Goal: Task Accomplishment & Management: Manage account settings

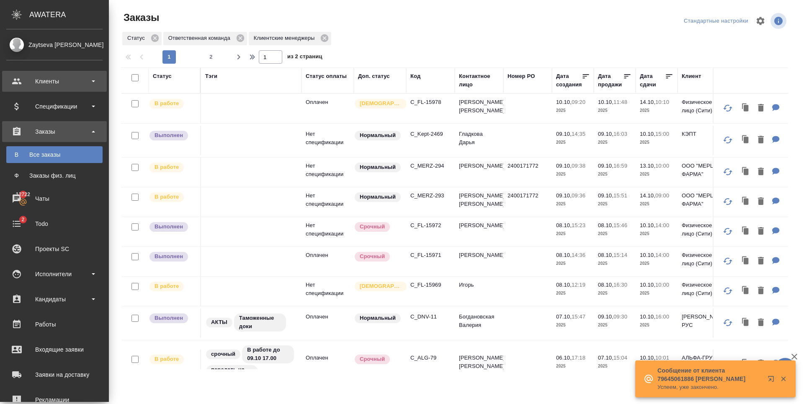
click at [75, 81] on div "Клиенты" at bounding box center [54, 81] width 96 height 13
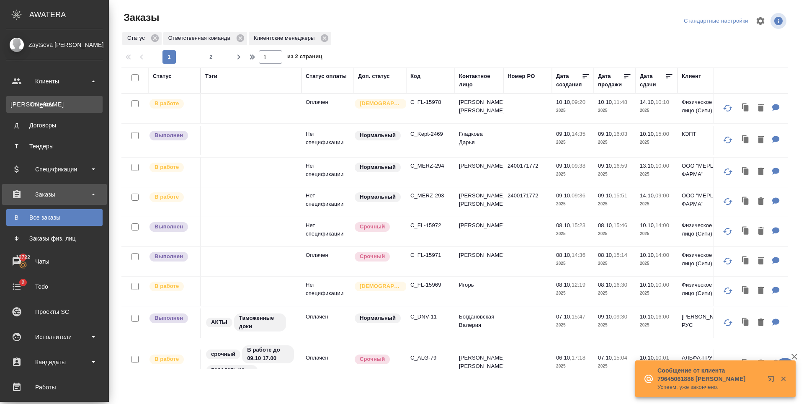
click at [72, 97] on link "К Клиенты" at bounding box center [54, 104] width 96 height 17
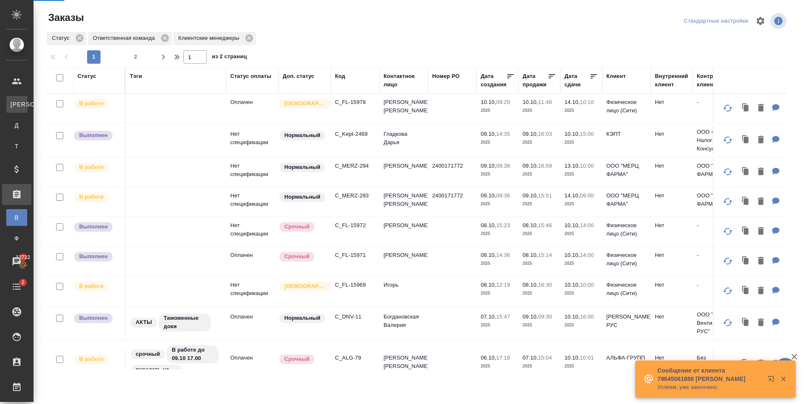
select select "RU"
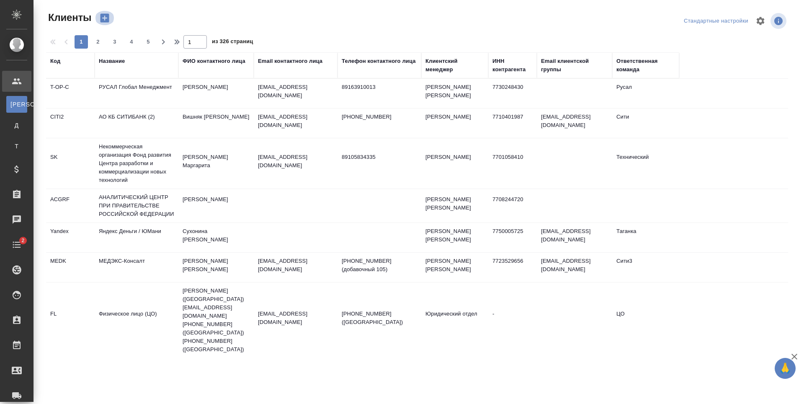
click at [106, 13] on icon "button" at bounding box center [105, 18] width 12 height 12
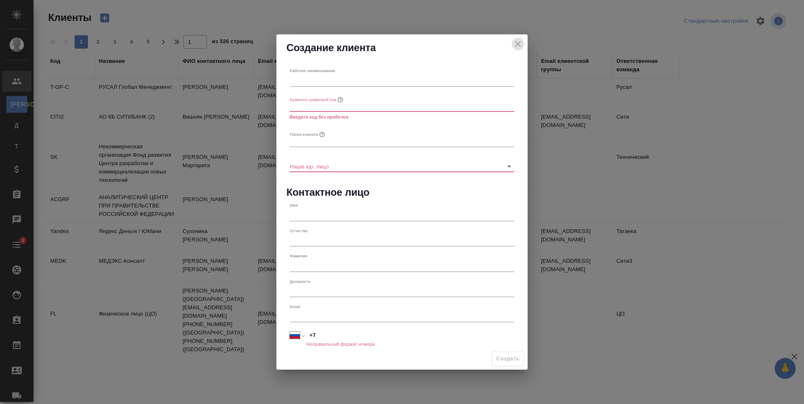
click at [522, 42] on icon "close" at bounding box center [518, 44] width 10 height 10
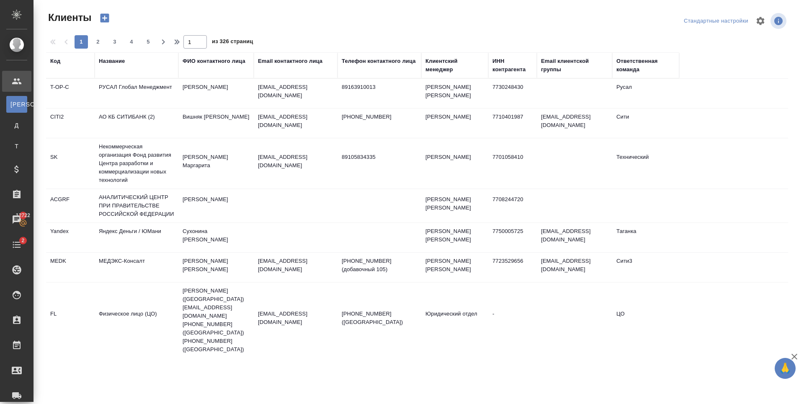
click at [151, 59] on div "Название" at bounding box center [136, 61] width 75 height 8
click at [121, 63] on div "Название" at bounding box center [112, 61] width 26 height 8
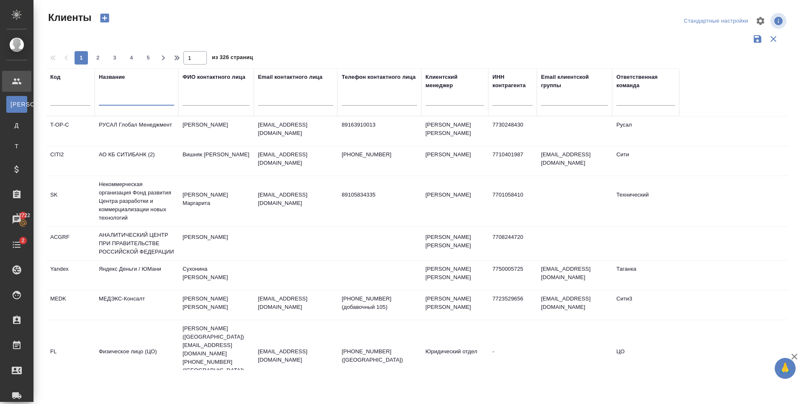
click at [121, 100] on input "text" at bounding box center [136, 100] width 75 height 10
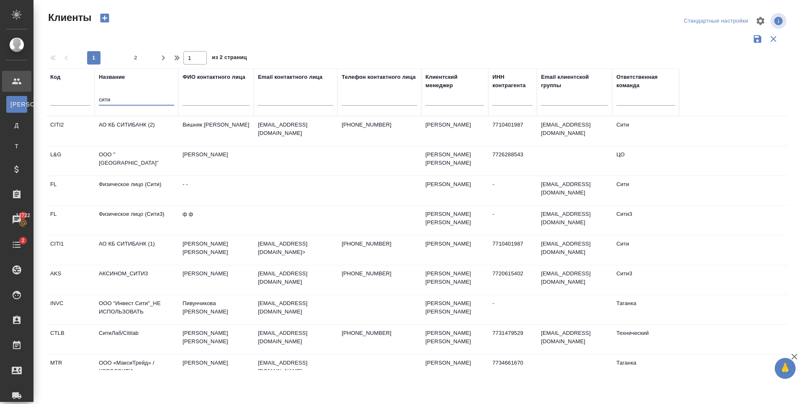
type input "сити"
click at [152, 125] on td "АО КБ СИТИБАНК (2)" at bounding box center [137, 130] width 84 height 29
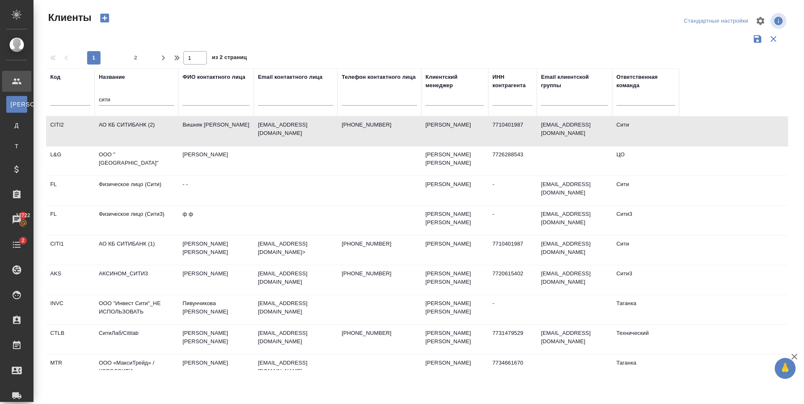
click at [152, 125] on td "АО КБ СИТИБАНК (2)" at bounding box center [137, 130] width 84 height 29
click at [143, 253] on td "АО КБ СИТИБАНК (1)" at bounding box center [137, 249] width 84 height 29
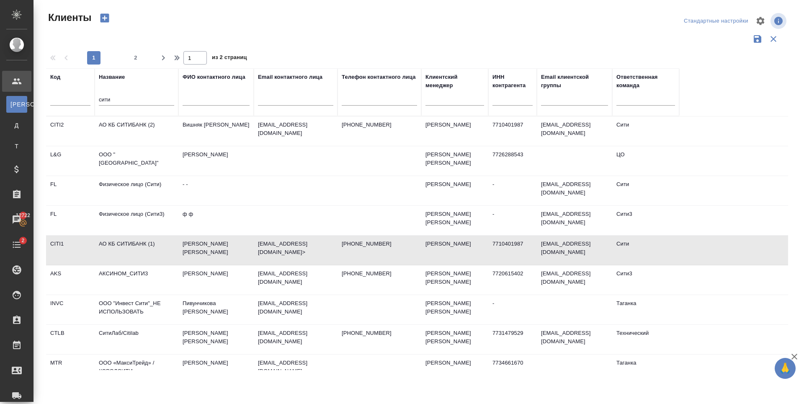
click at [143, 253] on td "АО КБ СИТИБАНК (1)" at bounding box center [137, 249] width 84 height 29
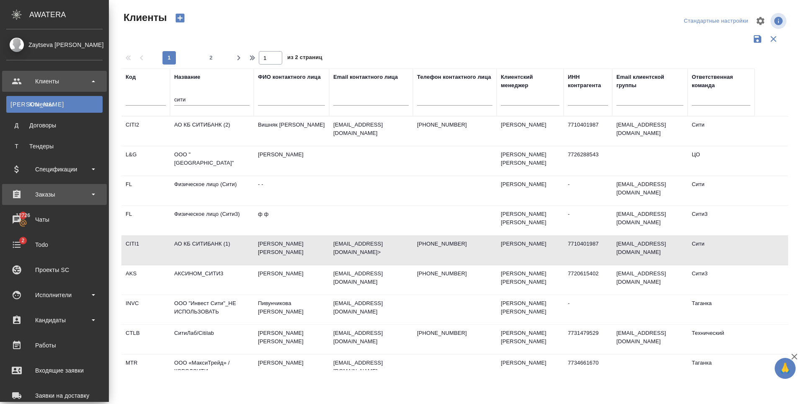
click at [67, 191] on div "Заказы" at bounding box center [54, 194] width 96 height 13
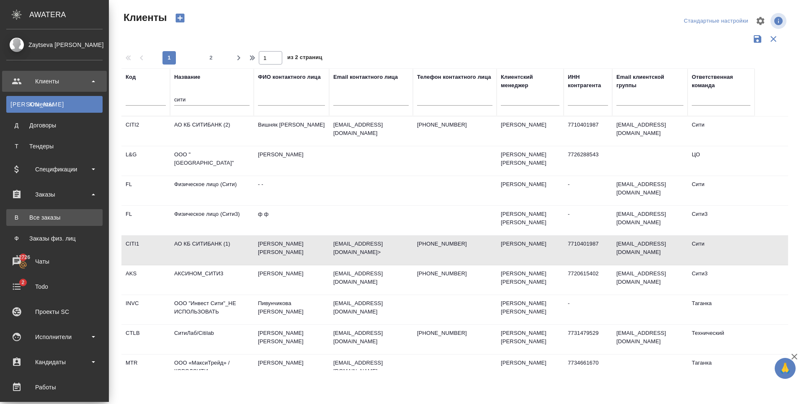
click at [64, 215] on div "Все заказы" at bounding box center [54, 217] width 88 height 8
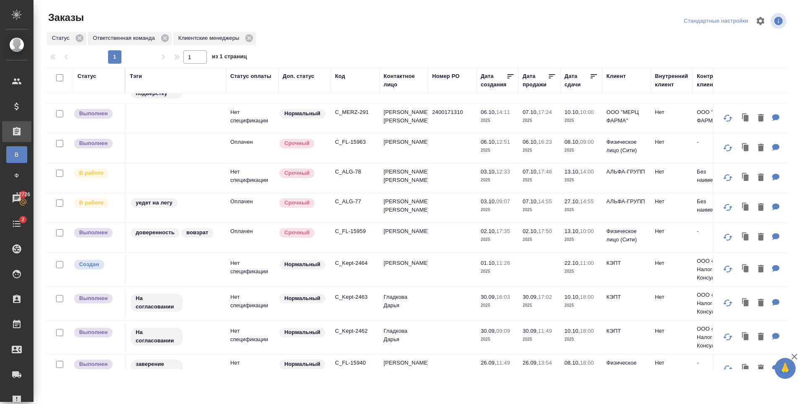
scroll to position [335, 0]
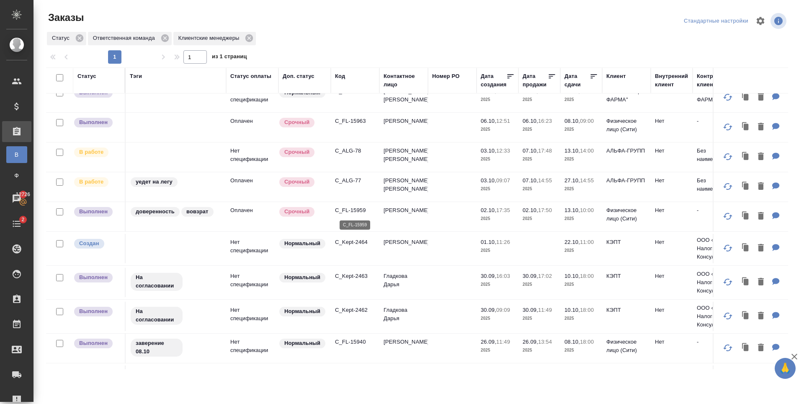
click at [352, 210] on p "C_FL-15959" at bounding box center [355, 210] width 40 height 8
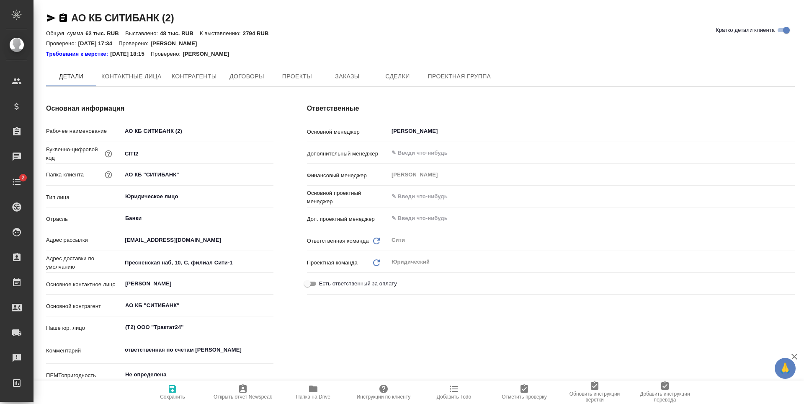
type textarea "x"
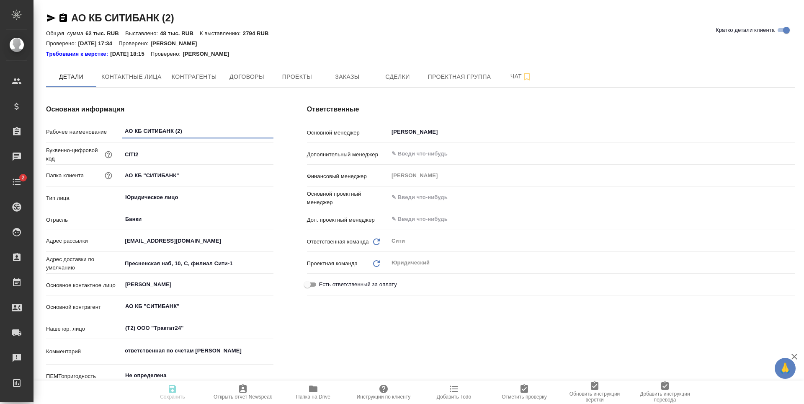
type textarea "x"
click at [353, 75] on span "Заказы" at bounding box center [347, 77] width 40 height 10
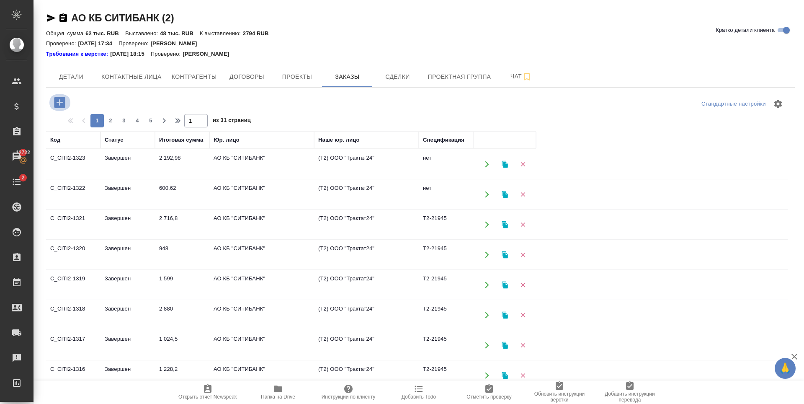
click at [59, 101] on icon "button" at bounding box center [59, 102] width 11 height 11
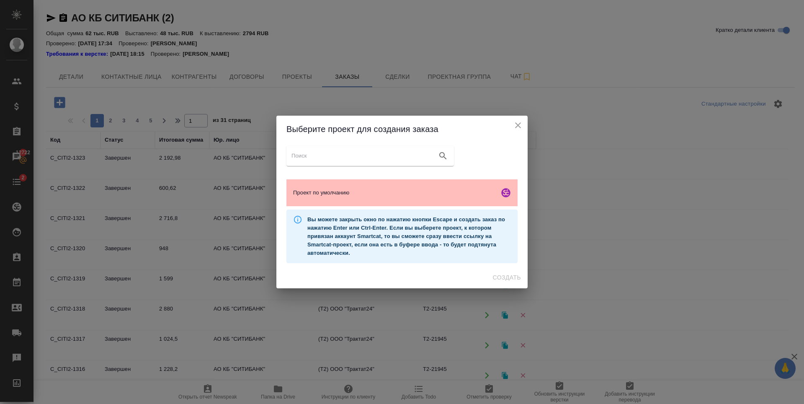
click at [369, 189] on span "Проект по умолчанию" at bounding box center [394, 193] width 203 height 8
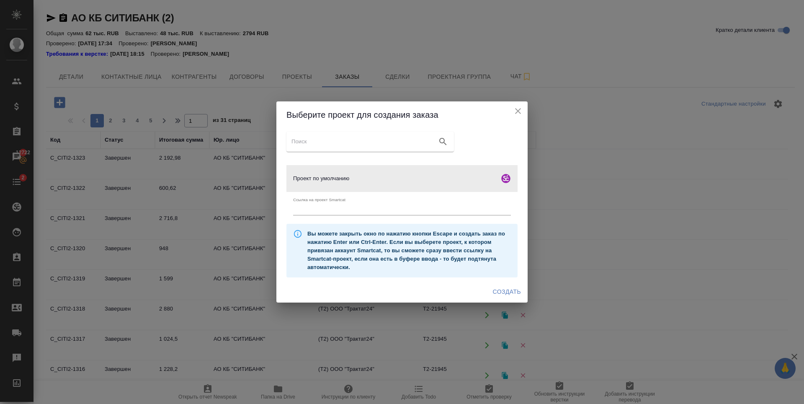
click at [500, 295] on span "Создать" at bounding box center [507, 292] width 28 height 10
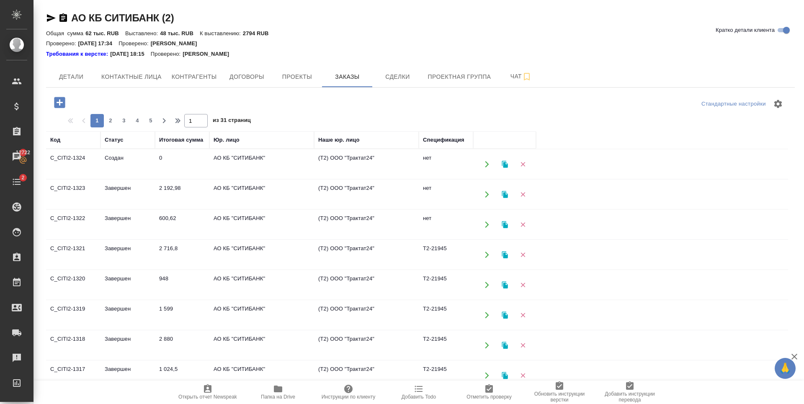
click at [525, 164] on icon "button" at bounding box center [524, 164] width 8 height 8
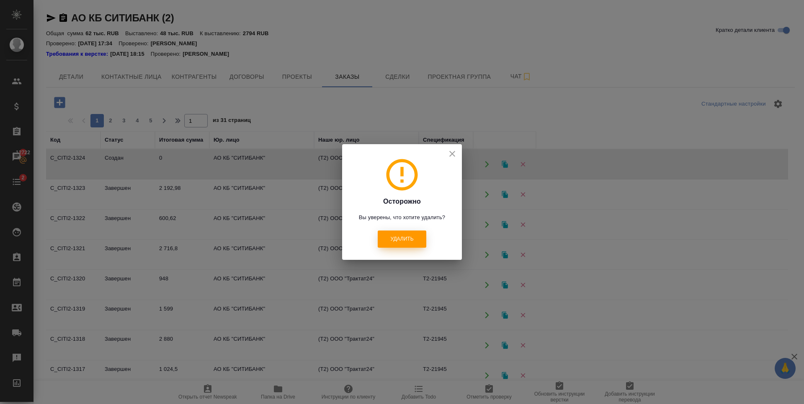
click at [393, 240] on span "Удалить" at bounding box center [401, 238] width 23 height 7
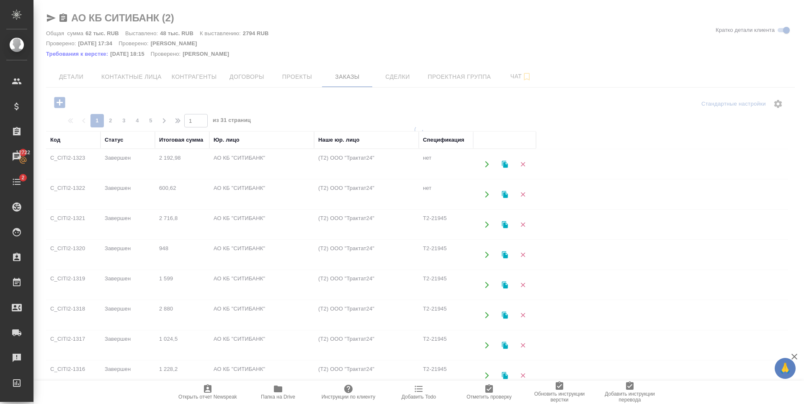
click at [72, 79] on div at bounding box center [419, 202] width 771 height 404
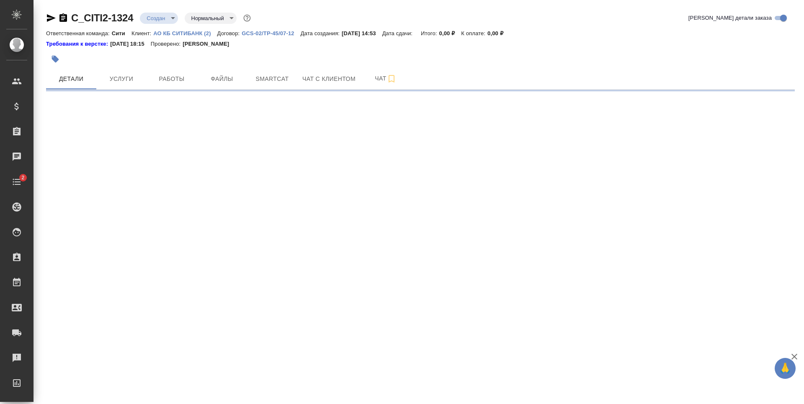
select select "RU"
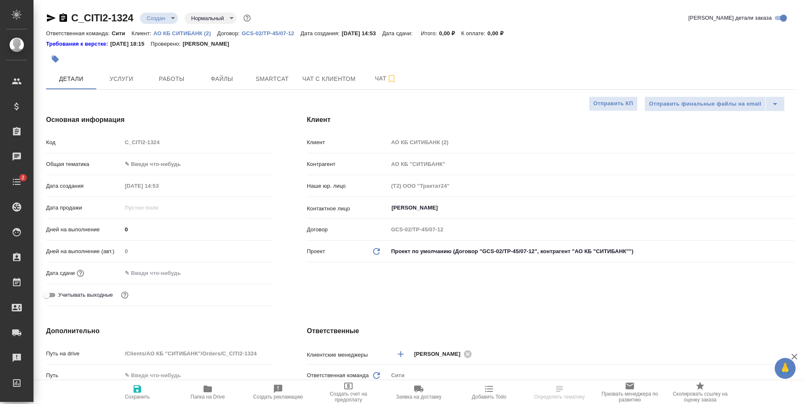
type textarea "x"
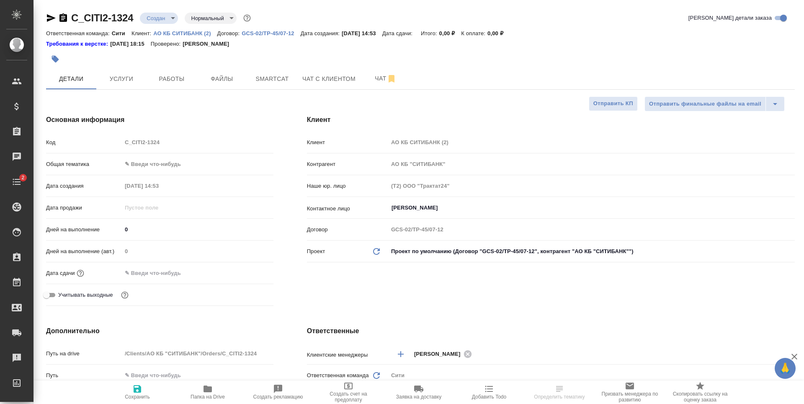
type textarea "x"
select select "RU"
type textarea "x"
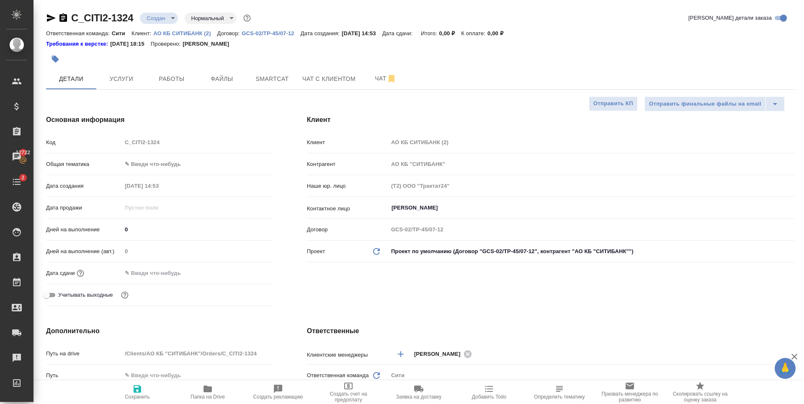
type textarea "x"
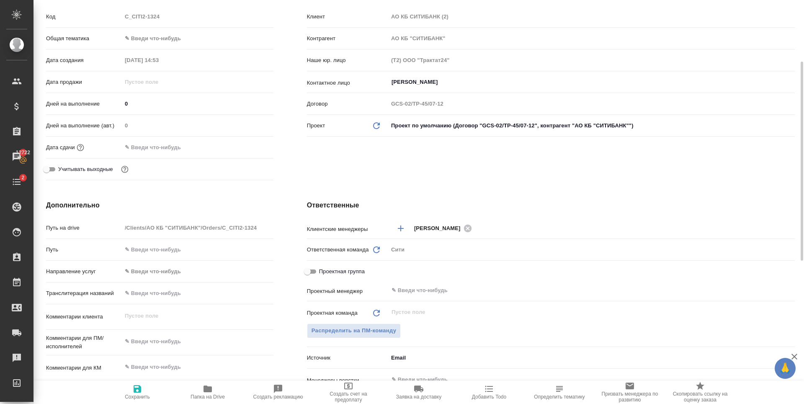
click at [166, 291] on input "text" at bounding box center [198, 293] width 152 height 12
paste input "GARRY DAVID WHITE - Гарри Дэвид Уайт UBS EUROPE SE, LUXEMBOURG BRANCH – «Ю Би Э…"
type input "GARRY DAVID WHITE - Гарри Дэвид Уайт UBS EUROPE SE, LUXEMBOURG BRANCH – «Ю Би Э…"
type textarea "x"
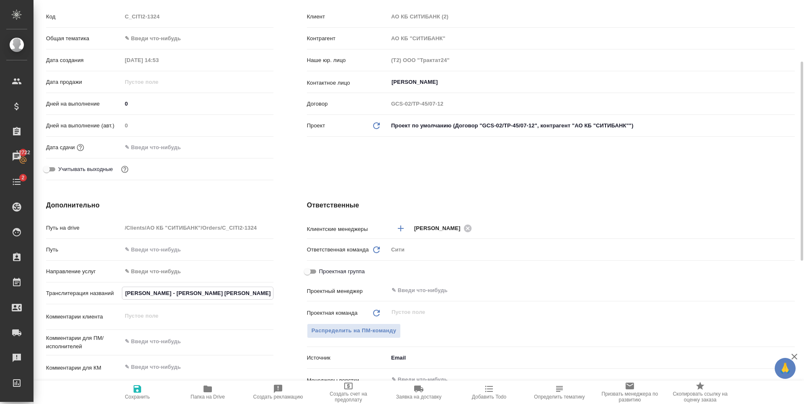
type textarea "x"
type input "GARRY DAVID WHITE - Гарри Дэвид Уайт UBS EUROPE SE, LUXEMBOURG BRANCH – «Ю Би Э…"
click at [143, 393] on span "Сохранить" at bounding box center [137, 392] width 60 height 16
type textarea "x"
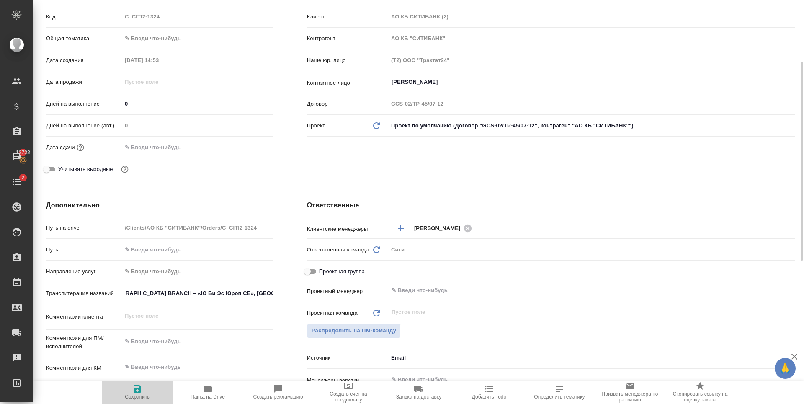
type textarea "x"
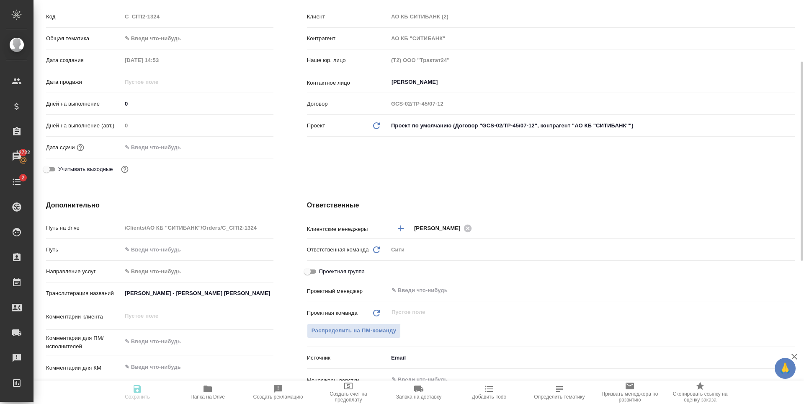
type textarea "x"
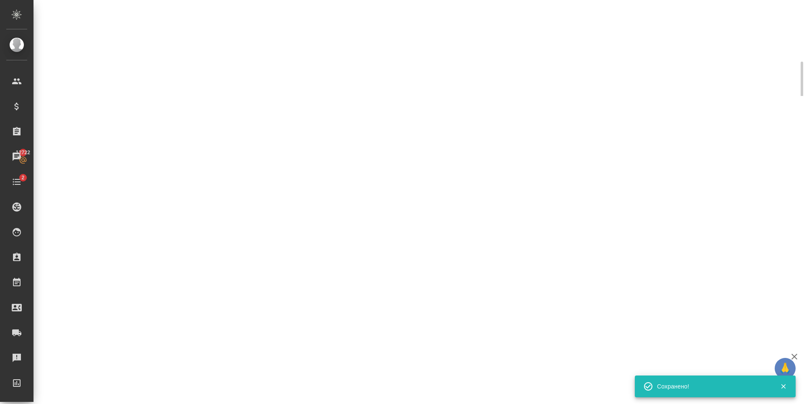
select select "RU"
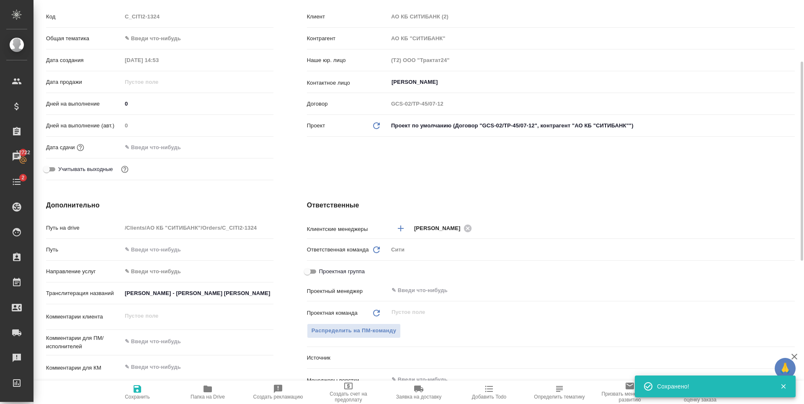
type textarea "x"
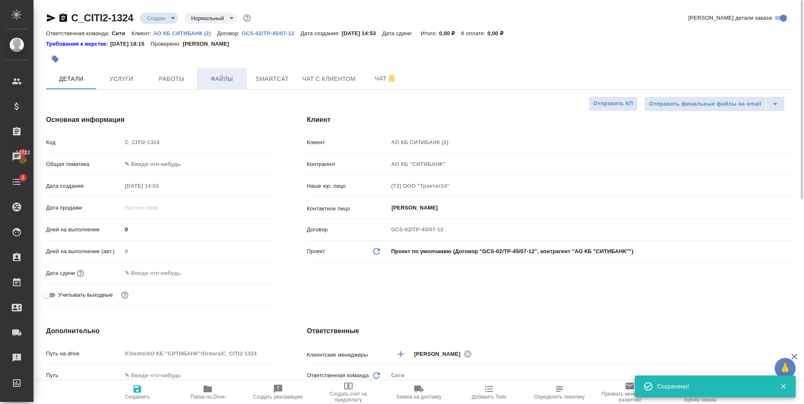
click at [216, 80] on span "Файлы" at bounding box center [222, 79] width 40 height 10
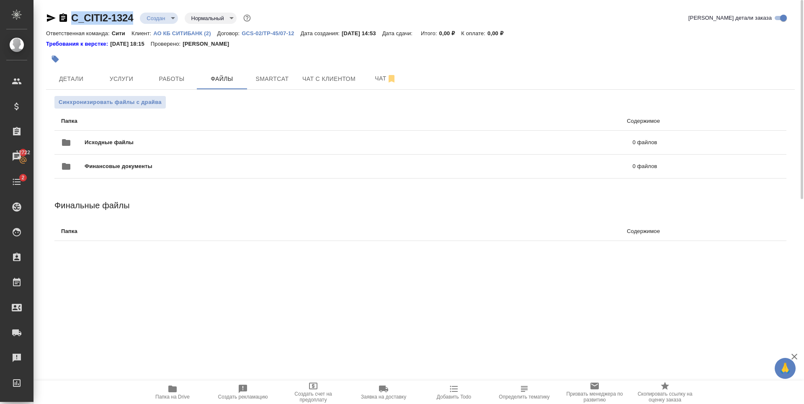
drag, startPoint x: 136, startPoint y: 23, endPoint x: 72, endPoint y: 20, distance: 64.2
click at [72, 20] on div "C_CITI2-1324 Создан new Нормальный normal" at bounding box center [149, 17] width 207 height 13
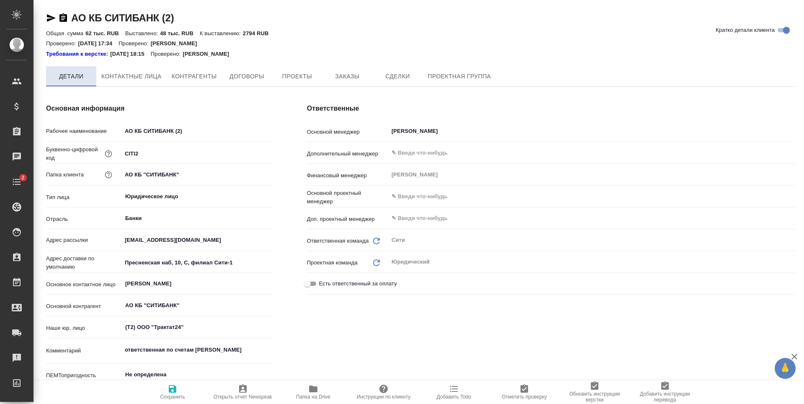
click at [71, 80] on span "Детали" at bounding box center [71, 76] width 40 height 10
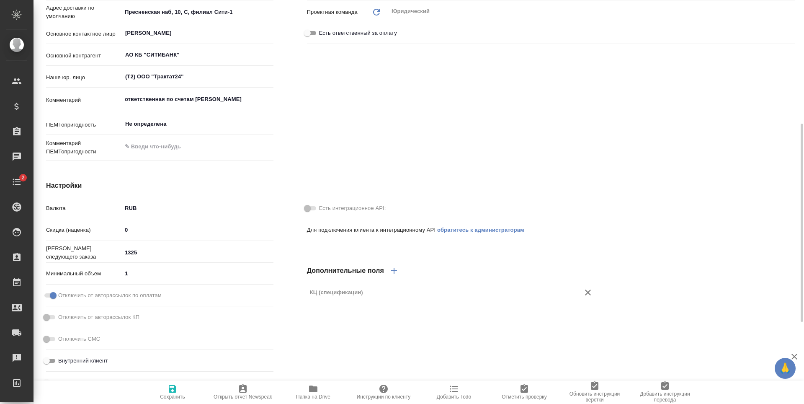
type input "1324"
click at [270, 253] on input "1324" at bounding box center [198, 252] width 152 height 12
click at [178, 390] on span "Сохранить" at bounding box center [172, 392] width 60 height 16
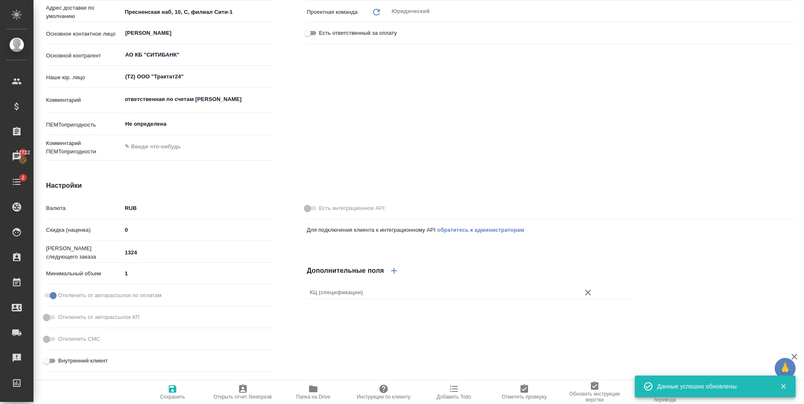
scroll to position [0, 0]
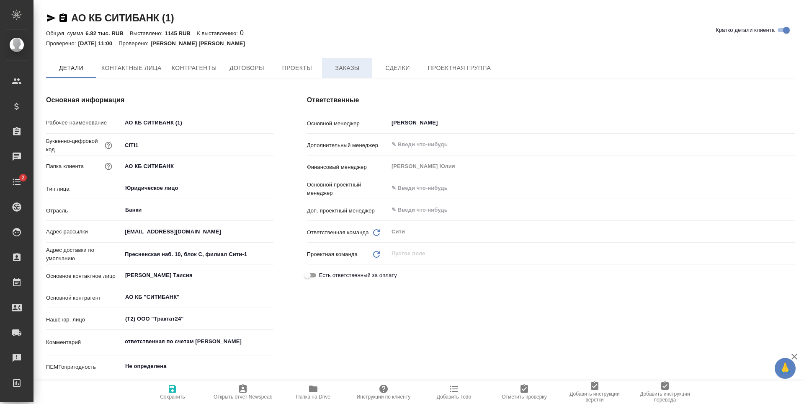
type textarea "x"
click at [361, 71] on span "Заказы" at bounding box center [347, 68] width 40 height 10
type textarea "x"
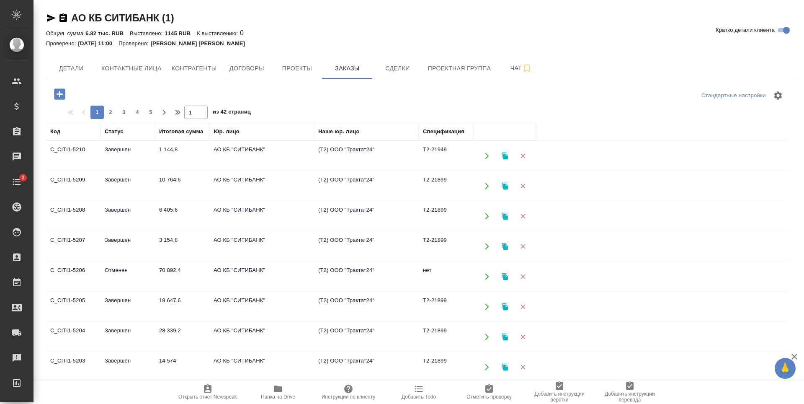
click at [59, 96] on icon "button" at bounding box center [59, 94] width 15 height 15
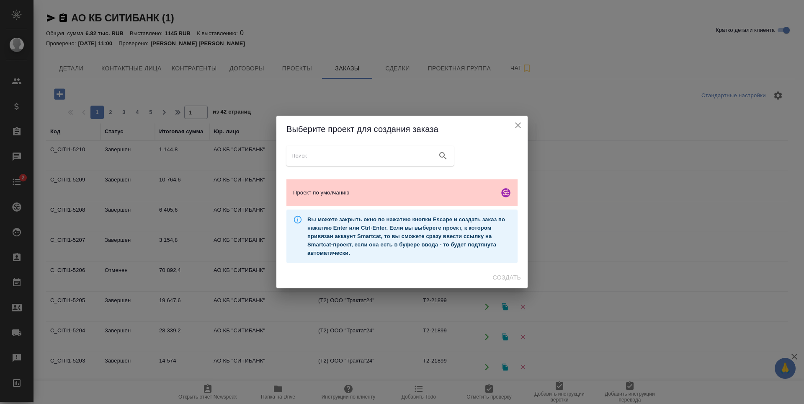
click at [342, 198] on div "Проект по умолчанию" at bounding box center [402, 192] width 231 height 27
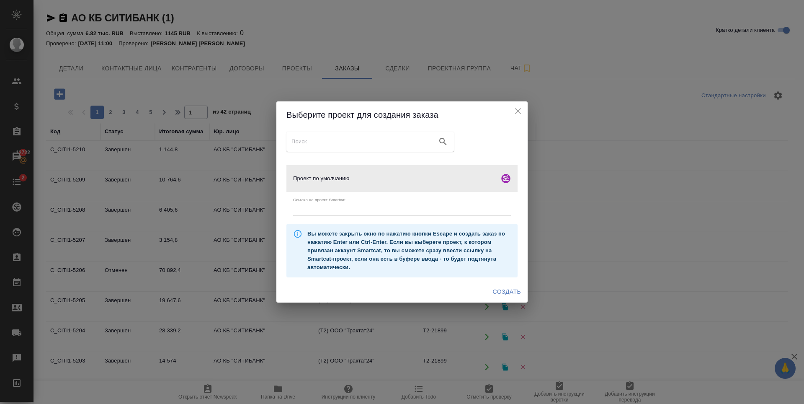
click at [505, 290] on span "Создать" at bounding box center [507, 292] width 28 height 10
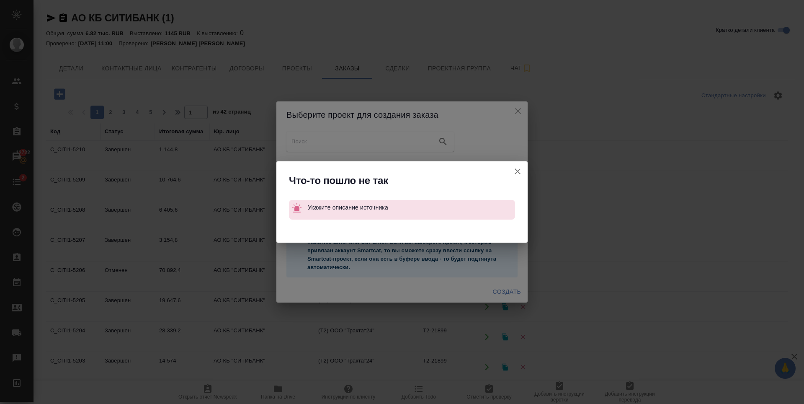
click at [520, 171] on icon "button" at bounding box center [518, 171] width 10 height 10
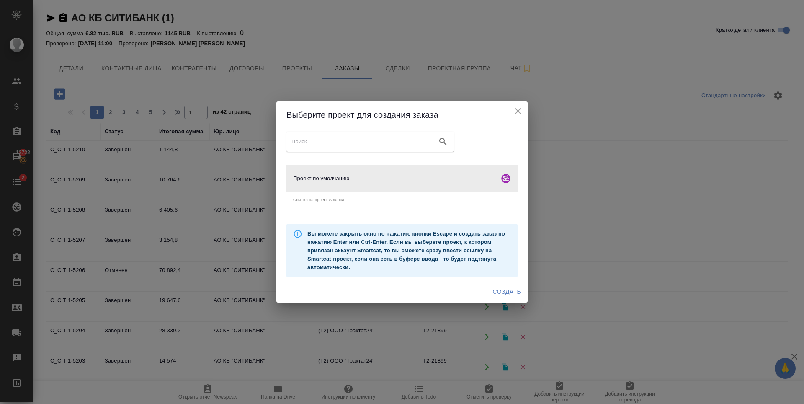
click at [517, 109] on icon "close" at bounding box center [518, 111] width 10 height 10
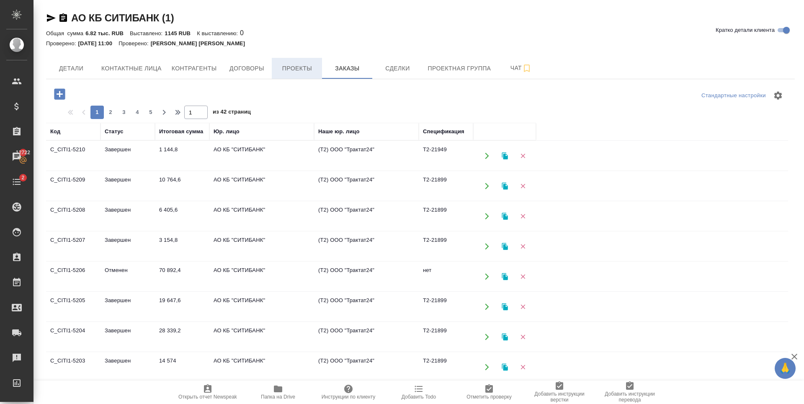
click at [308, 66] on span "Проекты" at bounding box center [297, 68] width 40 height 10
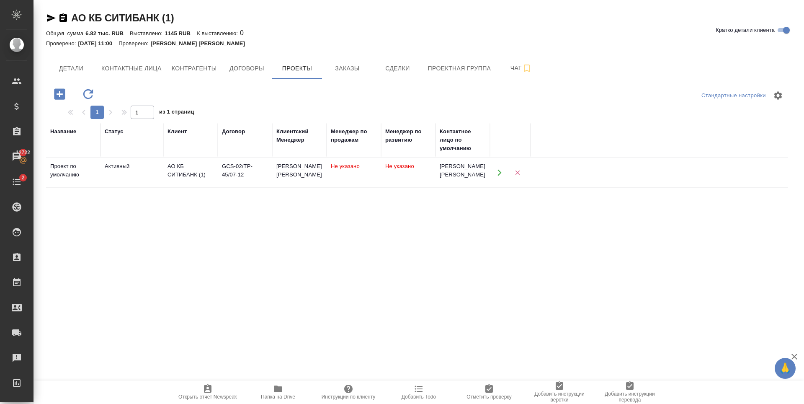
click at [437, 176] on td "Молчанова Людмила" at bounding box center [463, 172] width 54 height 29
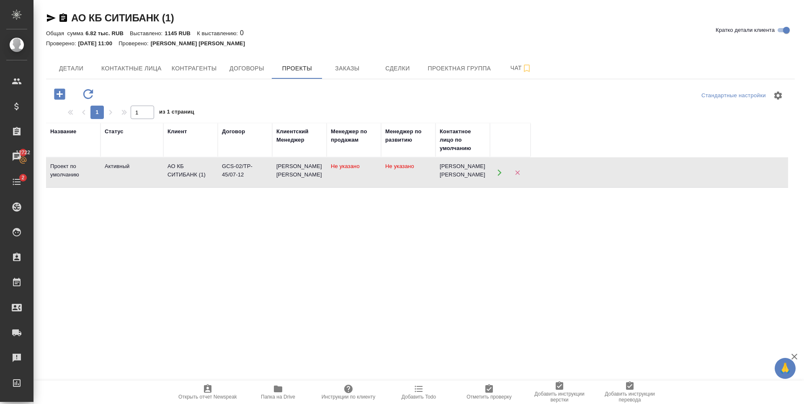
click at [437, 176] on td "Молчанова Людмила" at bounding box center [463, 172] width 54 height 29
click at [323, 71] on button "Заказы" at bounding box center [347, 68] width 50 height 21
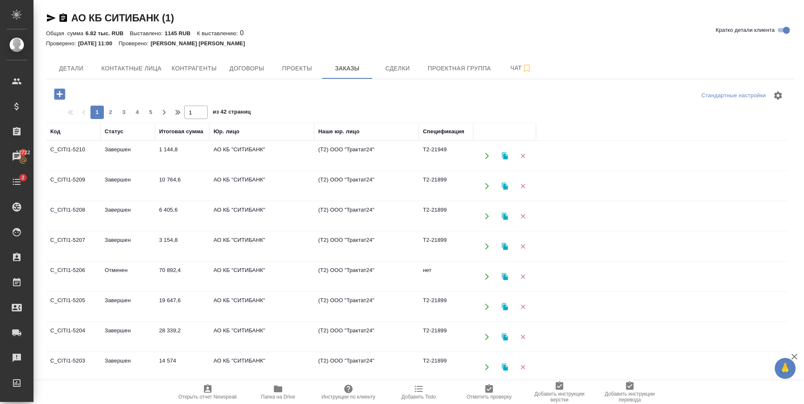
click at [61, 93] on icon "button" at bounding box center [59, 93] width 11 height 11
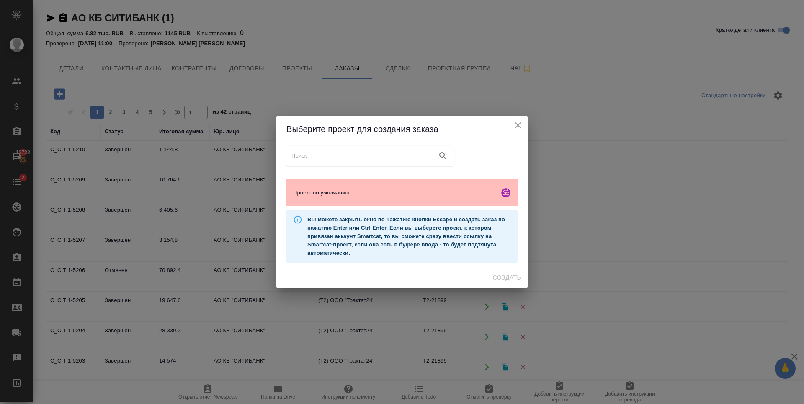
click at [330, 189] on span "Проект по умолчанию" at bounding box center [394, 193] width 203 height 8
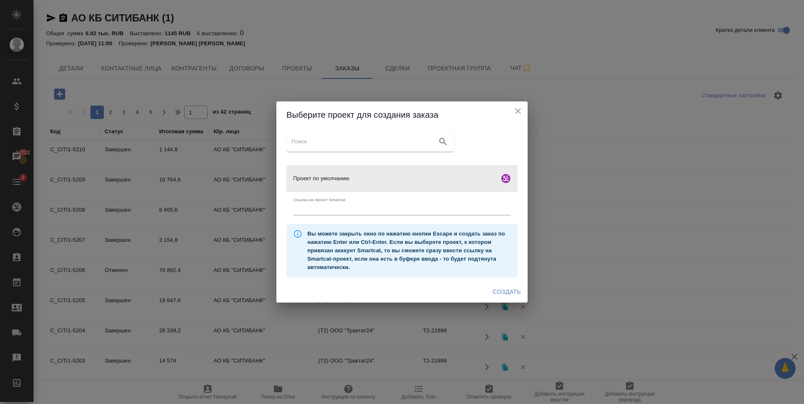
click at [502, 296] on span "Создать" at bounding box center [507, 292] width 28 height 10
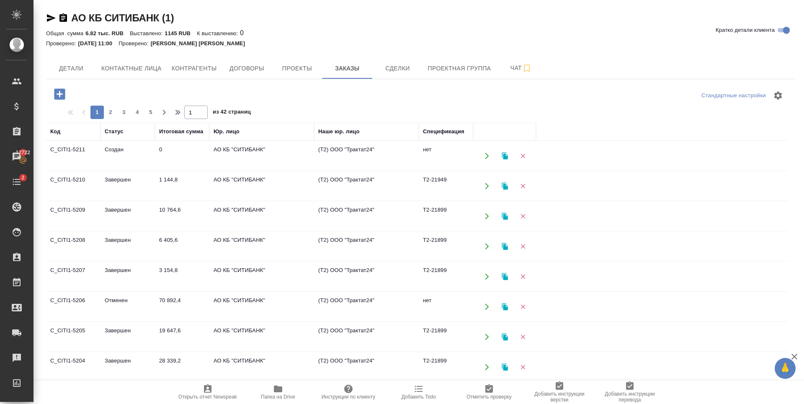
click at [76, 181] on td "C_CITI1-5210" at bounding box center [73, 185] width 54 height 29
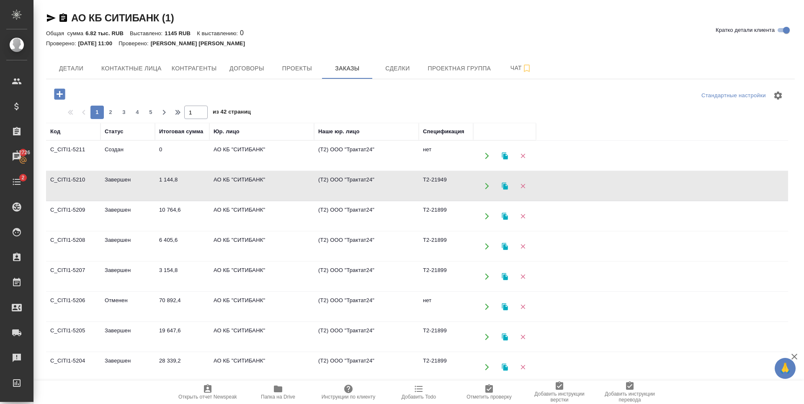
click at [147, 192] on td "Завершен" at bounding box center [128, 185] width 54 height 29
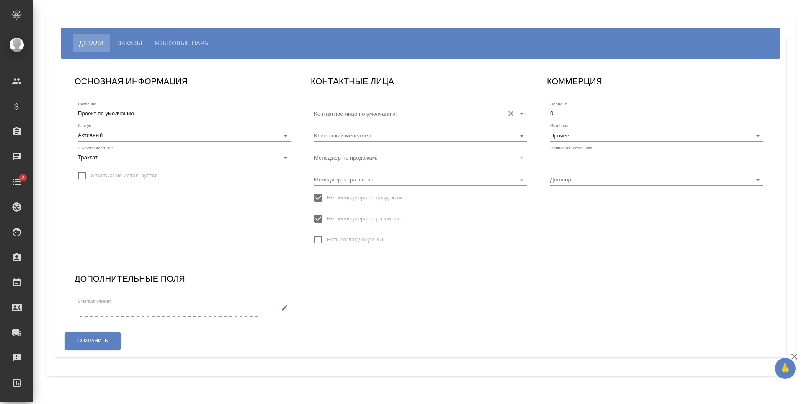
type input "GCS-02/TP-45/07-12"
type input "[PERSON_NAME]"
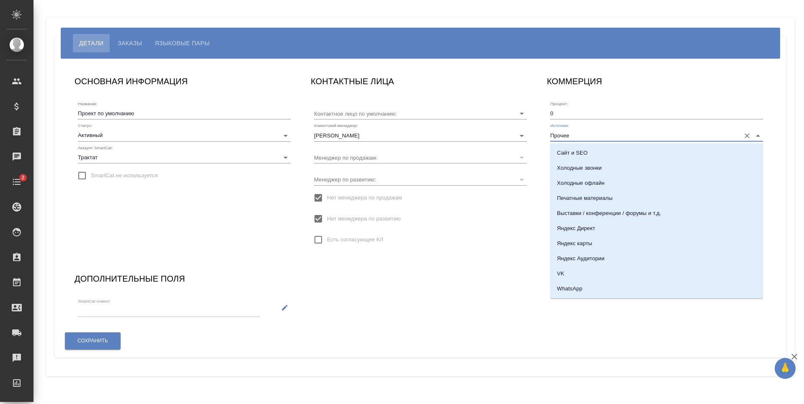
click at [569, 132] on input "Прочее" at bounding box center [644, 134] width 186 height 11
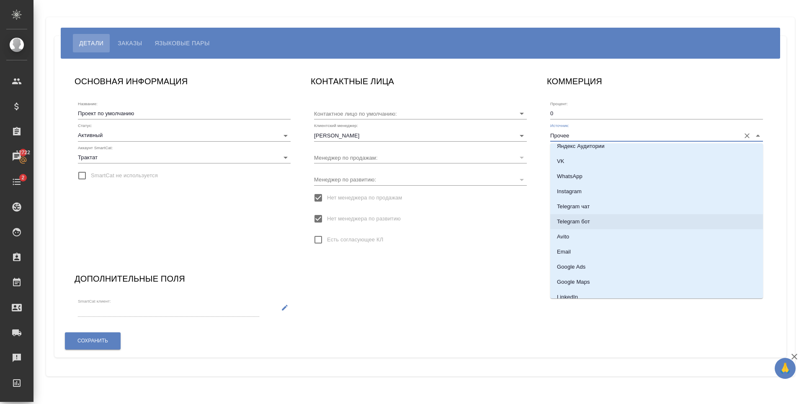
scroll to position [126, 0]
click at [569, 240] on p "Email" at bounding box center [564, 238] width 14 height 8
type input "Email"
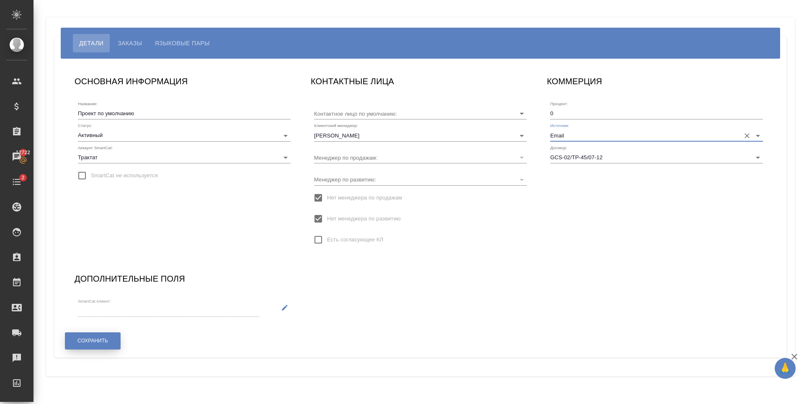
click at [110, 341] on button "Сохранить" at bounding box center [93, 340] width 56 height 17
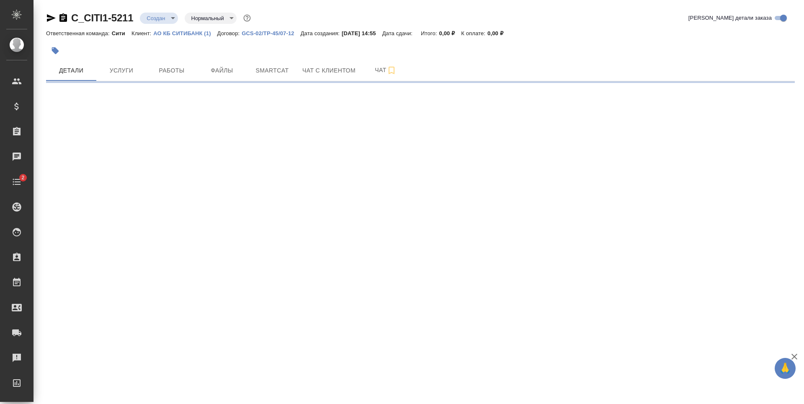
select select "RU"
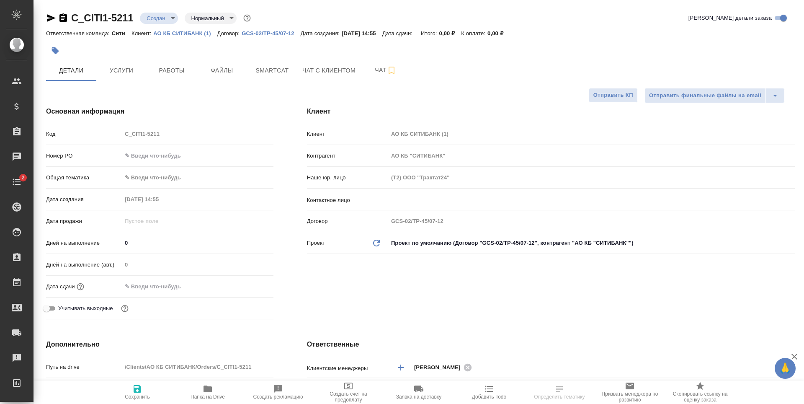
type textarea "x"
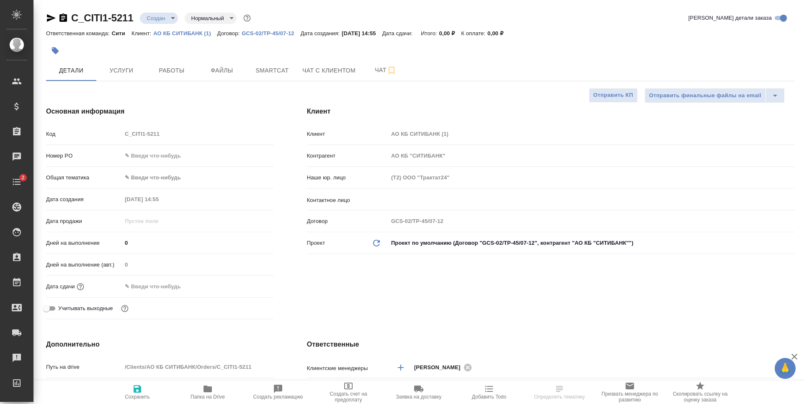
type textarea "x"
click at [220, 75] on span "Файлы" at bounding box center [222, 70] width 40 height 10
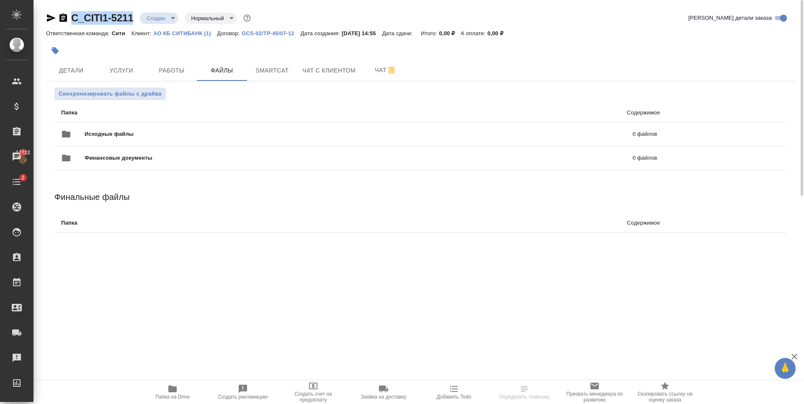
drag, startPoint x: 133, startPoint y: 21, endPoint x: 73, endPoint y: 20, distance: 59.9
click at [71, 18] on div "C_CITI1-5211 Создан new Нормальный normal" at bounding box center [149, 17] width 207 height 13
copy link "C_CITI1-5211"
click at [137, 70] on span "Услуги" at bounding box center [121, 70] width 40 height 10
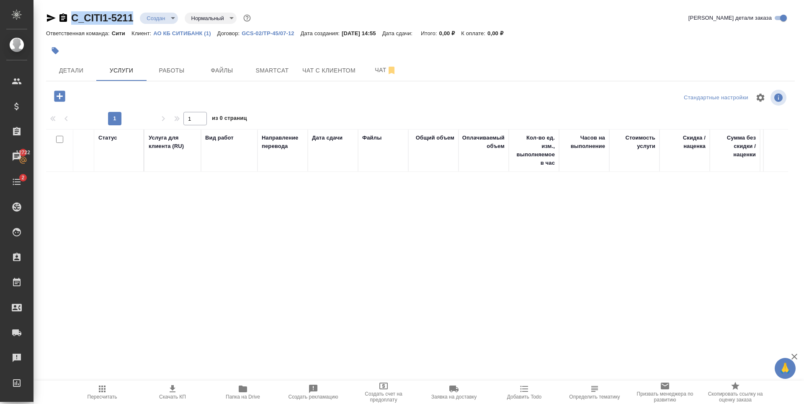
click at [59, 96] on icon "button" at bounding box center [59, 96] width 15 height 15
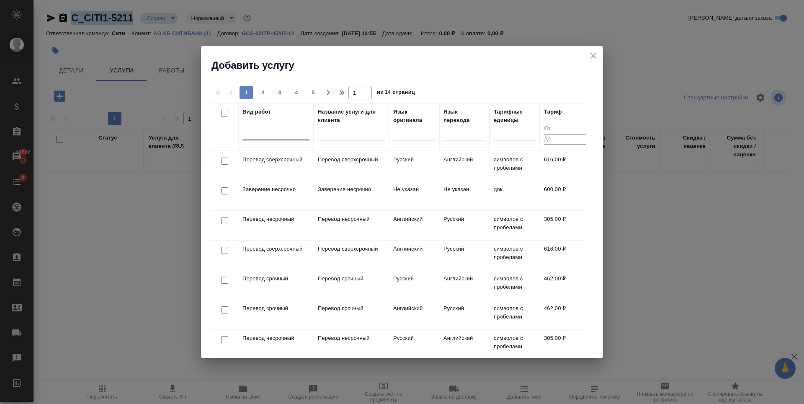
click at [277, 132] on div at bounding box center [276, 132] width 67 height 12
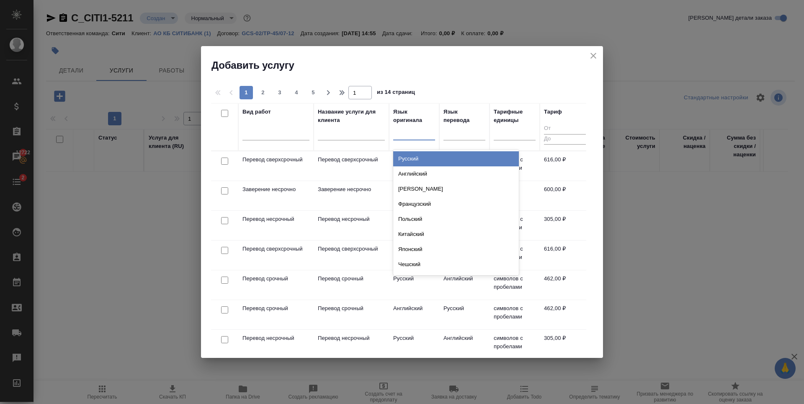
click at [409, 134] on div at bounding box center [414, 132] width 42 height 12
click at [416, 171] on div "Английский" at bounding box center [456, 173] width 126 height 15
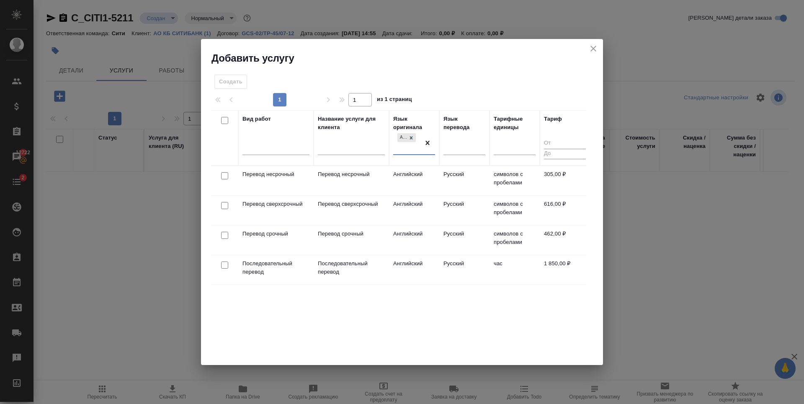
drag, startPoint x: 428, startPoint y: 144, endPoint x: 414, endPoint y: 146, distance: 14.9
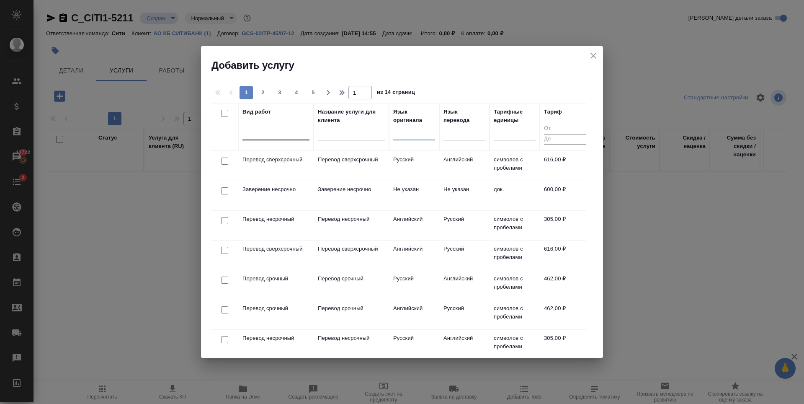
click at [273, 133] on div at bounding box center [276, 132] width 67 height 12
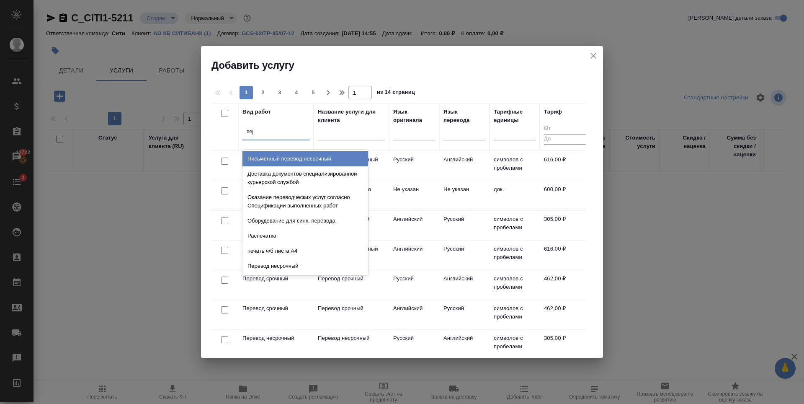
type input "пере"
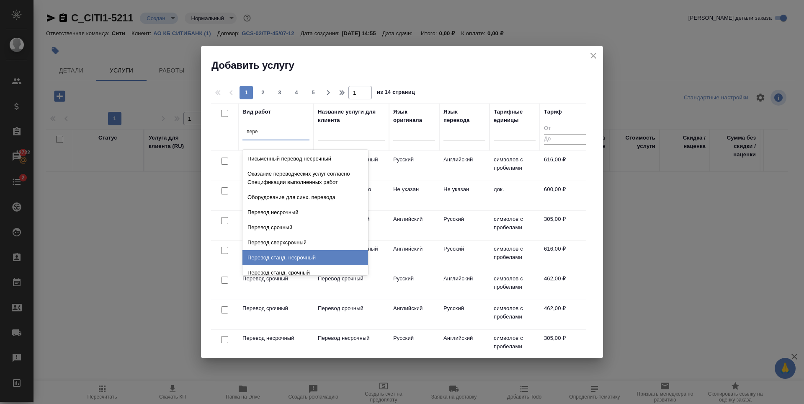
click at [316, 259] on div "Перевод станд. несрочный" at bounding box center [306, 257] width 126 height 15
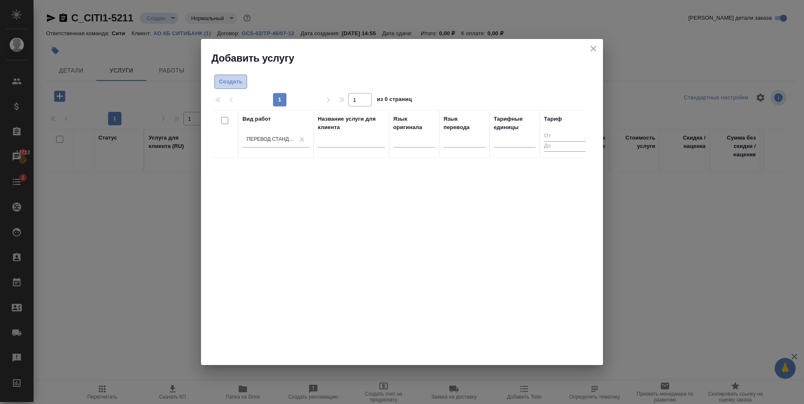
click at [233, 82] on span "Создать" at bounding box center [230, 82] width 23 height 10
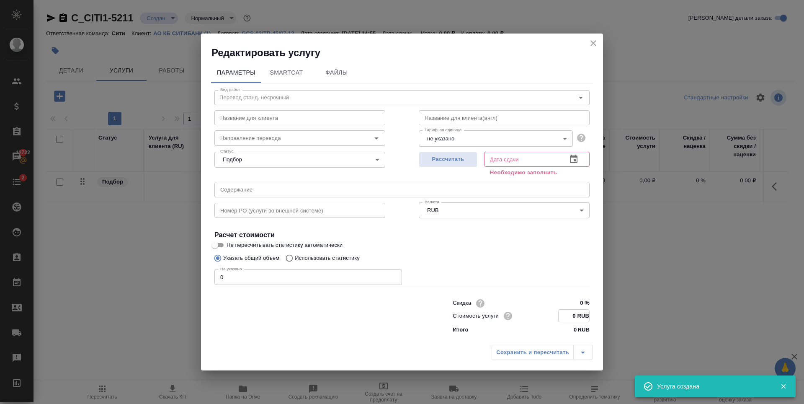
drag, startPoint x: 579, startPoint y: 314, endPoint x: 571, endPoint y: 315, distance: 8.5
click at [571, 315] on input "0 RUB" at bounding box center [574, 316] width 31 height 12
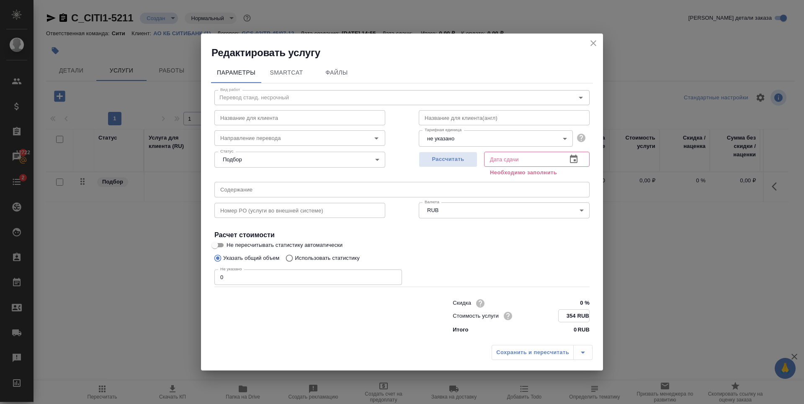
type input "354 RUB"
click at [253, 278] on input "0" at bounding box center [309, 277] width 188 height 15
drag, startPoint x: 246, startPoint y: 278, endPoint x: 191, endPoint y: 282, distance: 55.4
click at [191, 282] on div "Редактировать услугу Параметры SmartCat Файлы Вид работ Перевод станд. несрочны…" at bounding box center [402, 202] width 804 height 404
type input "1"
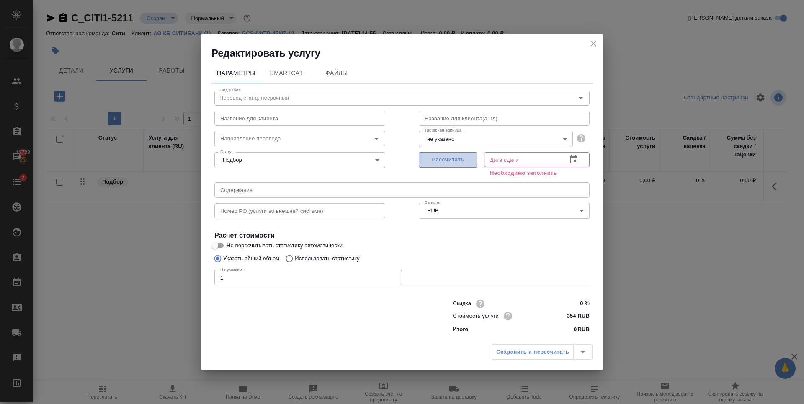
click at [453, 163] on span "Рассчитать" at bounding box center [448, 160] width 49 height 10
type input "10.10.2025 14:57"
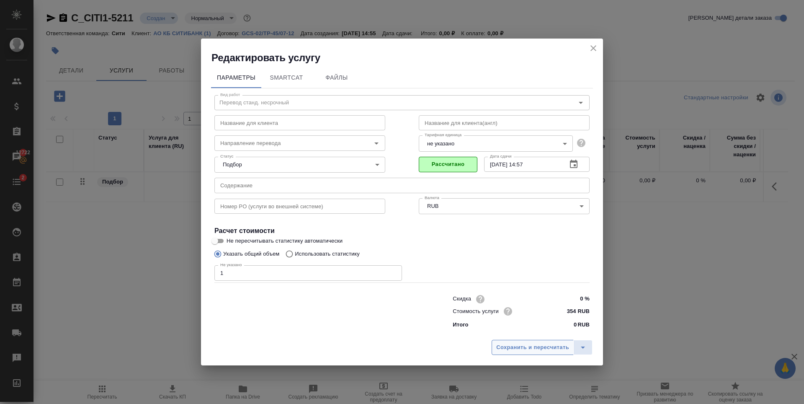
click at [505, 346] on span "Сохранить и пересчитать" at bounding box center [532, 348] width 73 height 10
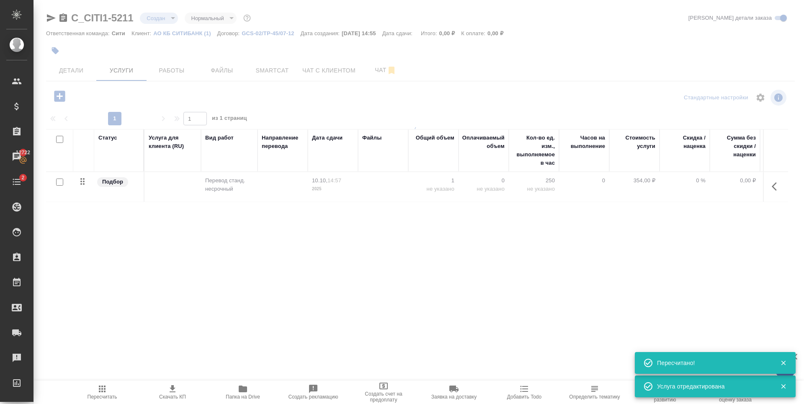
click at [195, 243] on div "Статус Услуга для клиента (RU) Вид работ Направление перевода Дата сдачи Файлы …" at bounding box center [417, 219] width 742 height 180
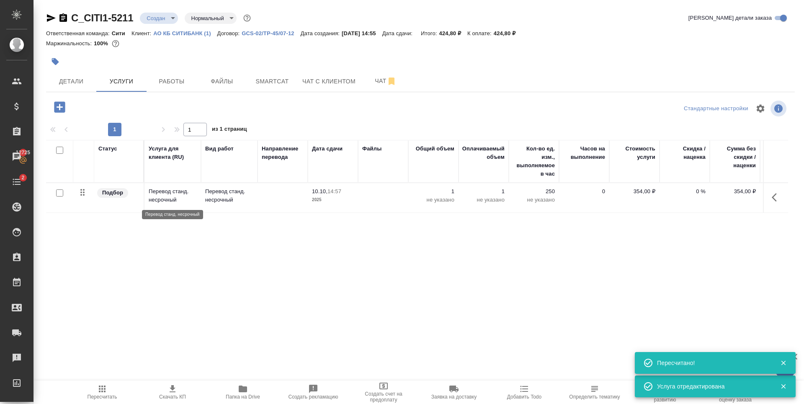
click at [187, 195] on p "Перевод станд. несрочный" at bounding box center [173, 195] width 48 height 17
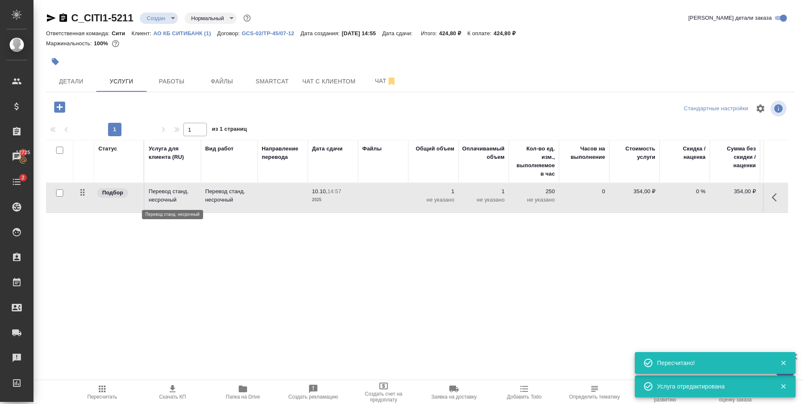
click at [187, 195] on p "Перевод станд. несрочный" at bounding box center [173, 195] width 48 height 17
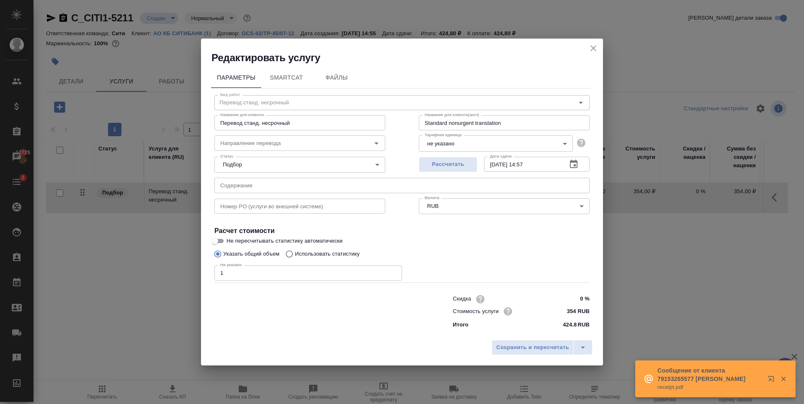
click at [250, 202] on input "text" at bounding box center [300, 206] width 171 height 15
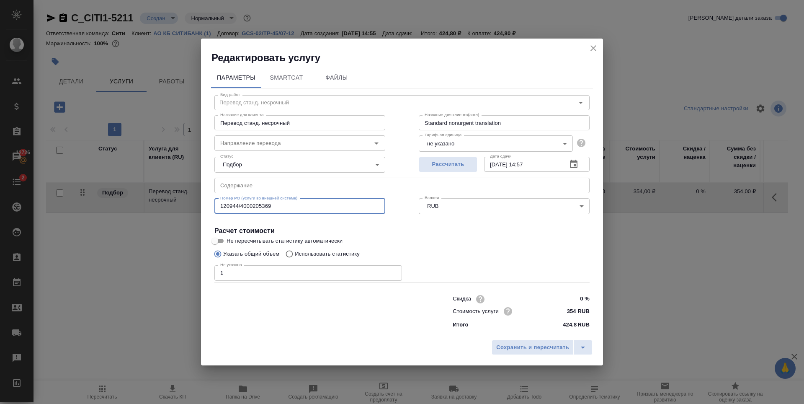
type input "120944/4000205369"
click at [230, 187] on input "text" at bounding box center [402, 185] width 375 height 15
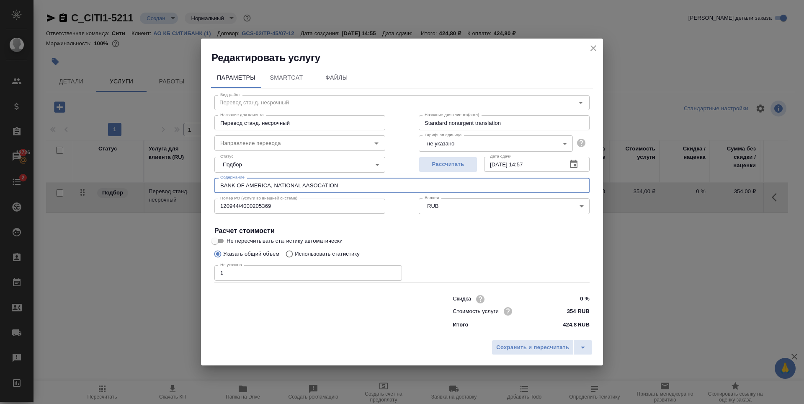
click at [310, 186] on input "BANK OF AMERICA, NATIONAL AASOCATION" at bounding box center [402, 185] width 375 height 15
type input "BANK OF AMERICA, NATIONAL ASSOCATION/ Passport WHITE"
click at [520, 344] on span "Сохранить и пересчитать" at bounding box center [532, 348] width 73 height 10
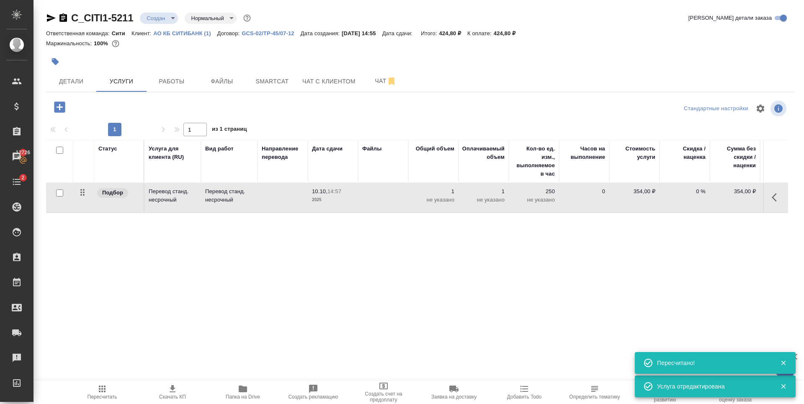
click at [59, 108] on icon "button" at bounding box center [59, 106] width 11 height 11
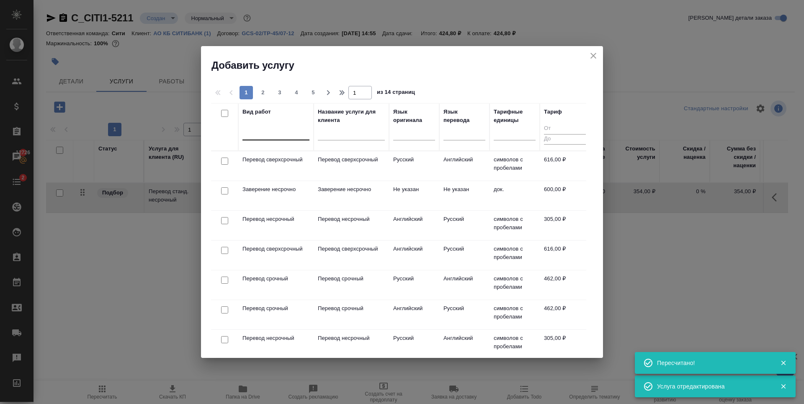
click at [276, 135] on div at bounding box center [276, 132] width 67 height 12
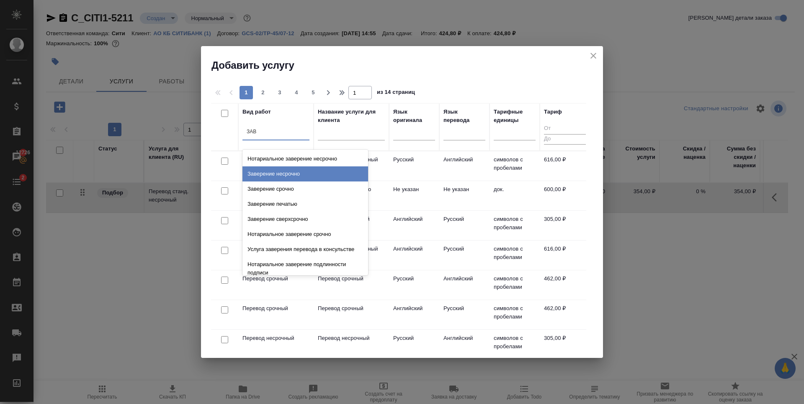
type input "ЗАВ"
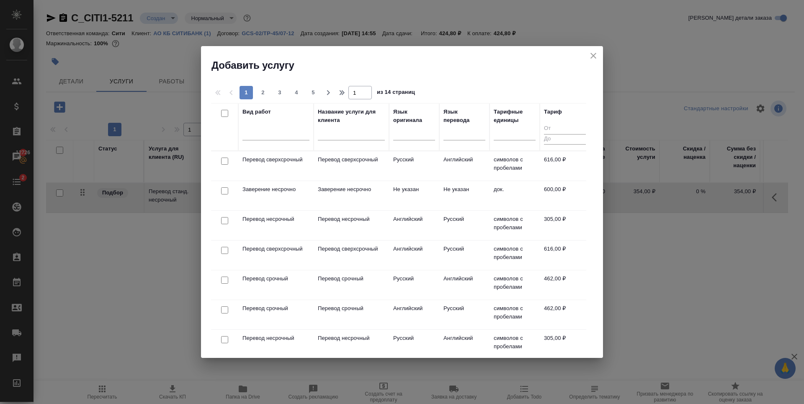
click at [226, 191] on input "checkbox" at bounding box center [224, 190] width 7 height 7
checkbox input "true"
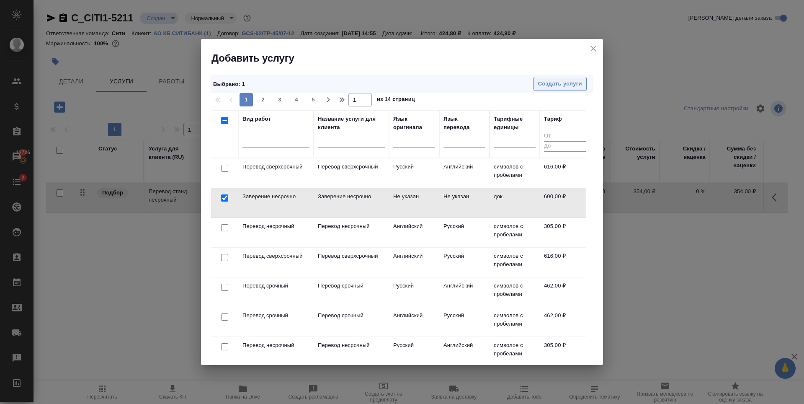
click at [567, 84] on span "Создать услуги" at bounding box center [560, 84] width 44 height 10
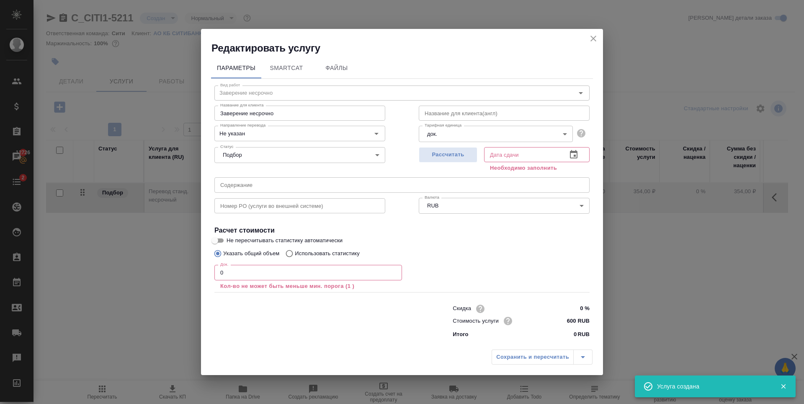
click at [274, 184] on input "text" at bounding box center [402, 184] width 375 height 15
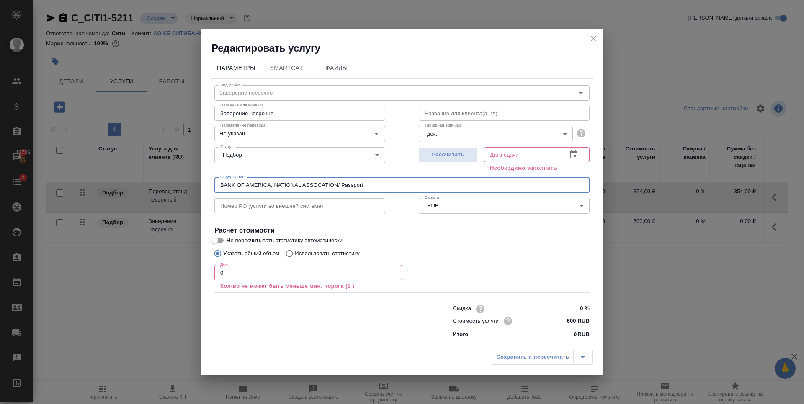
click at [366, 184] on input "BANK OF AMERICA, NATIONAL ASSOCATION/ Passport" at bounding box center [402, 184] width 375 height 15
click at [398, 186] on input "BANK OF AMERICA, NATIONAL ASSOCATION/ Passport WHIT" at bounding box center [402, 184] width 375 height 15
type input "BANK OF AMERICA, NATIONAL ASSOCATION/ Passport WHITE"
click at [281, 209] on input "text" at bounding box center [300, 205] width 171 height 15
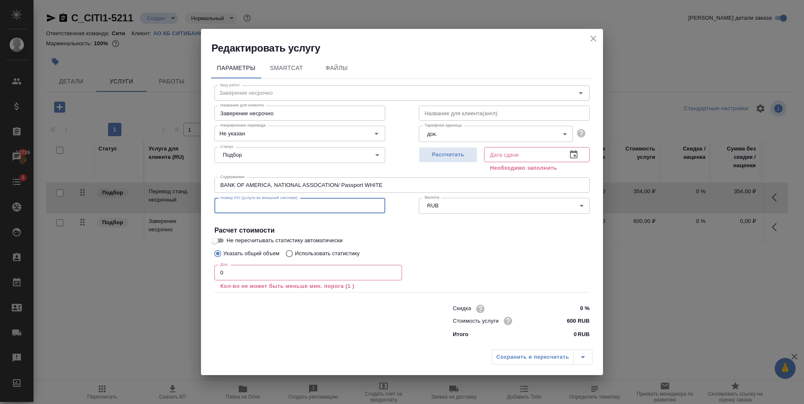
type input "120944/4000205369"
click at [442, 239] on label "Не пересчитывать статистику автоматически" at bounding box center [397, 240] width 374 height 10
click at [230, 239] on input "Не пересчитывать статистику автоматически" at bounding box center [215, 240] width 30 height 10
checkbox input "true"
click at [429, 155] on span "Рассчитать" at bounding box center [448, 155] width 49 height 10
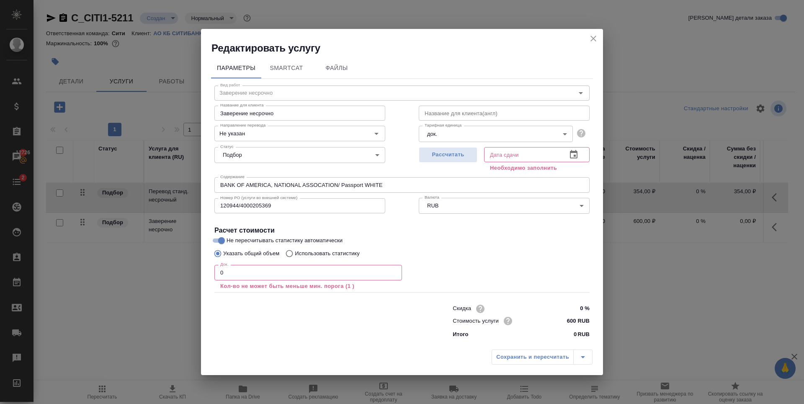
type input "10.10.2025 15:02"
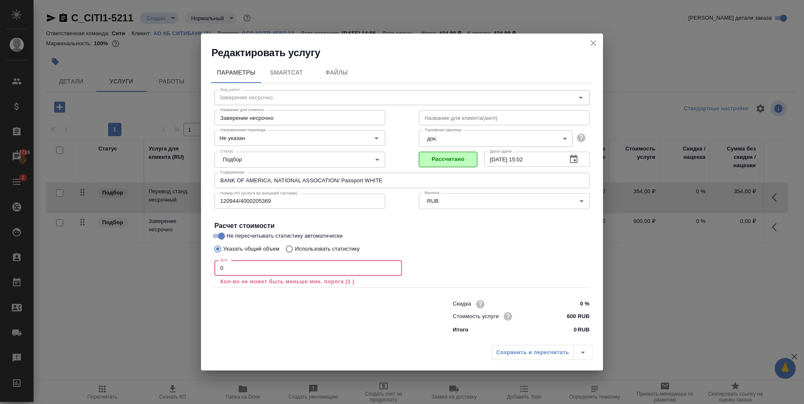
click at [314, 267] on input "0" at bounding box center [309, 267] width 188 height 15
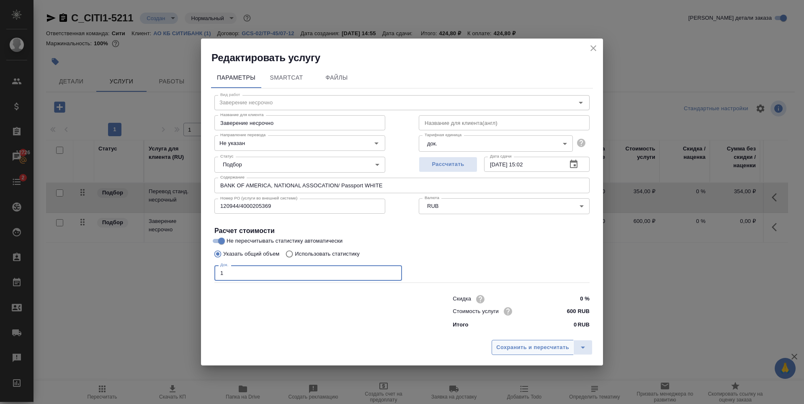
type input "1"
click at [517, 345] on span "Сохранить и пересчитать" at bounding box center [532, 348] width 73 height 10
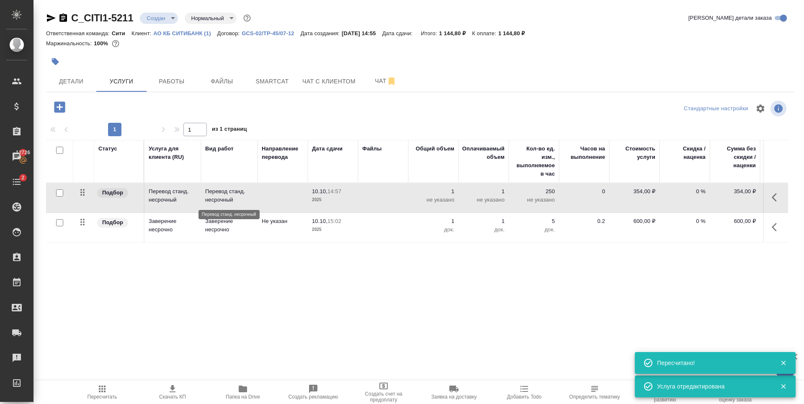
click at [230, 191] on p "Перевод станд. несрочный" at bounding box center [229, 195] width 48 height 17
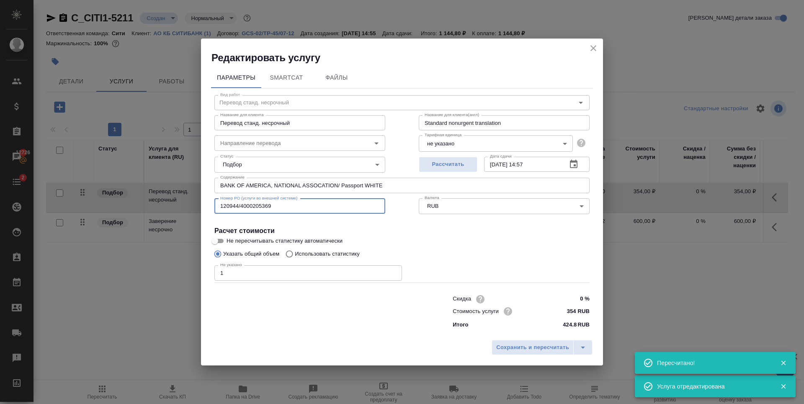
drag, startPoint x: 281, startPoint y: 205, endPoint x: 130, endPoint y: 218, distance: 151.4
click at [130, 218] on div "Редактировать услугу Параметры SmartCat Файлы Вид работ Перевод станд. несрочны…" at bounding box center [402, 202] width 804 height 404
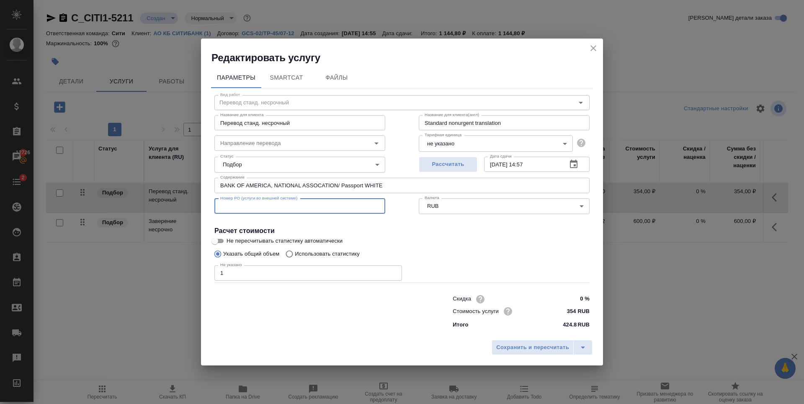
click at [216, 184] on div "Вид работ Перевод станд. несрочный Вид работ Название для клиента Перевод станд…" at bounding box center [402, 210] width 382 height 244
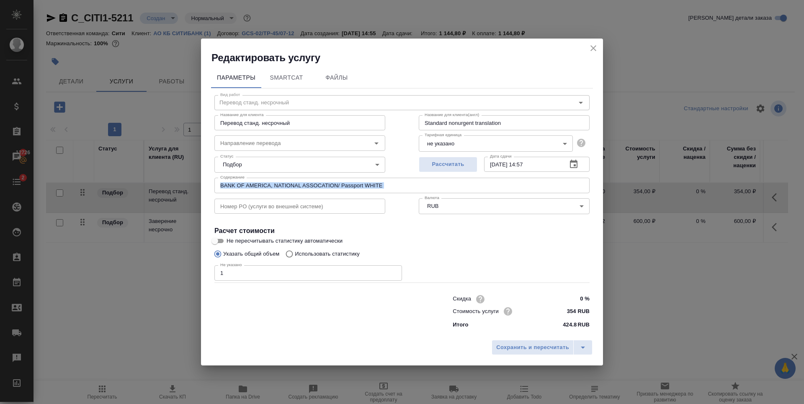
click at [219, 184] on input "BANK OF AMERICA, NATIONAL ASSOCATION/ Passport WHITE" at bounding box center [402, 185] width 375 height 15
paste input "120944/4000205369"
click at [394, 184] on input "120944/4000205369/BANK OF AMERICA, NATIONAL ASSOCATION/ Passport WHITE" at bounding box center [402, 185] width 375 height 15
type input "120944/4000205369/BANK OF AMERICA, NATIONAL ASSOCATION/Passport WHITE"
click at [235, 215] on div "Номер PO (услуги во внешней системе) Номер PO (услуги во внешней системе)" at bounding box center [300, 205] width 204 height 54
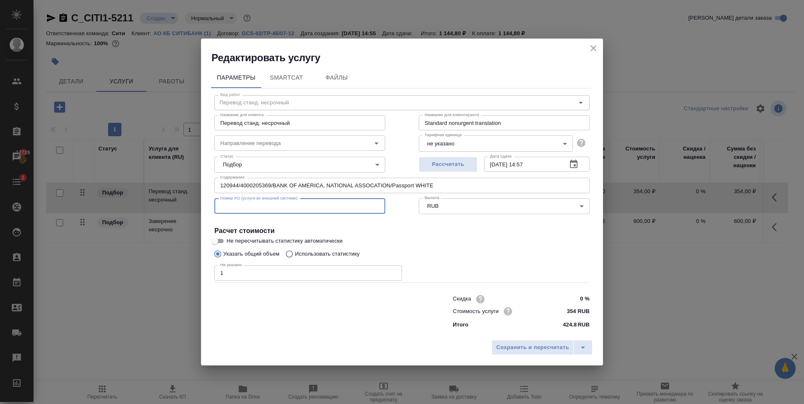
click at [239, 206] on input "text" at bounding box center [300, 206] width 171 height 15
type input "23403"
click at [512, 356] on div "Сохранить и пересчитать" at bounding box center [402, 351] width 402 height 30
click at [512, 349] on span "Сохранить и пересчитать" at bounding box center [532, 348] width 73 height 10
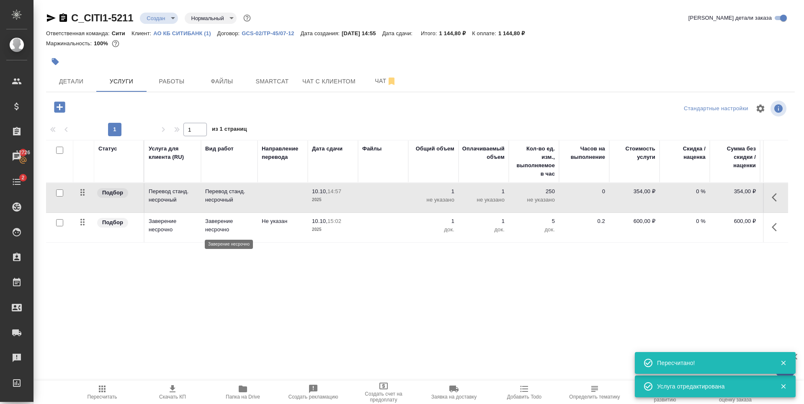
click at [215, 223] on p "Заверение несрочно" at bounding box center [229, 225] width 48 height 17
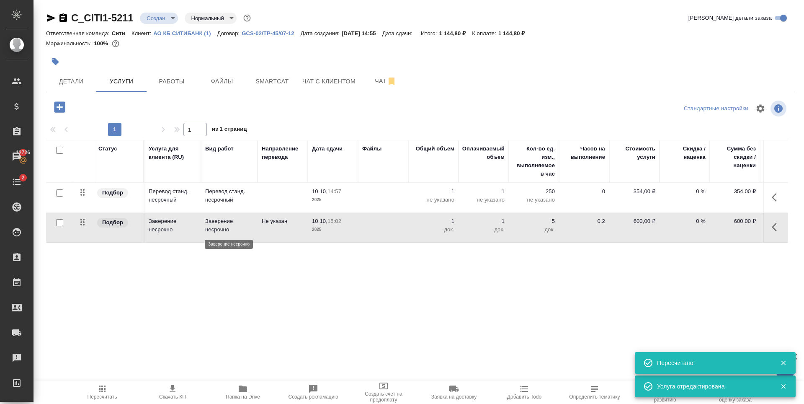
click at [215, 223] on p "Заверение несрочно" at bounding box center [229, 225] width 48 height 17
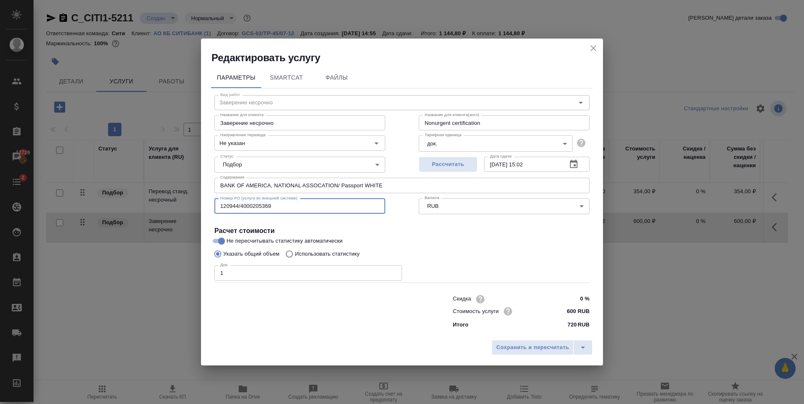
drag, startPoint x: 278, startPoint y: 204, endPoint x: 186, endPoint y: 216, distance: 92.1
click at [186, 216] on div "Редактировать услугу Параметры SmartCat Файлы Вид работ Заверение несрочно Вид …" at bounding box center [402, 202] width 804 height 404
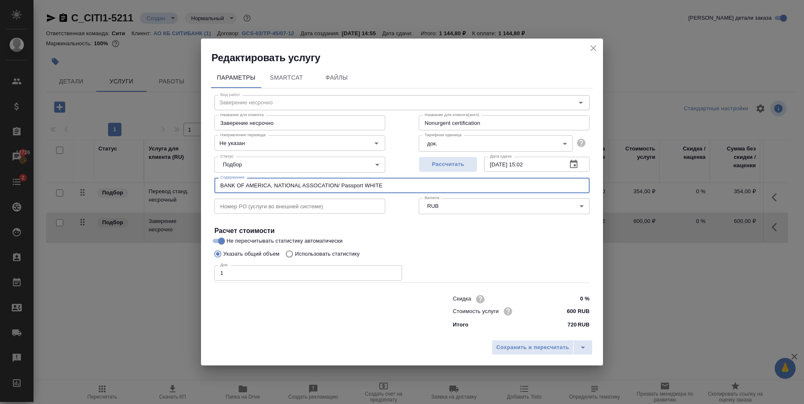
click at [221, 185] on input "BANK OF AMERICA, NATIONAL ASSOCATION/ Passport WHITE" at bounding box center [402, 185] width 375 height 15
paste input "120944/4000205369"
type input "120944/4000205369/BANK OF AMERICA, NATIONAL ASSOCATION/ Passport WHITE"
click at [258, 202] on input "text" at bounding box center [300, 206] width 171 height 15
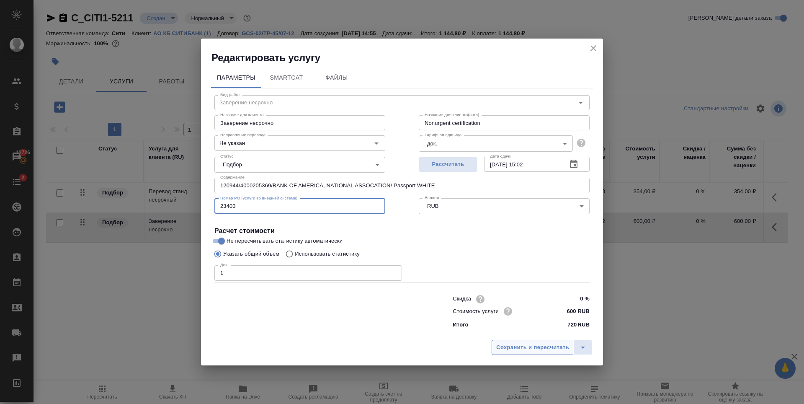
type input "23403"
click at [504, 345] on span "Сохранить и пересчитать" at bounding box center [532, 348] width 73 height 10
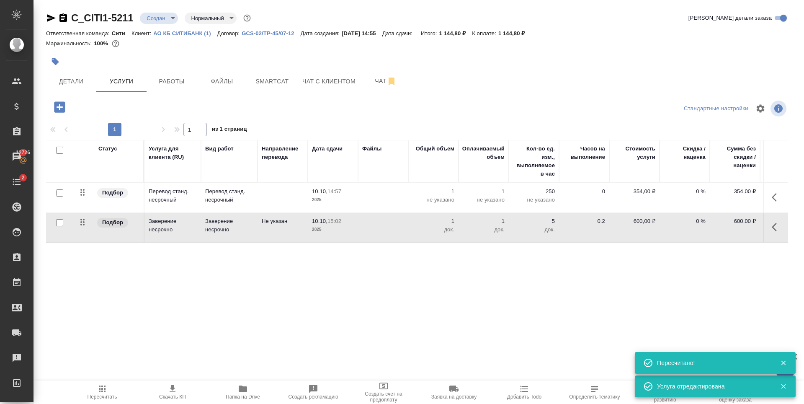
click at [58, 111] on icon "button" at bounding box center [59, 106] width 11 height 11
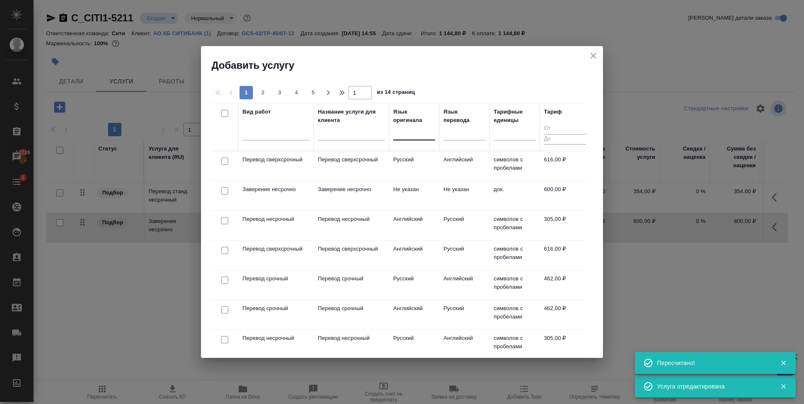
click at [418, 132] on div at bounding box center [414, 132] width 42 height 12
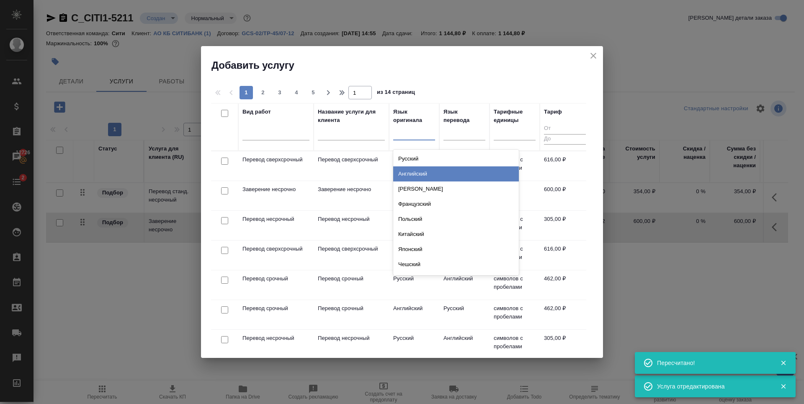
click at [421, 172] on div "Английский" at bounding box center [456, 173] width 126 height 15
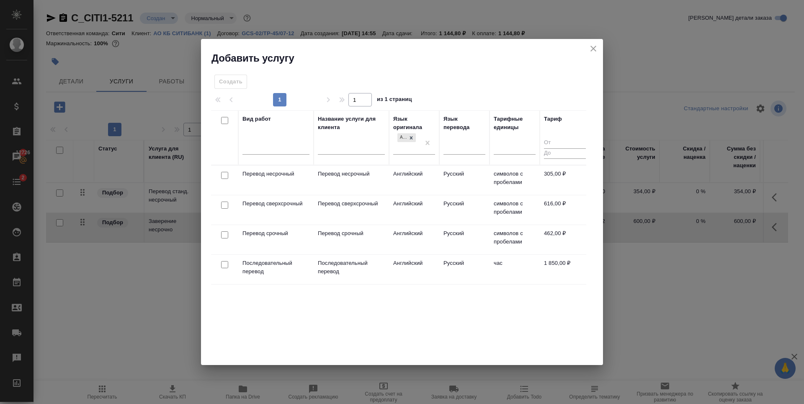
click at [228, 175] on div at bounding box center [224, 176] width 19 height 12
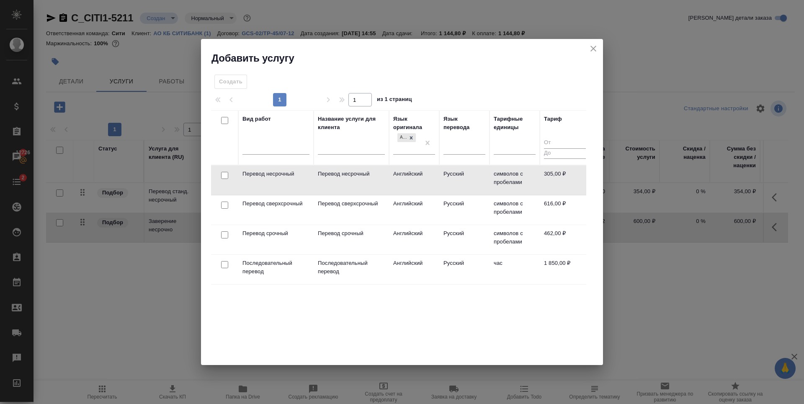
click at [222, 176] on input "checkbox" at bounding box center [224, 175] width 7 height 7
checkbox input "true"
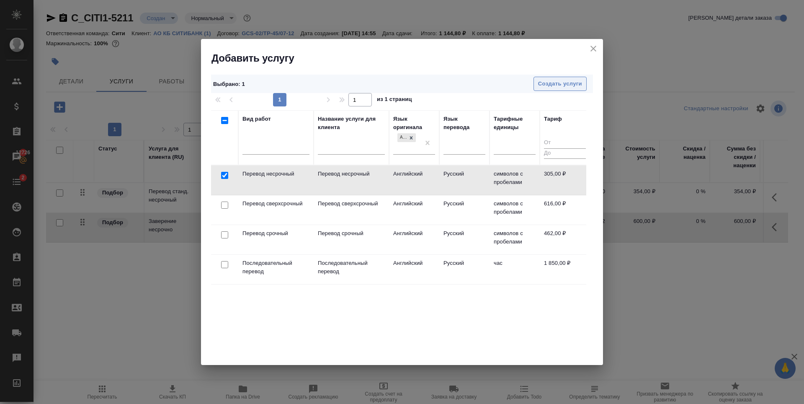
click at [556, 82] on span "Создать услуги" at bounding box center [560, 84] width 44 height 10
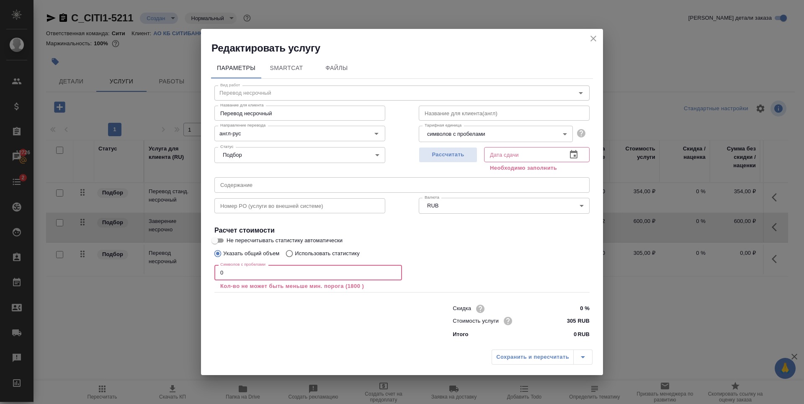
drag, startPoint x: 241, startPoint y: 275, endPoint x: 185, endPoint y: 277, distance: 55.7
click at [185, 277] on div "Редактировать услугу Параметры SmartCat Файлы Вид работ Перевод несрочный Вид р…" at bounding box center [402, 202] width 804 height 404
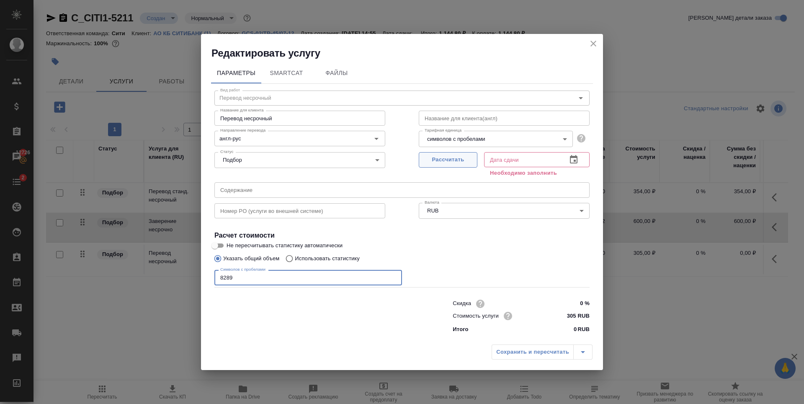
type input "8289"
click at [459, 152] on button "Рассчитать" at bounding box center [448, 160] width 59 height 16
type input "13.10.2025 11:40"
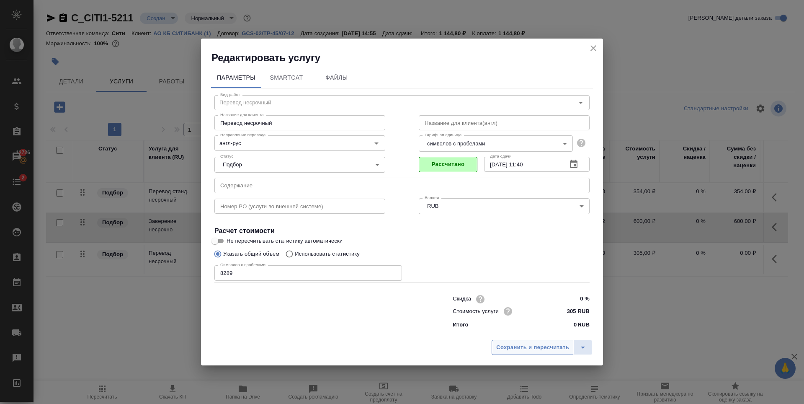
click at [513, 344] on span "Сохранить и пересчитать" at bounding box center [532, 348] width 73 height 10
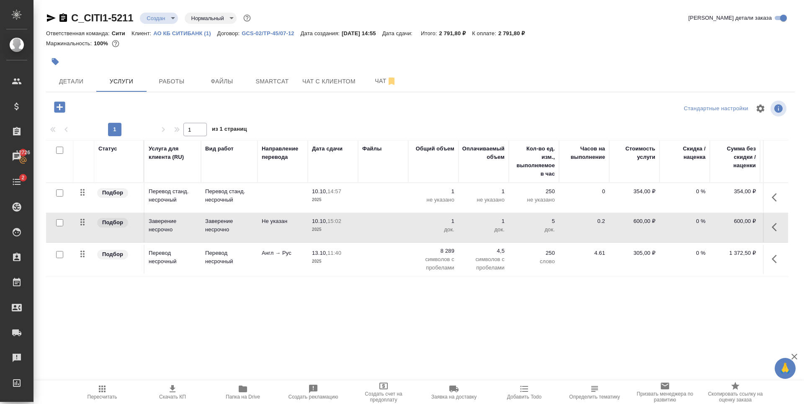
click at [62, 109] on icon "button" at bounding box center [59, 106] width 11 height 11
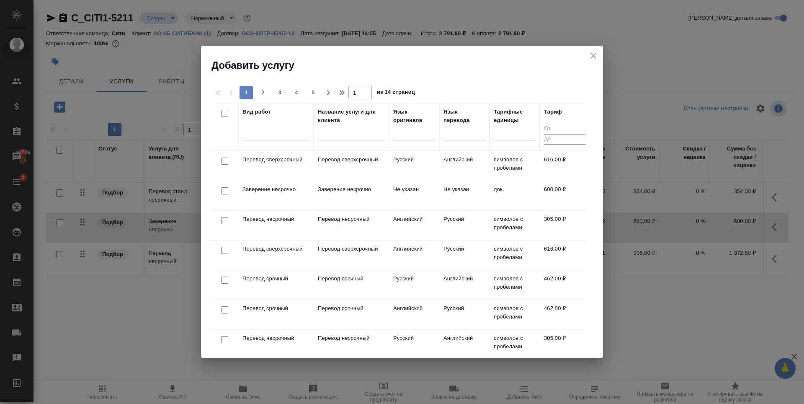
click at [225, 191] on input "checkbox" at bounding box center [224, 190] width 7 height 7
checkbox input "true"
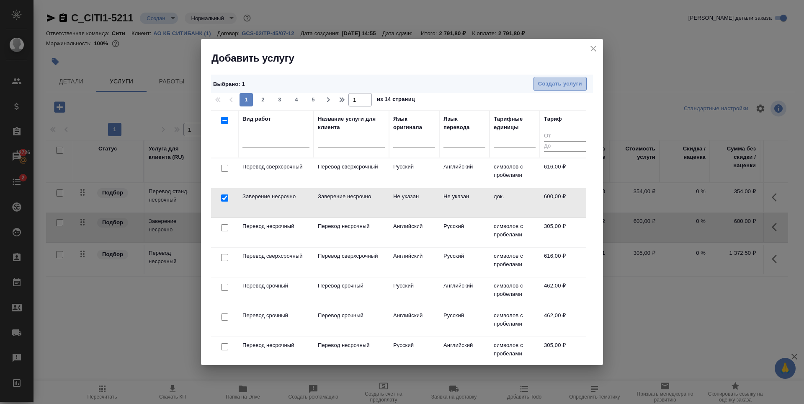
click at [564, 82] on span "Создать услуги" at bounding box center [560, 84] width 44 height 10
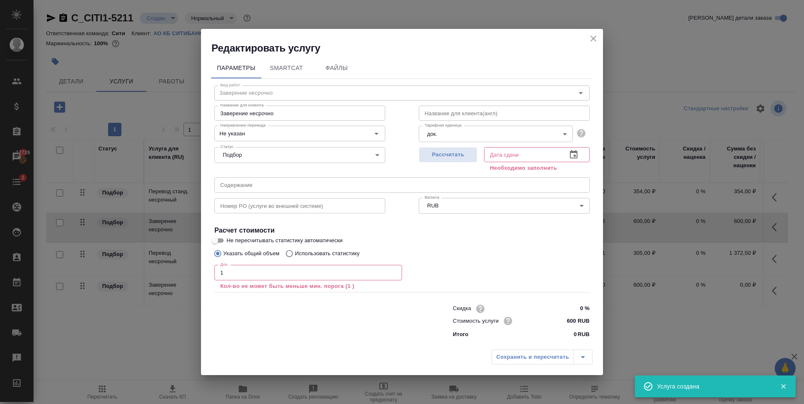
type input "1"
click at [393, 270] on input "1" at bounding box center [309, 272] width 188 height 15
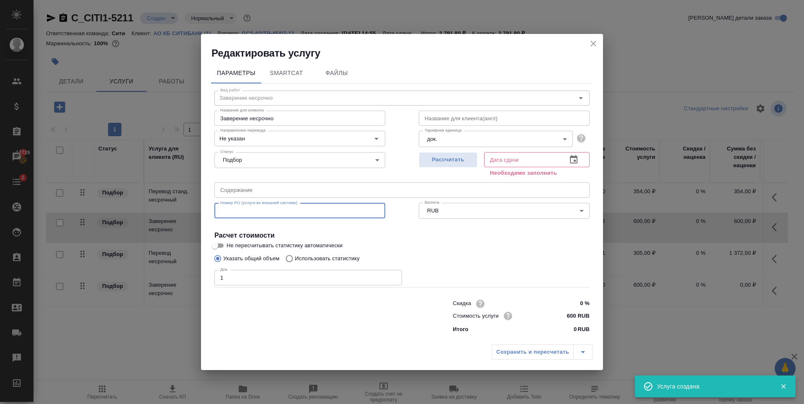
click at [249, 209] on input "text" at bounding box center [300, 210] width 171 height 15
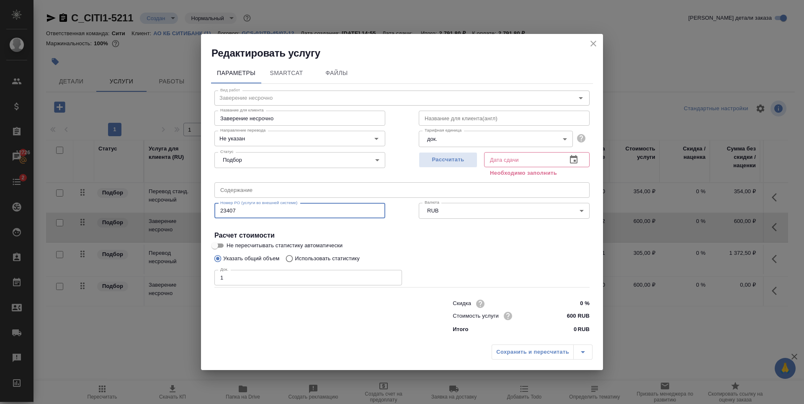
type input "23407"
click at [297, 189] on input "text" at bounding box center [402, 189] width 375 height 15
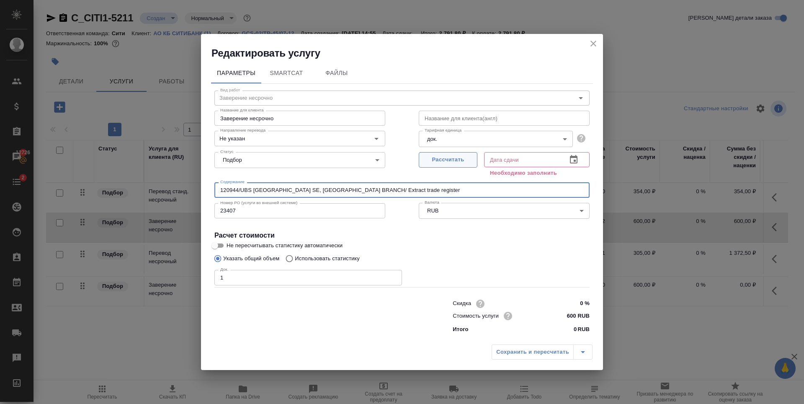
type input "120944/UBS EUROPE SE, LUXEMBOURG BRANCH/ Extract trade register"
click at [457, 160] on span "Рассчитать" at bounding box center [448, 160] width 49 height 10
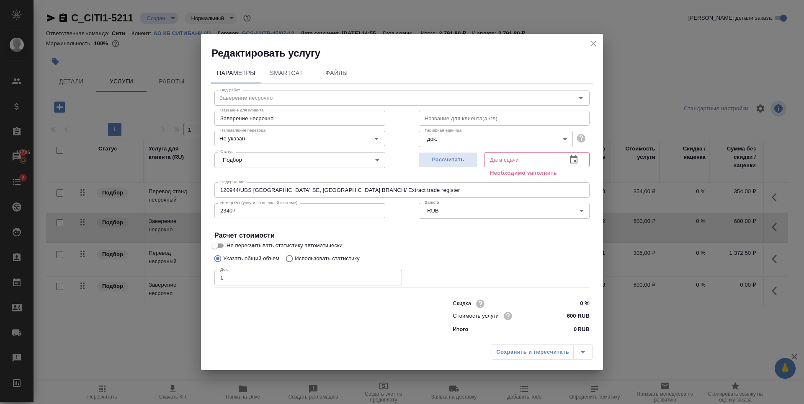
type input "10.10.2025 15:17"
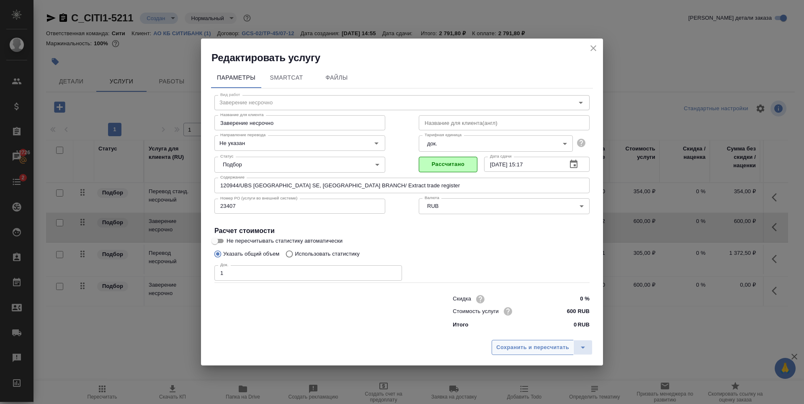
click at [534, 346] on span "Сохранить и пересчитать" at bounding box center [532, 348] width 73 height 10
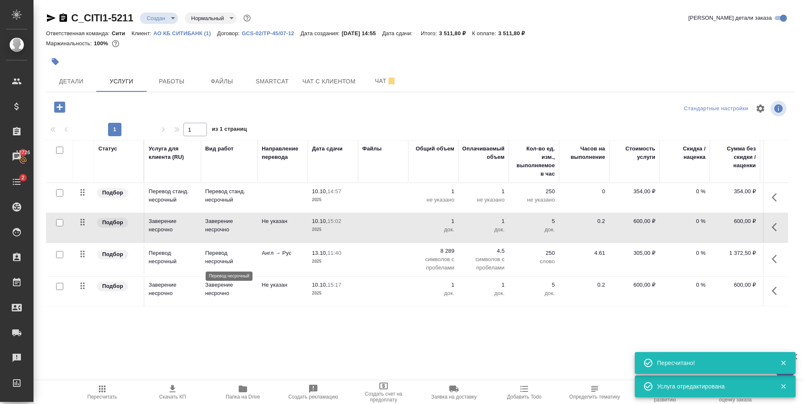
click at [248, 253] on p "Перевод несрочный" at bounding box center [229, 257] width 48 height 17
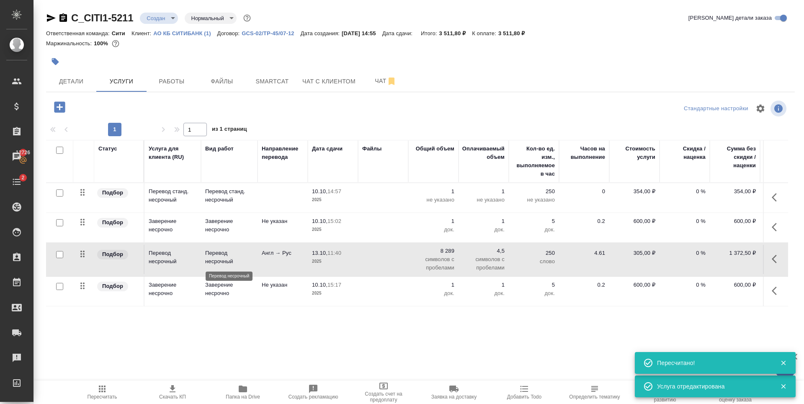
click at [248, 253] on p "Перевод несрочный" at bounding box center [229, 257] width 48 height 17
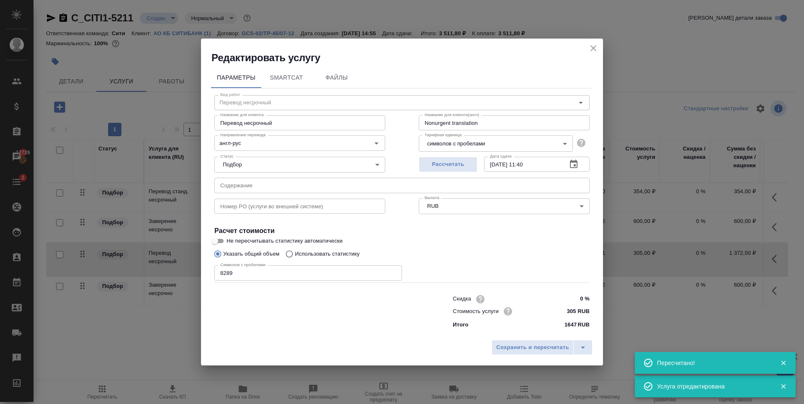
click at [250, 185] on input "text" at bounding box center [402, 185] width 375 height 15
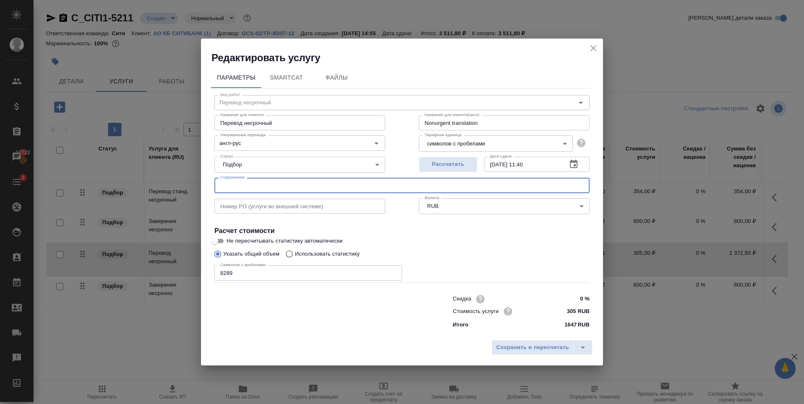
click at [243, 183] on input "text" at bounding box center [402, 185] width 375 height 15
type input "12"
click at [596, 46] on icon "close" at bounding box center [594, 48] width 10 height 10
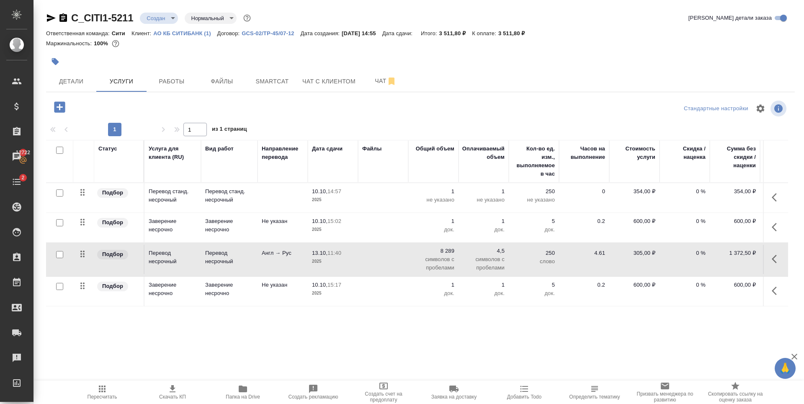
click at [309, 282] on td "10.10, 15:17 2025" at bounding box center [333, 291] width 50 height 29
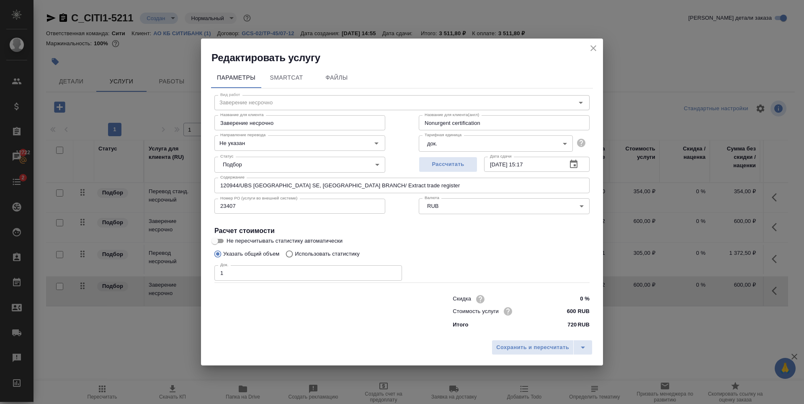
click at [388, 179] on input "120944/UBS EUROPE SE, LUXEMBOURG BRANCH/ Extract trade register" at bounding box center [402, 185] width 375 height 15
click at [591, 44] on icon "close" at bounding box center [594, 48] width 10 height 10
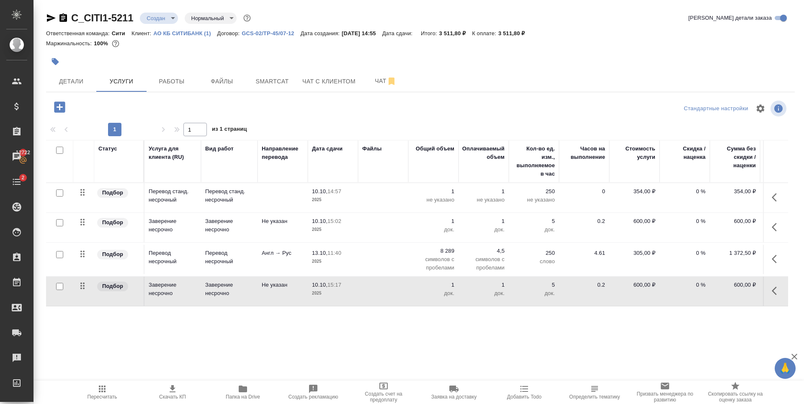
click at [260, 256] on td "Англ → Рус" at bounding box center [283, 259] width 50 height 29
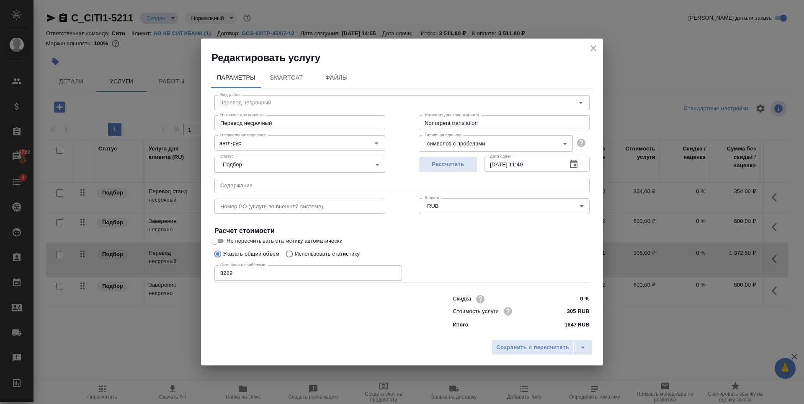
click at [263, 260] on label "Указать общий объем" at bounding box center [245, 254] width 70 height 16
click at [223, 260] on input "Указать общий объем" at bounding box center [216, 254] width 13 height 16
click at [262, 187] on input "text" at bounding box center [402, 185] width 375 height 15
paste input "120944/UBS EUROPE SE, LUXEMBOURG BRANCH/ Extract trade register"
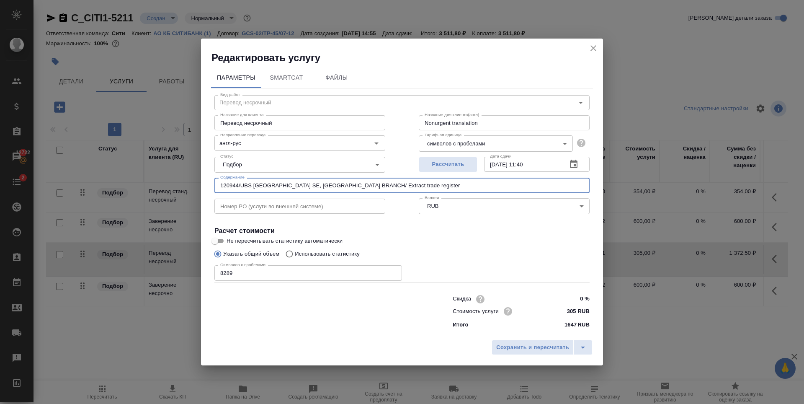
type input "120944/UBS EUROPE SE, LUXEMBOURG BRANCH/ Extract trade register"
click at [264, 199] on input "text" at bounding box center [300, 206] width 171 height 15
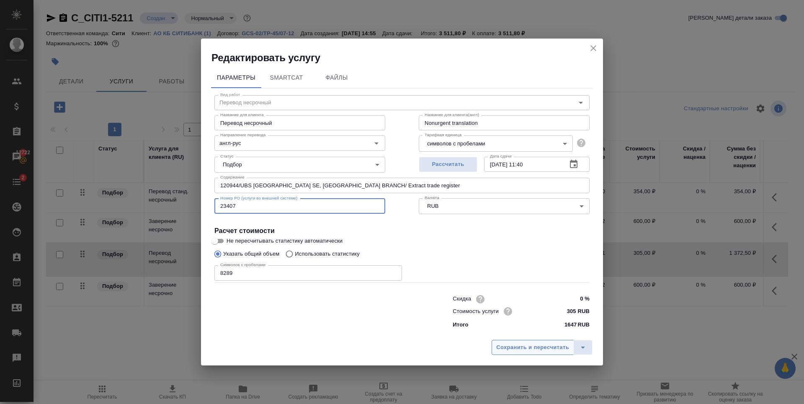
type input "23407"
click at [506, 347] on span "Сохранить и пересчитать" at bounding box center [532, 348] width 73 height 10
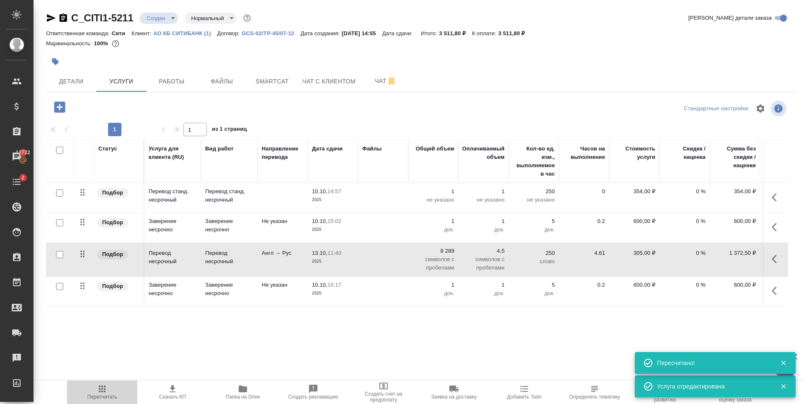
click at [102, 394] on span "Пересчитать" at bounding box center [103, 397] width 30 height 6
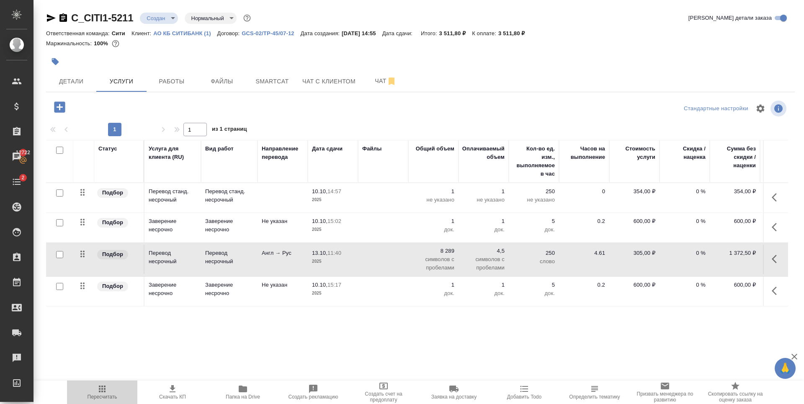
click at [96, 397] on span "Пересчитать" at bounding box center [103, 397] width 30 height 6
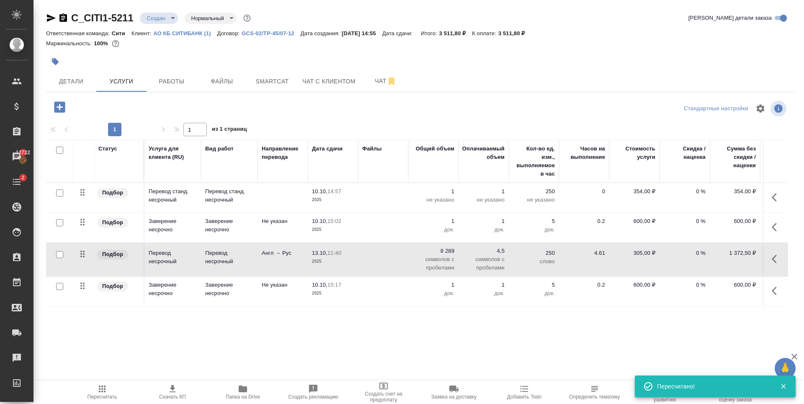
click at [189, 31] on p "АО КБ СИТИБАНК (1)" at bounding box center [185, 33] width 64 height 6
click at [60, 109] on icon "button" at bounding box center [59, 107] width 15 height 15
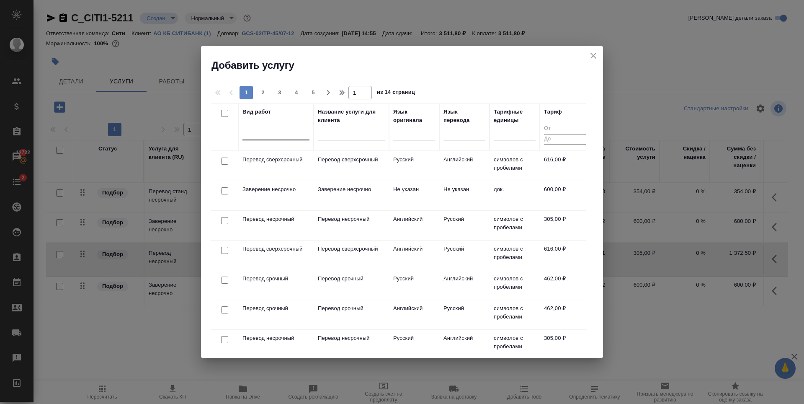
click at [269, 133] on div at bounding box center [276, 132] width 67 height 12
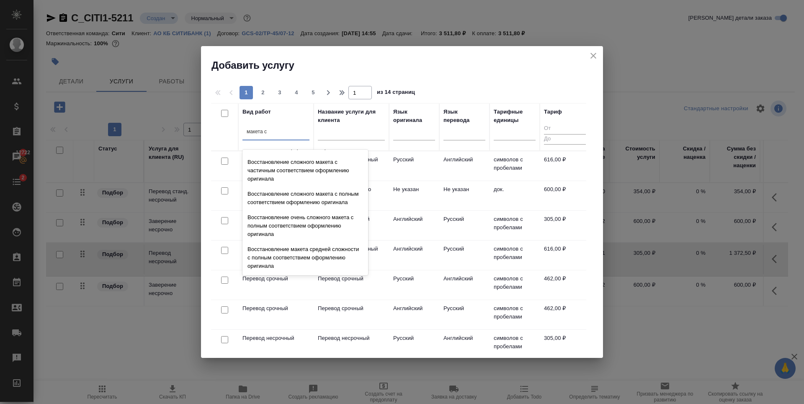
scroll to position [3, 0]
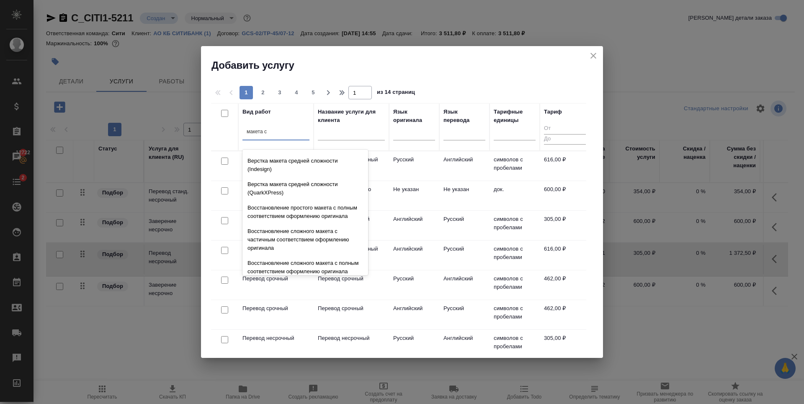
type input "макета ср"
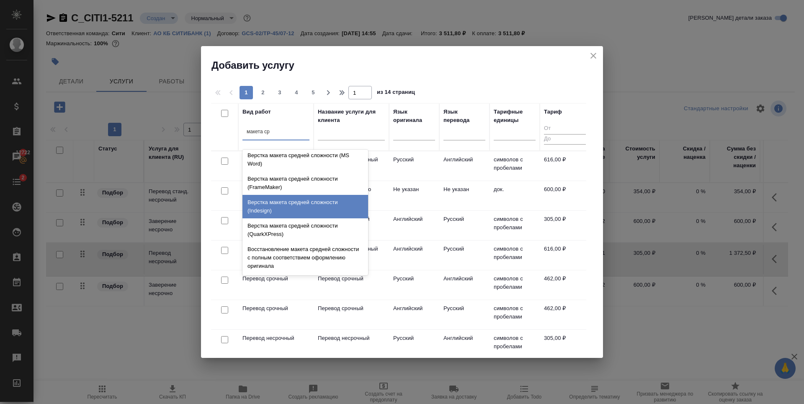
scroll to position [0, 0]
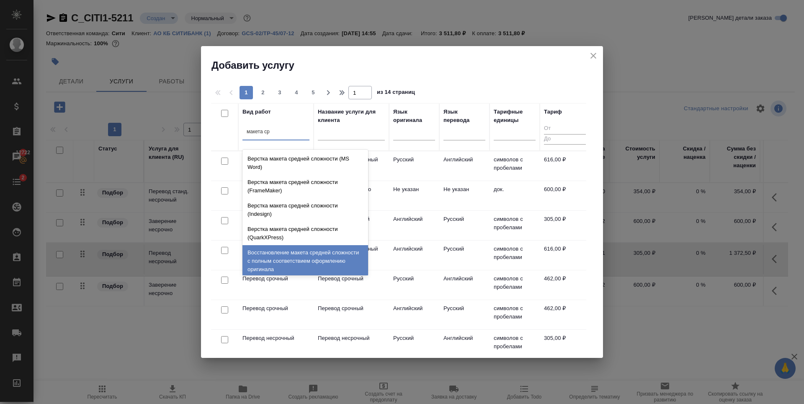
click at [315, 261] on div "Восстановление макета средней сложности с полным соответствием оформлению ориги…" at bounding box center [306, 261] width 126 height 32
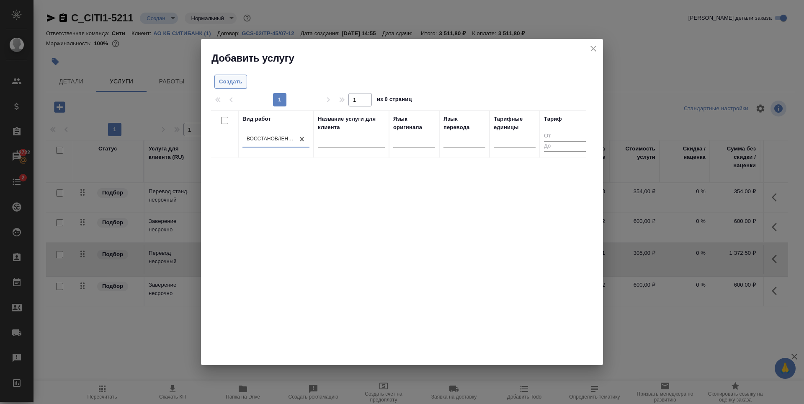
click at [233, 78] on span "Создать" at bounding box center [230, 82] width 23 height 10
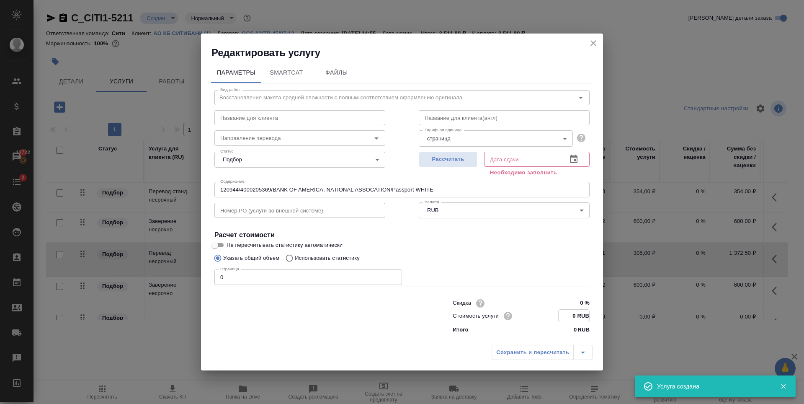
click at [570, 317] on input "0 RUB" at bounding box center [574, 316] width 31 height 12
type input "205 RUB"
click at [453, 155] on span "Рассчитать" at bounding box center [448, 160] width 49 height 10
type input "10.10.2025 15:25"
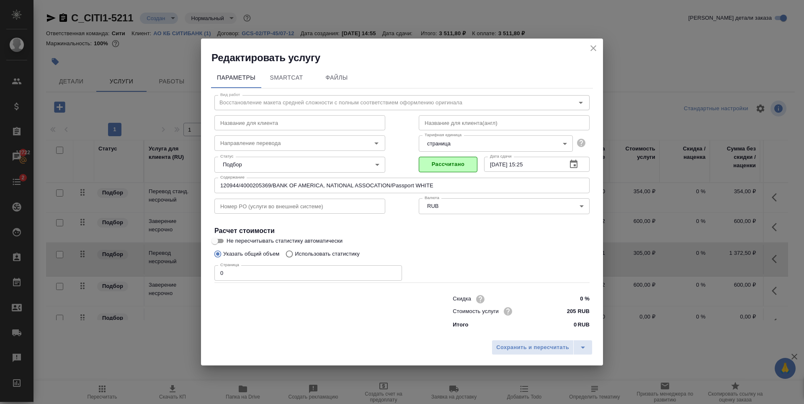
click at [308, 183] on input "120944/4000205369/BANK OF AMERICA, NATIONAL ASSOCATION/Passport WHITE" at bounding box center [402, 185] width 375 height 15
click at [269, 275] on input "0" at bounding box center [309, 272] width 188 height 15
drag, startPoint x: 227, startPoint y: 274, endPoint x: 189, endPoint y: 278, distance: 38.3
click at [190, 278] on div "Редактировать услугу Параметры SmartCat Файлы Вид работ Восстановление макета с…" at bounding box center [402, 202] width 804 height 404
type input "6"
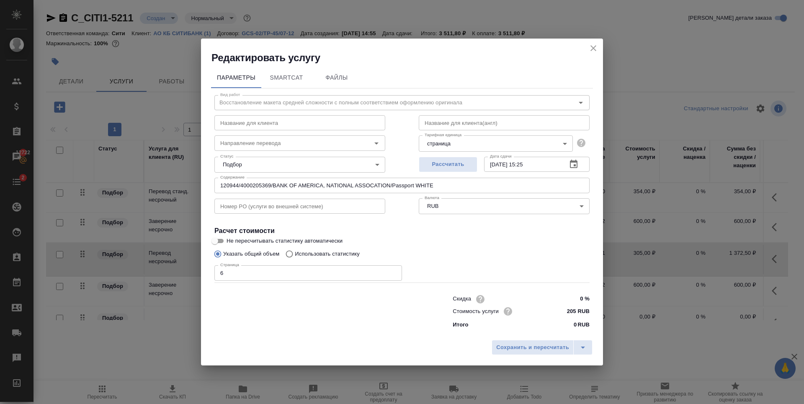
click at [446, 251] on div "Указать общий объем Использовать статистику" at bounding box center [402, 254] width 375 height 16
click at [538, 346] on span "Сохранить и пересчитать" at bounding box center [532, 348] width 73 height 10
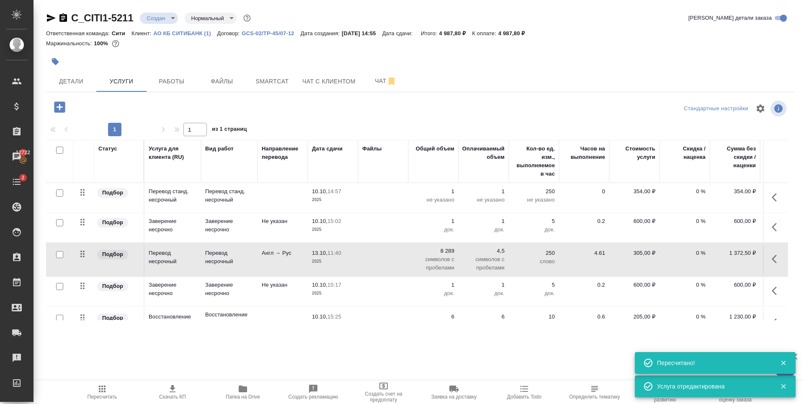
scroll to position [26, 0]
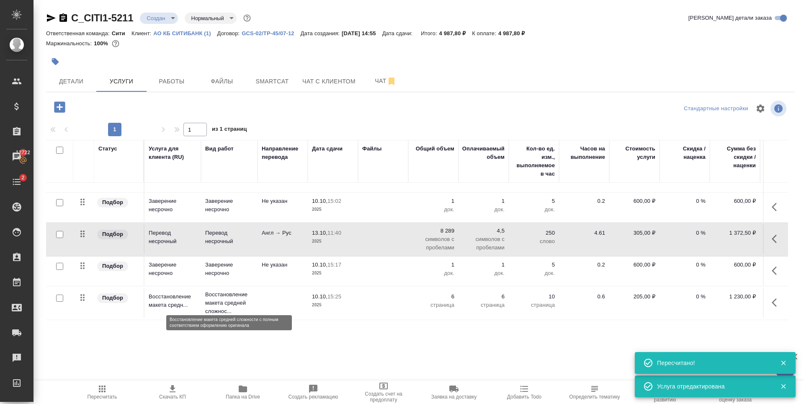
click at [251, 292] on p "Восстановление макета средней сложнос..." at bounding box center [229, 302] width 48 height 25
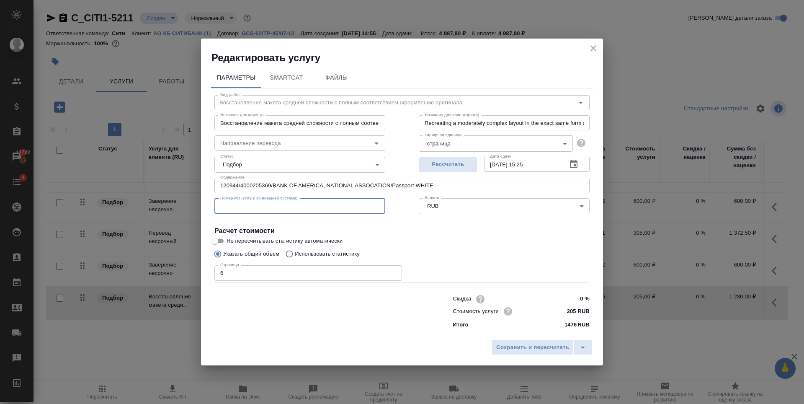
click at [256, 202] on input "text" at bounding box center [300, 206] width 171 height 15
type input "23407"
click at [552, 346] on span "Сохранить и пересчитать" at bounding box center [532, 348] width 73 height 10
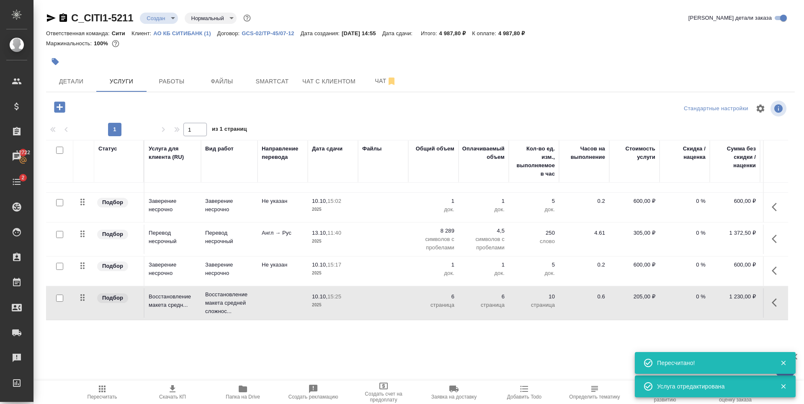
click at [59, 105] on icon "button" at bounding box center [59, 106] width 11 height 11
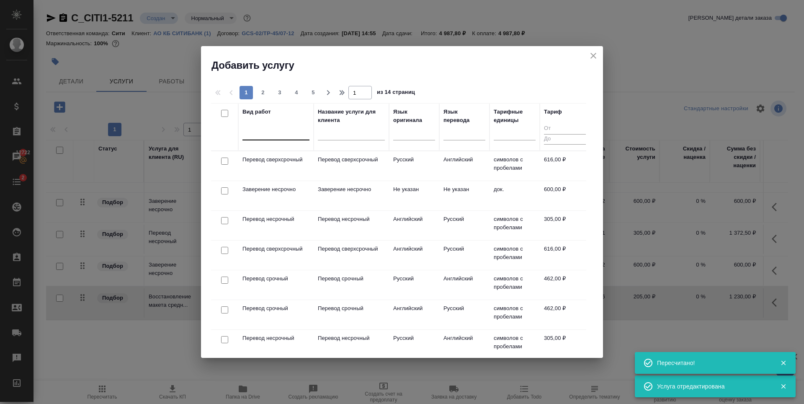
click at [277, 134] on div at bounding box center [276, 132] width 67 height 12
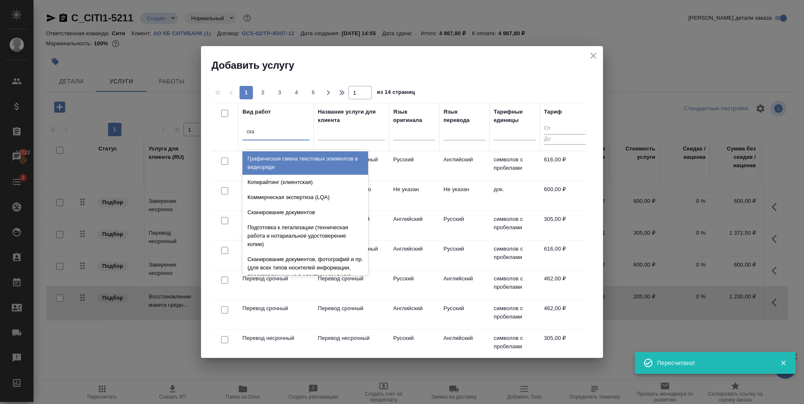
type input "скан"
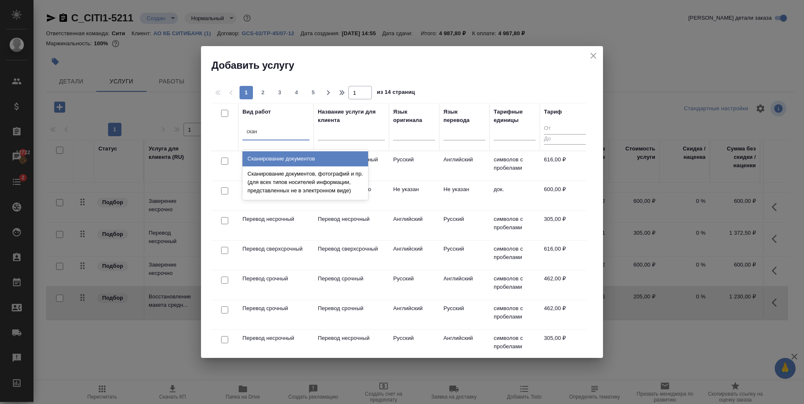
click at [282, 158] on div "Сканирование документов" at bounding box center [306, 158] width 126 height 15
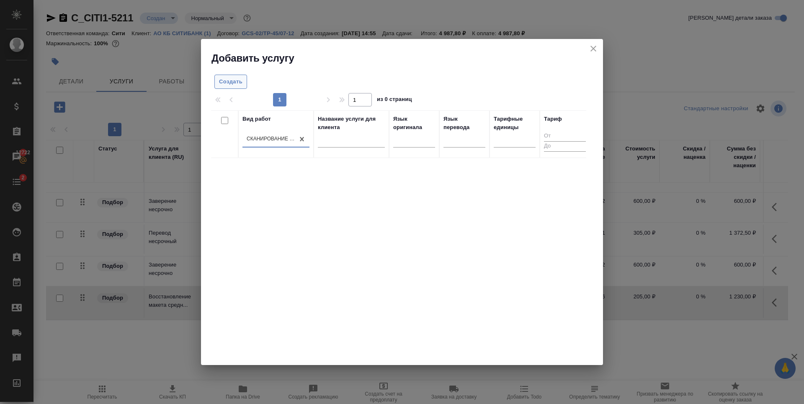
click at [226, 77] on span "Создать" at bounding box center [230, 82] width 23 height 10
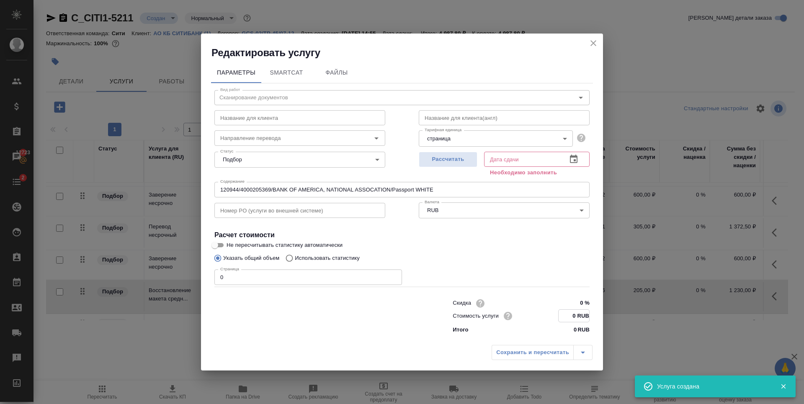
drag, startPoint x: 577, startPoint y: 317, endPoint x: 569, endPoint y: 318, distance: 8.5
click at [569, 318] on input "0 RUB" at bounding box center [574, 316] width 31 height 12
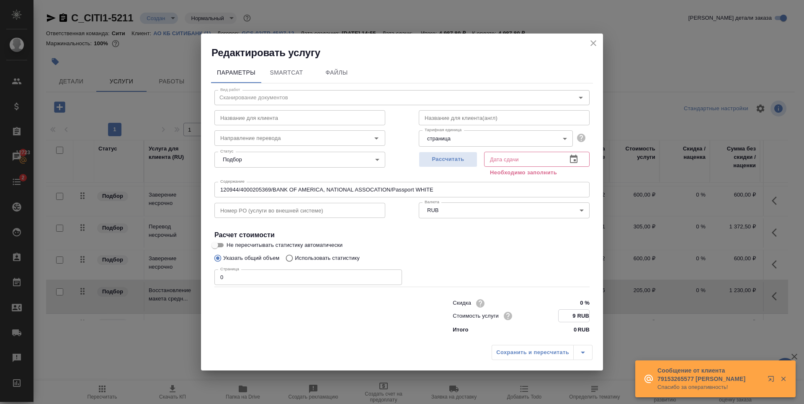
type input "9 RUB"
drag, startPoint x: 204, startPoint y: 273, endPoint x: 176, endPoint y: 272, distance: 27.7
click at [177, 272] on div "Редактировать услугу Параметры SmartCat Файлы Вид работ Сканирование документов…" at bounding box center [402, 202] width 804 height 404
type input "6"
click at [431, 161] on span "Рассчитать" at bounding box center [448, 160] width 49 height 10
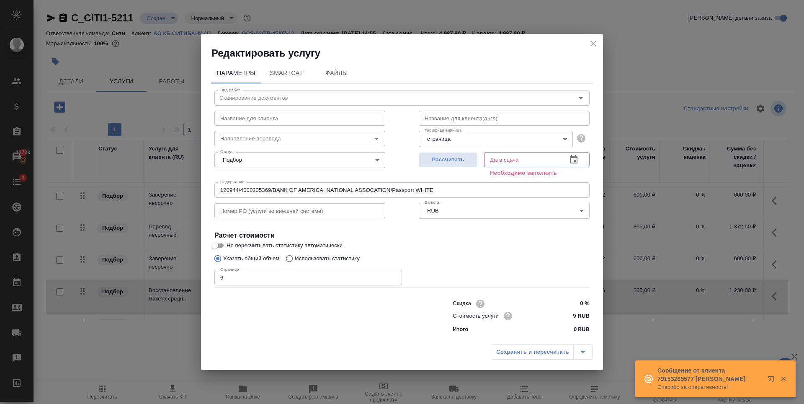
type input "10.10.2025 15:26"
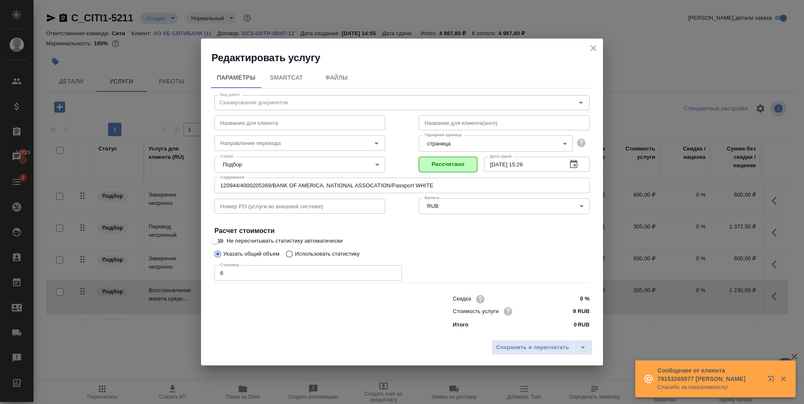
click at [239, 202] on input "text" at bounding box center [300, 206] width 171 height 15
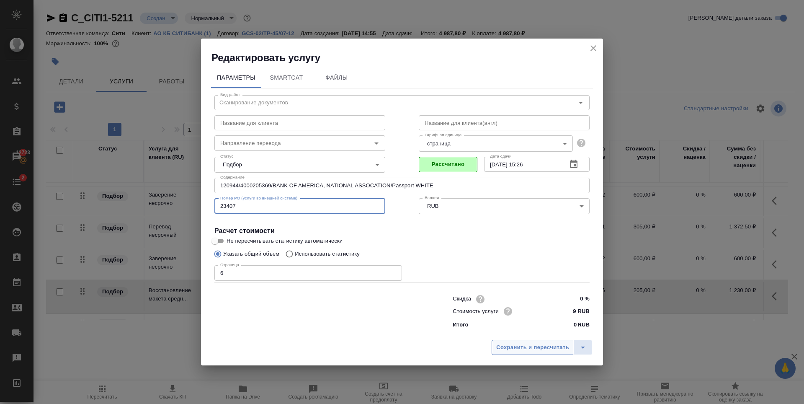
type input "23407"
click at [519, 346] on span "Сохранить и пересчитать" at bounding box center [532, 348] width 73 height 10
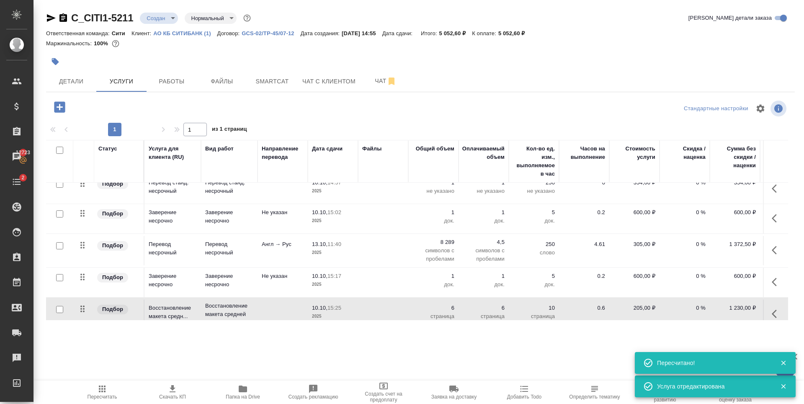
scroll to position [0, 0]
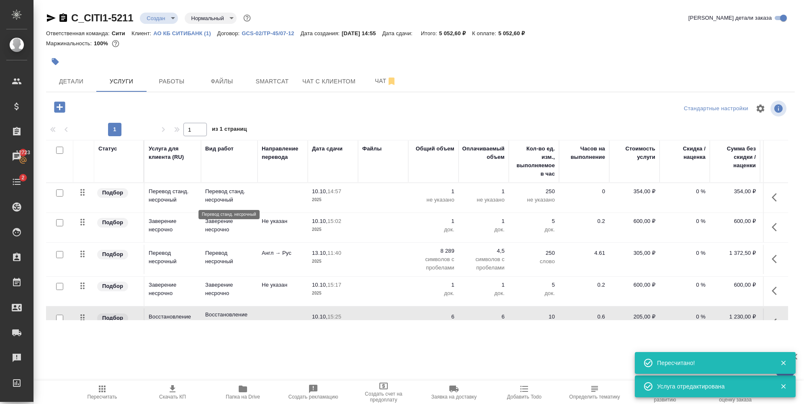
click at [220, 201] on p "Перевод станд. несрочный" at bounding box center [229, 195] width 48 height 17
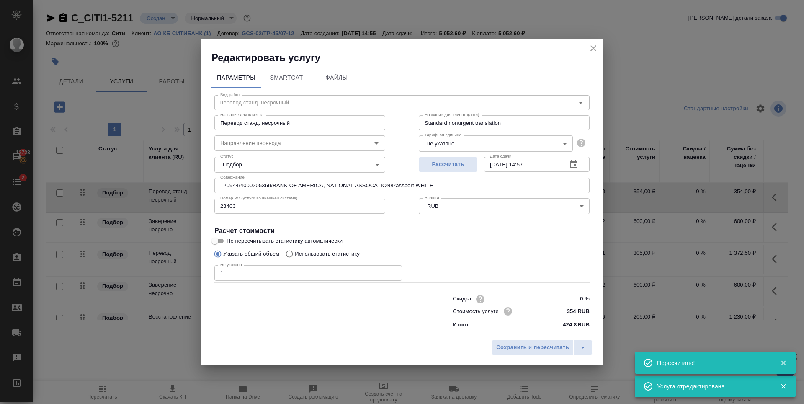
click at [251, 162] on body "🙏 .cls-1 fill:#fff; AWATERA Zaytseva Svetlana Клиенты Спецификации Заказы 12723…" at bounding box center [402, 202] width 804 height 404
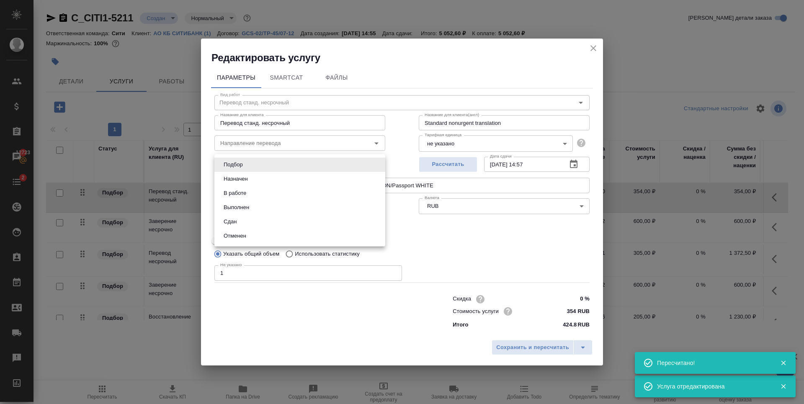
click at [445, 192] on div at bounding box center [402, 202] width 804 height 404
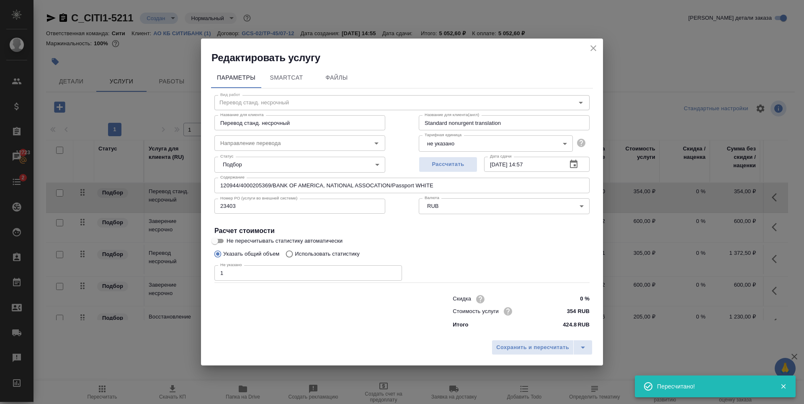
click at [447, 184] on input "120944/4000205369/BANK OF AMERICA, NATIONAL ASSOCATION/Passport WHITE" at bounding box center [402, 185] width 375 height 15
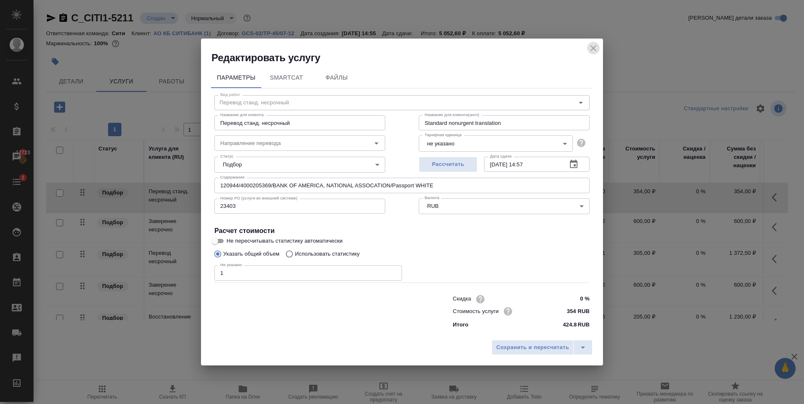
click at [594, 48] on icon "close" at bounding box center [594, 48] width 6 height 6
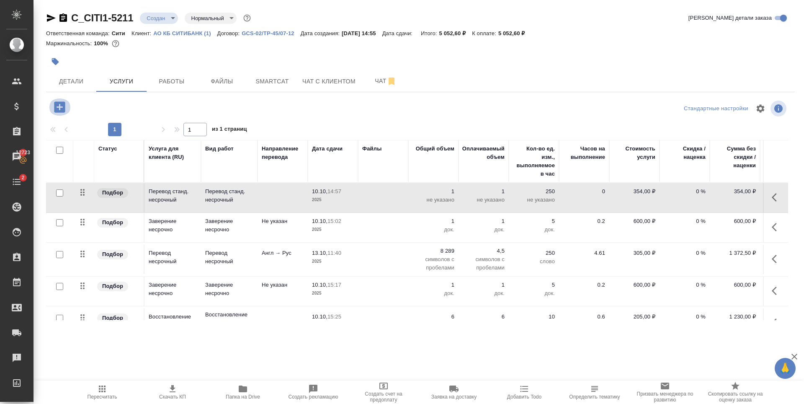
click at [58, 104] on icon "button" at bounding box center [59, 106] width 11 height 11
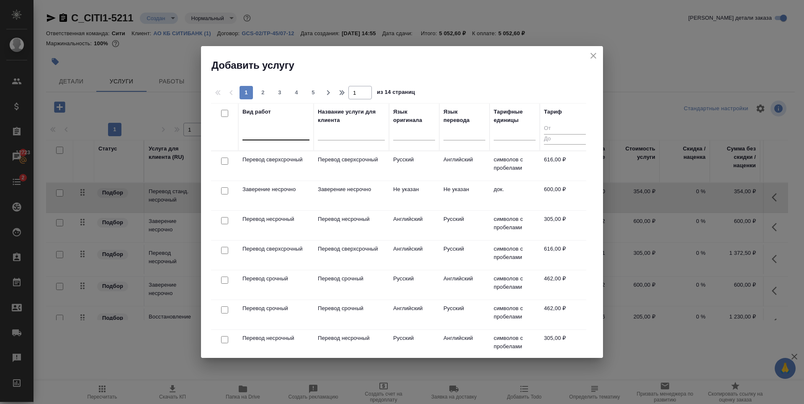
click at [266, 131] on div at bounding box center [276, 132] width 67 height 12
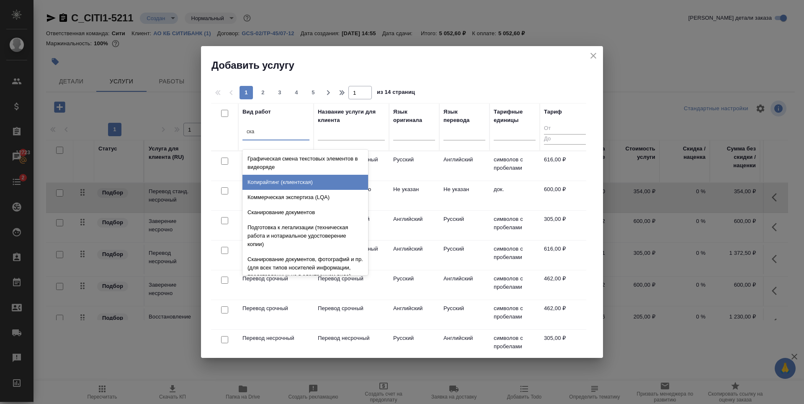
type input "скан"
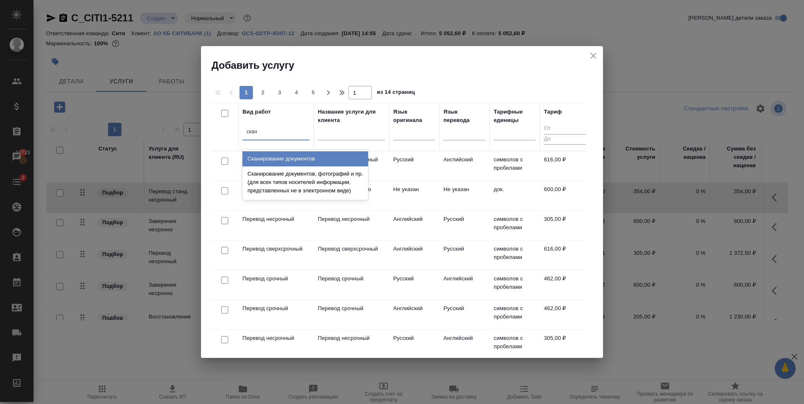
click at [299, 152] on div "Сканирование документов" at bounding box center [306, 158] width 126 height 15
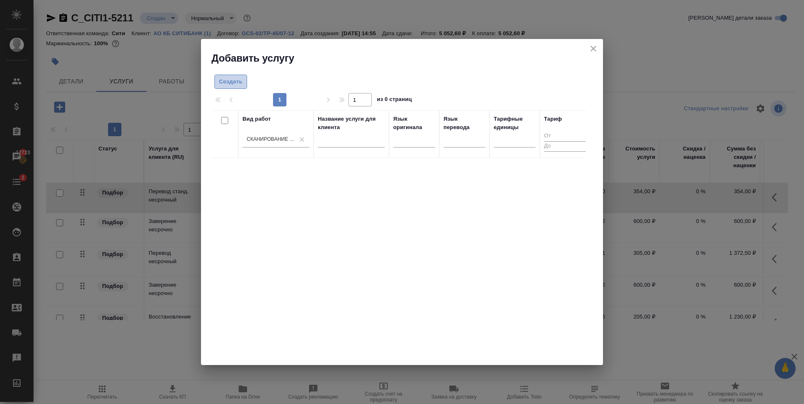
click at [233, 78] on span "Создать" at bounding box center [230, 82] width 23 height 10
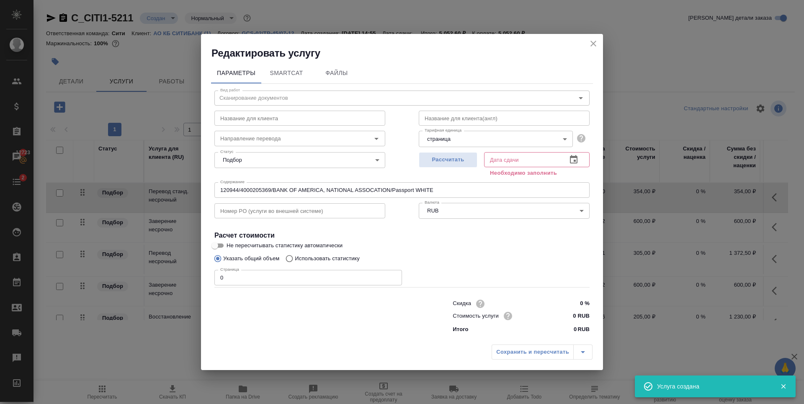
click at [437, 192] on input "120944/4000205369/BANK OF AMERICA, NATIONAL ASSOCATION/Passport WHITE" at bounding box center [402, 189] width 375 height 15
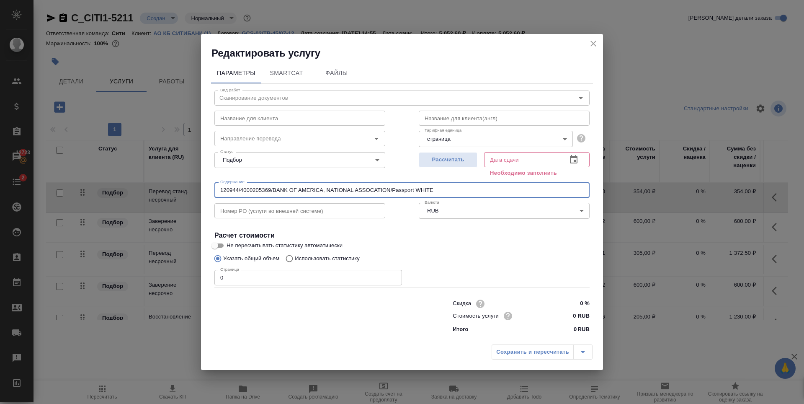
click at [437, 192] on input "120944/4000205369/BANK OF AMERICA, NATIONAL ASSOCATION/Passport WHITE" at bounding box center [402, 189] width 375 height 15
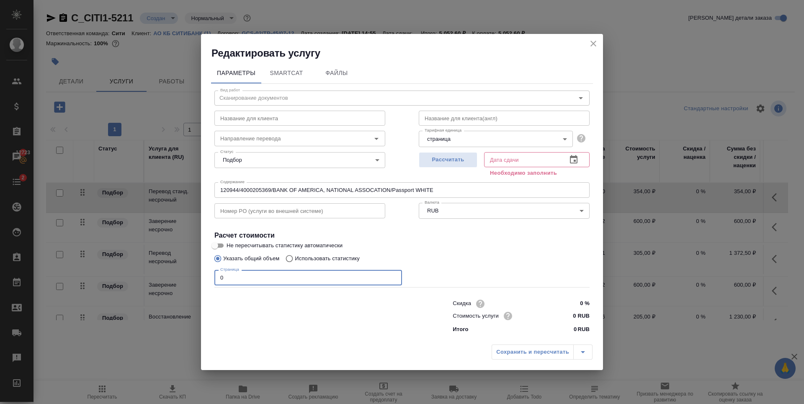
click at [326, 281] on input "0" at bounding box center [309, 277] width 188 height 15
click at [393, 274] on input "1" at bounding box center [309, 277] width 188 height 15
click at [394, 274] on input "2" at bounding box center [309, 277] width 188 height 15
type input "3"
click at [394, 274] on input "3" at bounding box center [309, 277] width 188 height 15
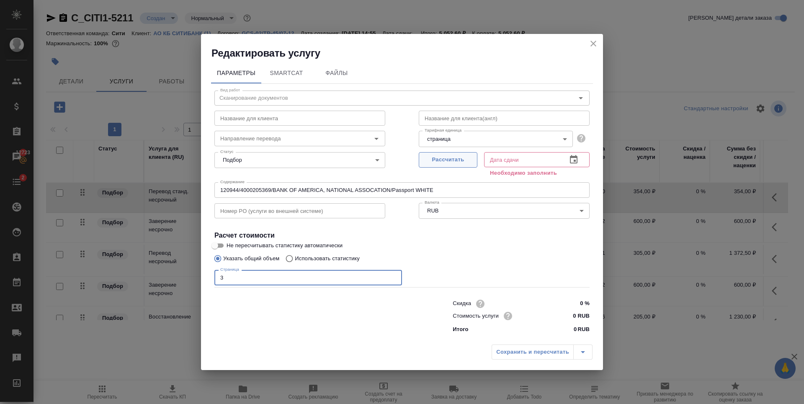
click at [450, 163] on span "Рассчитать" at bounding box center [448, 160] width 49 height 10
type input "10.10.2025 15:27"
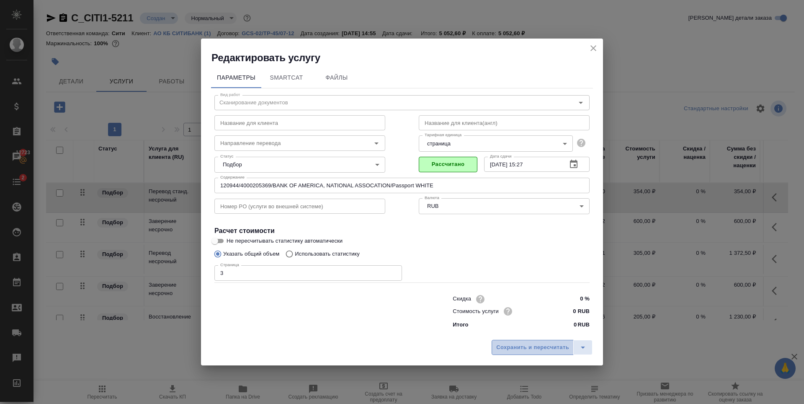
click at [555, 349] on span "Сохранить и пересчитать" at bounding box center [532, 348] width 73 height 10
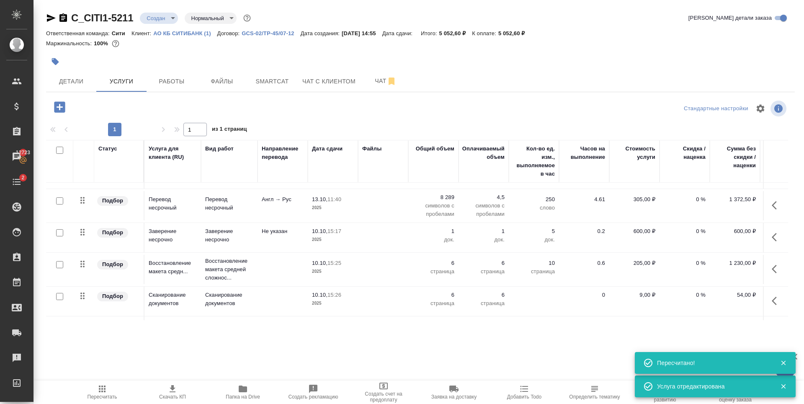
scroll to position [86, 0]
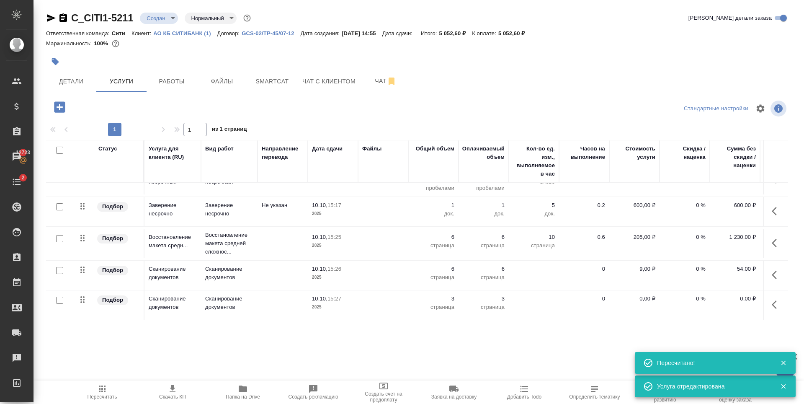
click at [255, 302] on td "Сканирование документов" at bounding box center [229, 304] width 57 height 29
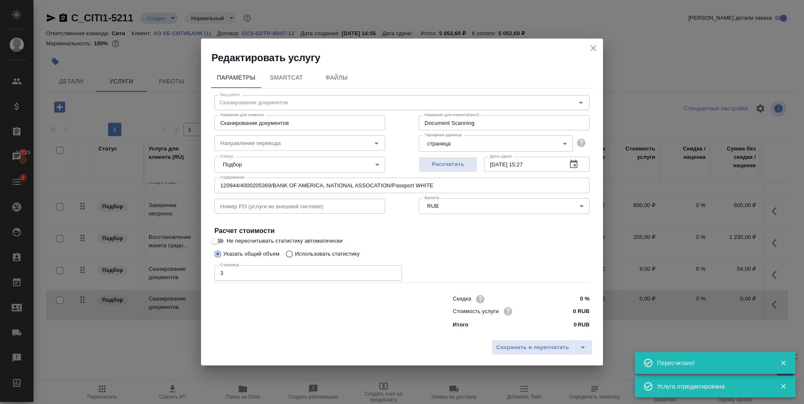
click at [248, 207] on input "text" at bounding box center [300, 206] width 171 height 15
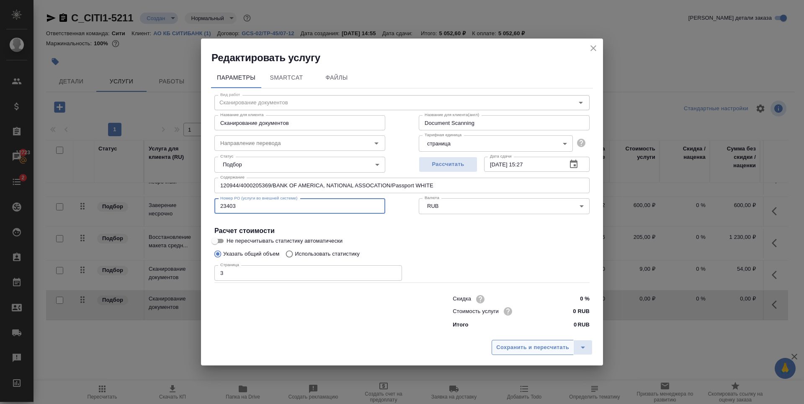
type input "23403"
click at [518, 343] on span "Сохранить и пересчитать" at bounding box center [532, 348] width 73 height 10
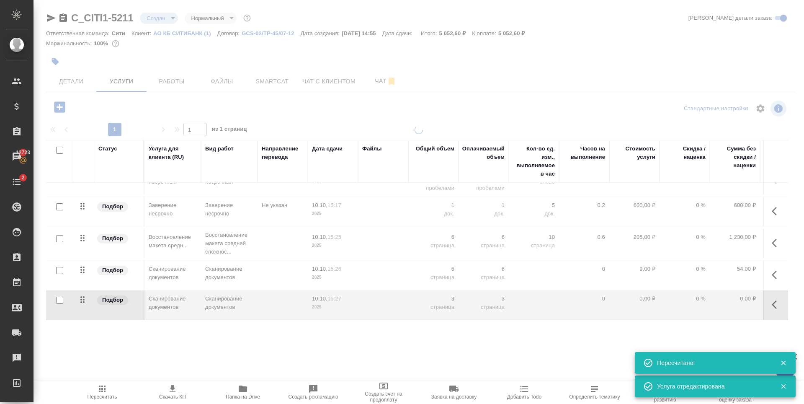
click at [451, 262] on div at bounding box center [419, 234] width 771 height 216
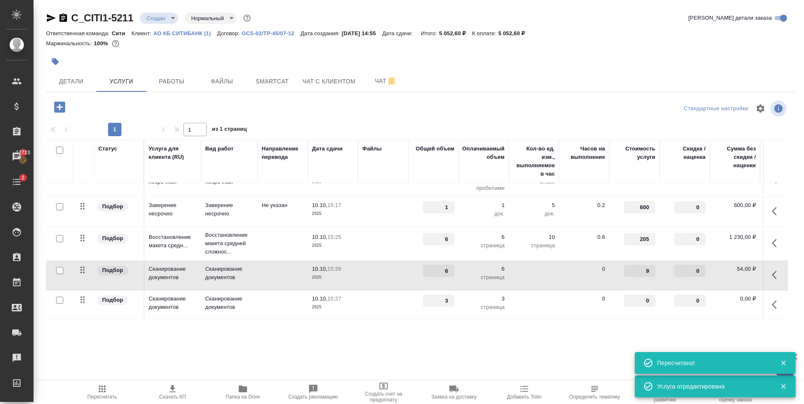
click at [442, 265] on input "6" at bounding box center [438, 271] width 31 height 12
type input "13"
click at [460, 90] on div "Детали Услуги Работы Файлы Smartcat Чат с клиентом Чат" at bounding box center [420, 81] width 749 height 21
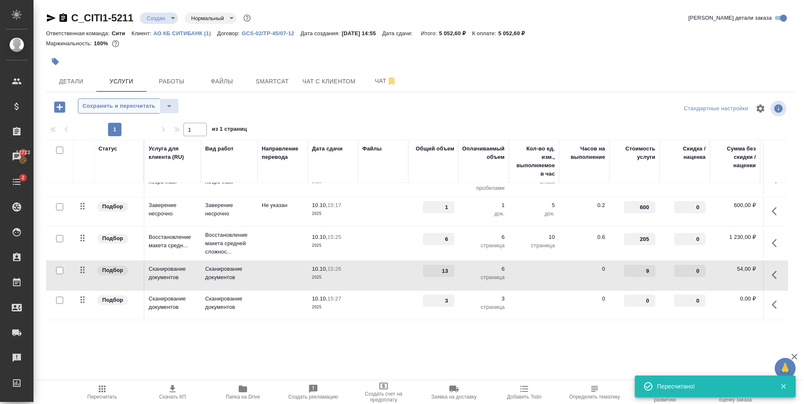
click at [144, 112] on button "Сохранить и пересчитать" at bounding box center [119, 105] width 82 height 15
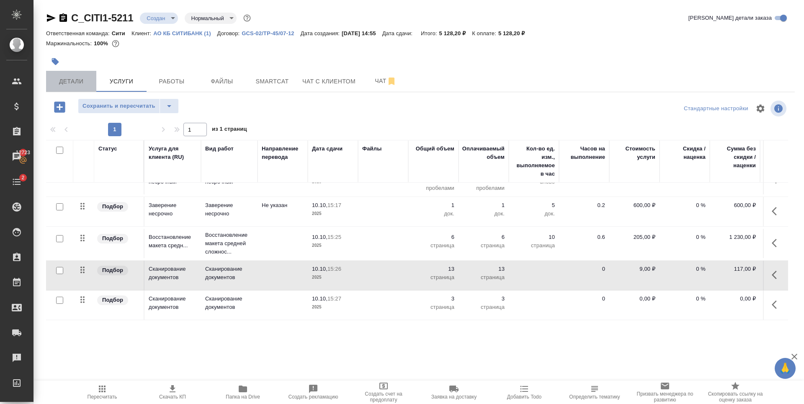
click at [75, 77] on span "Детали" at bounding box center [71, 81] width 40 height 10
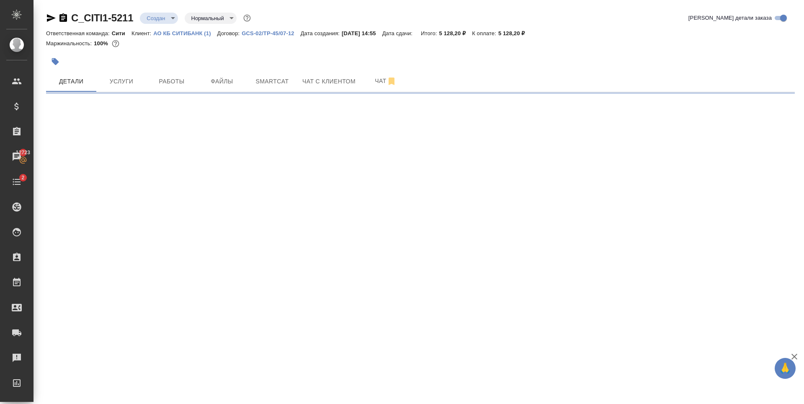
select select "RU"
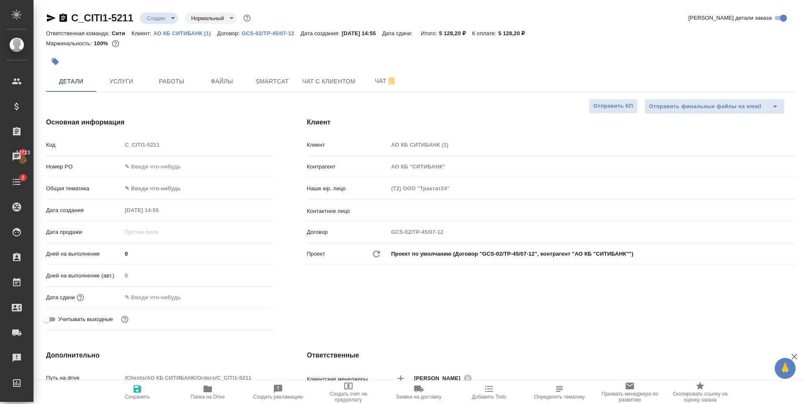
type textarea "x"
click at [173, 294] on input "text" at bounding box center [158, 297] width 73 height 12
click at [248, 299] on icon "button" at bounding box center [249, 297] width 10 height 10
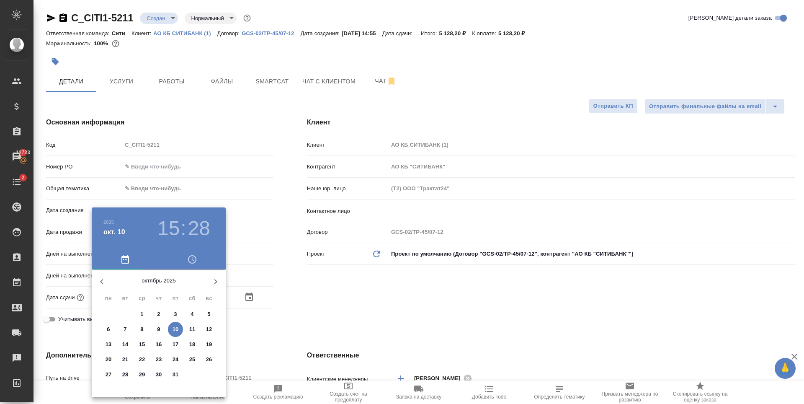
click at [112, 345] on span "13" at bounding box center [108, 344] width 15 height 8
type input "13.10.2025 15:28"
type textarea "x"
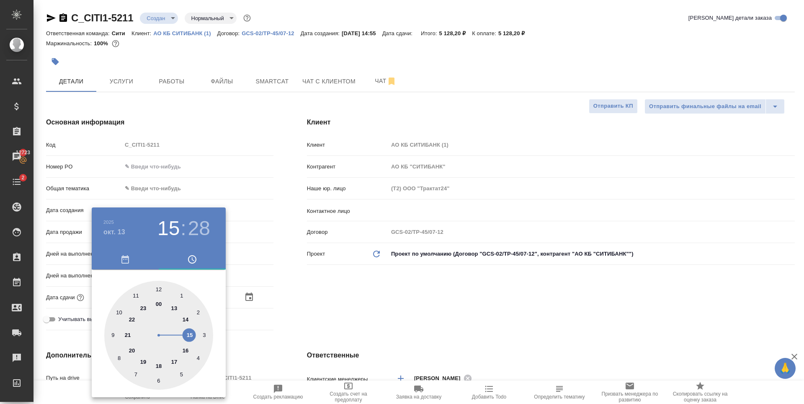
click at [189, 335] on div at bounding box center [158, 335] width 109 height 109
type textarea "x"
click at [157, 287] on div at bounding box center [158, 335] width 109 height 109
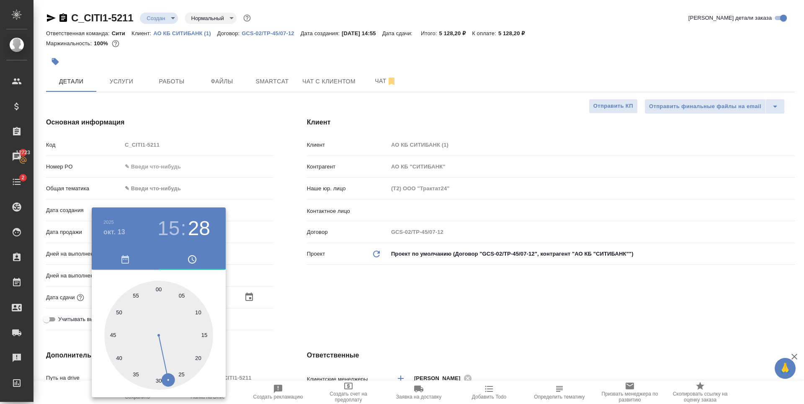
type input "13.10.2025 15:00"
type textarea "x"
click at [452, 322] on div at bounding box center [402, 202] width 804 height 404
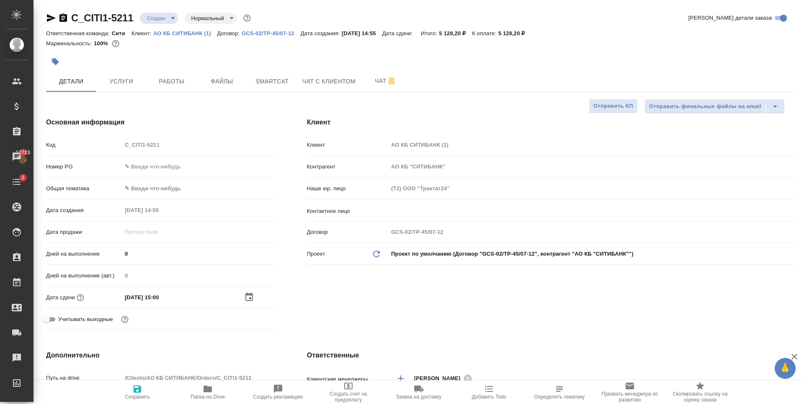
click at [137, 392] on icon "button" at bounding box center [138, 389] width 8 height 8
type textarea "x"
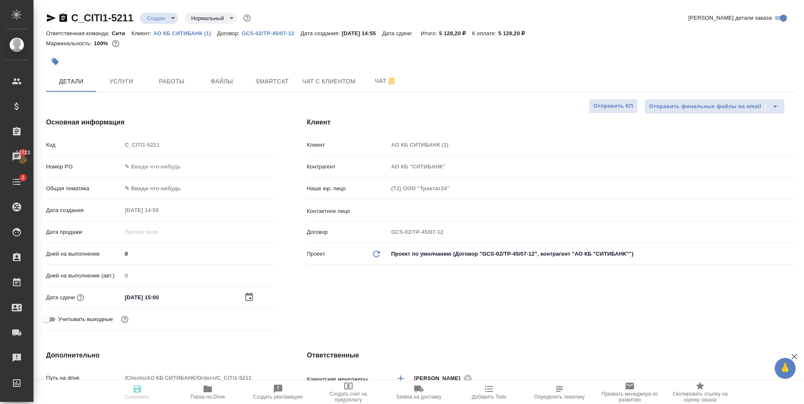
type textarea "x"
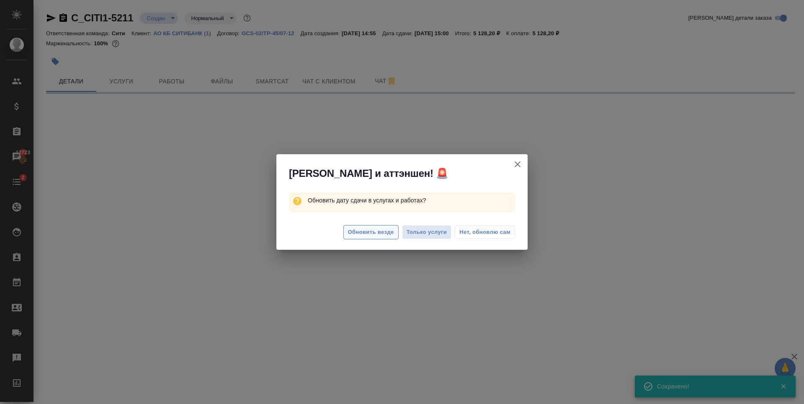
click at [367, 239] on button "Обновить везде" at bounding box center [371, 232] width 55 height 15
select select "RU"
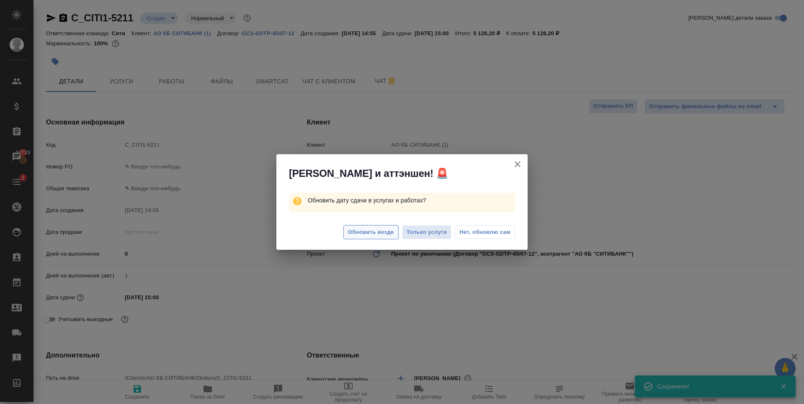
type textarea "x"
click at [362, 237] on button "Обновить везде" at bounding box center [371, 232] width 55 height 15
type textarea "x"
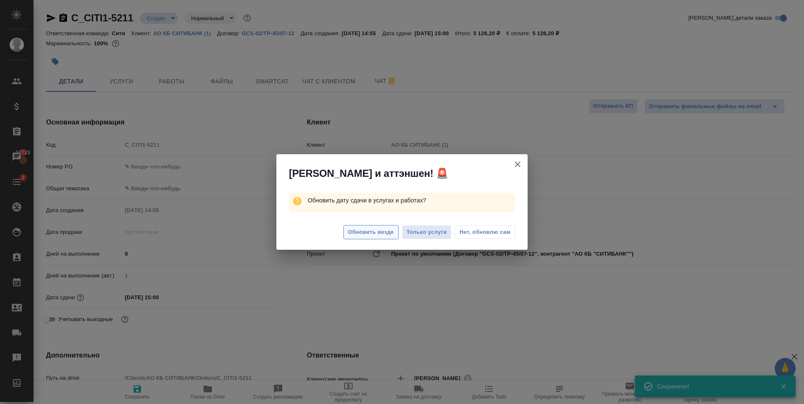
type textarea "x"
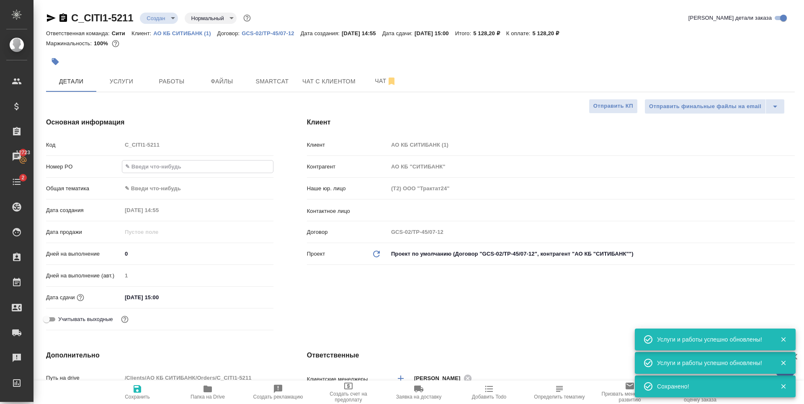
click at [178, 169] on input "text" at bounding box center [197, 166] width 151 height 12
click at [142, 186] on body "🙏 .cls-1 fill:#fff; AWATERA Zaytseva Svetlana Клиенты Спецификации Заказы 12723…" at bounding box center [402, 202] width 804 height 404
click at [156, 269] on li "Юридическая/Финансовая" at bounding box center [196, 268] width 150 height 13
type input "yr-fn"
type textarea "x"
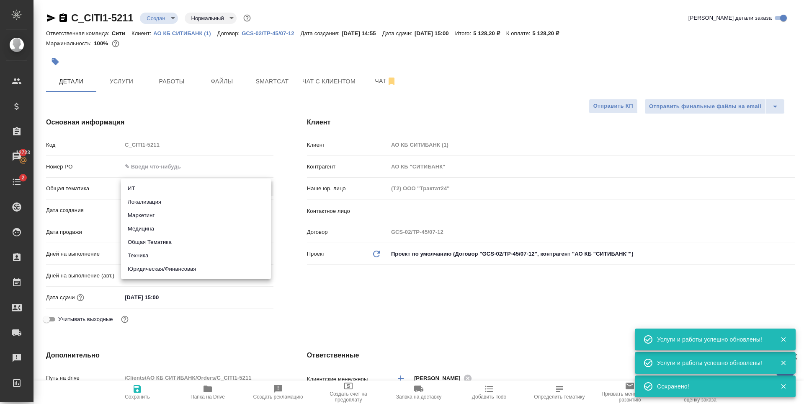
type textarea "x"
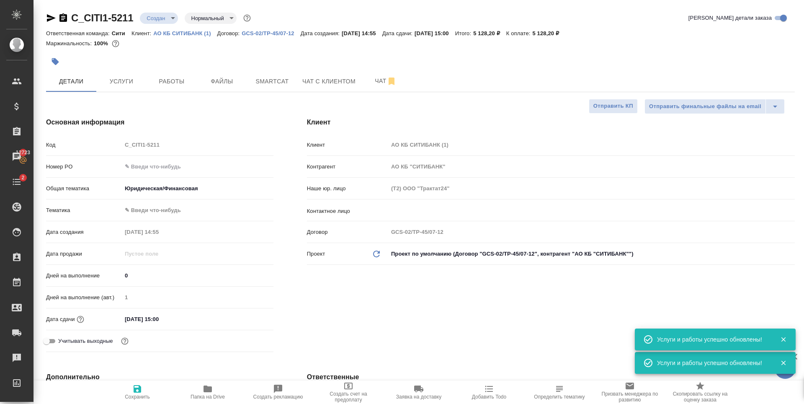
click at [153, 205] on body "🙏 .cls-1 fill:#fff; AWATERA Zaytseva Svetlana Клиенты Спецификации Заказы 12723…" at bounding box center [402, 202] width 804 height 404
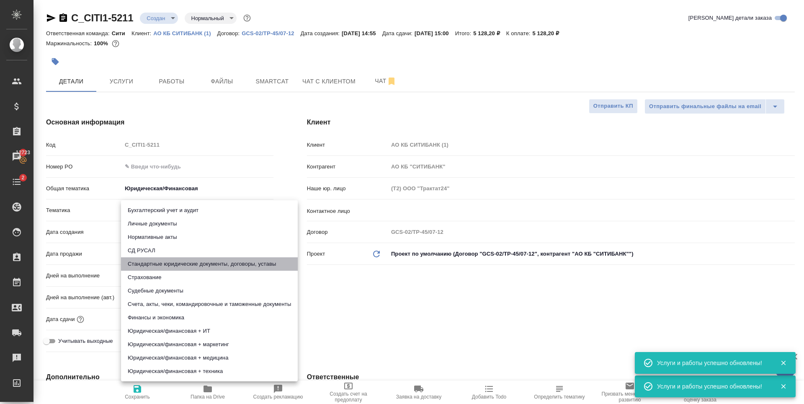
click at [174, 264] on li "Стандартные юридические документы, договоры, уставы" at bounding box center [209, 263] width 177 height 13
type textarea "x"
type input "5f647205b73bc97568ca66bf"
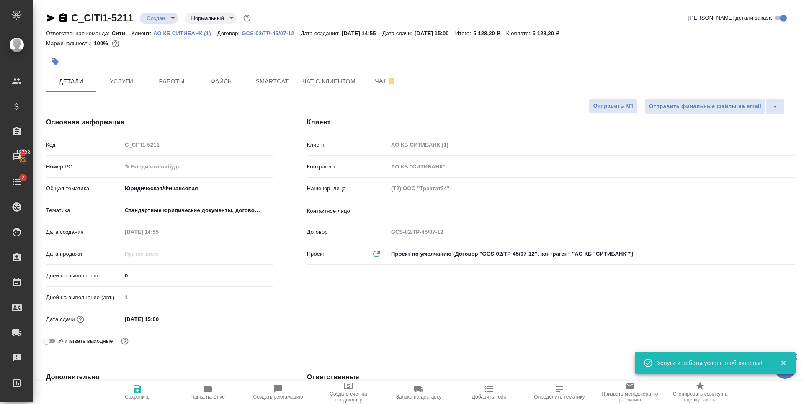
click at [139, 398] on span "Сохранить" at bounding box center [137, 397] width 25 height 6
type textarea "x"
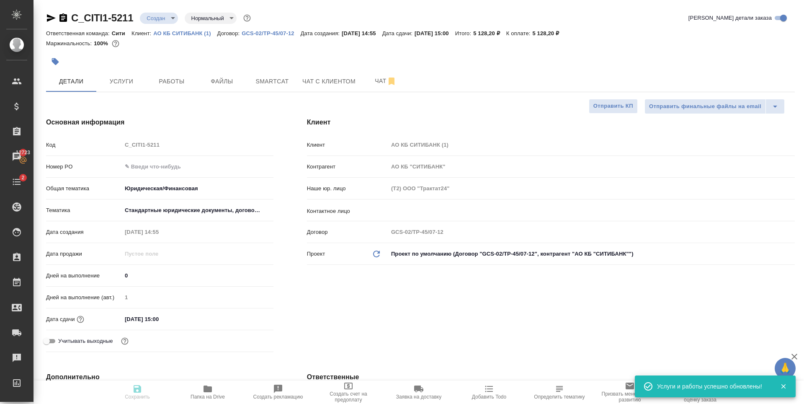
type textarea "x"
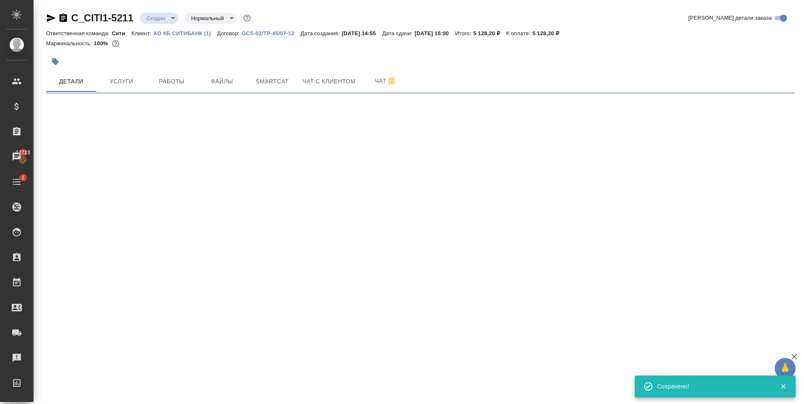
select select "RU"
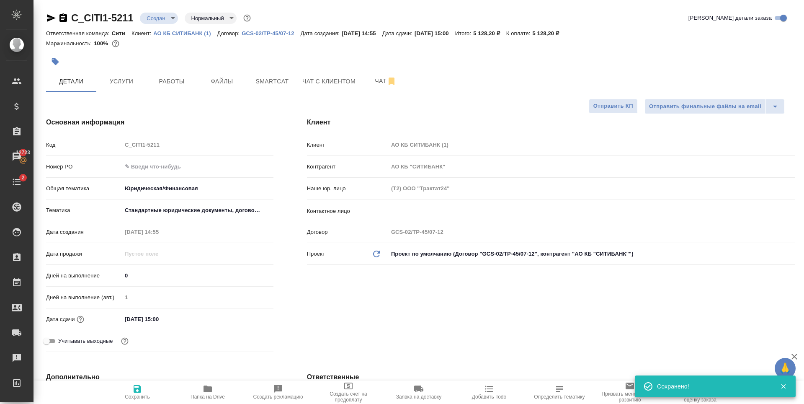
type textarea "x"
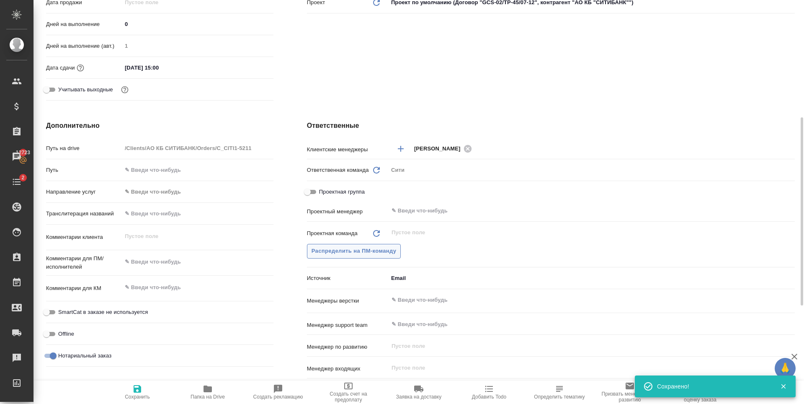
click at [339, 253] on span "Распределить на ПМ-команду" at bounding box center [354, 251] width 85 height 10
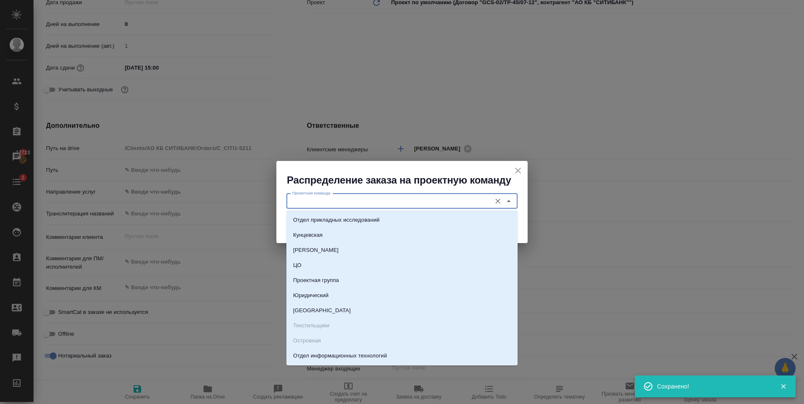
click at [351, 199] on input "Проектная команда" at bounding box center [388, 201] width 198 height 10
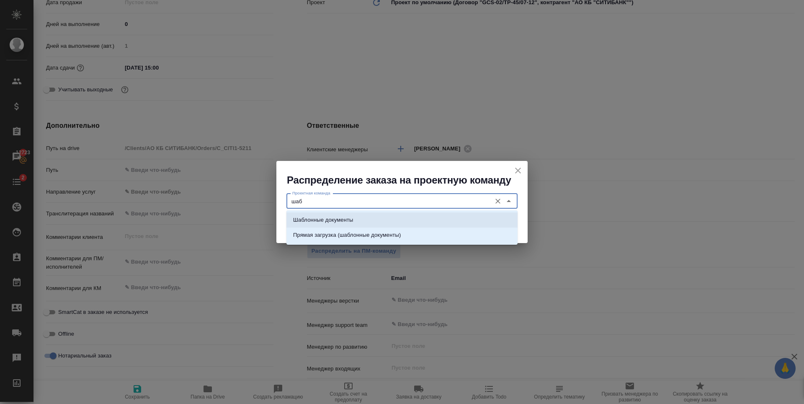
click at [370, 222] on li "Шаблонные документы" at bounding box center [402, 219] width 231 height 15
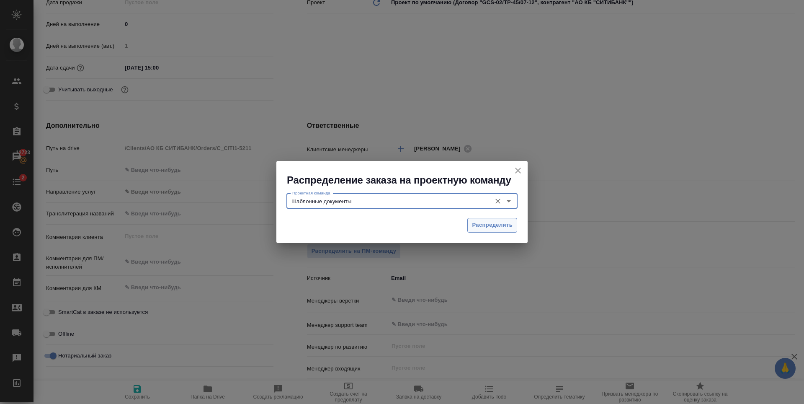
type input "Шаблонные документы"
click at [499, 222] on span "Распределить" at bounding box center [492, 225] width 41 height 10
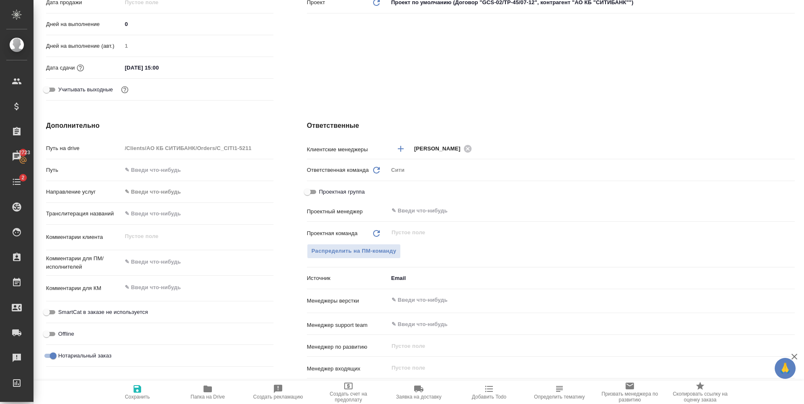
type textarea "x"
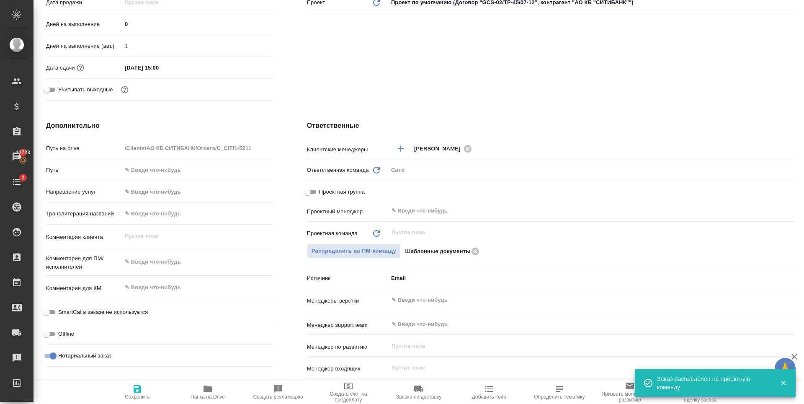
scroll to position [0, 0]
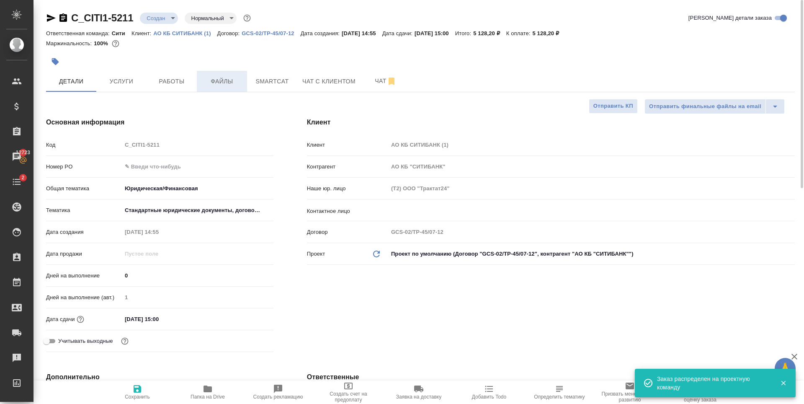
click at [207, 85] on span "Файлы" at bounding box center [222, 81] width 40 height 10
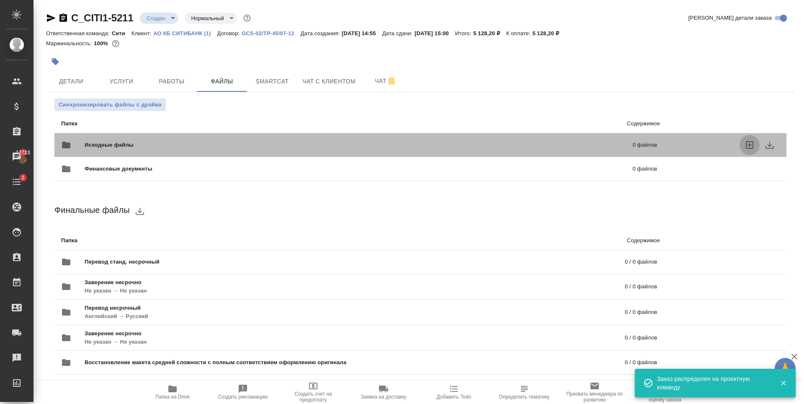
click at [745, 147] on icon "uploadFiles" at bounding box center [750, 145] width 10 height 10
click at [0, 0] on input "uploadFiles" at bounding box center [0, 0] width 0 height 0
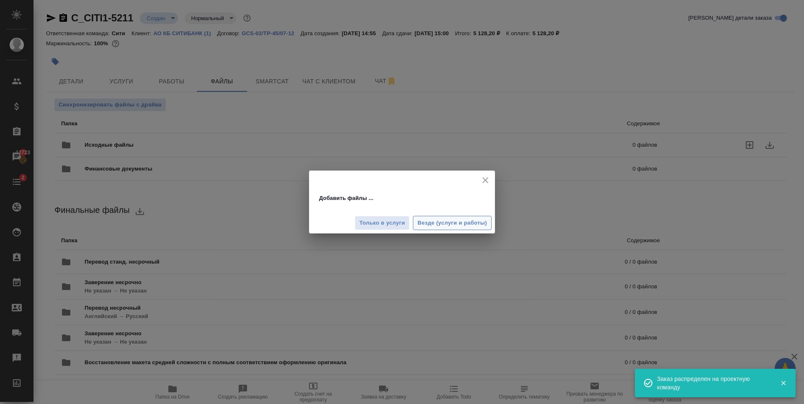
click at [447, 222] on span "Везде (услуги и работы)" at bounding box center [453, 223] width 70 height 10
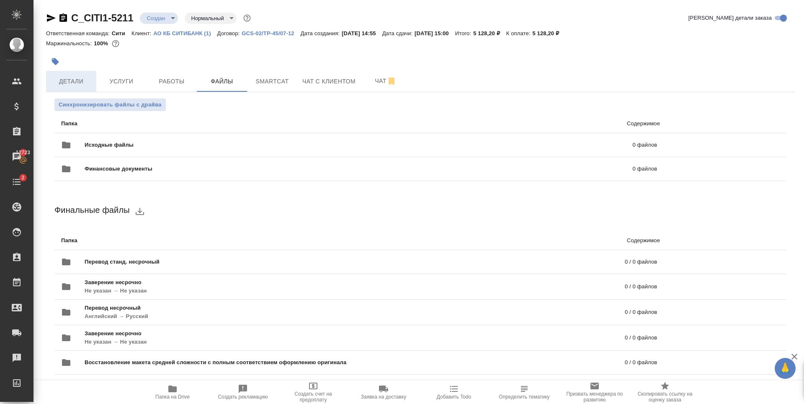
click at [81, 88] on button "Детали" at bounding box center [71, 81] width 50 height 21
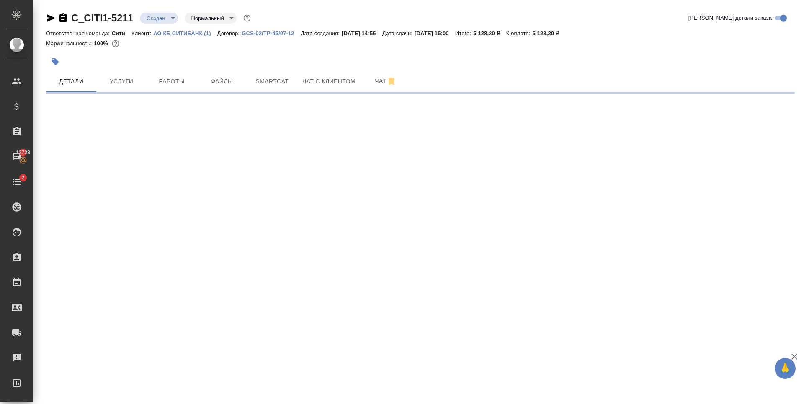
click at [170, 18] on body "🙏 .cls-1 fill:#fff; AWATERA Zaytseva Svetlana Клиенты Спецификации Заказы 12723…" at bounding box center [402, 202] width 804 height 404
select select "RU"
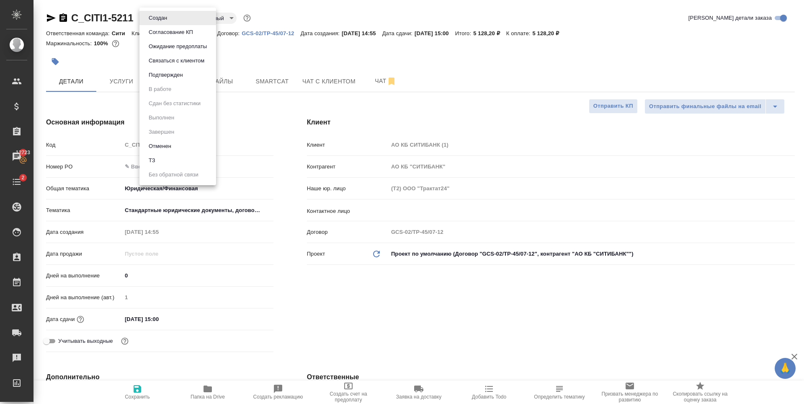
type textarea "x"
click at [176, 158] on li "ТЗ" at bounding box center [178, 160] width 77 height 14
type textarea "x"
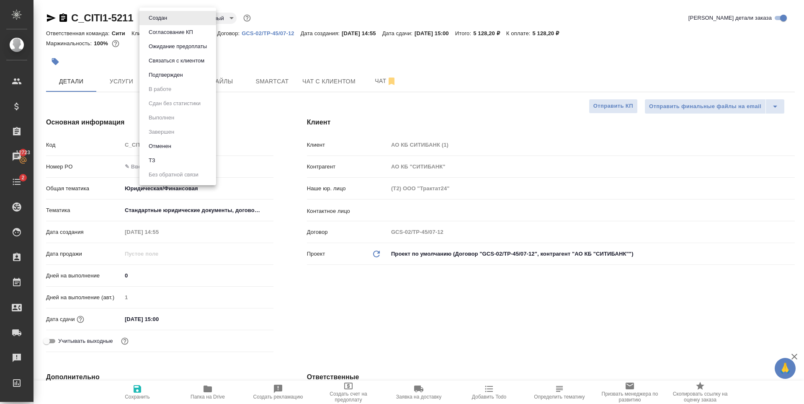
type textarea "x"
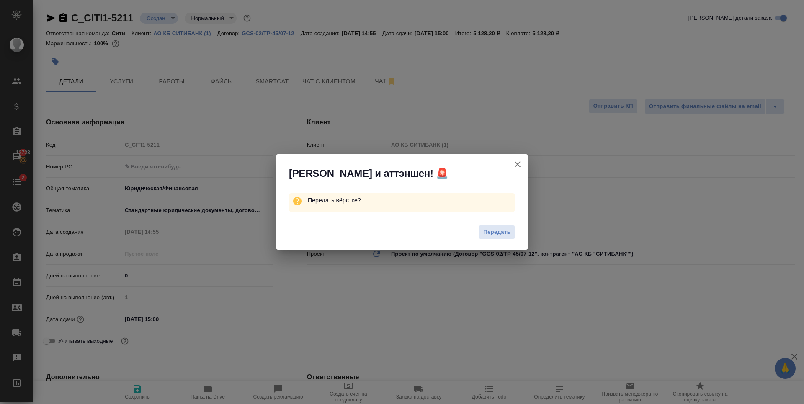
click at [488, 233] on span "Передать" at bounding box center [496, 232] width 27 height 10
type textarea "x"
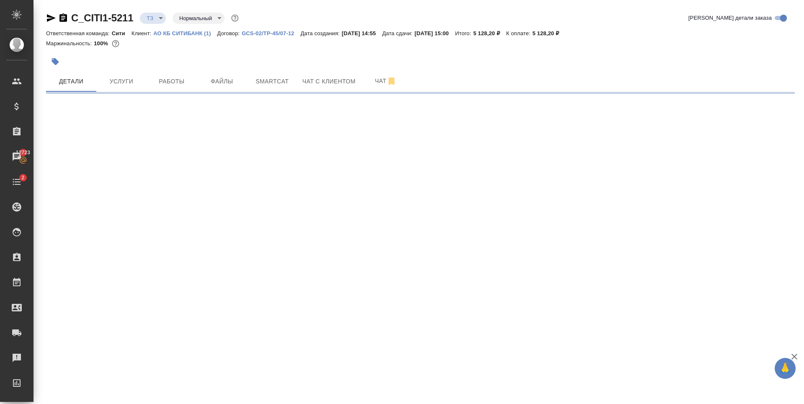
select select "RU"
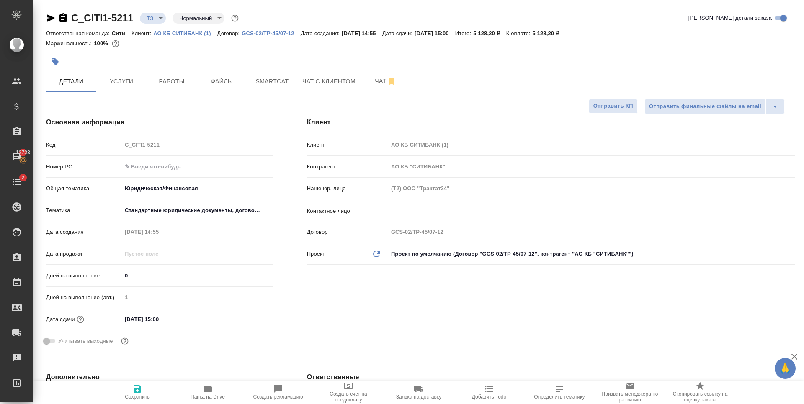
type textarea "x"
click at [166, 308] on div "Дней на выполнение (авт.) 1" at bounding box center [159, 301] width 227 height 22
click at [175, 321] on input "[DATE] 15:00" at bounding box center [158, 319] width 73 height 12
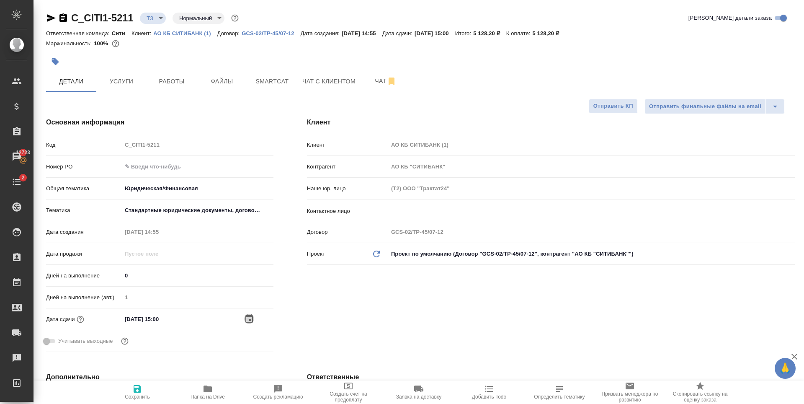
click at [249, 318] on icon "button" at bounding box center [249, 319] width 10 height 10
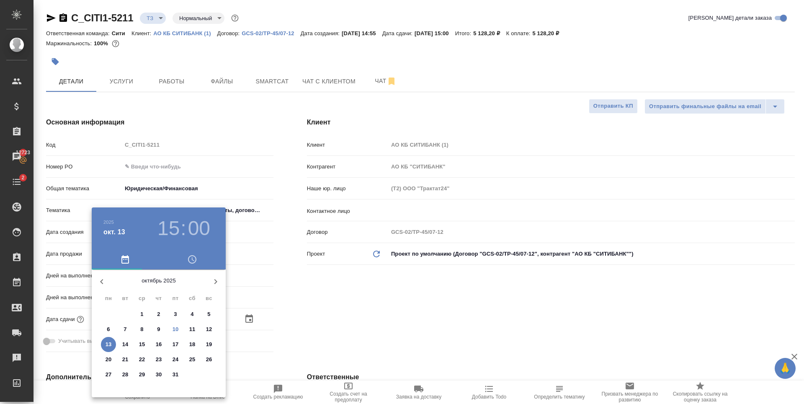
click at [178, 328] on p "10" at bounding box center [176, 329] width 6 height 8
type input "10.10.2025 15:00"
type textarea "x"
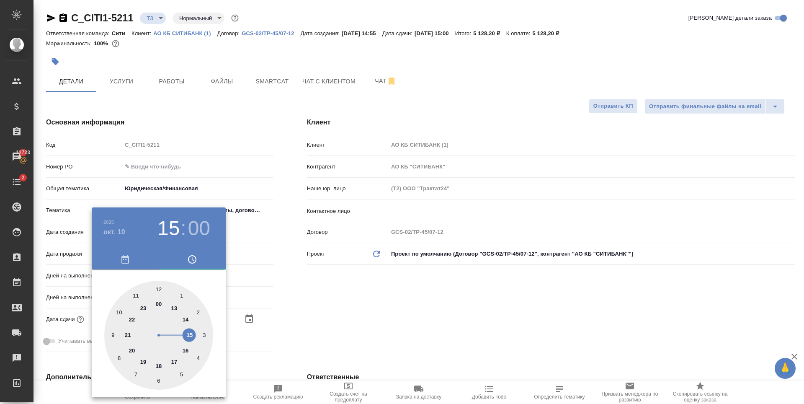
click at [194, 228] on h3 "00" at bounding box center [199, 228] width 22 height 23
click at [114, 333] on div at bounding box center [158, 335] width 109 height 109
type input "10.10.2025 15:45"
type textarea "x"
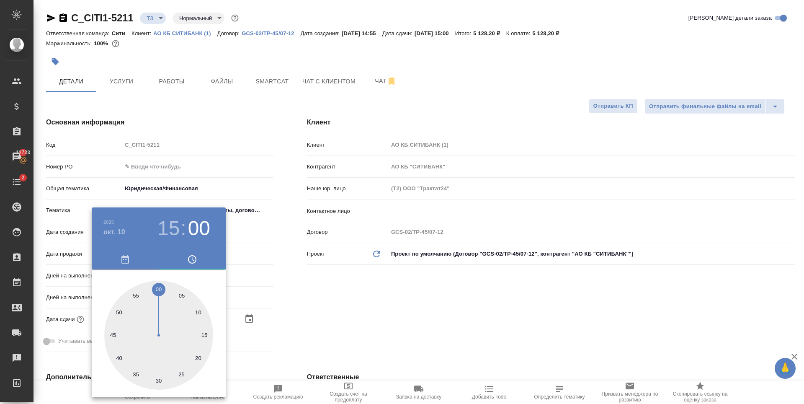
type textarea "x"
click at [385, 328] on div at bounding box center [402, 202] width 804 height 404
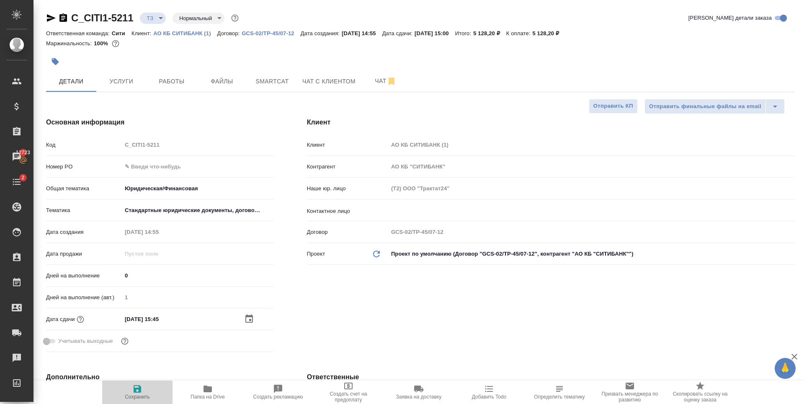
click at [123, 396] on span "Сохранить" at bounding box center [137, 392] width 60 height 16
type textarea "x"
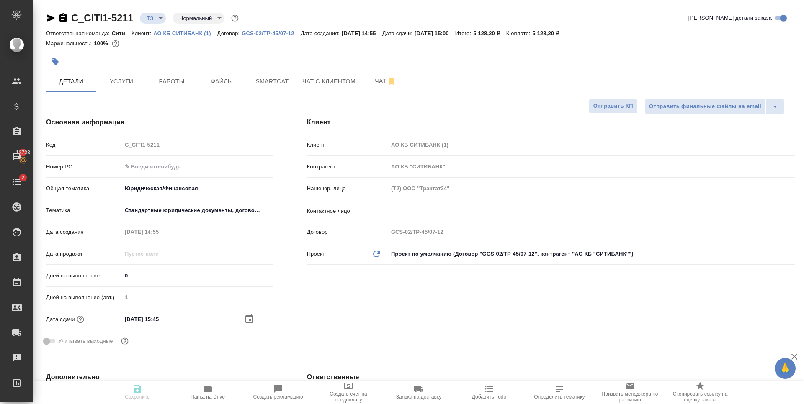
type textarea "x"
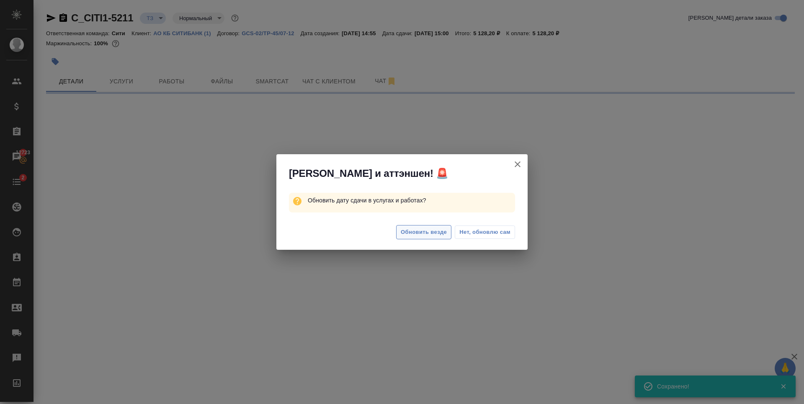
click at [432, 231] on span "Обновить везде" at bounding box center [424, 232] width 46 height 10
select select "RU"
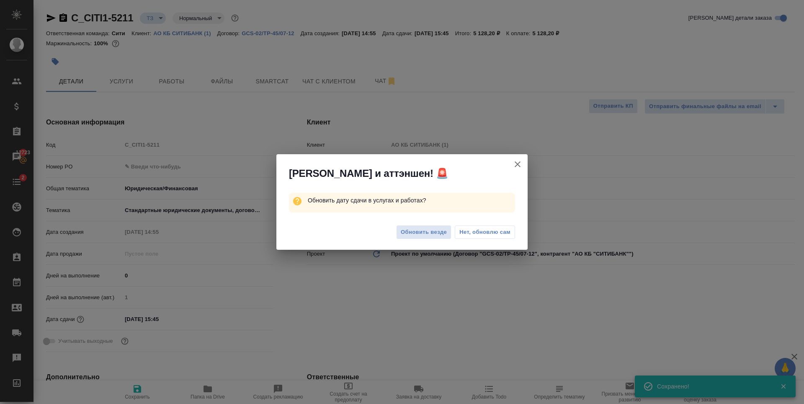
type textarea "x"
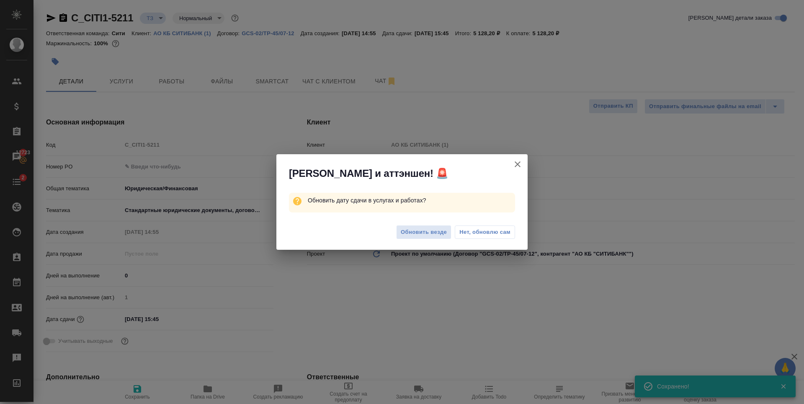
type textarea "x"
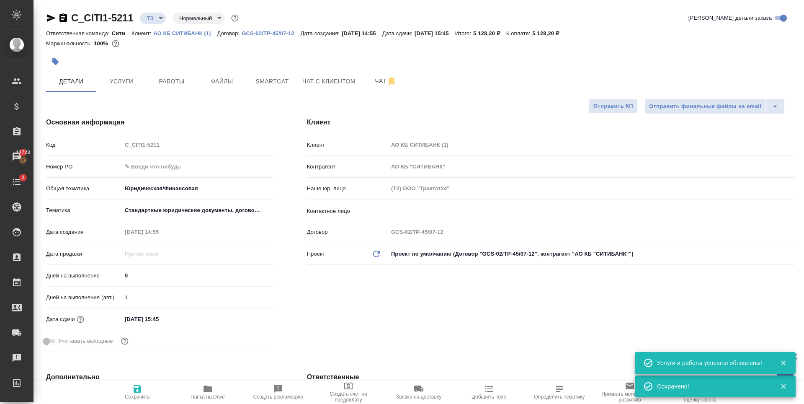
scroll to position [209, 0]
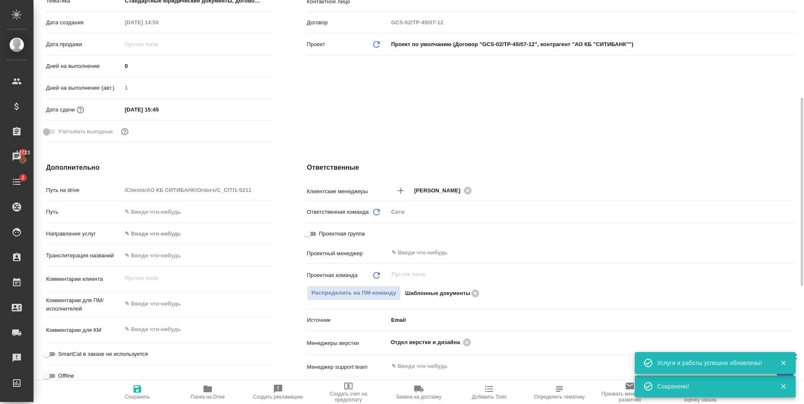
type textarea "x"
click at [160, 302] on textarea at bounding box center [197, 304] width 151 height 14
type textarea "x"
type textarea "с"
type textarea "x"
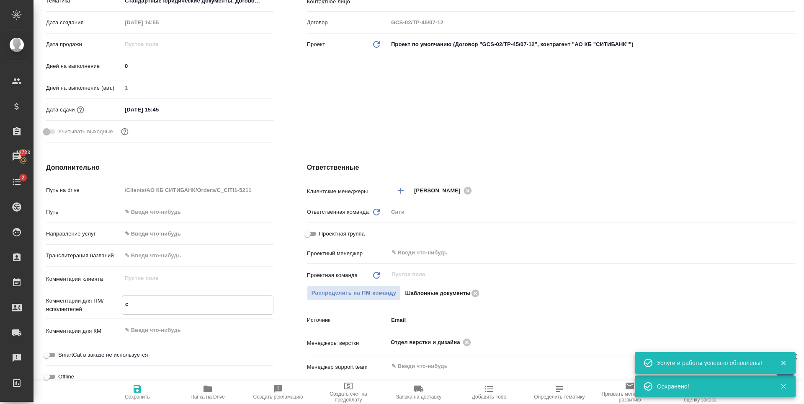
type textarea "x"
type textarea "сд"
type textarea "x"
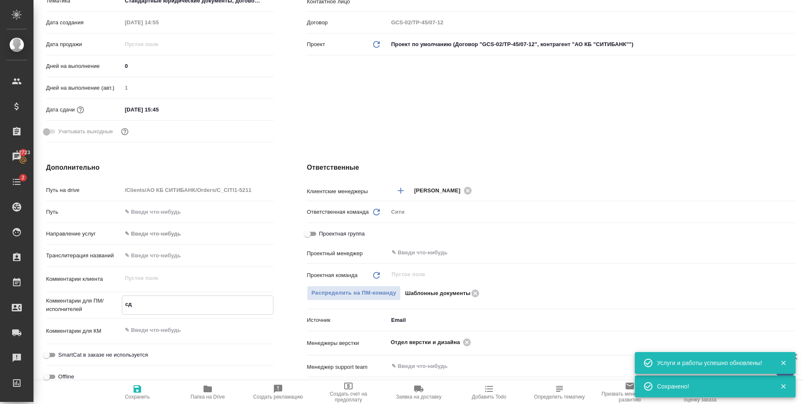
type textarea "x"
type textarea "сде"
type textarea "x"
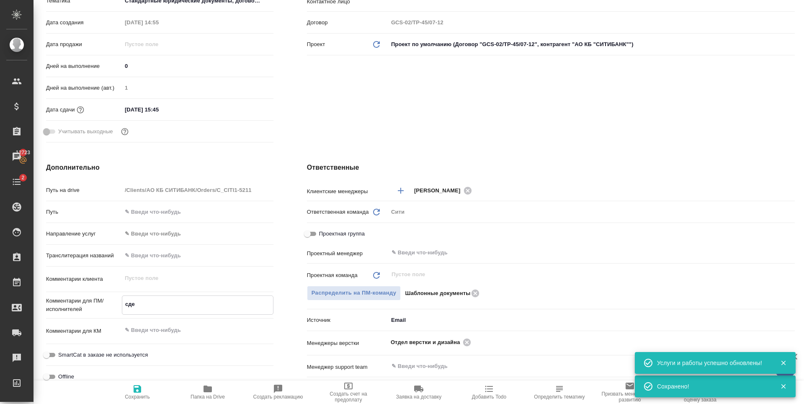
type textarea "сдел"
type textarea "x"
type textarea "сдела"
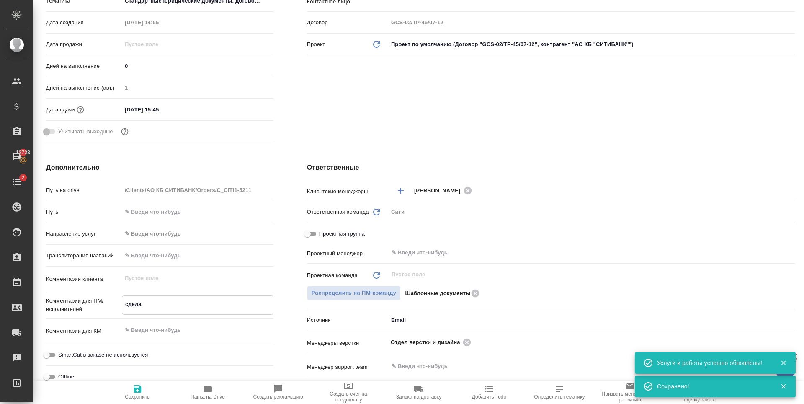
type textarea "x"
type textarea "сделай"
type textarea "x"
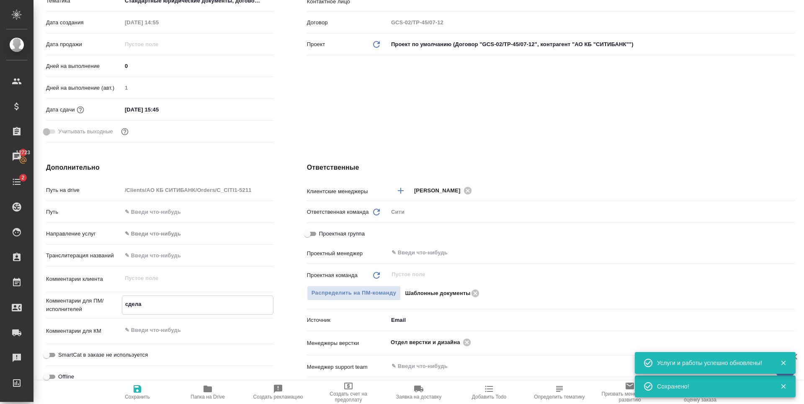
type textarea "x"
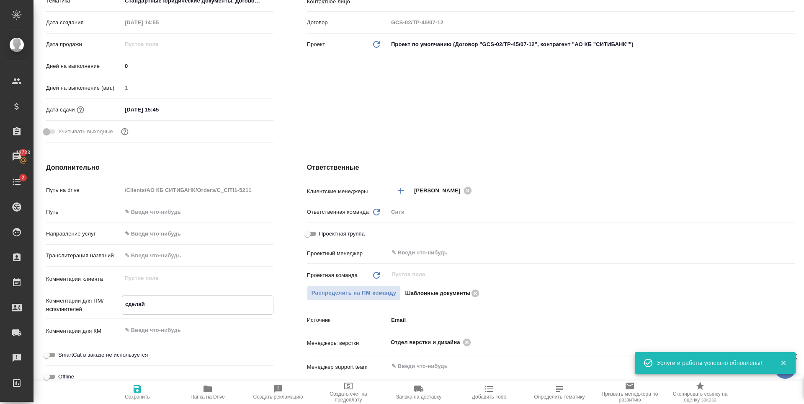
type textarea "x"
type textarea "сделайт"
type textarea "x"
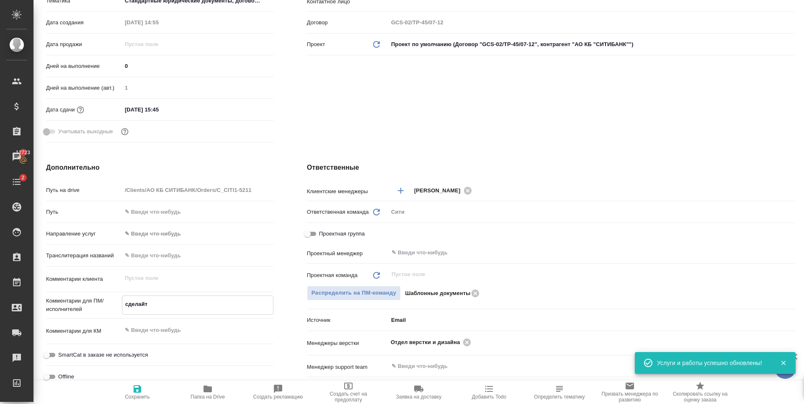
type textarea "сделайте"
type textarea "x"
type textarea "сделайте"
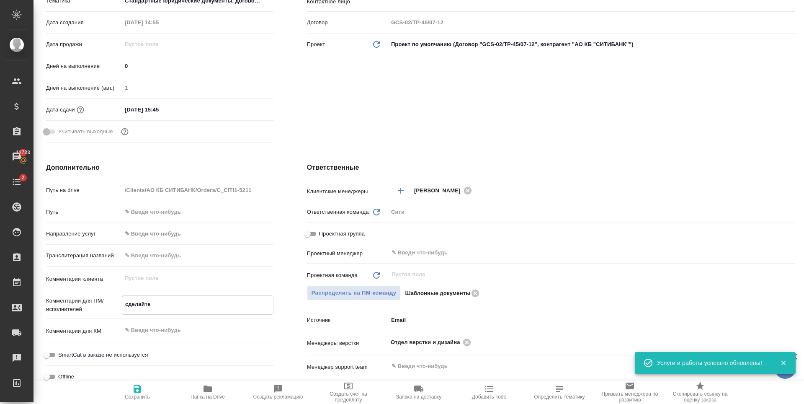
type textarea "x"
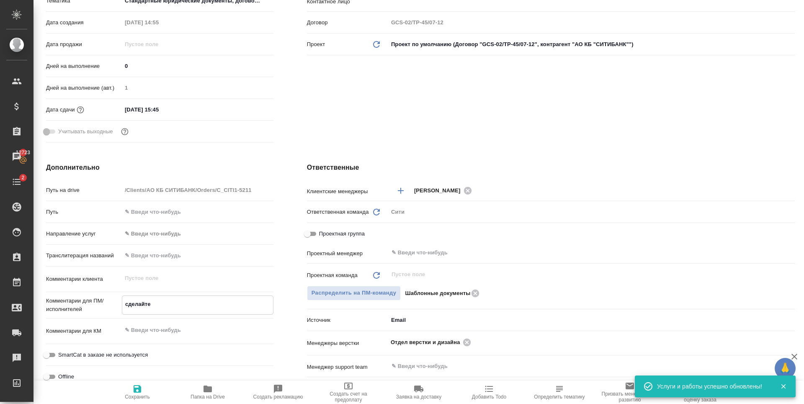
type textarea "x"
type textarea "сделайте т"
type textarea "x"
type textarea "сделайте тик"
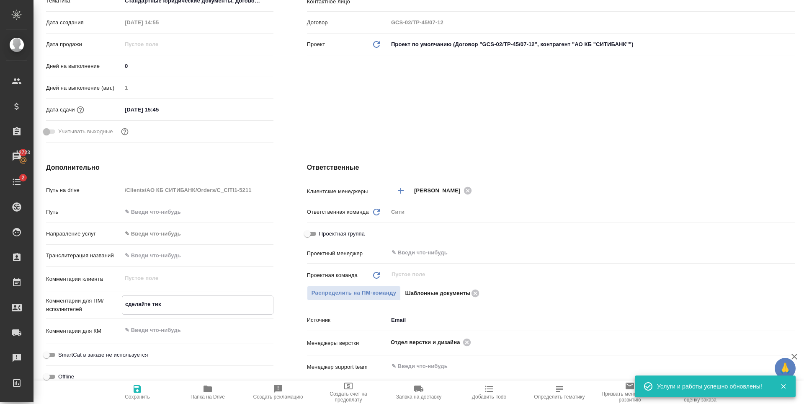
type textarea "x"
type textarea "сделайте тике"
type textarea "x"
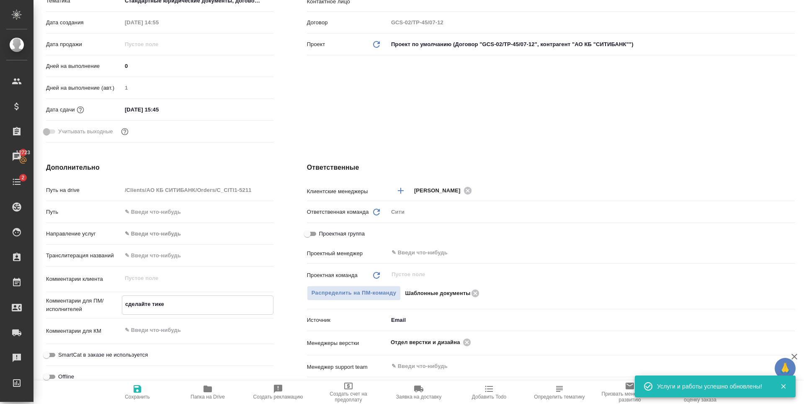
type textarea "x"
type textarea "сделайте тикет"
type textarea "x"
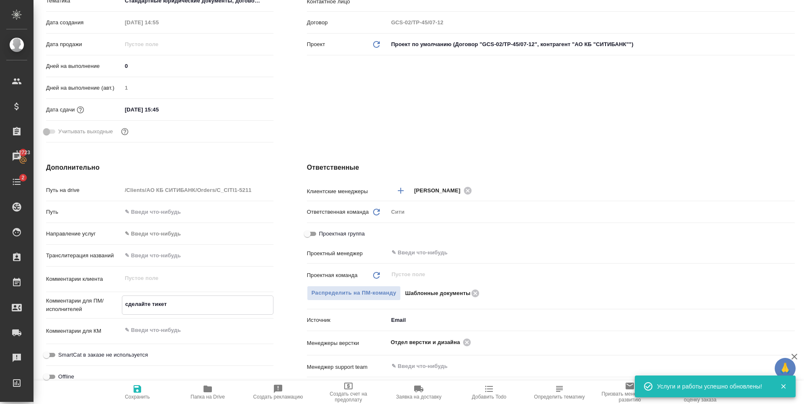
type textarea "x"
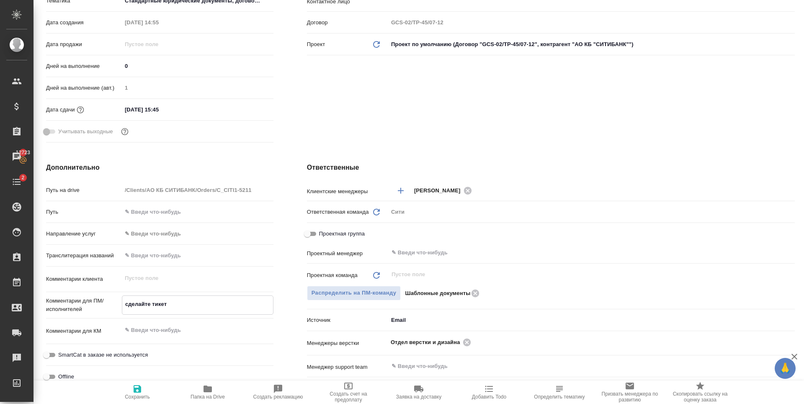
type textarea "x"
type textarea "сделайте тикет,"
type textarea "x"
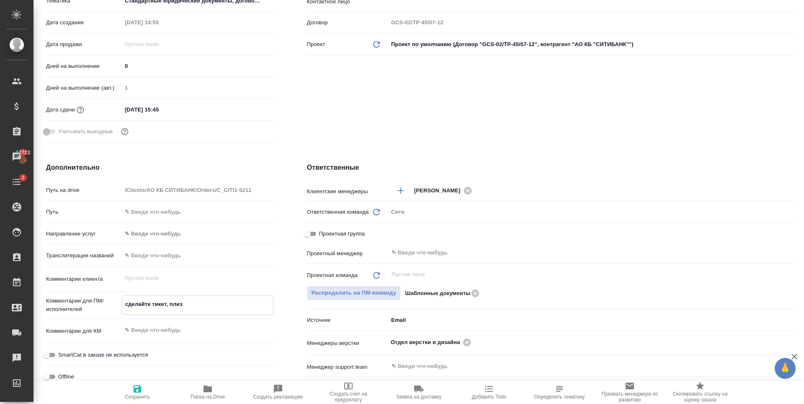
click at [337, 121] on div "Клиент Клиент АО КБ СИТИБАНК (1) Контрагент АО КБ "СИТИБАНК" Наше юр. лицо (Т2)…" at bounding box center [551, 26] width 522 height 271
drag, startPoint x: 140, startPoint y: 377, endPoint x: 138, endPoint y: 385, distance: 7.7
click at [140, 380] on div "Offline" at bounding box center [159, 375] width 227 height 15
click at [135, 390] on icon "button" at bounding box center [138, 389] width 8 height 8
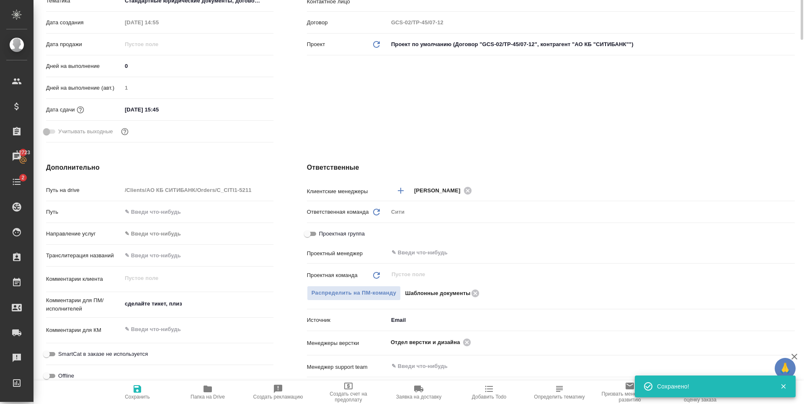
scroll to position [0, 0]
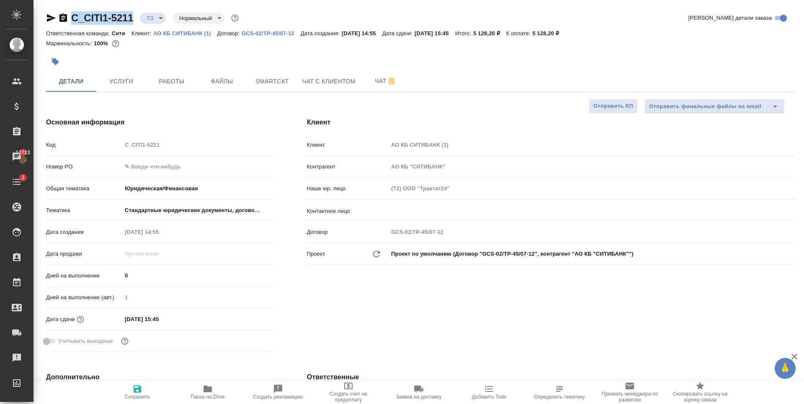
drag, startPoint x: 133, startPoint y: 22, endPoint x: 72, endPoint y: 23, distance: 61.2
click at [72, 23] on div "C_CITI1-5211 ТЗ tz Нормальный normal" at bounding box center [143, 17] width 194 height 13
copy link "C_CITI1-5211"
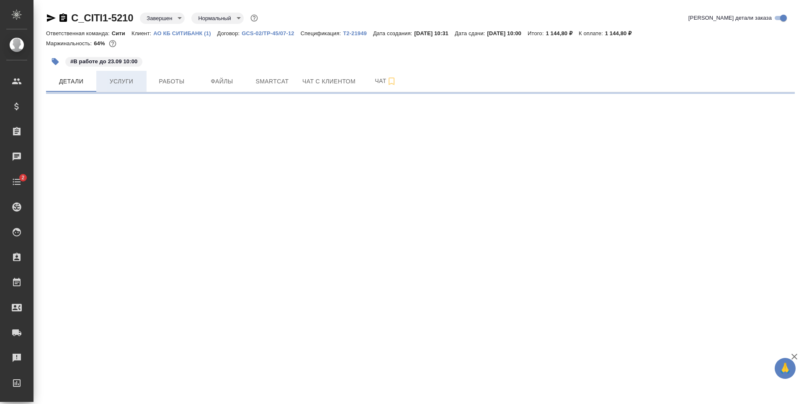
click at [126, 73] on button "Услуги" at bounding box center [121, 81] width 50 height 21
select select "RU"
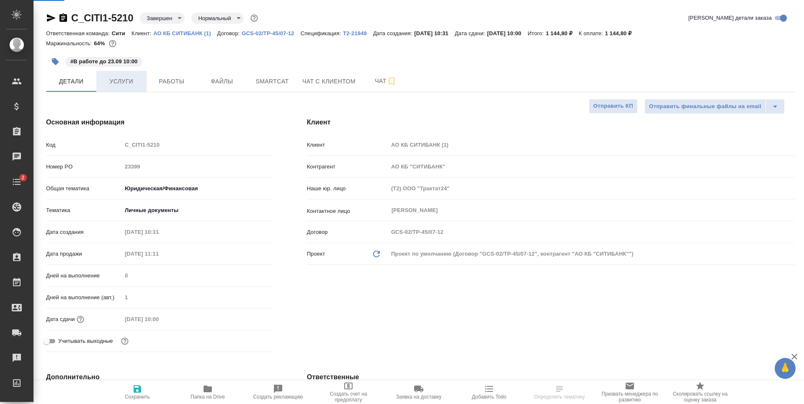
type textarea "x"
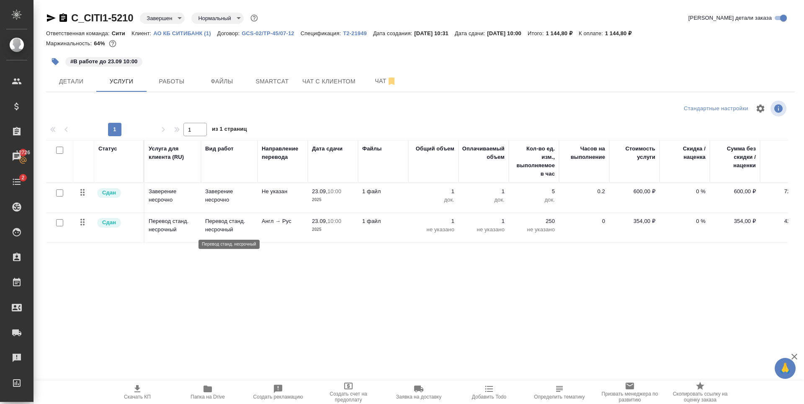
click at [236, 217] on p "Перевод станд. несрочный" at bounding box center [229, 225] width 48 height 17
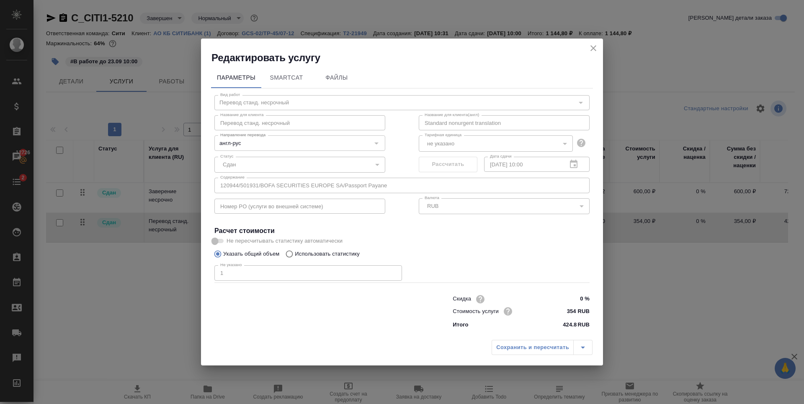
click at [594, 47] on icon "close" at bounding box center [594, 48] width 6 height 6
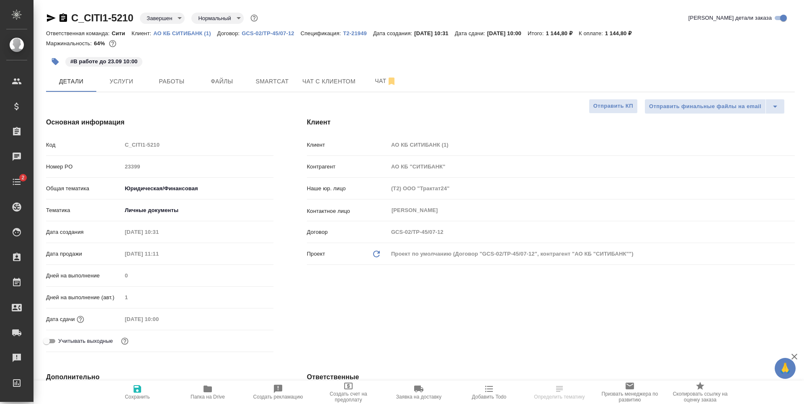
select select "RU"
type textarea "x"
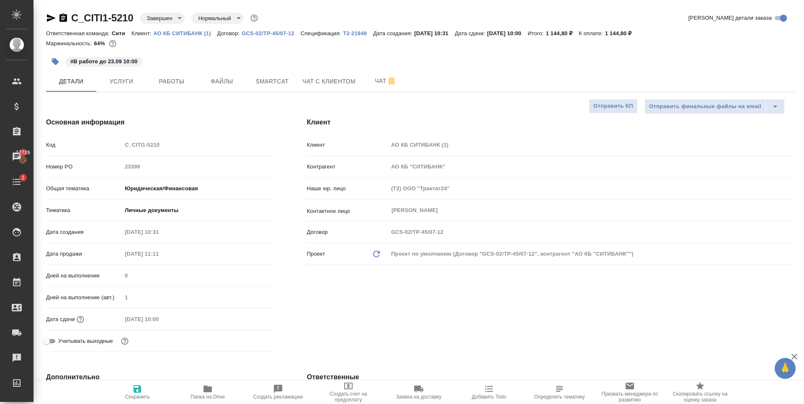
type textarea "x"
click at [111, 86] on span "Услуги" at bounding box center [121, 81] width 40 height 10
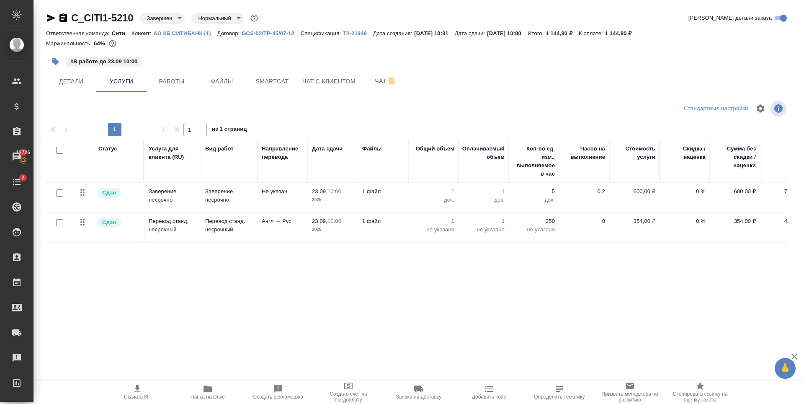
click at [258, 204] on td "Не указан" at bounding box center [283, 197] width 50 height 29
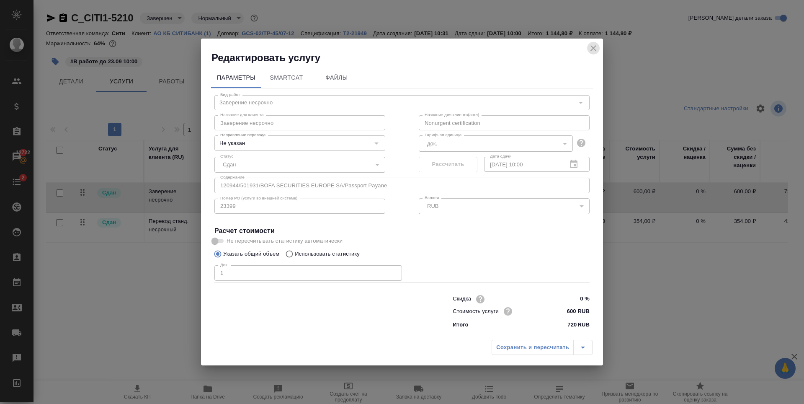
click at [595, 47] on icon "close" at bounding box center [594, 48] width 6 height 6
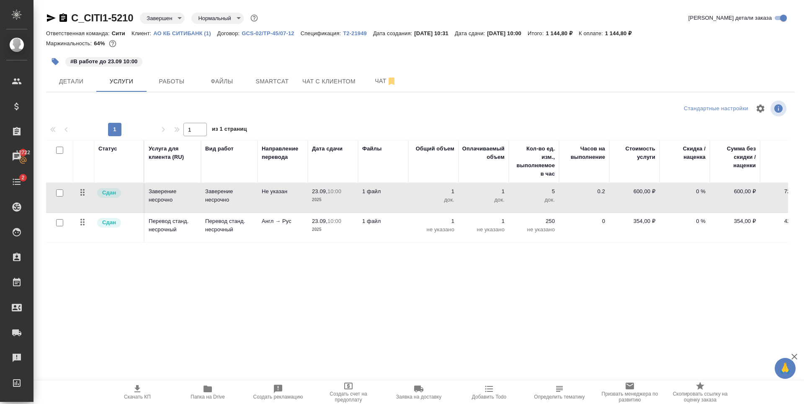
click at [187, 250] on div "Статус Услуга для клиента (RU) Вид работ Направление перевода Дата сдачи Файлы …" at bounding box center [417, 230] width 742 height 180
click at [208, 278] on div "Статус Услуга для клиента (RU) Вид работ Направление перевода Дата сдачи Файлы …" at bounding box center [417, 230] width 742 height 180
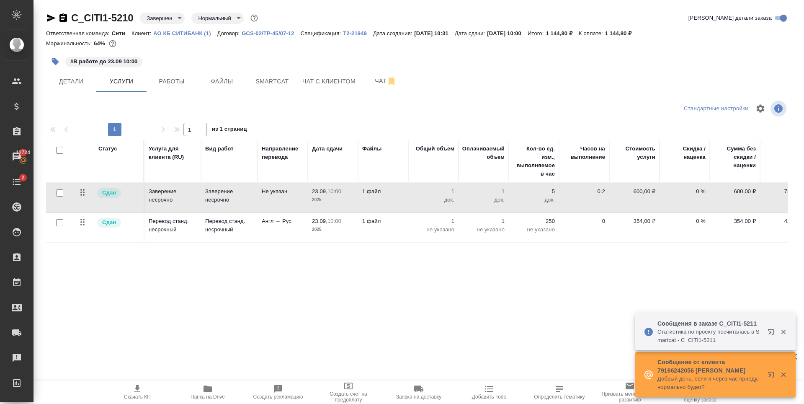
click at [768, 331] on icon "button" at bounding box center [773, 333] width 10 height 10
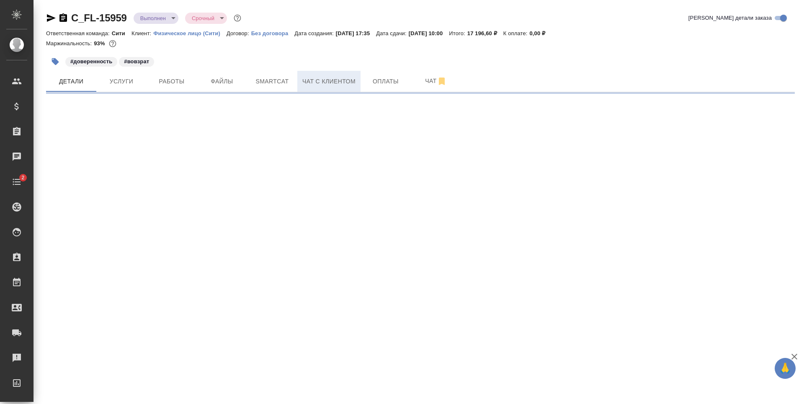
click at [328, 84] on span "Чат с клиентом" at bounding box center [328, 81] width 53 height 10
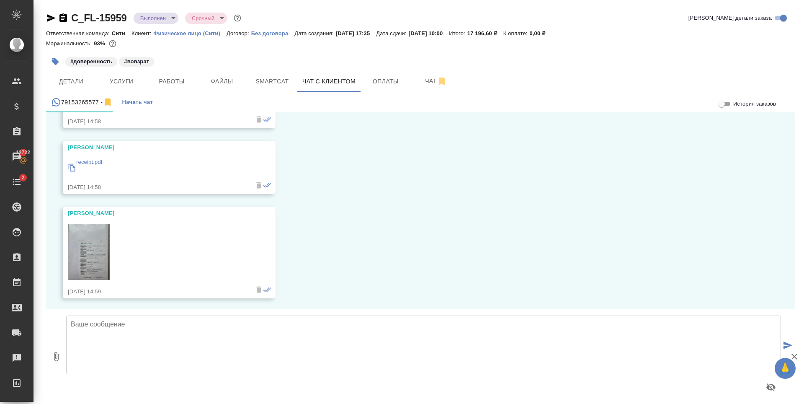
scroll to position [1524, 0]
click at [100, 256] on img at bounding box center [89, 250] width 42 height 56
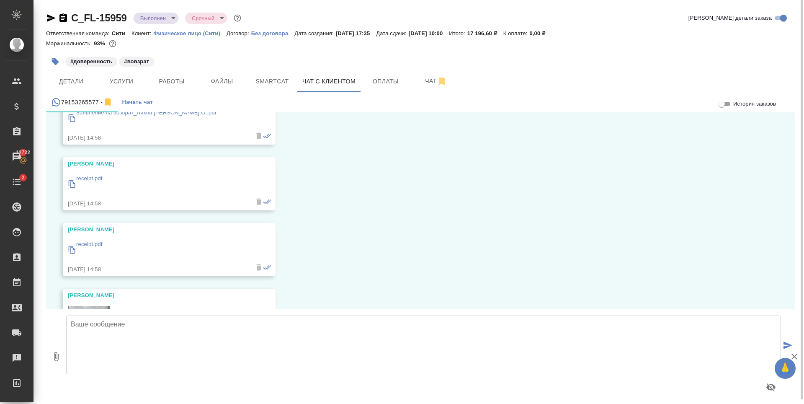
scroll to position [1357, 0]
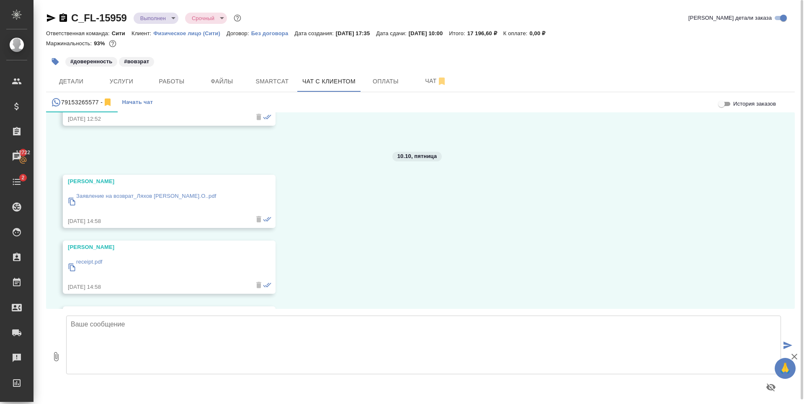
click at [137, 197] on p "Заявление на возврат_Ляхов К.О..pdf" at bounding box center [146, 196] width 140 height 8
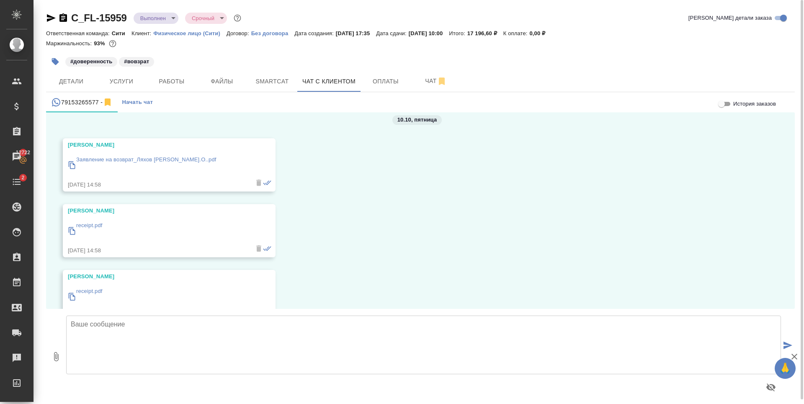
scroll to position [1440, 0]
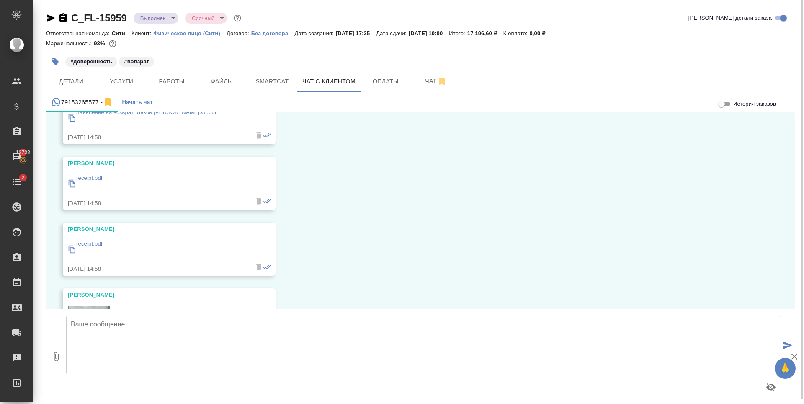
click at [93, 179] on p "receipt.pdf" at bounding box center [89, 178] width 26 height 8
click at [88, 248] on div "receipt.pdf" at bounding box center [89, 249] width 26 height 23
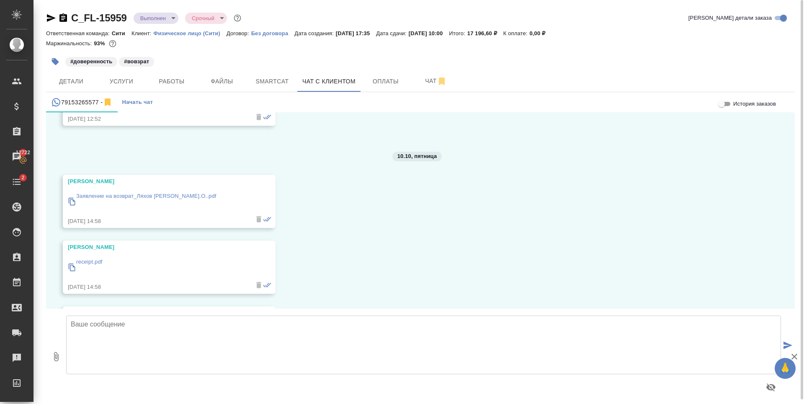
click at [121, 203] on div "Заявление на возврат_Ляхов К.О..pdf" at bounding box center [146, 201] width 140 height 23
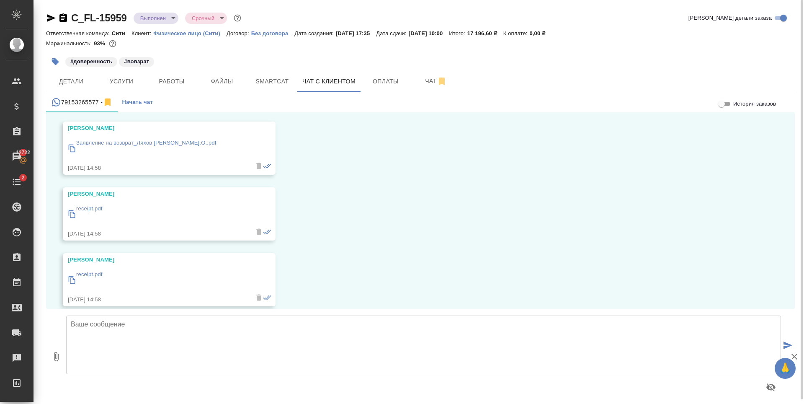
scroll to position [1440, 0]
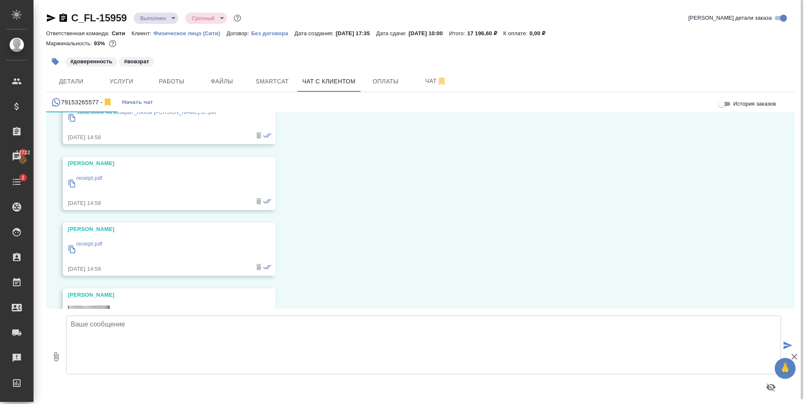
click at [98, 246] on p "receipt.pdf" at bounding box center [89, 244] width 26 height 8
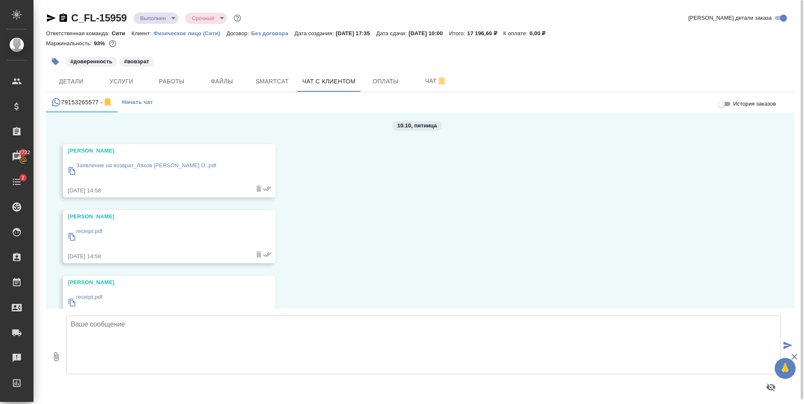
scroll to position [1357, 0]
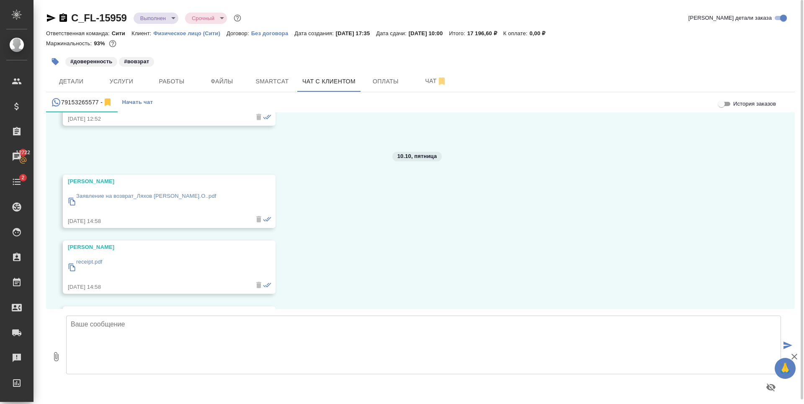
click at [128, 351] on textarea at bounding box center [423, 344] width 715 height 59
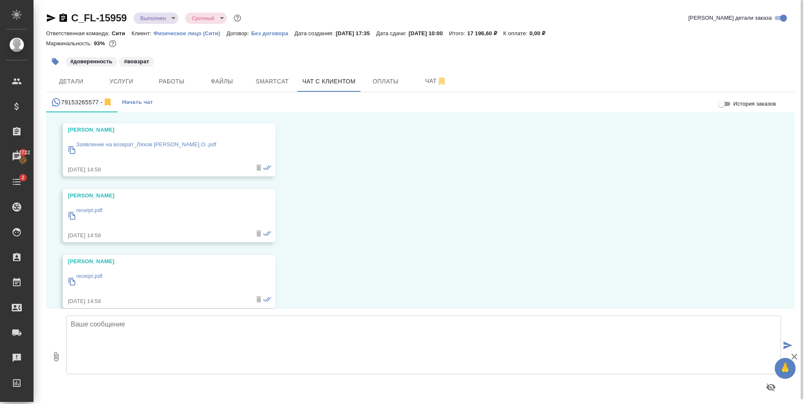
scroll to position [1524, 0]
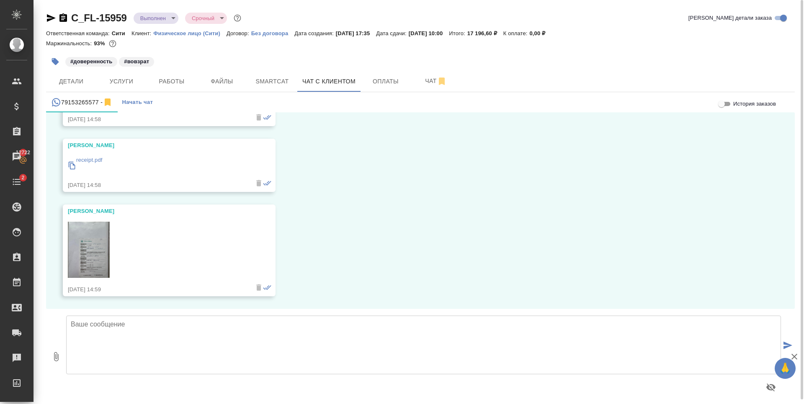
click at [135, 346] on textarea at bounding box center [423, 344] width 715 height 59
type textarea "Константин, добрый день! Спасибо, направляю запрос в бухгалтерию."
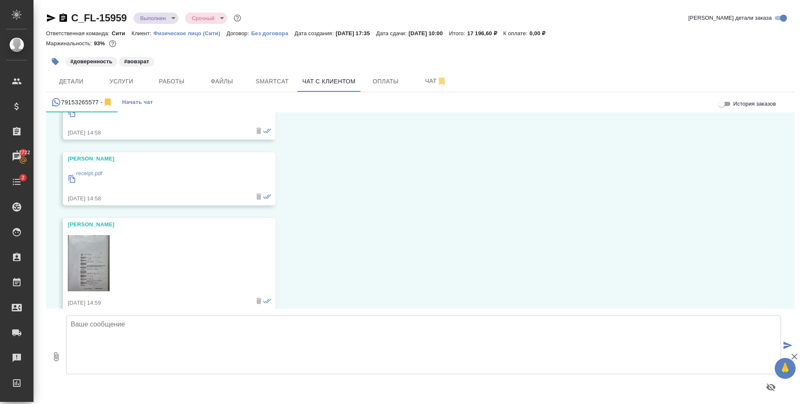
scroll to position [1360, 0]
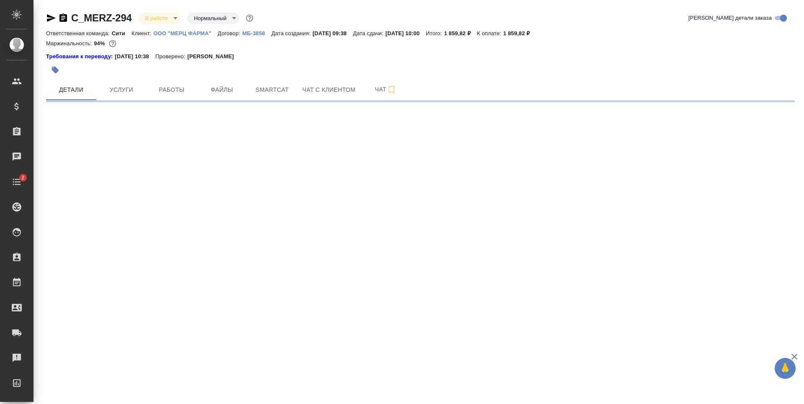
select select "RU"
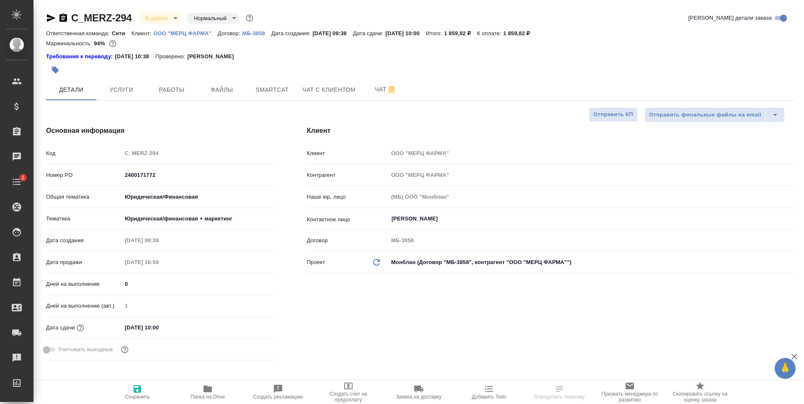
type textarea "x"
type input "Тарабановская Анастасия"
type input "Сеитов Павел"
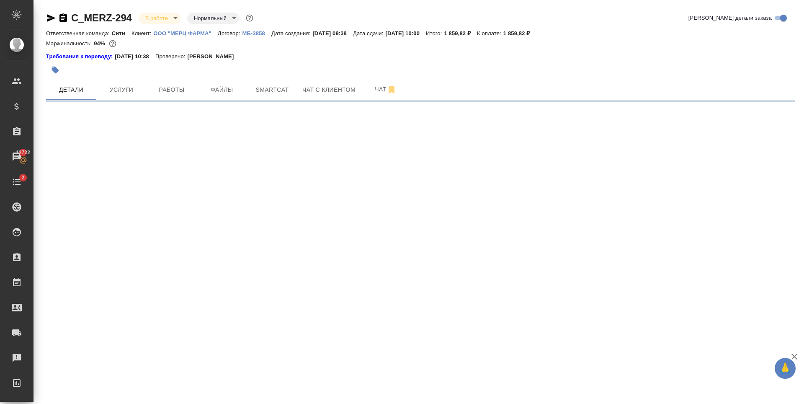
select select "RU"
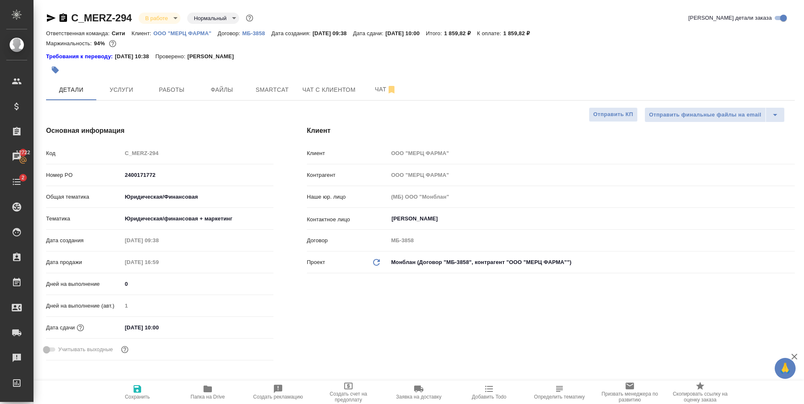
type textarea "x"
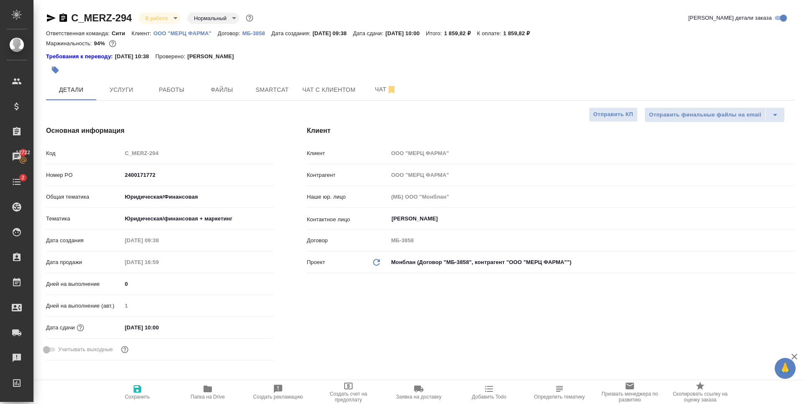
type textarea "x"
click at [165, 321] on div "Дата сдачи 13.10.2025 10:00" at bounding box center [159, 327] width 227 height 15
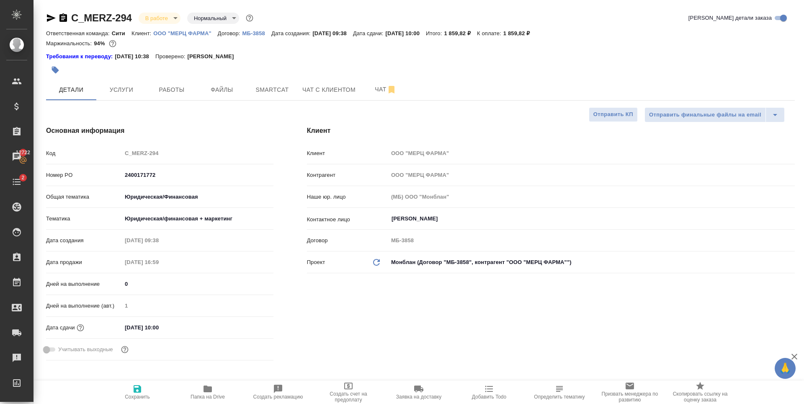
click at [173, 327] on input "13.10.2025 10:00" at bounding box center [158, 327] width 73 height 12
click at [246, 326] on icon "button" at bounding box center [250, 327] width 8 height 8
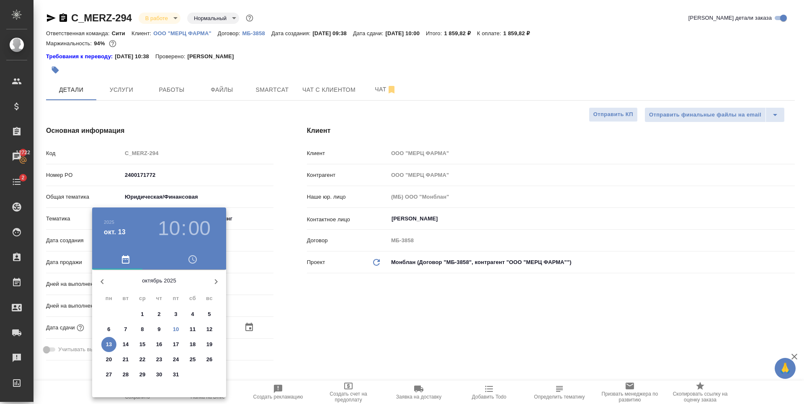
click at [175, 224] on h3 "10" at bounding box center [169, 228] width 22 height 23
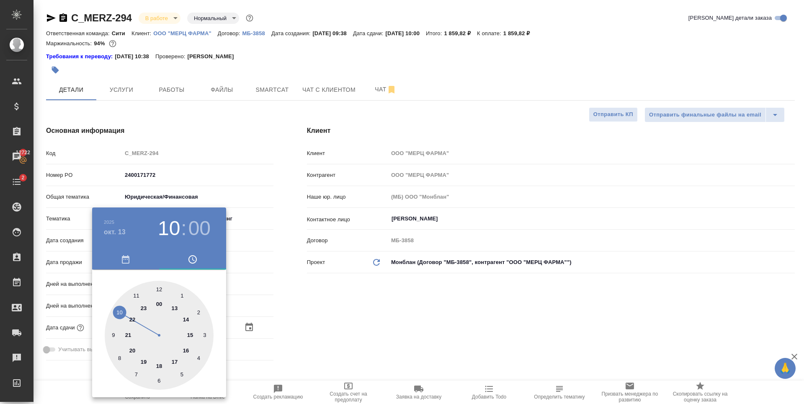
click at [159, 289] on div at bounding box center [159, 335] width 109 height 109
type input "13.10.2025 12:00"
type textarea "x"
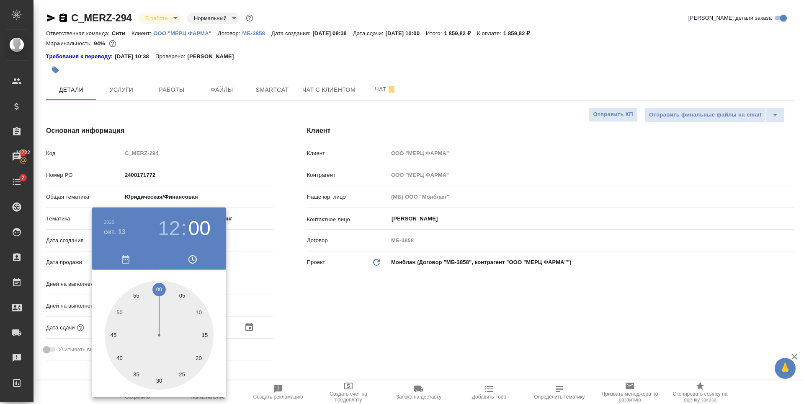
click at [374, 300] on div at bounding box center [402, 202] width 804 height 404
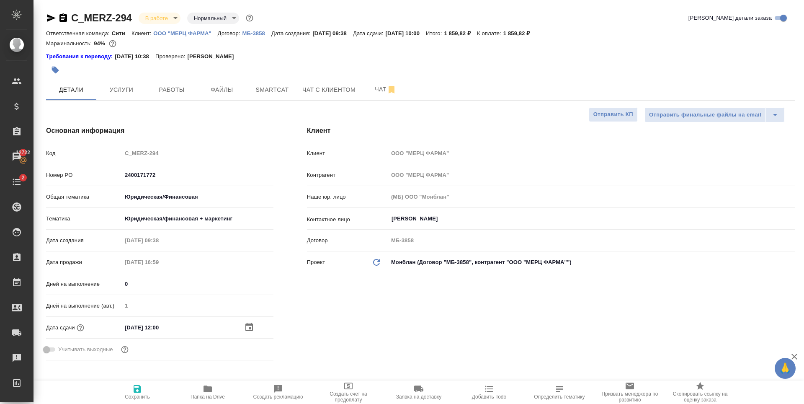
click at [132, 395] on span "Сохранить" at bounding box center [137, 397] width 25 height 6
type textarea "x"
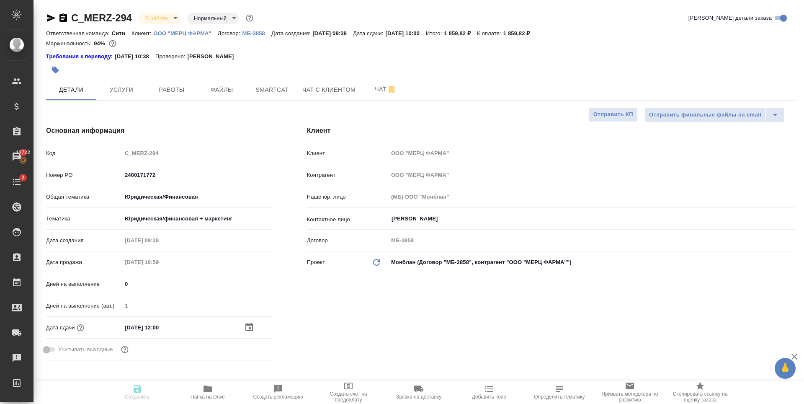
type textarea "x"
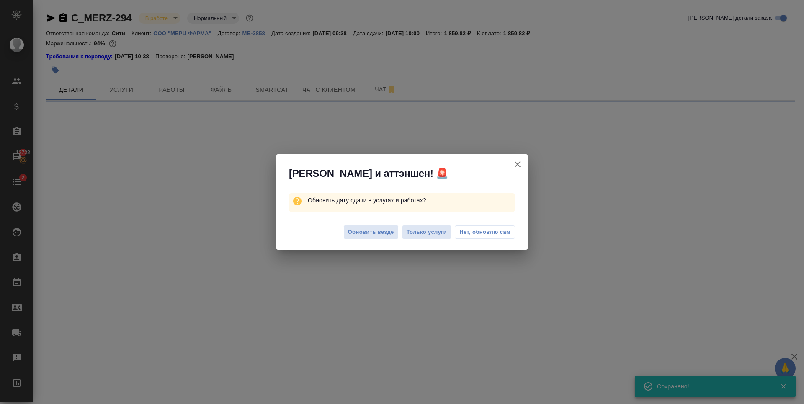
click at [371, 233] on span "Обновить везде" at bounding box center [371, 232] width 46 height 10
select select "RU"
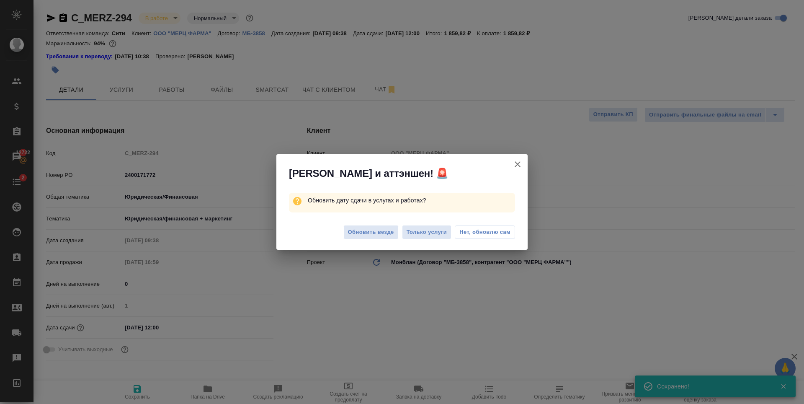
type textarea "x"
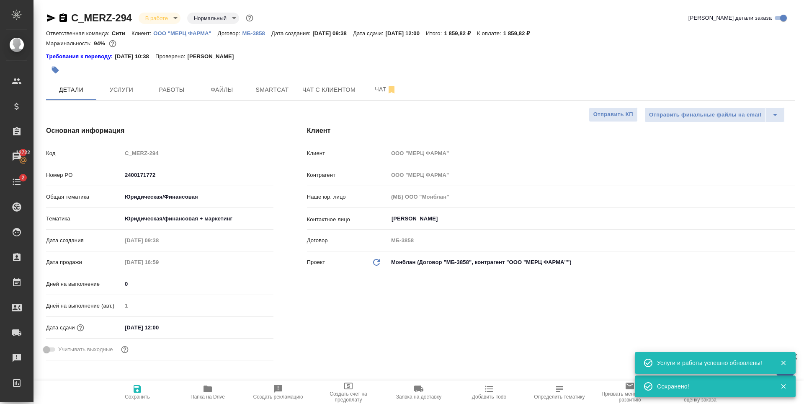
type textarea "x"
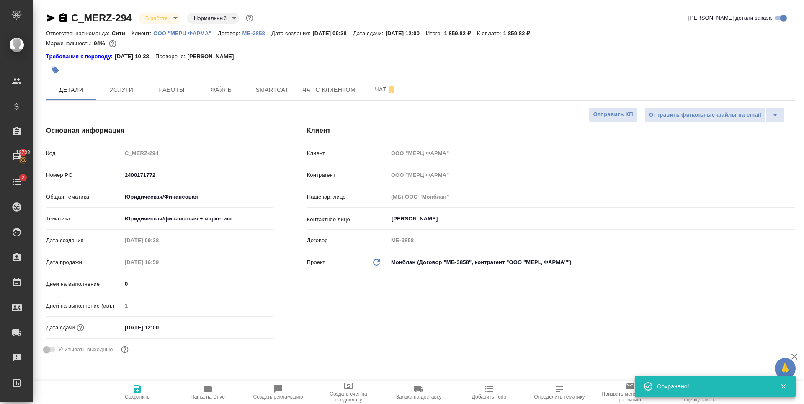
type textarea "x"
click at [157, 89] on span "Работы" at bounding box center [172, 90] width 40 height 10
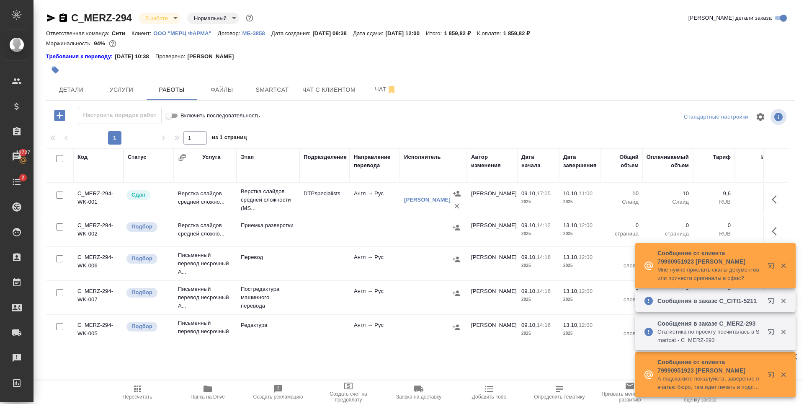
click at [768, 297] on icon "button" at bounding box center [773, 302] width 10 height 10
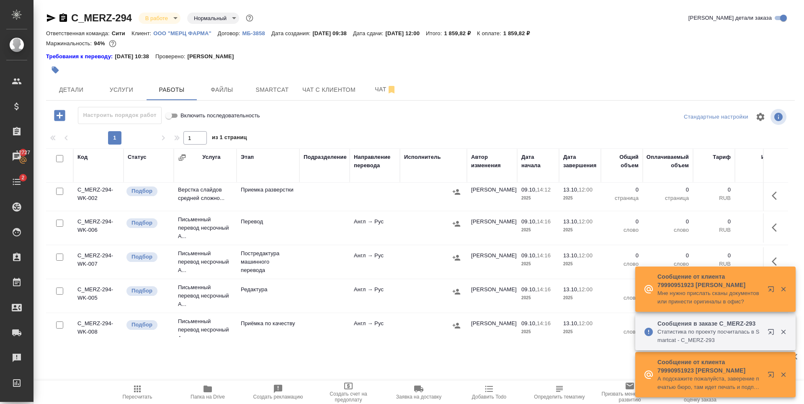
scroll to position [42, 0]
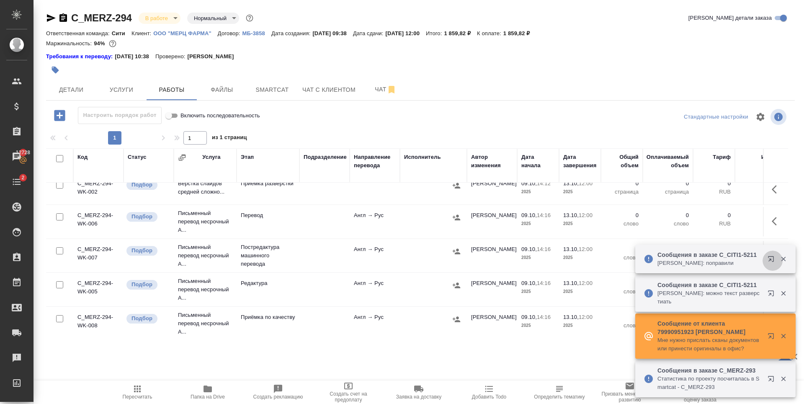
click at [771, 256] on icon "button" at bounding box center [770, 258] width 5 height 5
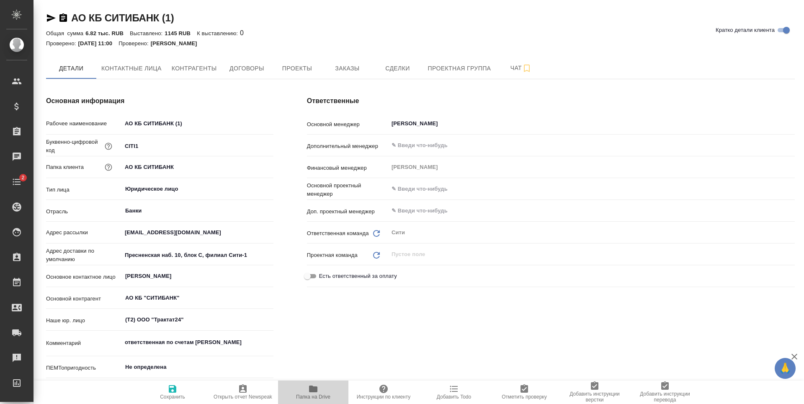
click at [313, 400] on button "Папка на Drive" at bounding box center [313, 391] width 70 height 23
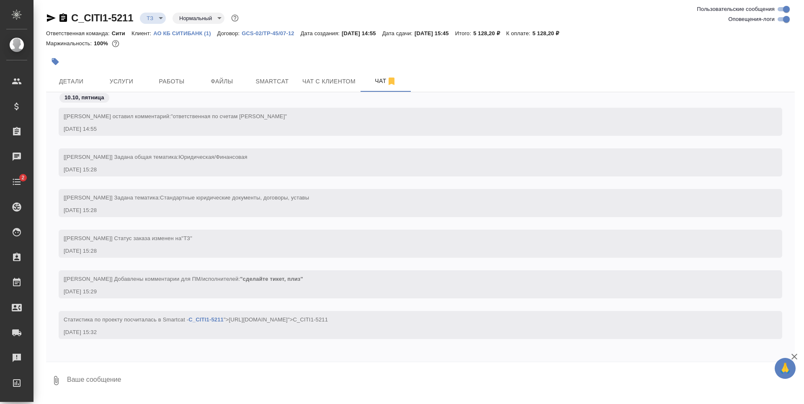
scroll to position [3, 0]
click at [155, 19] on body "🙏 .cls-1 fill:#fff; AWATERA [PERSON_NAME] Спецификации Заказы 12724 Чаты 2 Todo…" at bounding box center [402, 202] width 804 height 404
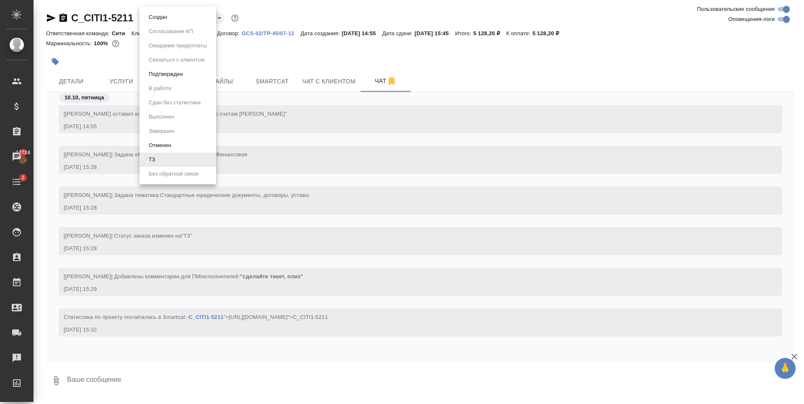
click at [289, 54] on div at bounding box center [402, 202] width 804 height 404
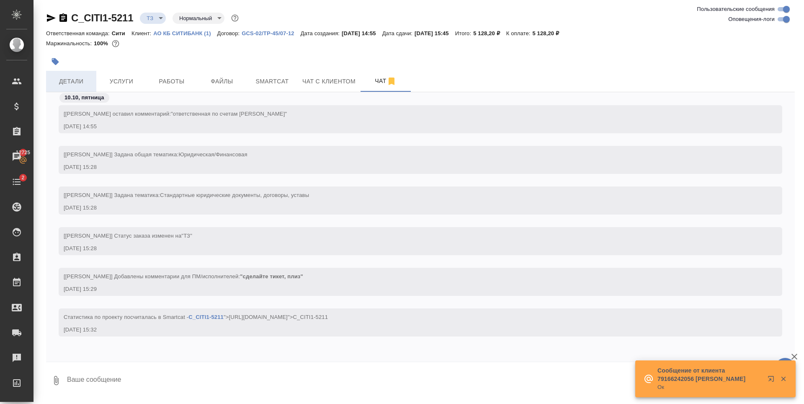
click at [90, 79] on span "Детали" at bounding box center [71, 81] width 40 height 10
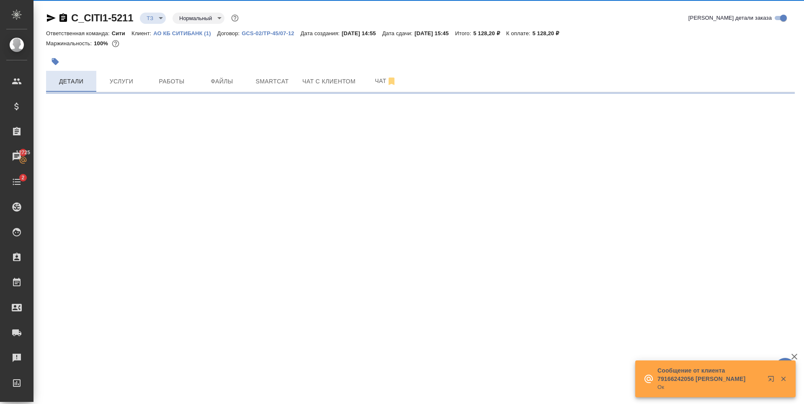
select select "RU"
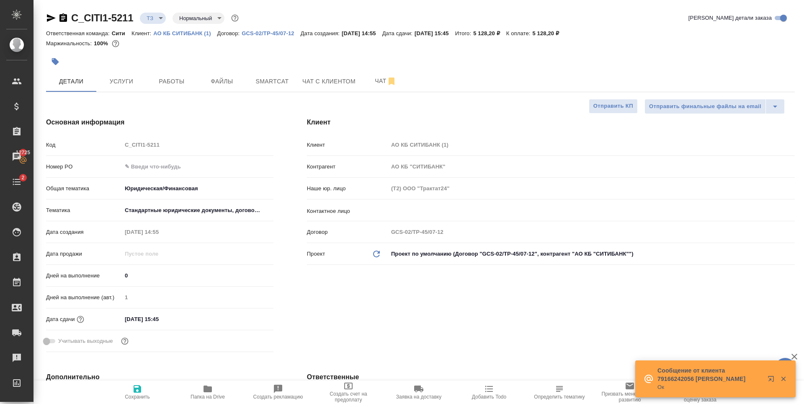
type textarea "x"
click at [376, 78] on span "Чат" at bounding box center [386, 81] width 40 height 10
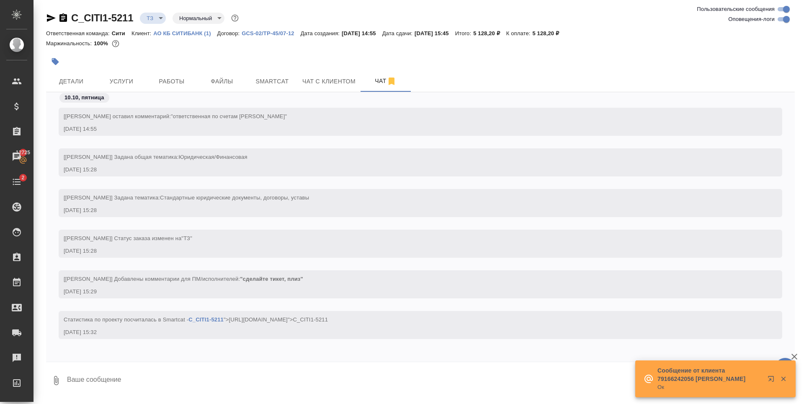
scroll to position [3, 0]
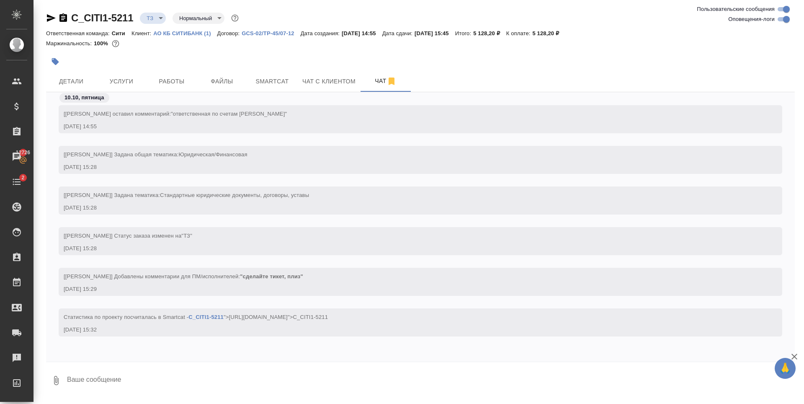
click at [168, 199] on div "[[PERSON_NAME]] Задана тематика: Стандартные юридические документы, договоры, у…" at bounding box center [409, 194] width 690 height 10
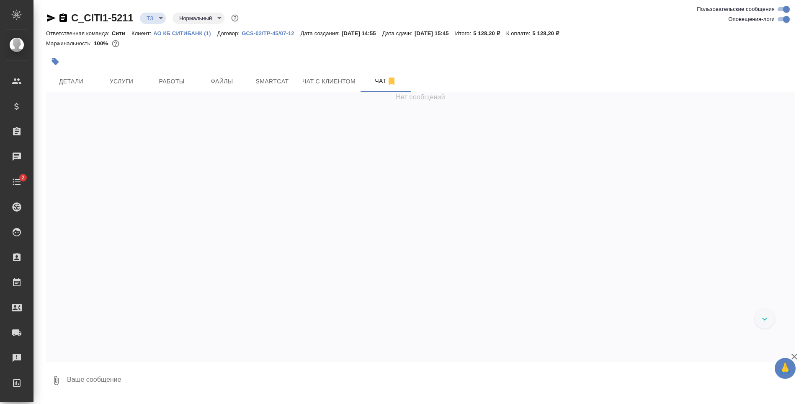
scroll to position [3, 0]
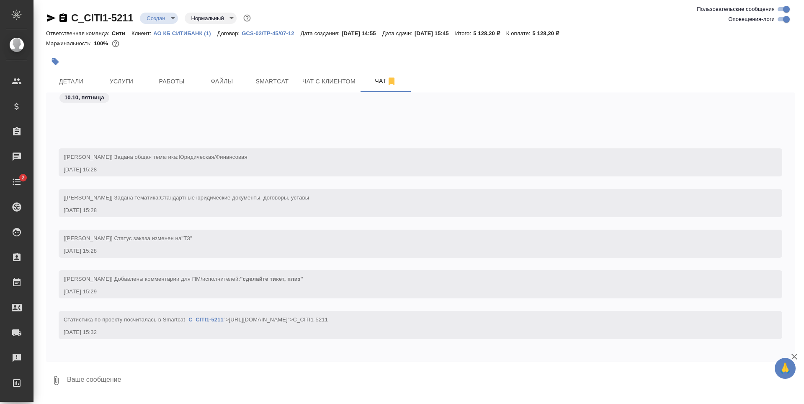
scroll to position [111, 0]
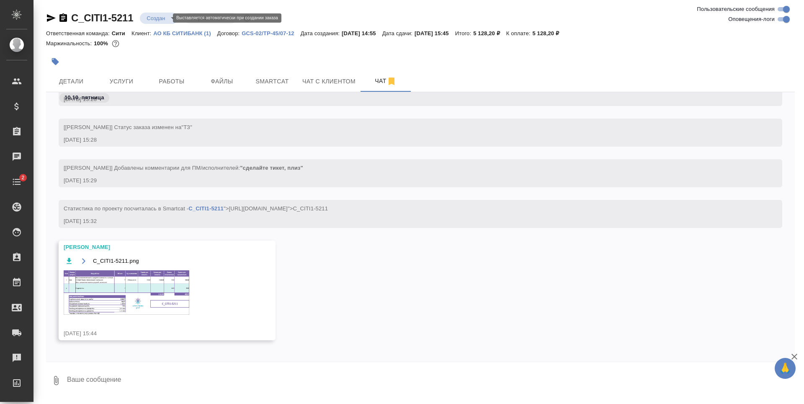
click at [163, 20] on body "🙏 .cls-1 fill:#fff; AWATERA [PERSON_NAME] Спецификации Заказы Чаты 2 Todo Проек…" at bounding box center [402, 202] width 804 height 404
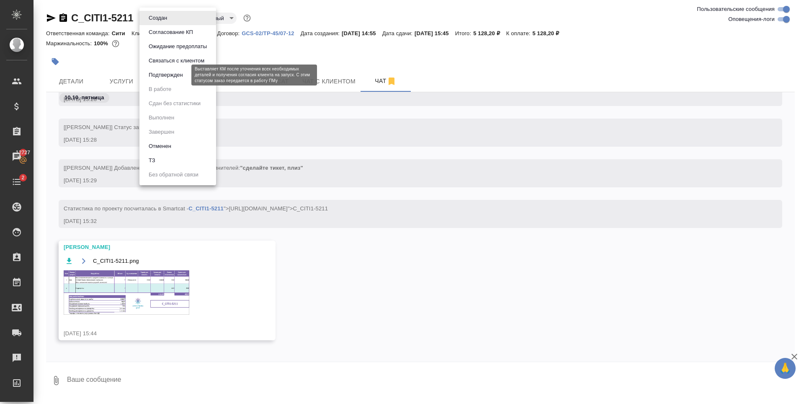
click at [175, 78] on button "Подтвержден" at bounding box center [165, 74] width 39 height 9
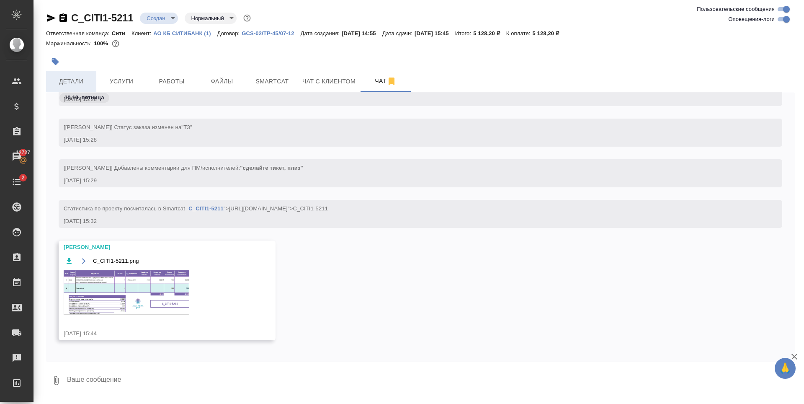
click at [80, 80] on span "Детали" at bounding box center [71, 81] width 40 height 10
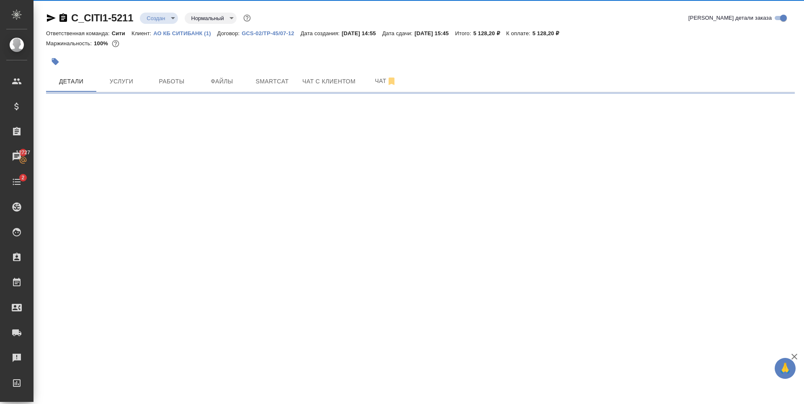
select select "RU"
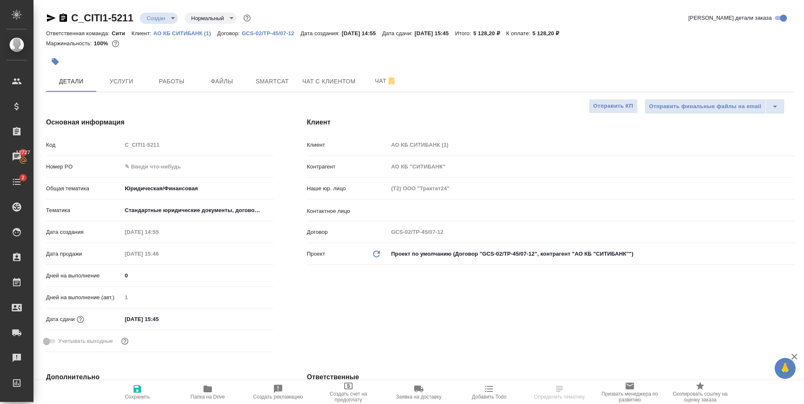
type textarea "x"
click at [185, 322] on input "10.10.2025 15:45" at bounding box center [158, 319] width 73 height 12
click at [253, 321] on icon "button" at bounding box center [250, 318] width 8 height 8
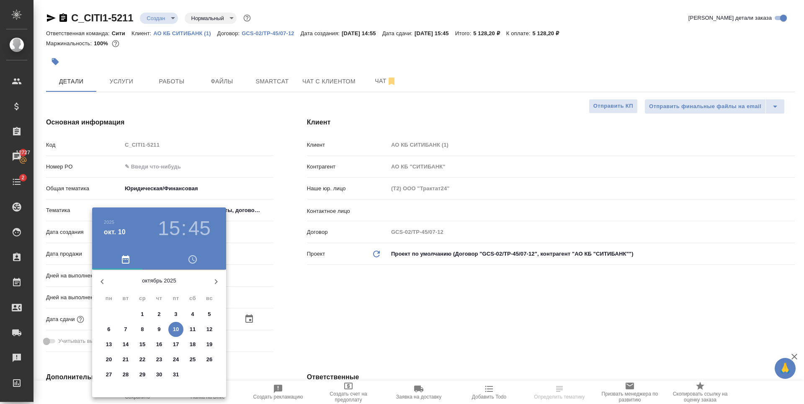
click at [107, 343] on div ".cls-1 fill:#fff; AWATERA Zaytseva Svetlana Клиенты Спецификации Заказы 12727 Ч…" at bounding box center [402, 202] width 804 height 404
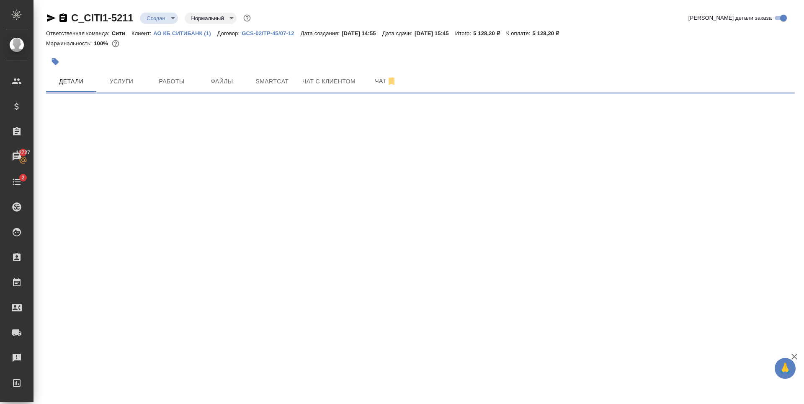
select select "RU"
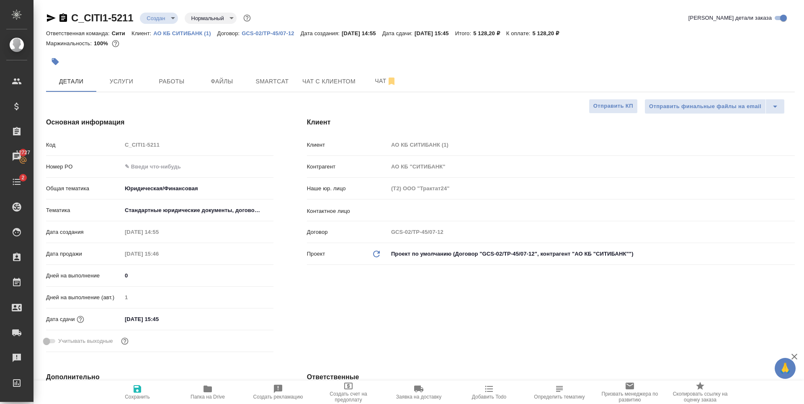
type textarea "x"
click at [183, 320] on input "10.10.2025 15:45" at bounding box center [158, 319] width 73 height 12
click at [249, 315] on icon "button" at bounding box center [250, 318] width 8 height 8
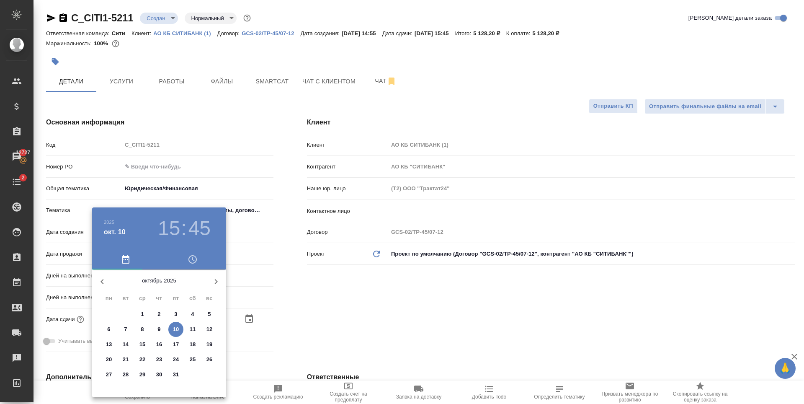
click at [106, 346] on p "13" at bounding box center [109, 344] width 6 height 8
type input "13.10.2025 15:45"
type textarea "x"
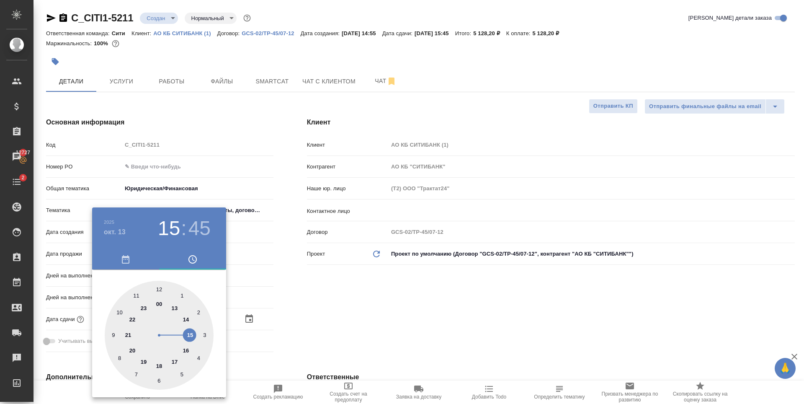
click at [389, 315] on div at bounding box center [402, 202] width 804 height 404
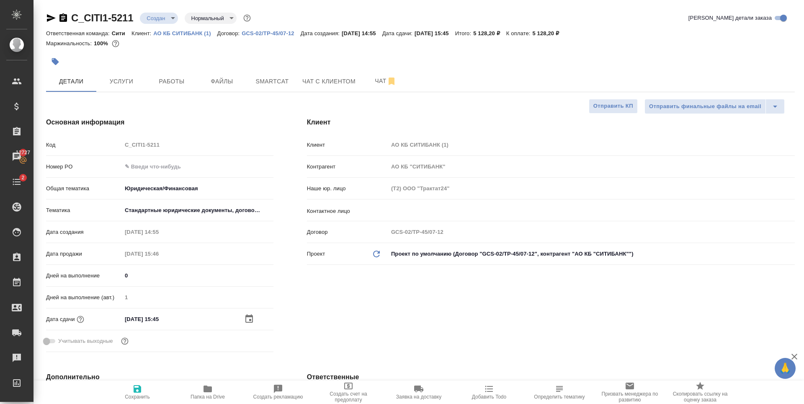
click at [187, 318] on input "13.10.2025 15:45" at bounding box center [158, 319] width 73 height 12
type input "13.10.2025 15:4_"
type textarea "x"
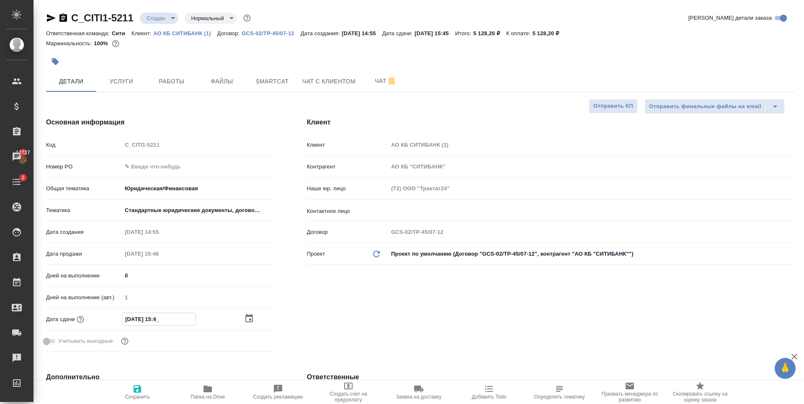
type input "13.10.2025 15:__"
type textarea "x"
type input "13.10.2025 15:0_"
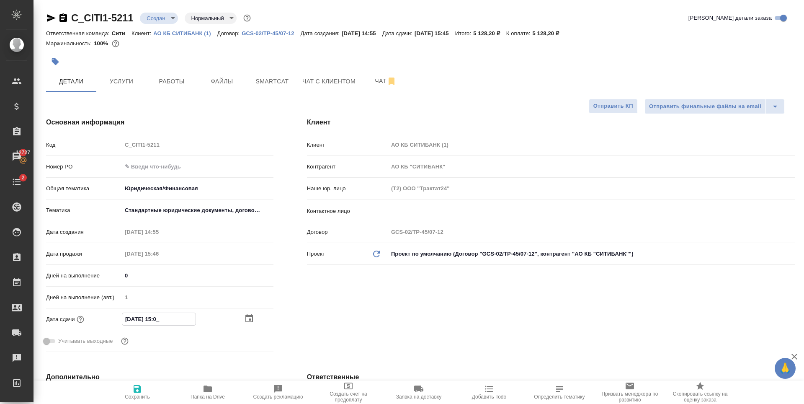
type textarea "x"
type input "[DATE] 15:00"
type textarea "x"
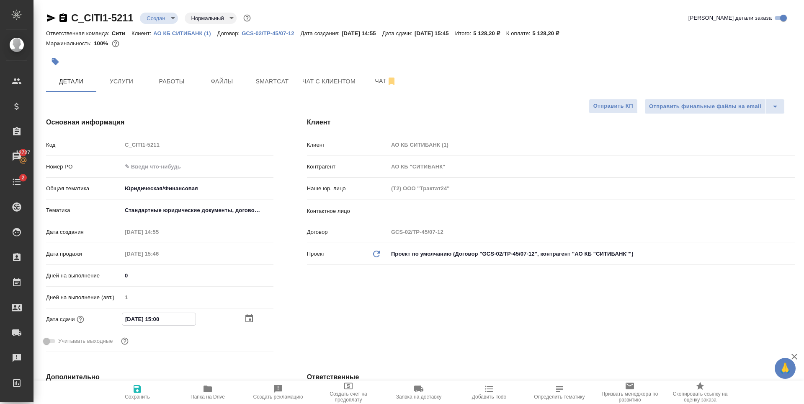
type textarea "x"
type input "[DATE] 15:00"
click at [140, 394] on span "Сохранить" at bounding box center [137, 397] width 25 height 6
type textarea "x"
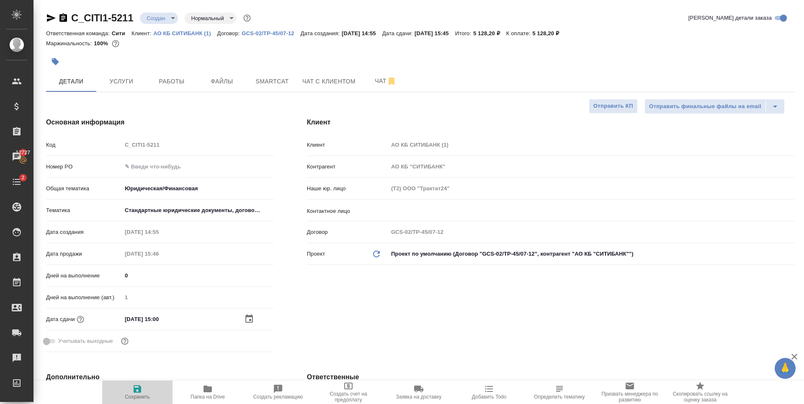
type textarea "x"
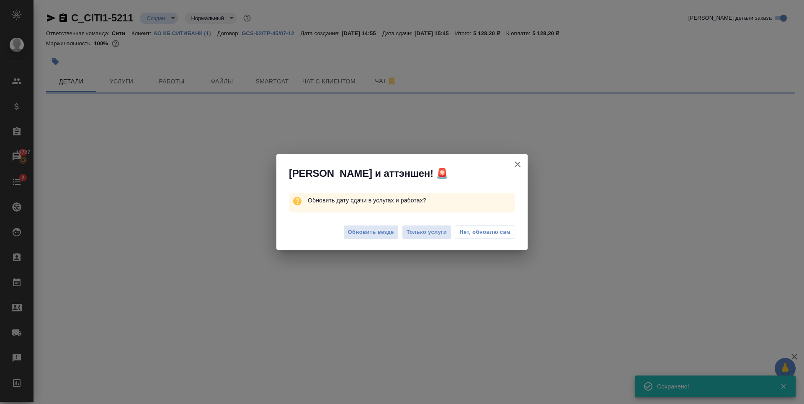
type input "confirmed"
select select "RU"
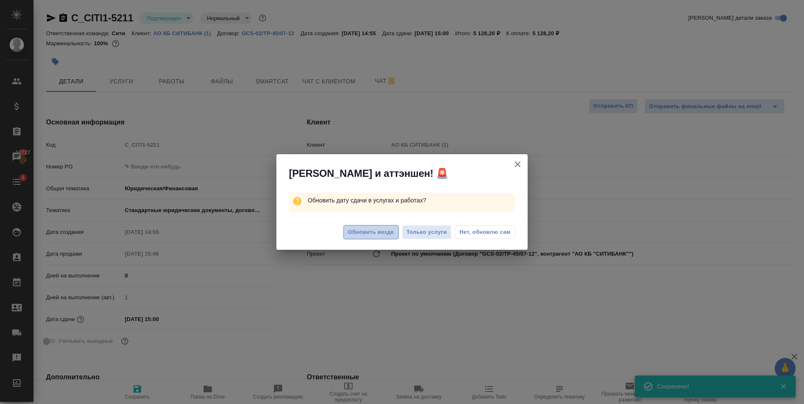
click at [376, 233] on span "Обновить везде" at bounding box center [371, 232] width 46 height 10
type textarea "x"
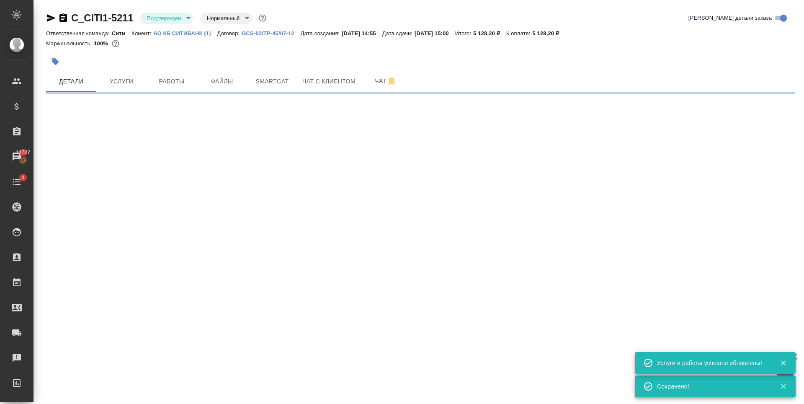
select select "RU"
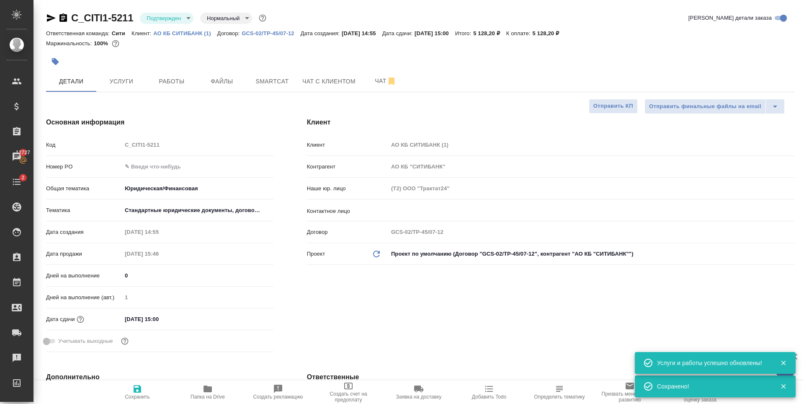
type textarea "x"
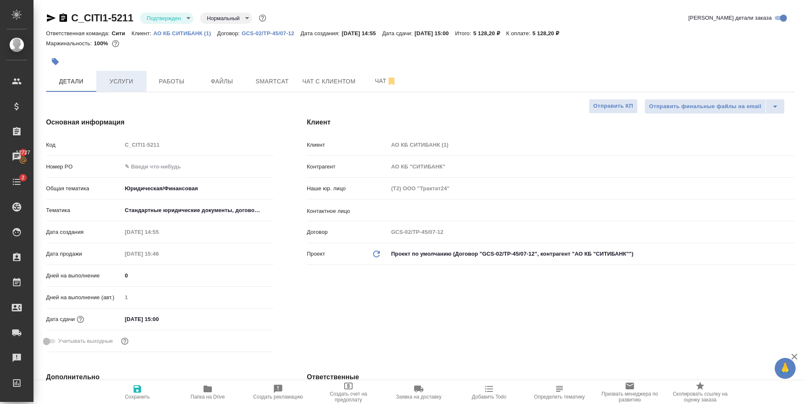
click at [133, 76] on span "Услуги" at bounding box center [121, 81] width 40 height 10
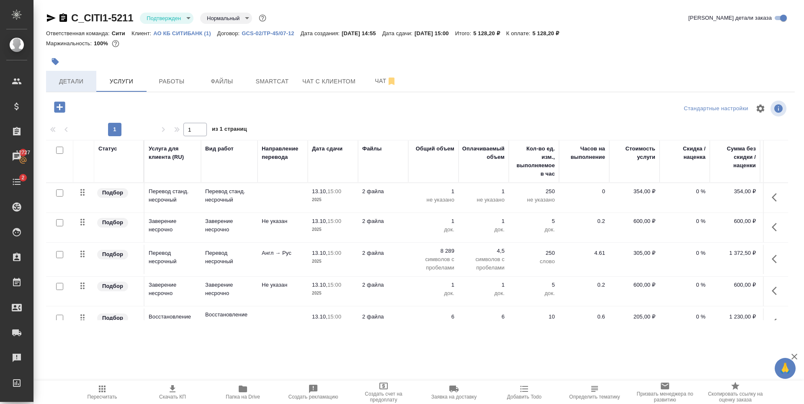
click at [79, 80] on span "Детали" at bounding box center [71, 81] width 40 height 10
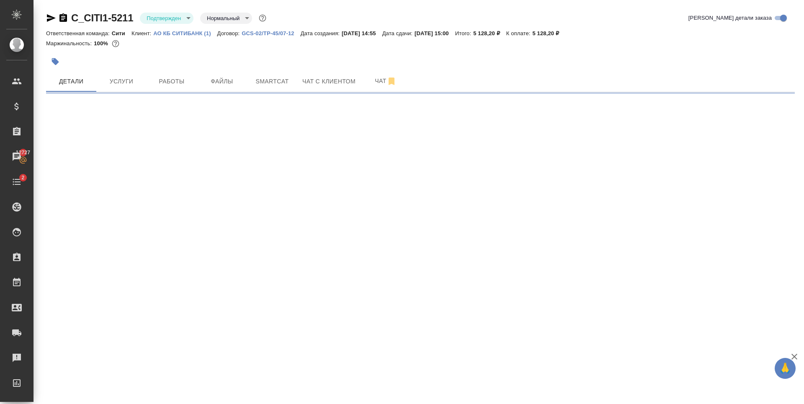
select select "RU"
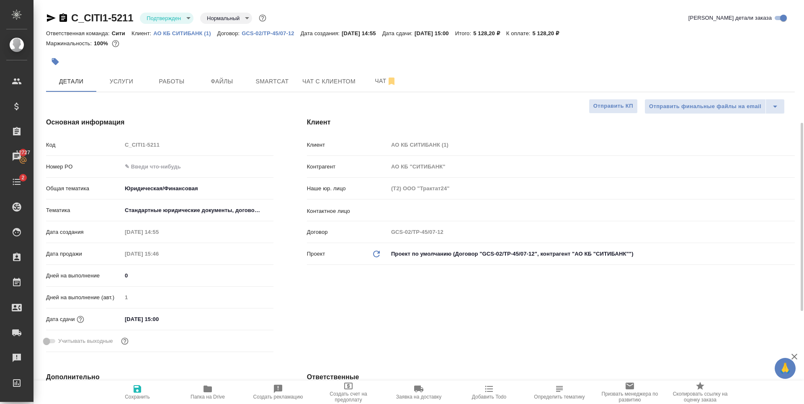
type textarea "x"
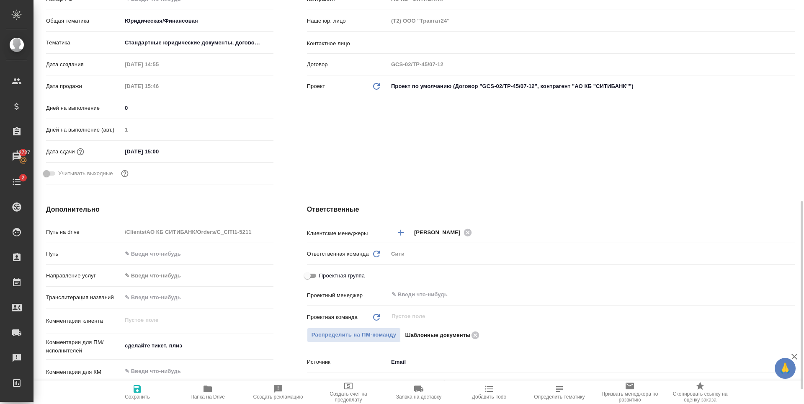
scroll to position [293, 0]
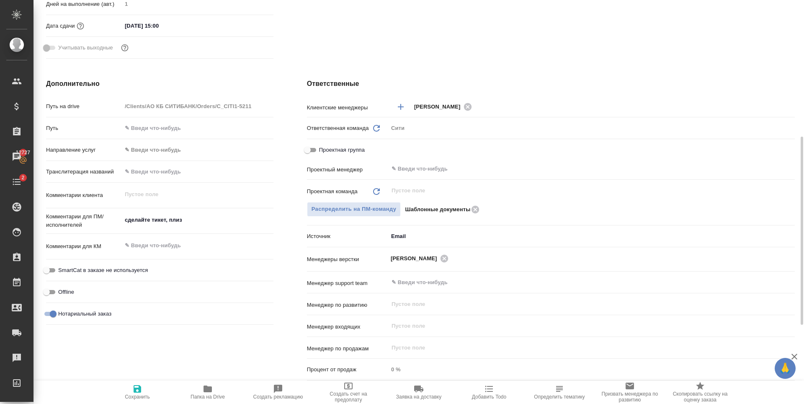
type textarea "x"
drag, startPoint x: 195, startPoint y: 224, endPoint x: 77, endPoint y: 240, distance: 119.6
click at [75, 240] on div "Путь на drive /Clients/АО КБ СИТИБАНК/Orders/C_CITI1-5211 Путь Направление услу…" at bounding box center [159, 214] width 227 height 230
type textarea "x"
type textarea "п"
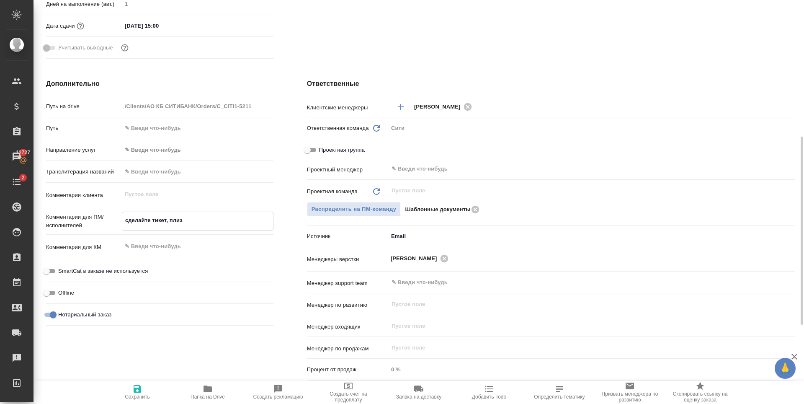
type textarea "x"
type textarea "пер"
type textarea "x"
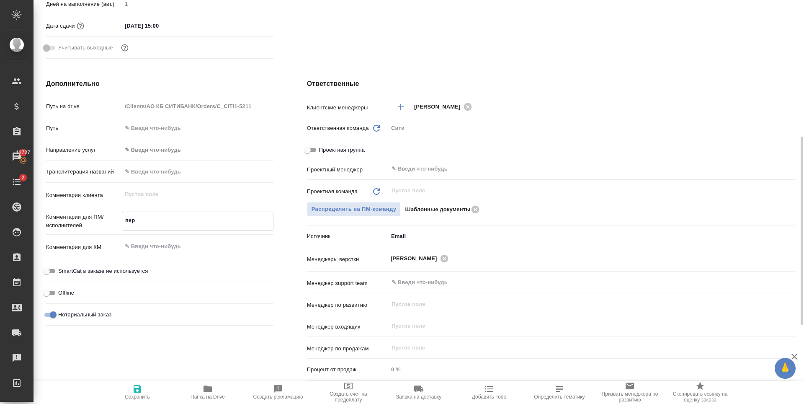
type textarea "x"
type textarea "пере"
type textarea "x"
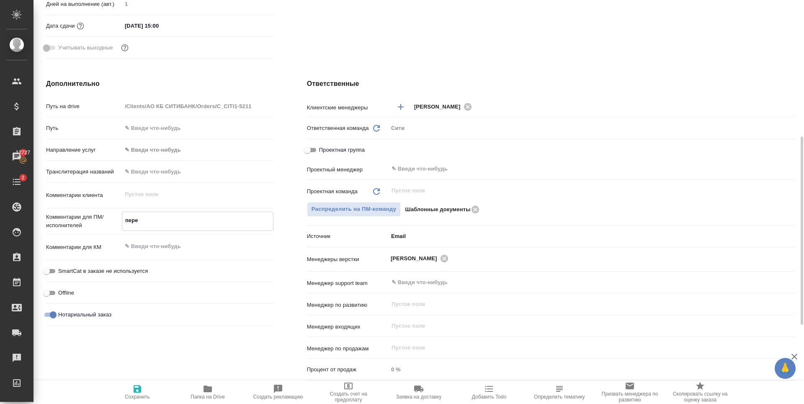
type textarea "x"
type textarea "перев"
type textarea "x"
type textarea "перево"
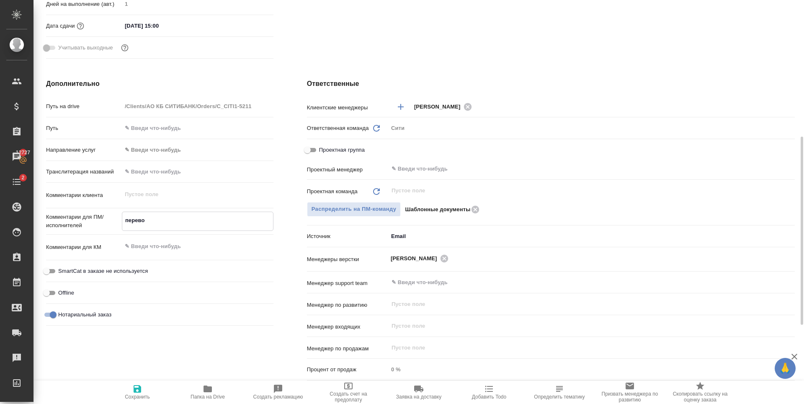
type textarea "x"
type textarea "перевод"
type textarea "x"
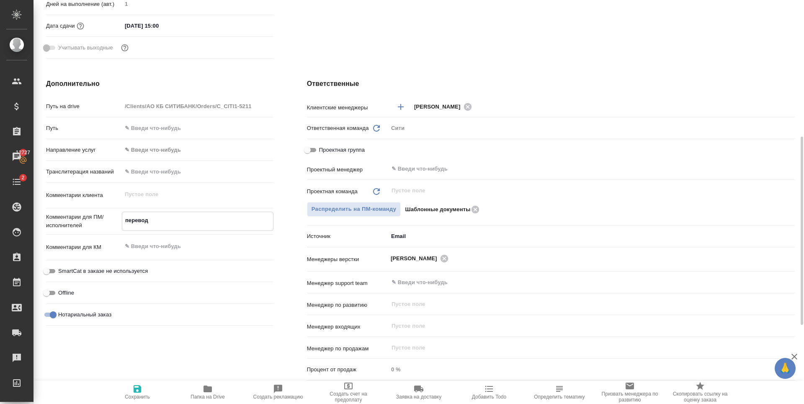
type textarea "x"
type textarea "перевод"
type textarea "x"
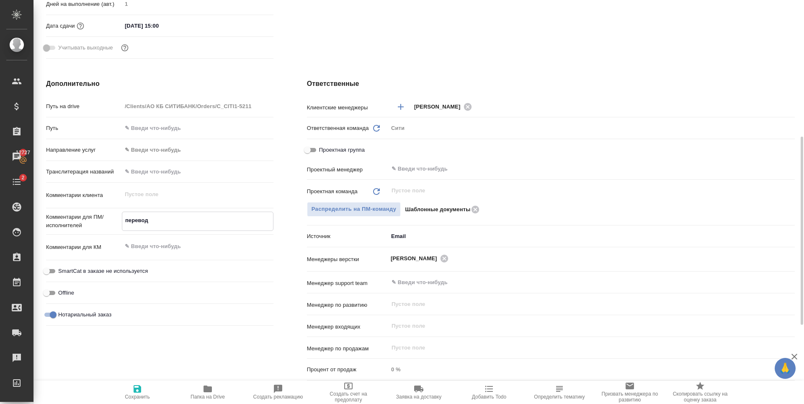
type textarea "x"
type textarea "перевод р"
type textarea "x"
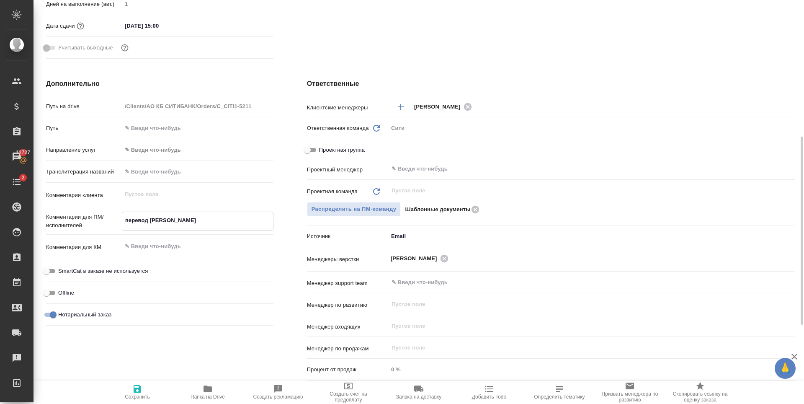
type textarea "x"
type textarea "перевод ра"
type textarea "x"
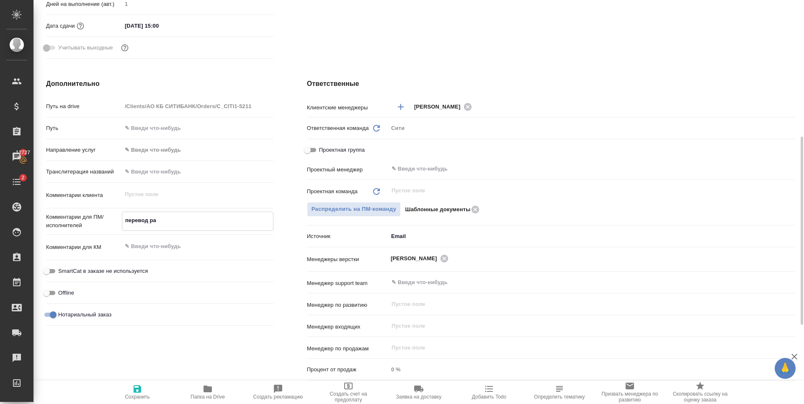
type textarea "перевод раз"
type textarea "x"
type textarea "перевод разв"
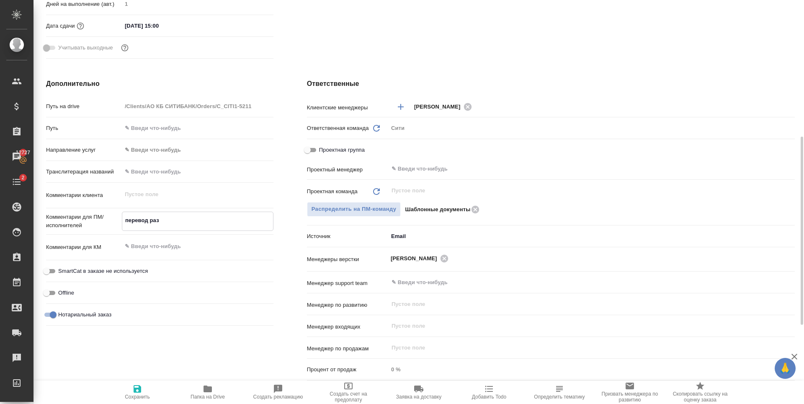
type textarea "x"
type textarea "перевод разво"
type textarea "x"
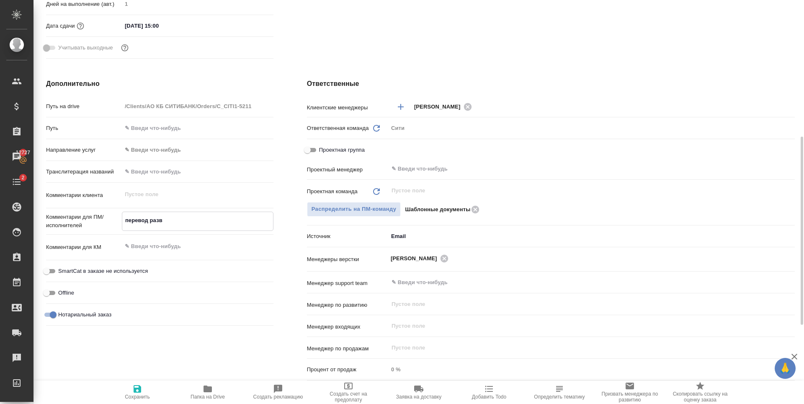
type textarea "x"
type textarea "перевод развор"
type textarea "x"
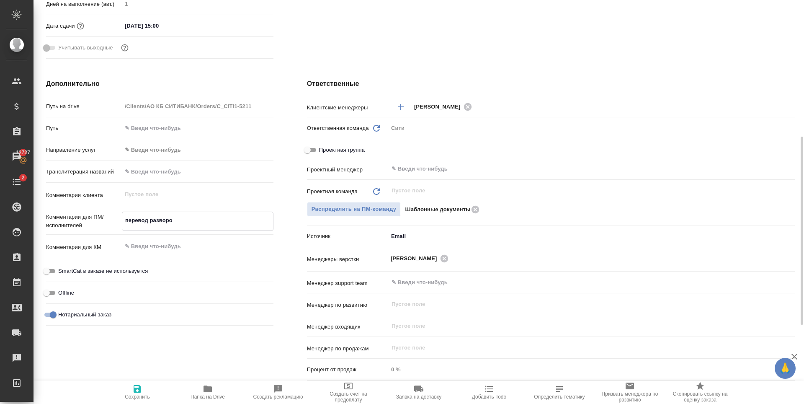
type textarea "перевод разворор"
type textarea "x"
type textarea "перевод разворо"
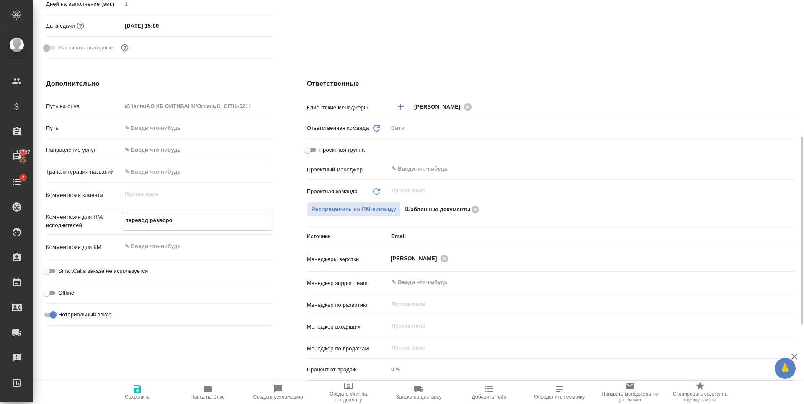
type textarea "x"
type textarea "перевод разворот"
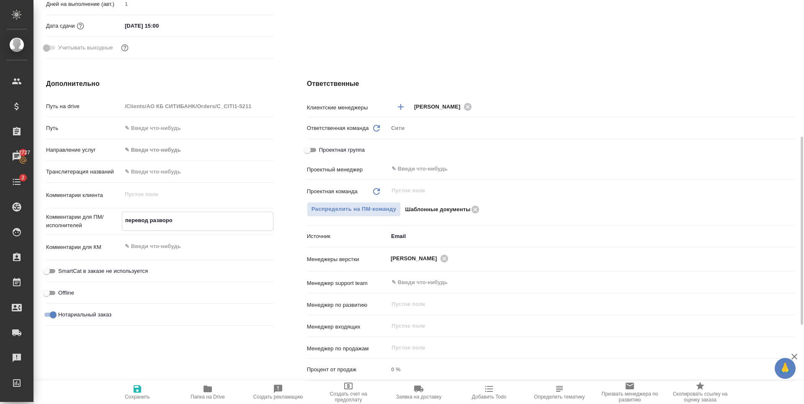
type textarea "x"
type textarea "перевод разворота"
type textarea "x"
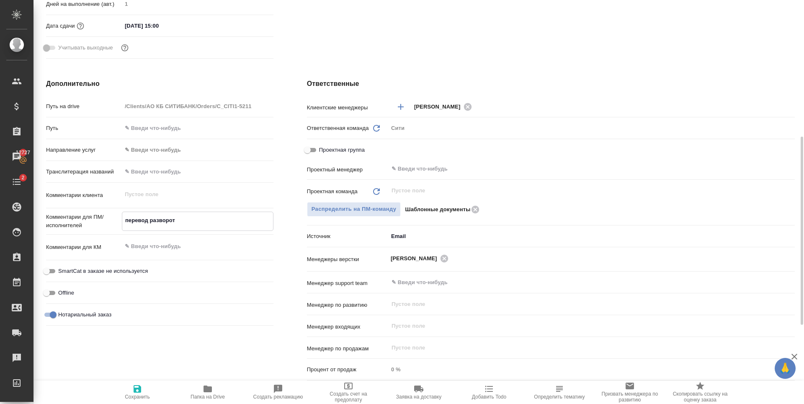
type textarea "x"
type textarea "перевод разворота"
type textarea "x"
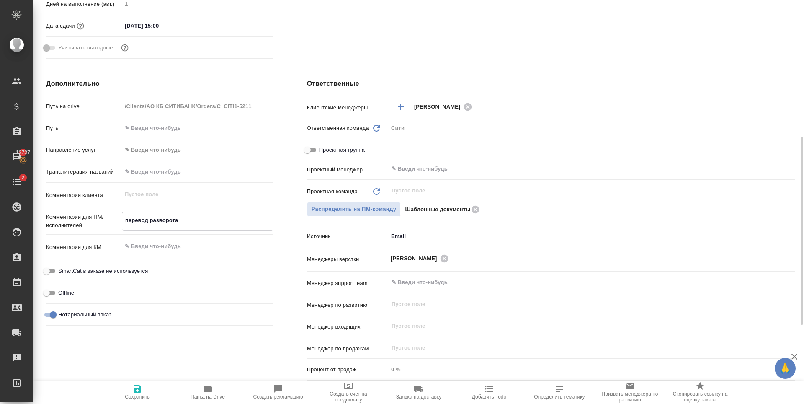
type textarea "x"
type textarea "перевод разворота а"
type textarea "x"
type textarea "перевод разворота ап"
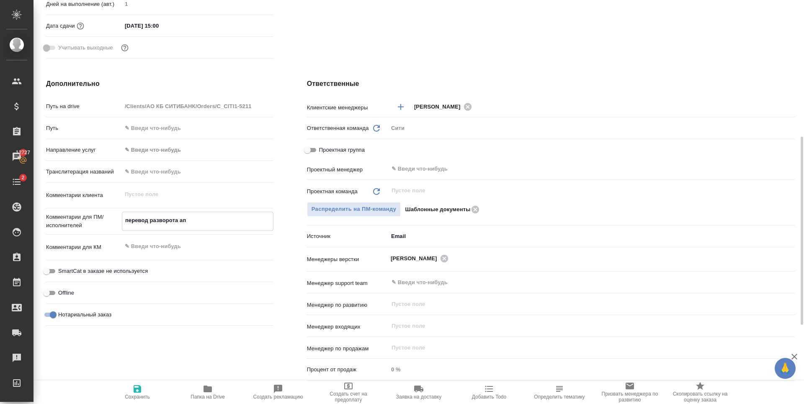
type textarea "x"
type textarea "перевод разворота а"
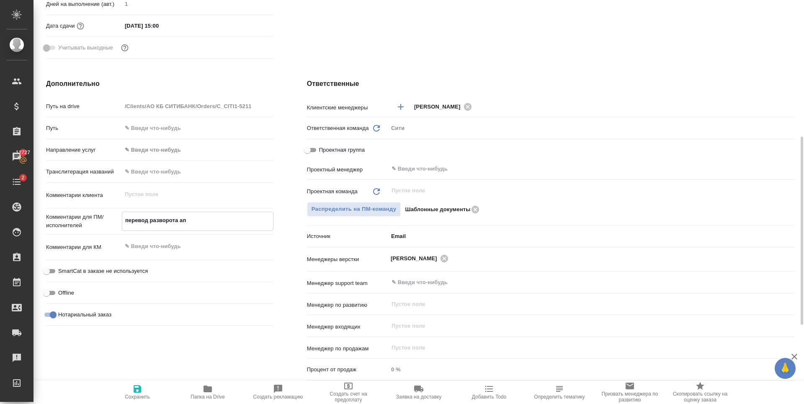
type textarea "x"
type textarea "перевод разворота"
type textarea "x"
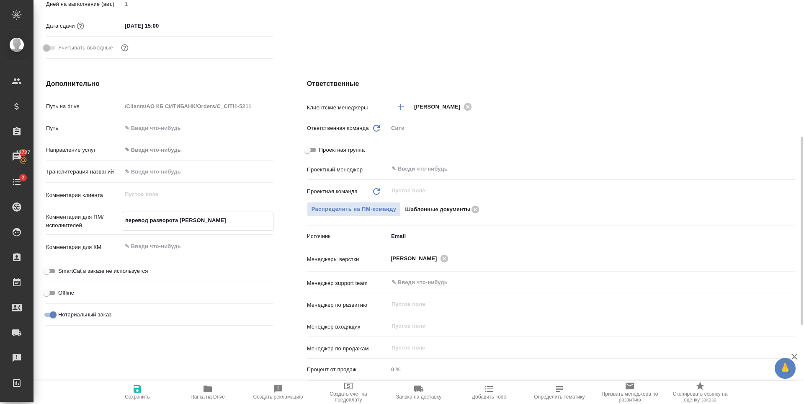
type textarea "x"
type textarea "перевод разворота п"
type textarea "x"
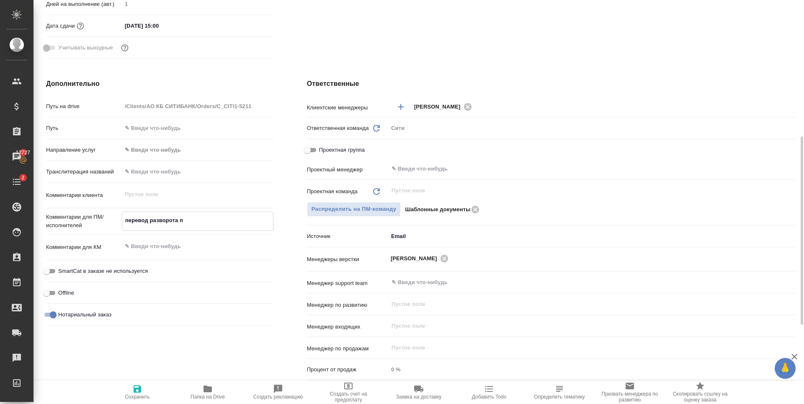
type textarea "x"
type textarea "перевод разворота па"
type textarea "x"
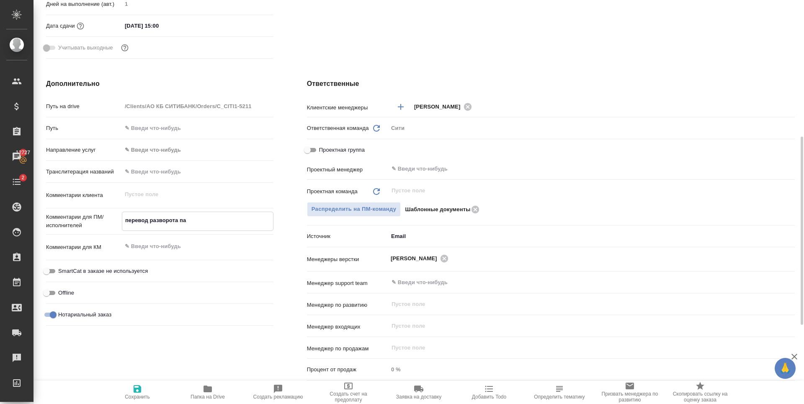
type textarea "перевод разворота пас"
type textarea "x"
type textarea "перевод разворота пасп"
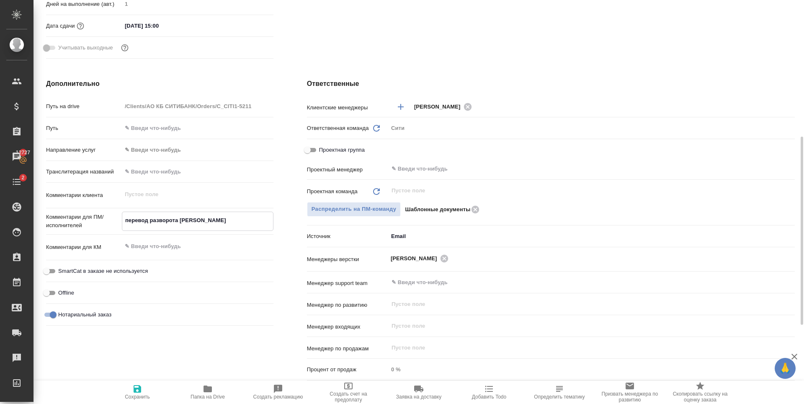
type textarea "x"
type textarea "перевод разворота паспо"
type textarea "x"
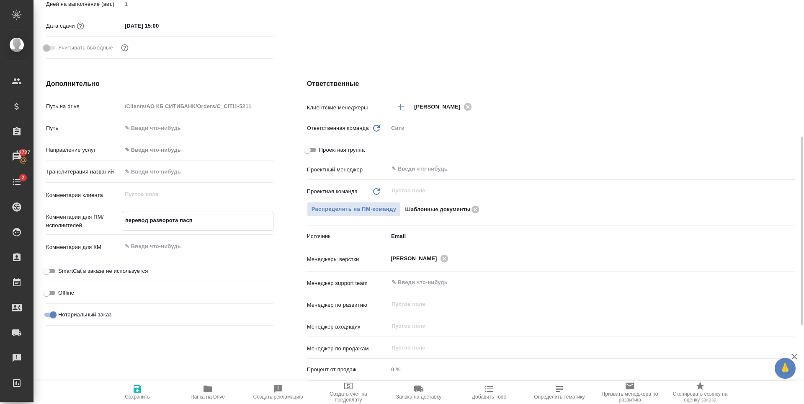
type textarea "x"
type textarea "перевод разворота паспор"
type textarea "x"
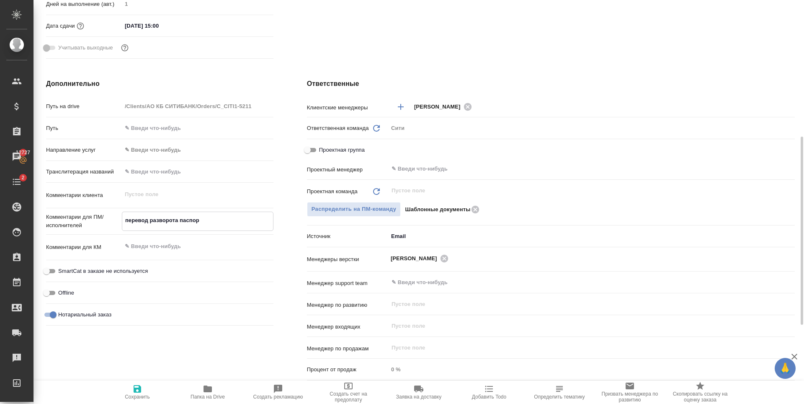
type textarea "x"
type textarea "перевод разворота паспорт"
type textarea "x"
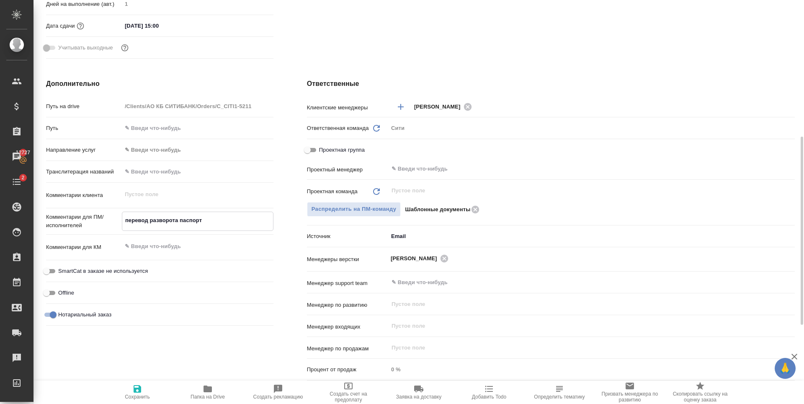
type textarea "перевод разворота паспорта"
type textarea "x"
type textarea "перевод разворота паспорта"
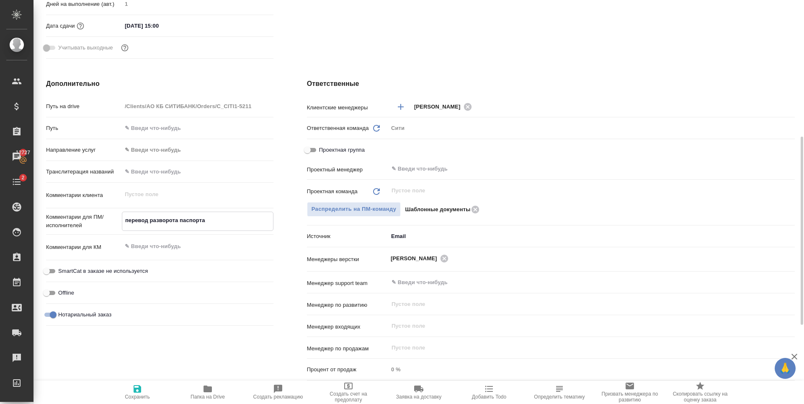
type textarea "x"
type textarea "перевод разворота паспорта и"
type textarea "x"
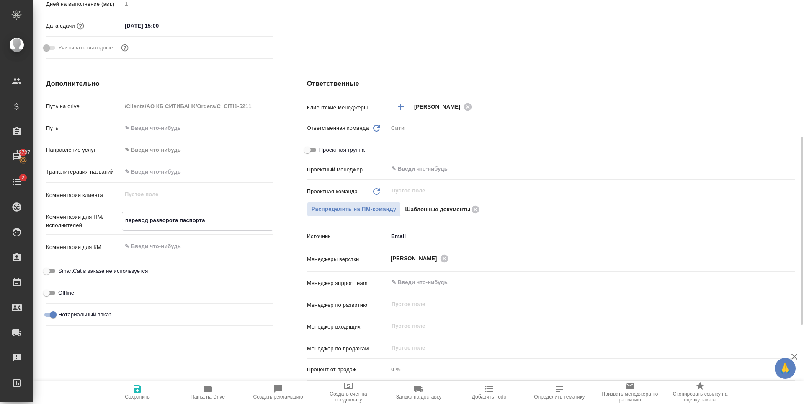
type textarea "x"
type textarea "перевод разворота паспорта и"
type textarea "x"
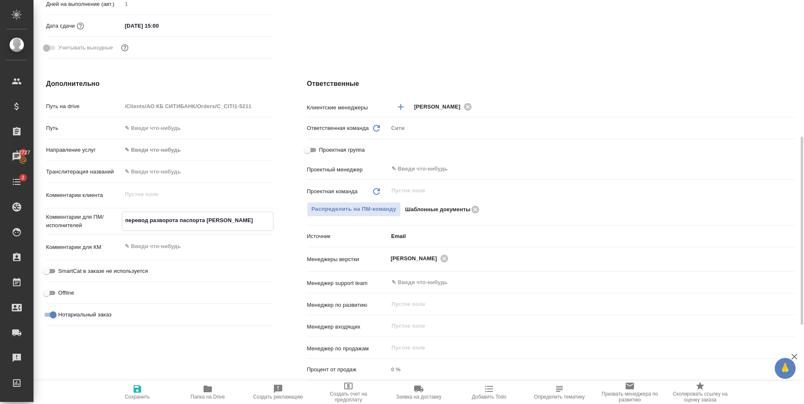
type textarea "x"
type textarea "перевод разворота паспорта и б"
type textarea "x"
type textarea "перевод разворота паспорта и ба"
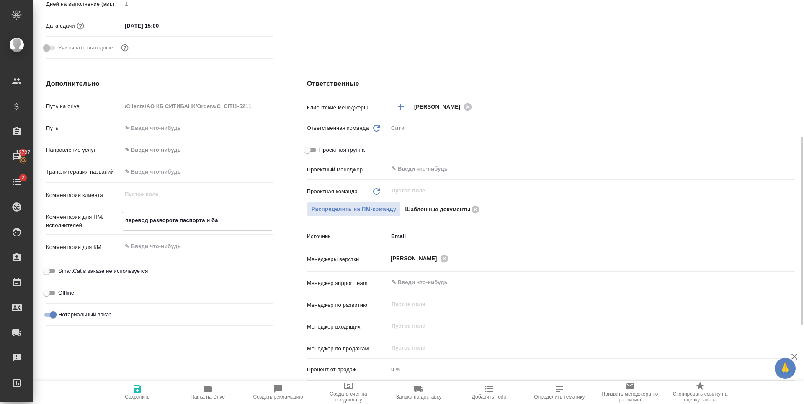
type textarea "x"
type textarea "перевод разворота паспорта и бан"
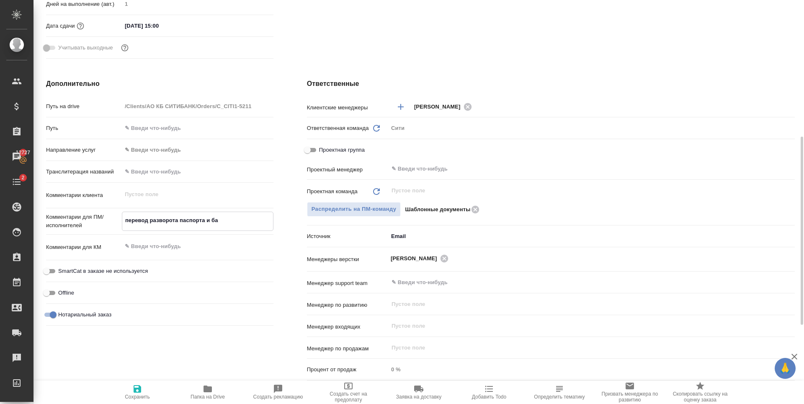
type textarea "x"
type textarea "перевод разворота паспорта и банк"
type textarea "x"
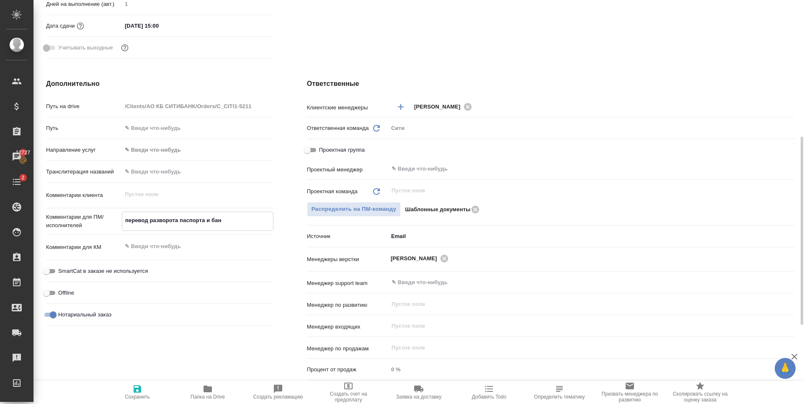
type textarea "x"
type textarea "перевод разворота паспорта и банко"
type textarea "x"
type textarea "перевод разворота паспорта и банков"
click at [136, 391] on icon "button" at bounding box center [138, 389] width 8 height 8
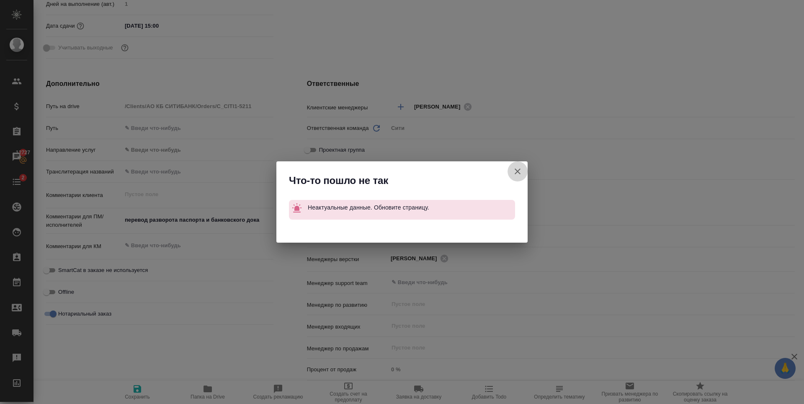
click at [516, 168] on icon "button" at bounding box center [518, 171] width 10 height 10
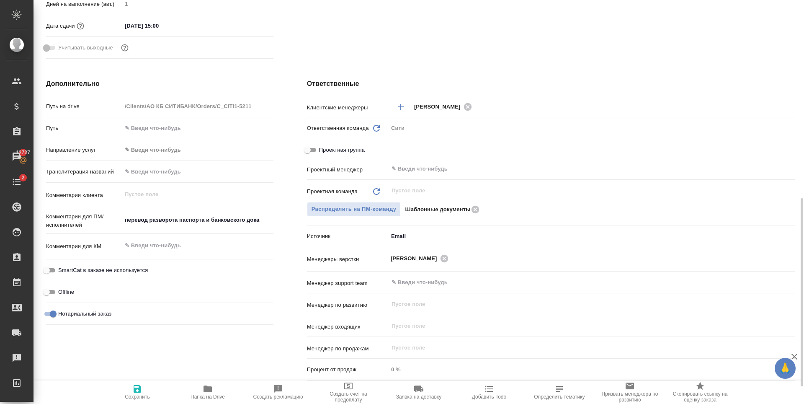
scroll to position [377, 0]
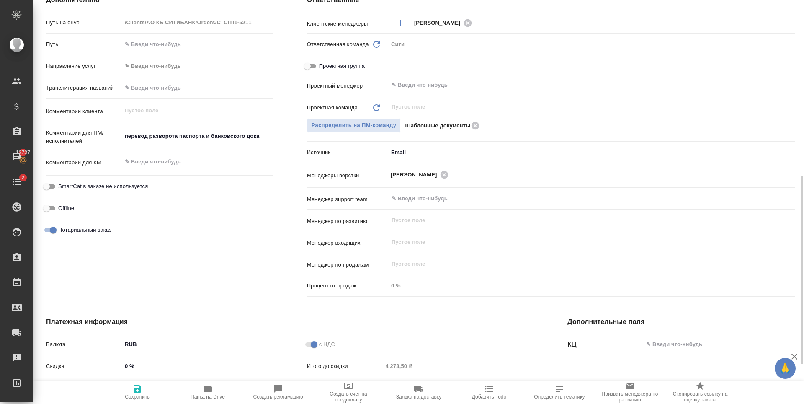
click at [163, 137] on textarea "перевод разворота паспорта и банковского дока" at bounding box center [198, 136] width 152 height 14
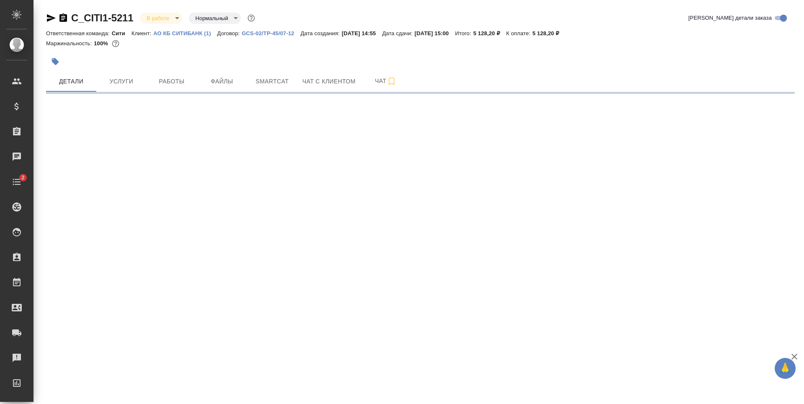
select select "RU"
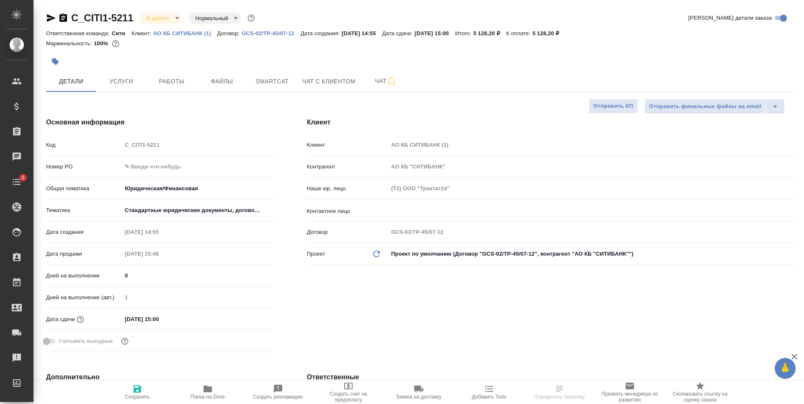
type textarea "x"
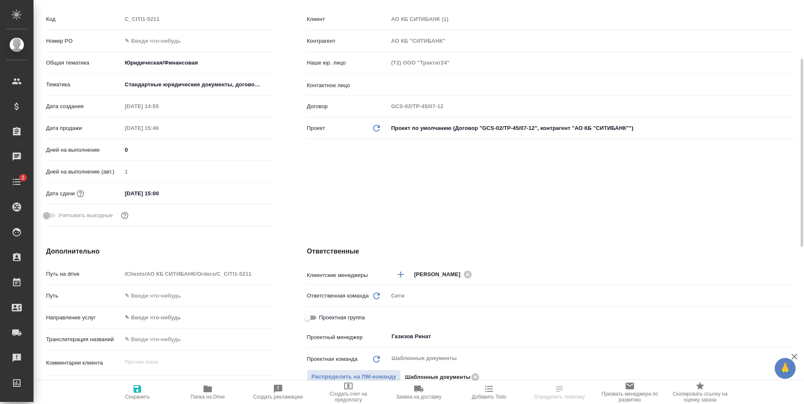
scroll to position [335, 0]
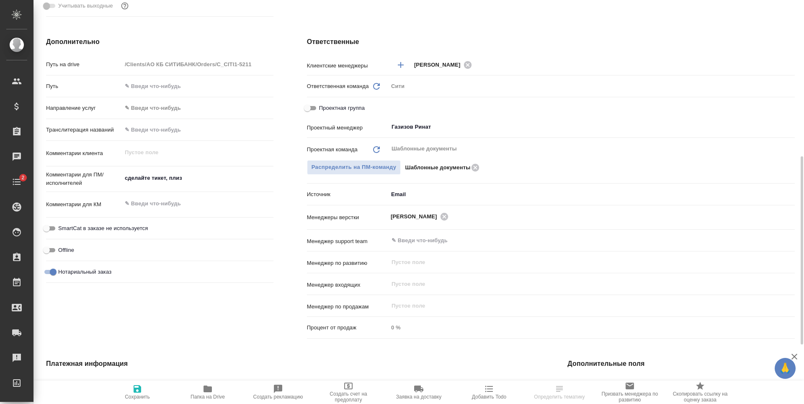
type textarea "x"
click at [156, 178] on textarea "сделайте тикет, плиз" at bounding box center [198, 178] width 152 height 14
click at [156, 178] on textarea "сделайте тикет, плиз" at bounding box center [197, 178] width 151 height 14
paste textarea "перевод разворота паспорта и банковского дока"
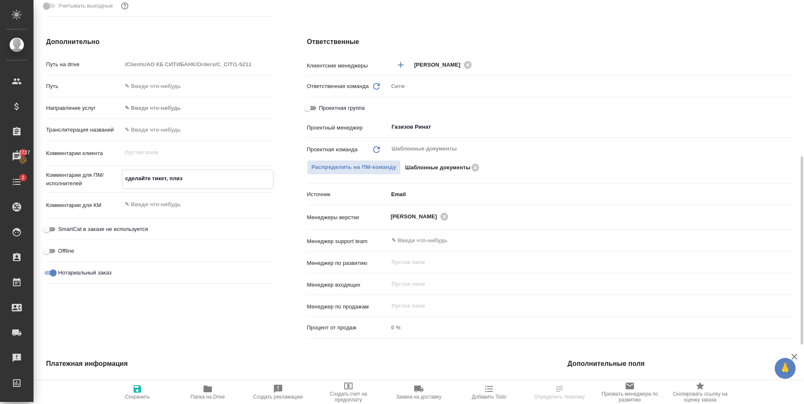
type textarea "перевод разворота паспорта и банковского дока"
type textarea "x"
type textarea "перевод разворота паспорта и банковского дока"
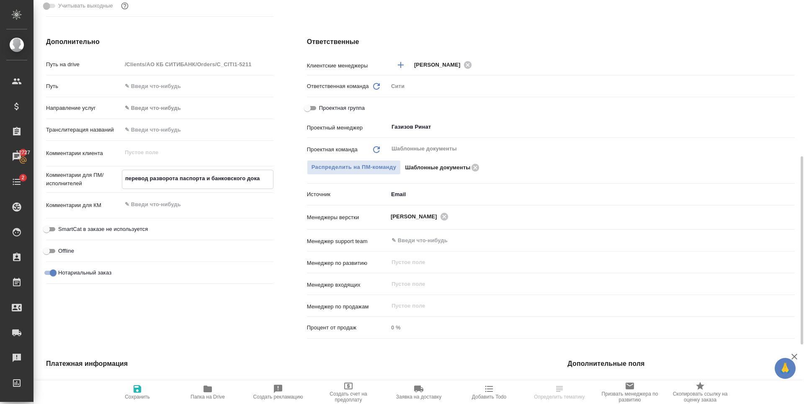
type textarea "x"
click at [138, 396] on span "Сохранить" at bounding box center [137, 397] width 25 height 6
type textarea "x"
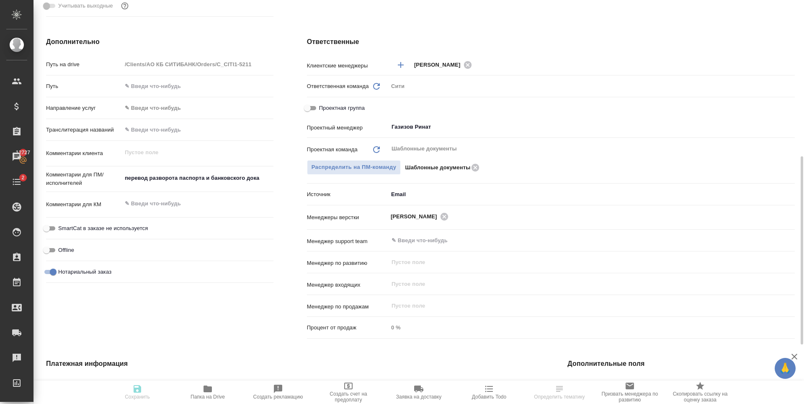
type textarea "x"
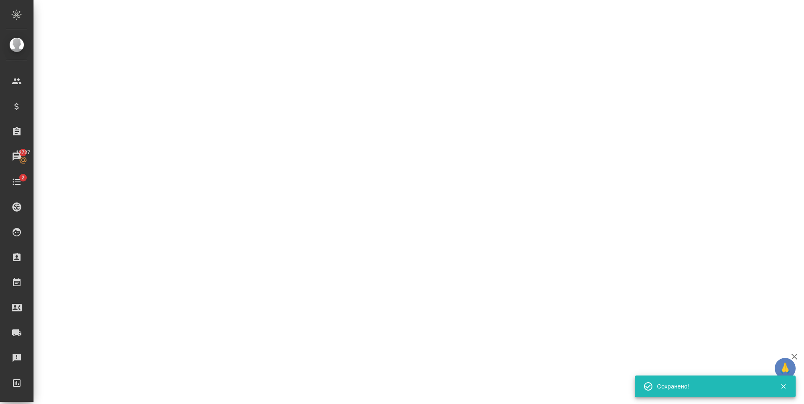
select select "RU"
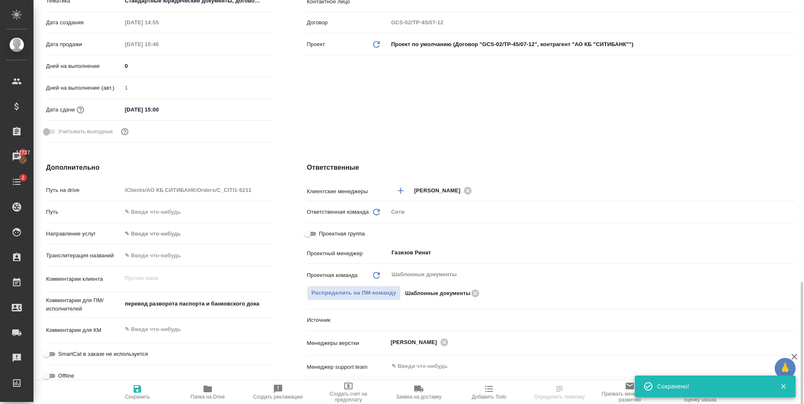
type textarea "x"
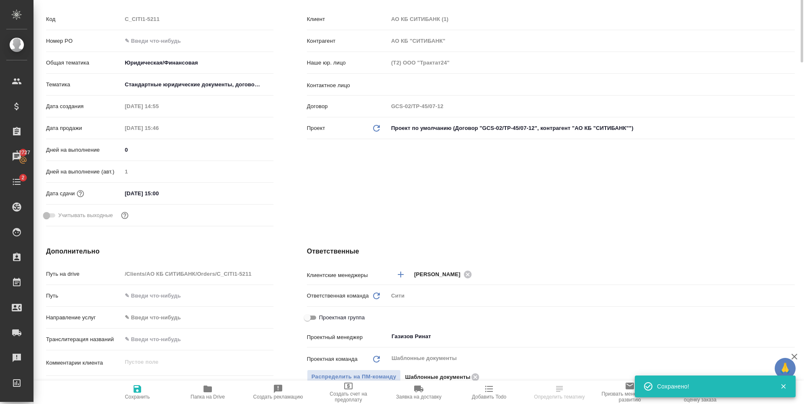
scroll to position [0, 0]
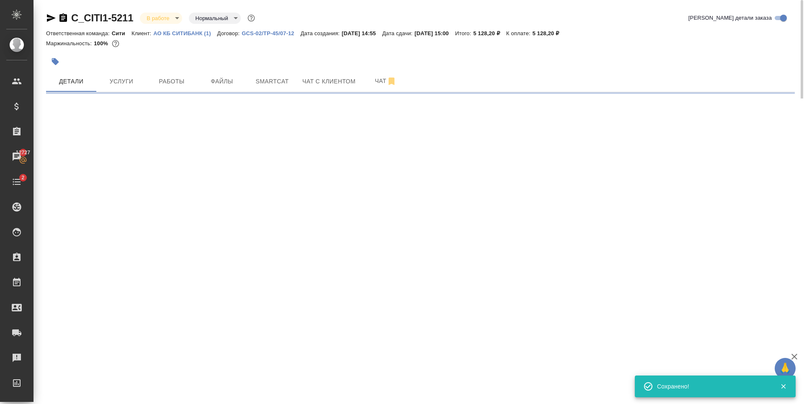
select select "RU"
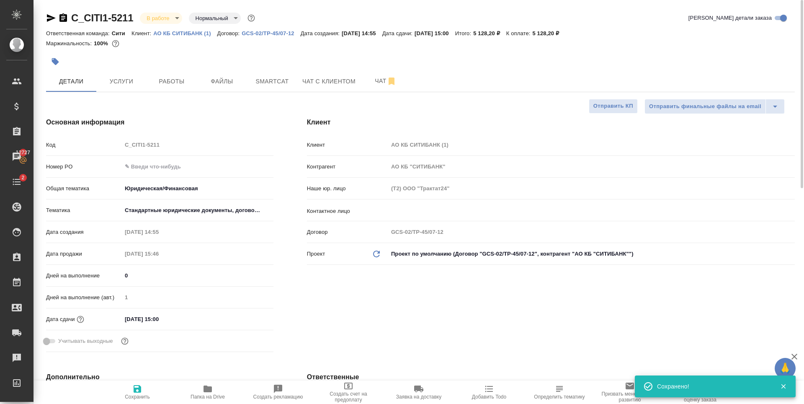
type textarea "x"
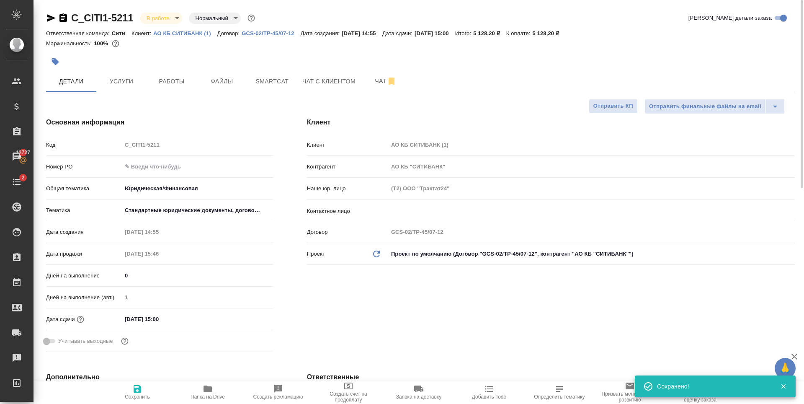
type textarea "x"
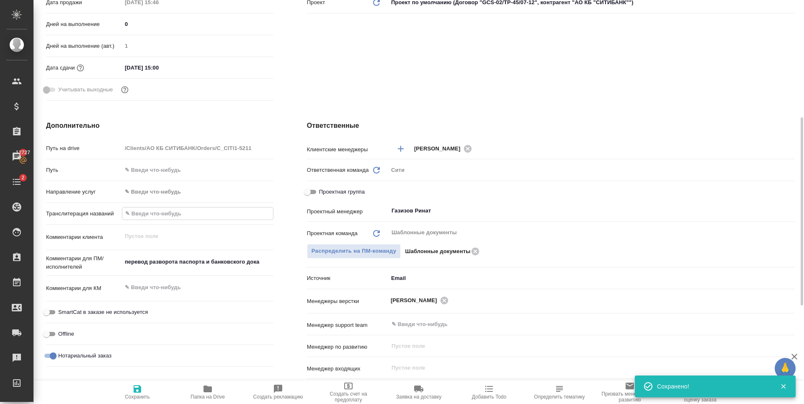
click at [146, 210] on input "text" at bounding box center [197, 213] width 151 height 12
paste input "[PERSON_NAME] - [PERSON_NAME] [PERSON_NAME] UBS EUROPE SE, [GEOGRAPHIC_DATA] BR…"
type input "[PERSON_NAME] - [PERSON_NAME] [PERSON_NAME] UBS EUROPE SE, [GEOGRAPHIC_DATA] BR…"
type textarea "x"
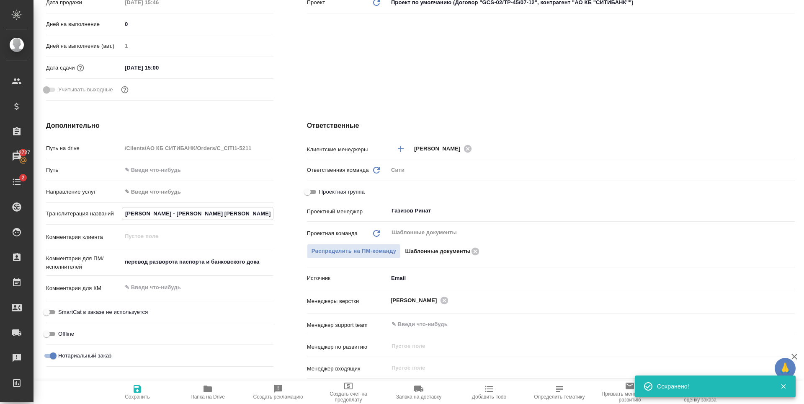
type textarea "x"
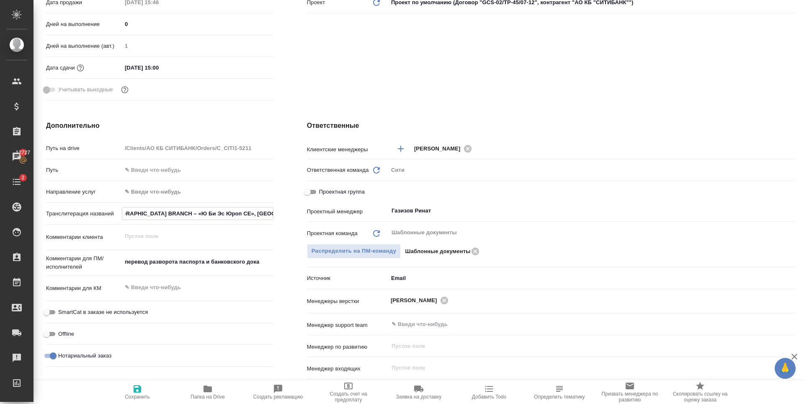
type input "[PERSON_NAME] - [PERSON_NAME] [PERSON_NAME] UBS EUROPE SE, [GEOGRAPHIC_DATA] BR…"
click at [138, 388] on icon "button" at bounding box center [138, 389] width 8 height 8
type textarea "x"
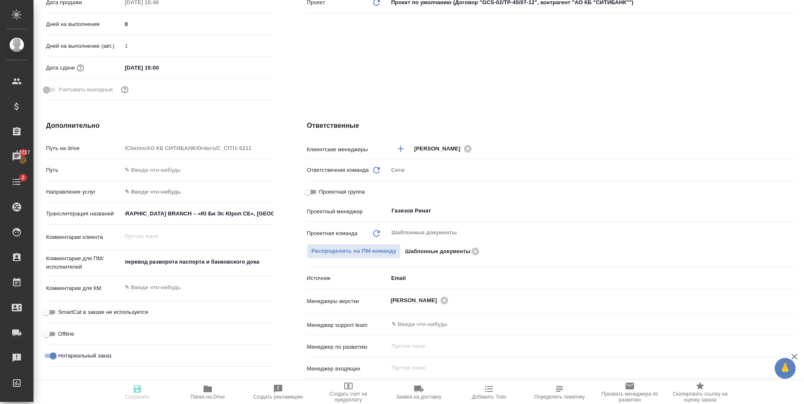
scroll to position [0, 0]
type textarea "x"
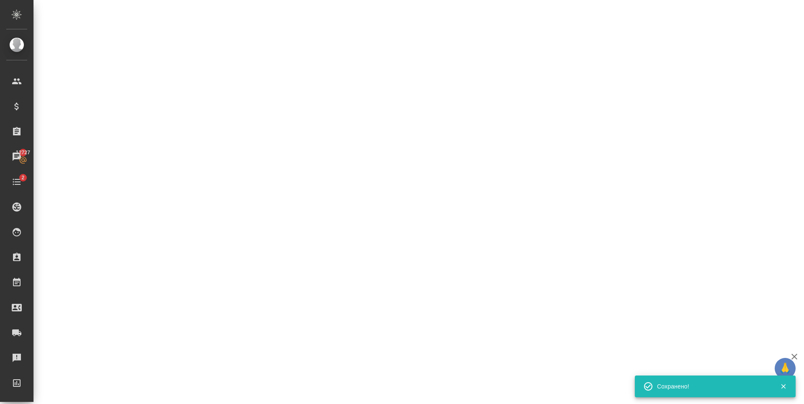
select select "RU"
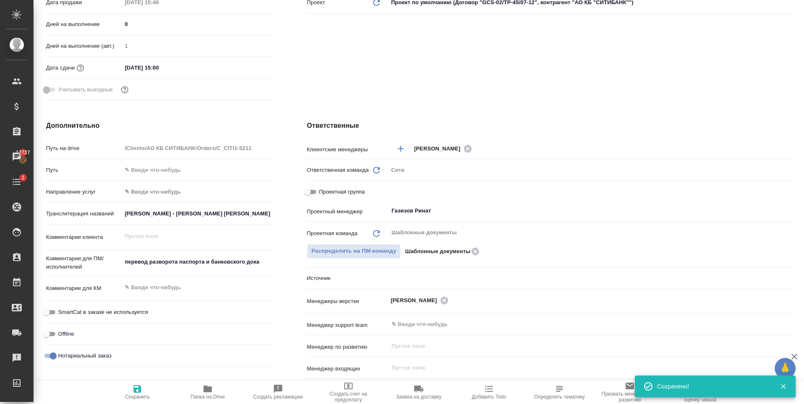
type textarea "x"
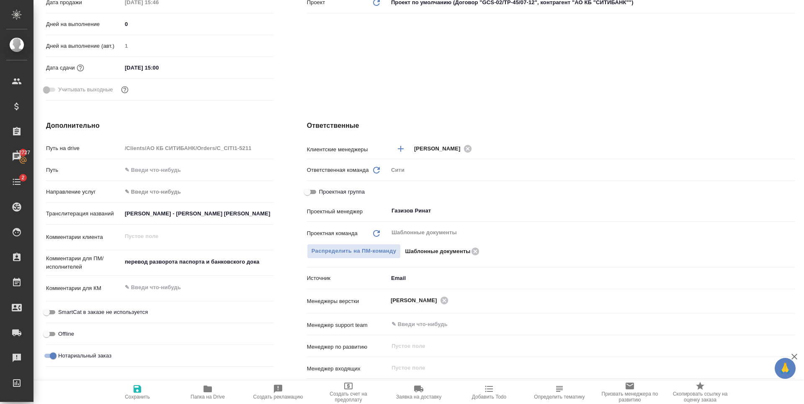
type textarea "x"
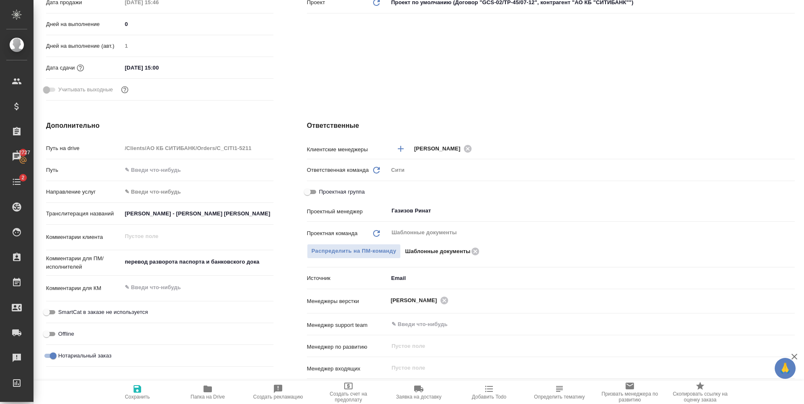
type textarea "x"
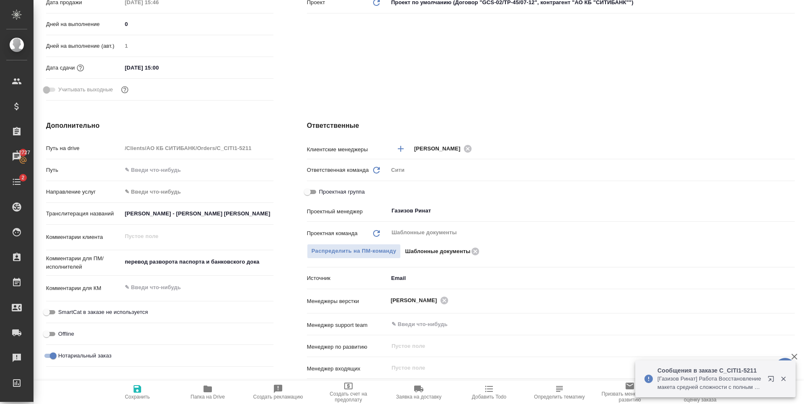
click at [773, 382] on icon "button" at bounding box center [773, 380] width 10 height 10
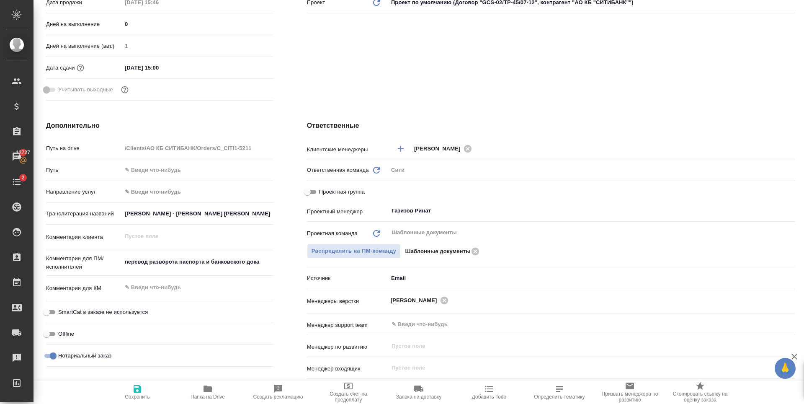
type textarea "x"
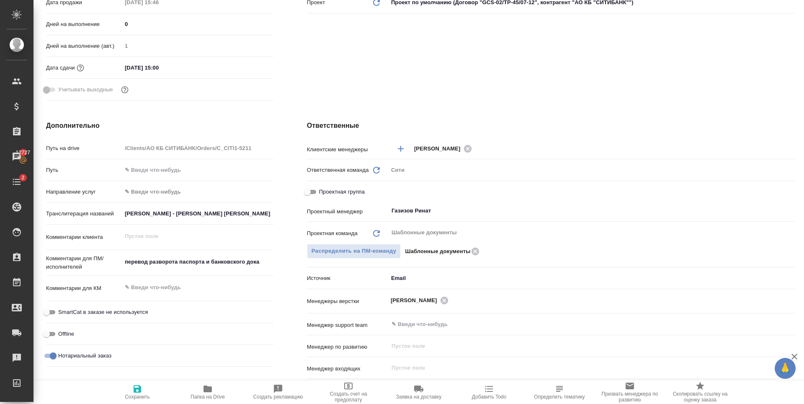
type textarea "x"
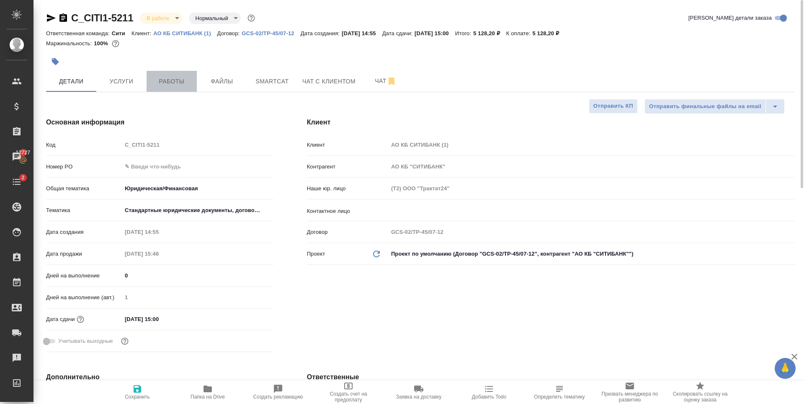
click at [186, 84] on span "Работы" at bounding box center [172, 81] width 40 height 10
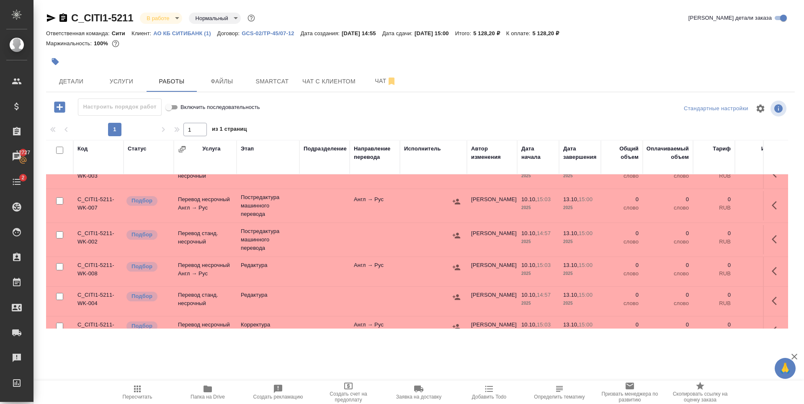
scroll to position [32, 0]
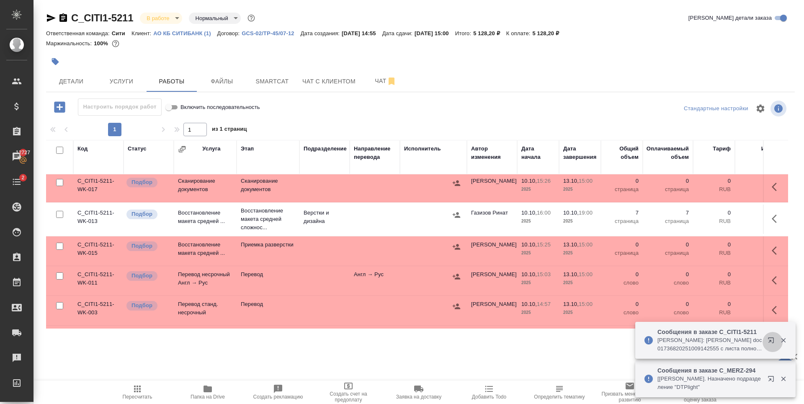
click at [772, 341] on icon "button" at bounding box center [770, 339] width 5 height 5
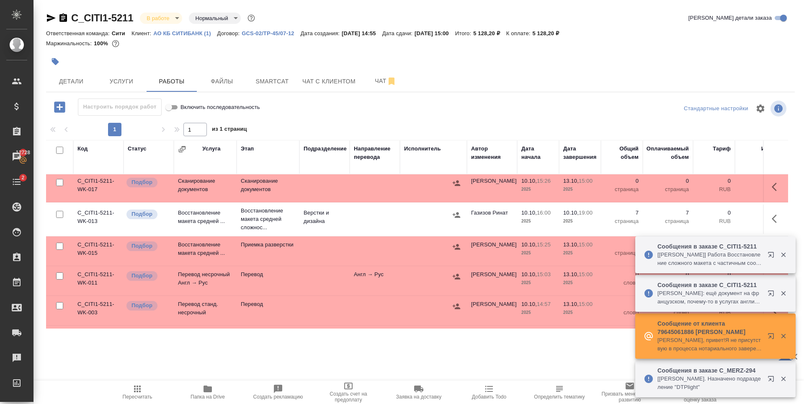
click at [767, 377] on button "button" at bounding box center [773, 380] width 20 height 20
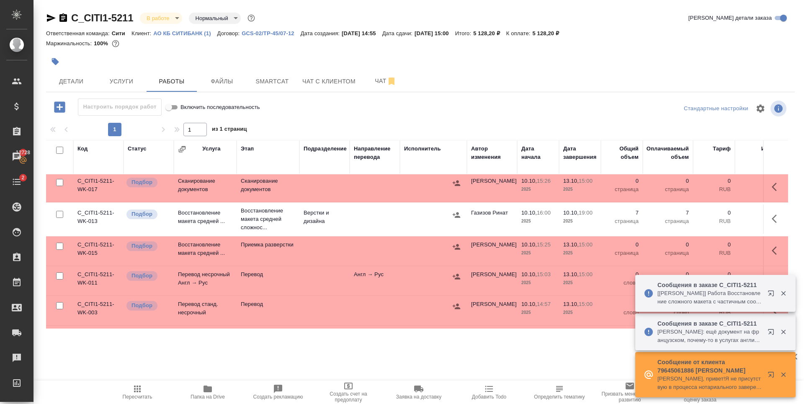
click at [768, 294] on button "button" at bounding box center [773, 295] width 20 height 20
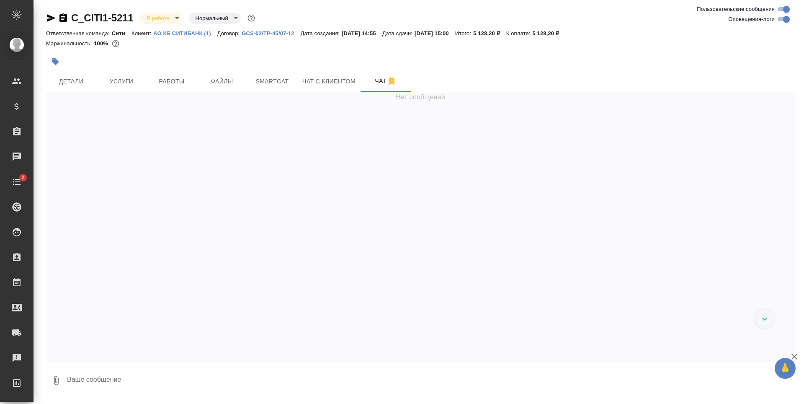
scroll to position [1189, 0]
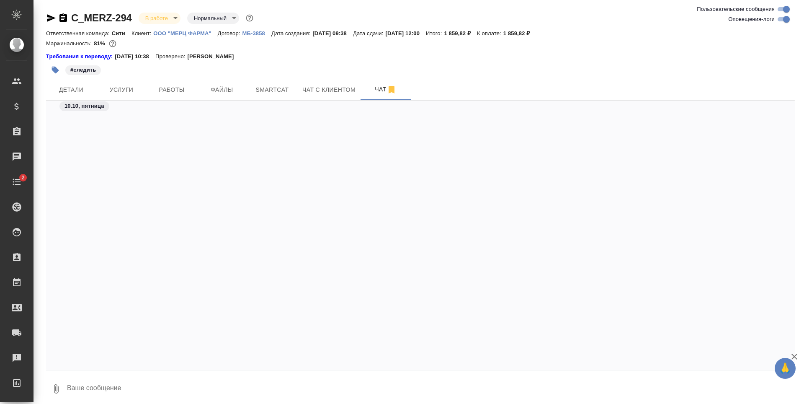
scroll to position [2673, 0]
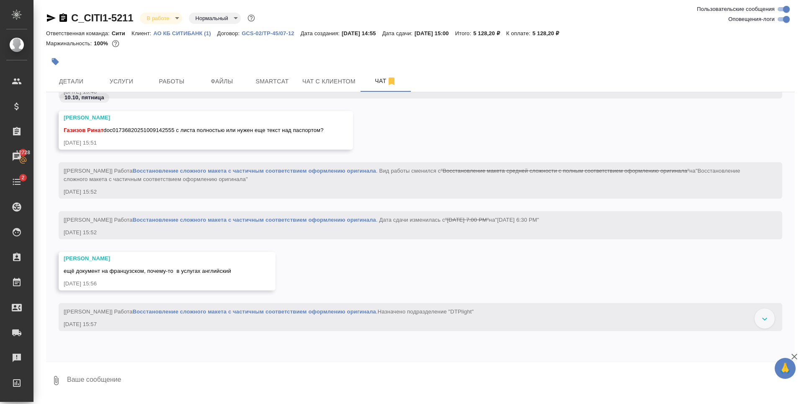
scroll to position [1456, 0]
click at [218, 80] on span "Файлы" at bounding box center [222, 81] width 40 height 10
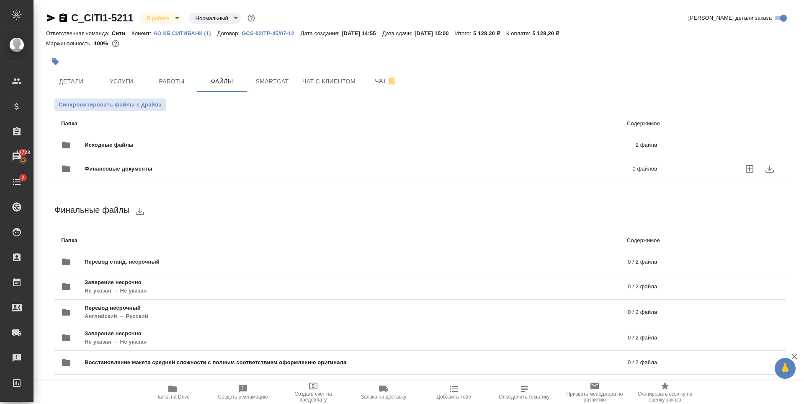
click at [529, 156] on div "Финансовые документы 0 файлов" at bounding box center [359, 168] width 613 height 37
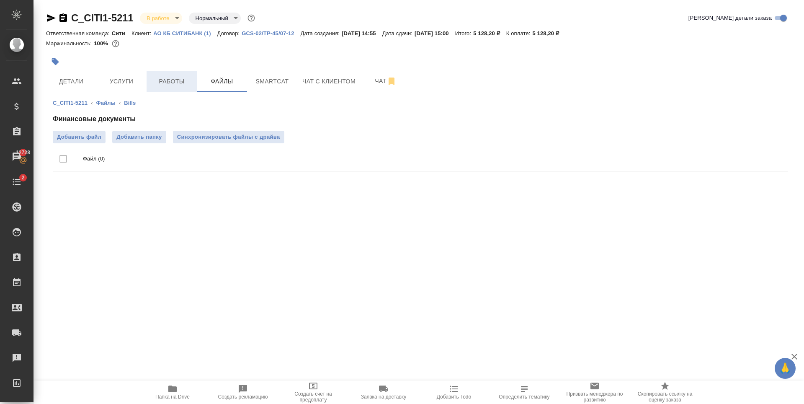
click at [184, 80] on span "Работы" at bounding box center [172, 81] width 40 height 10
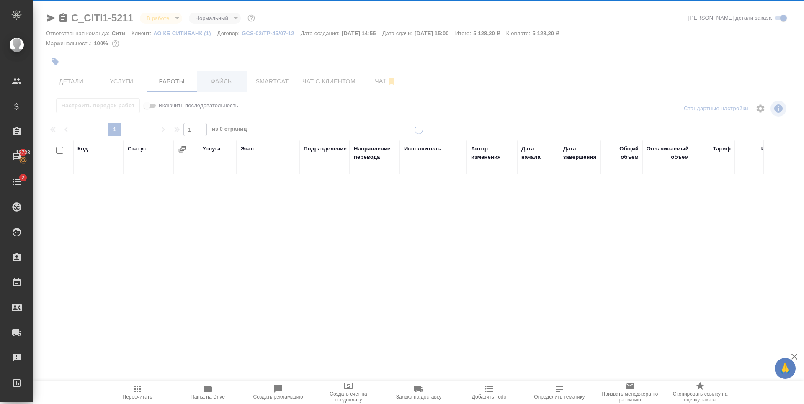
click at [225, 82] on span "Файлы" at bounding box center [222, 81] width 40 height 10
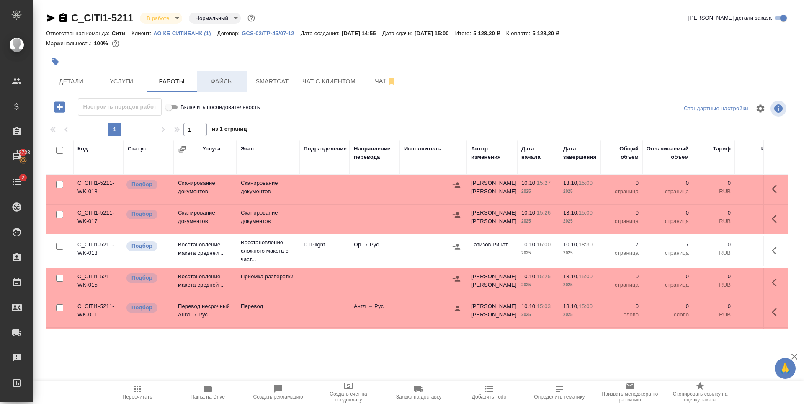
click at [225, 82] on span "Файлы" at bounding box center [222, 81] width 40 height 10
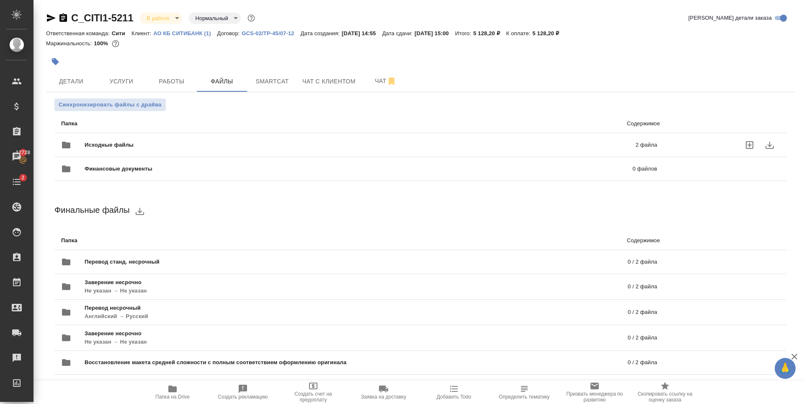
click at [286, 131] on div "Исходные файлы 2 файла" at bounding box center [359, 145] width 613 height 37
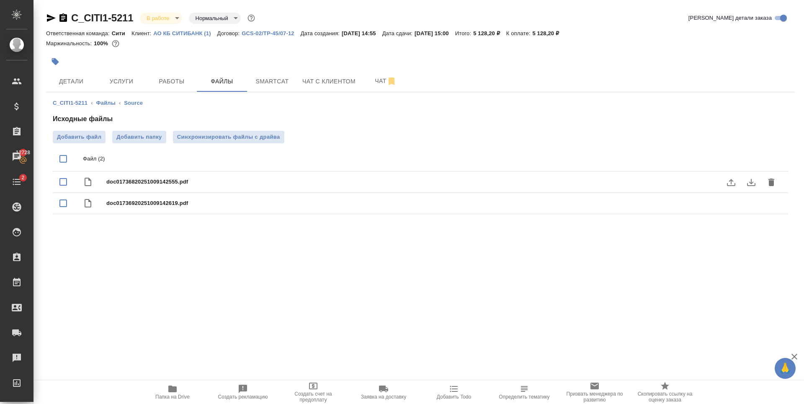
click at [750, 185] on icon "download" at bounding box center [751, 182] width 8 height 7
click at [752, 202] on icon "download" at bounding box center [752, 204] width 10 height 10
click at [139, 83] on span "Услуги" at bounding box center [121, 81] width 40 height 10
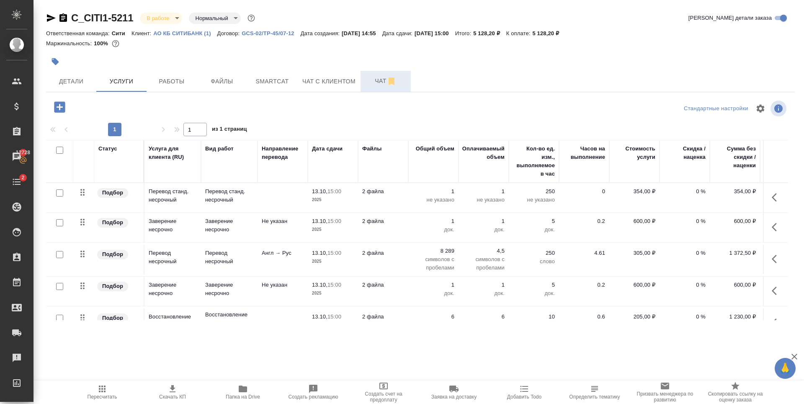
click at [362, 79] on button "Чат" at bounding box center [386, 81] width 50 height 21
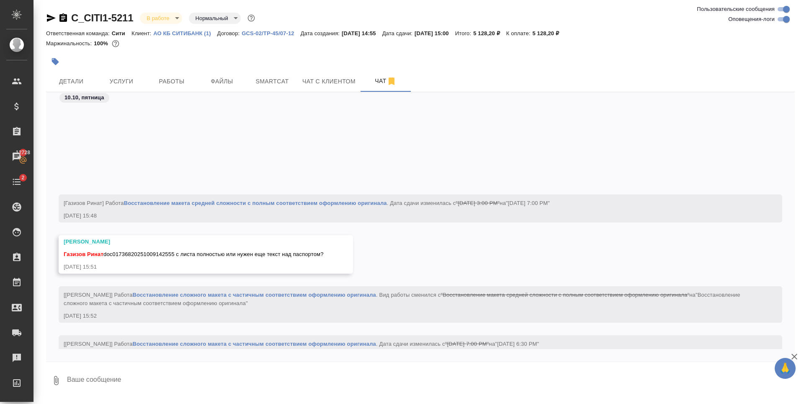
scroll to position [1471, 0]
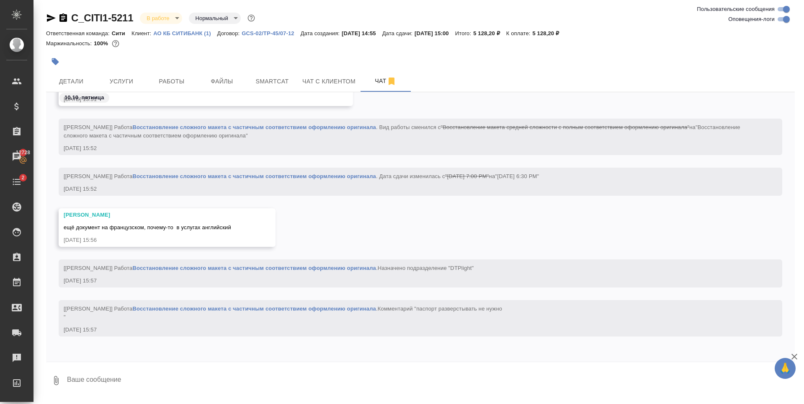
click at [46, 20] on div "C_CITI1-5211 В работе inProgress Нормальный normal Ответственная команда: Сити …" at bounding box center [420, 200] width 758 height 400
click at [48, 22] on icon "button" at bounding box center [51, 18] width 10 height 10
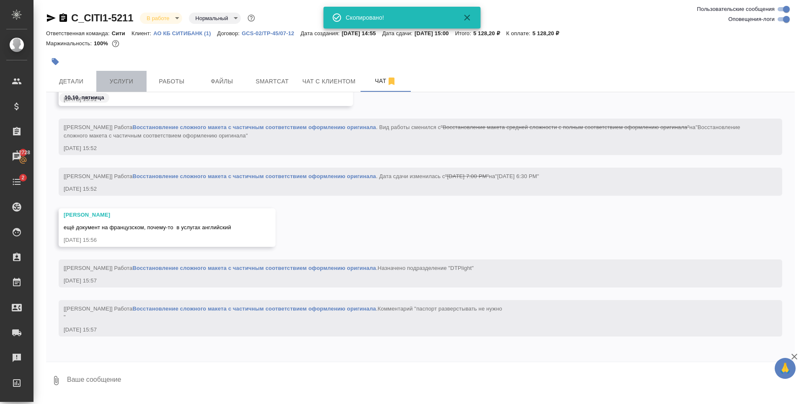
click at [134, 78] on span "Услуги" at bounding box center [121, 81] width 40 height 10
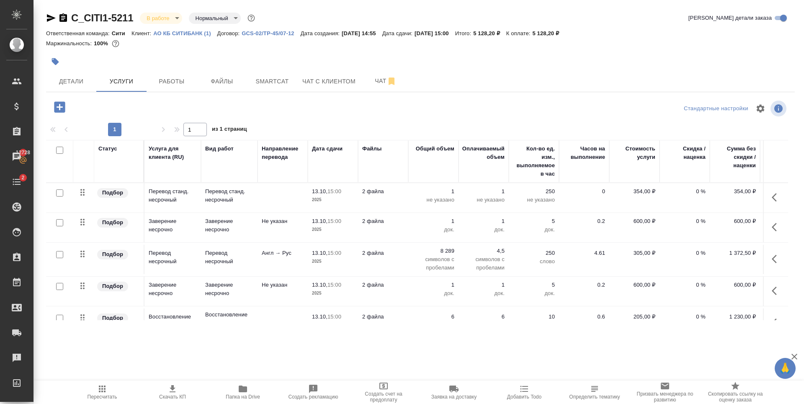
click at [257, 50] on div at bounding box center [420, 50] width 749 height 2
click at [271, 252] on p "Англ → Рус" at bounding box center [283, 253] width 42 height 8
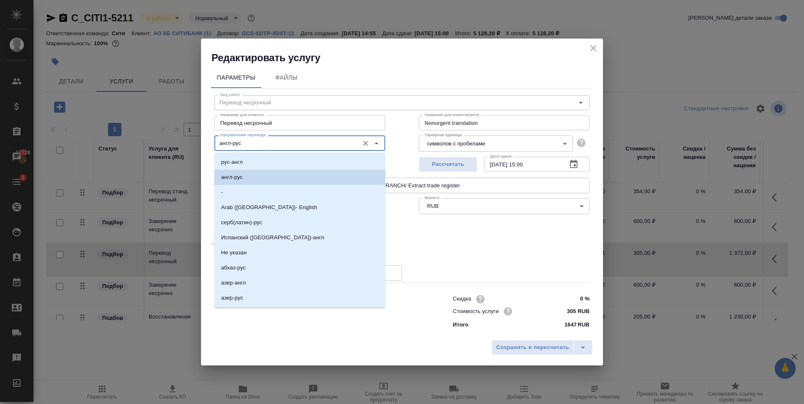
click at [256, 143] on input "англ-рус" at bounding box center [286, 143] width 138 height 10
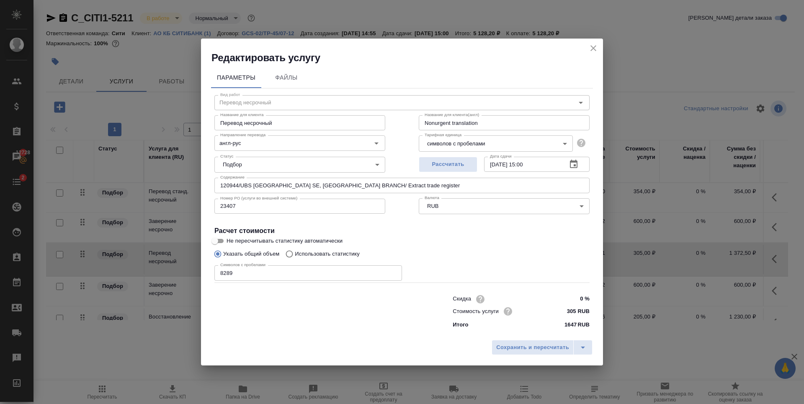
click at [491, 261] on div "Указать общий объем Использовать статистику" at bounding box center [402, 254] width 375 height 16
click at [289, 144] on input "англ-рус" at bounding box center [286, 143] width 138 height 10
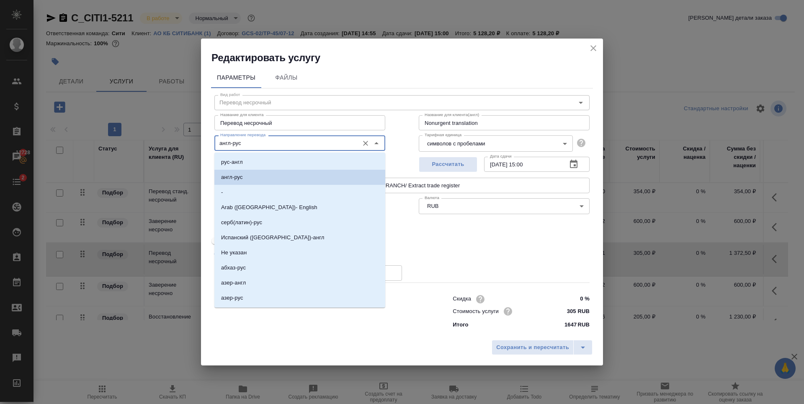
click at [267, 127] on input "Перевод несрочный" at bounding box center [300, 122] width 171 height 15
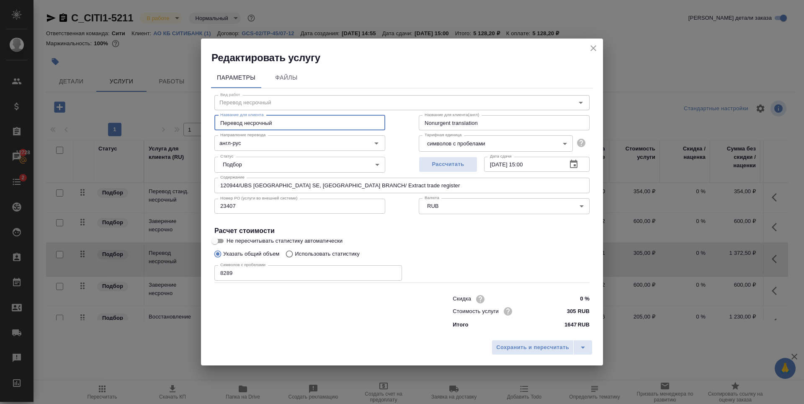
click at [593, 46] on icon "close" at bounding box center [594, 48] width 10 height 10
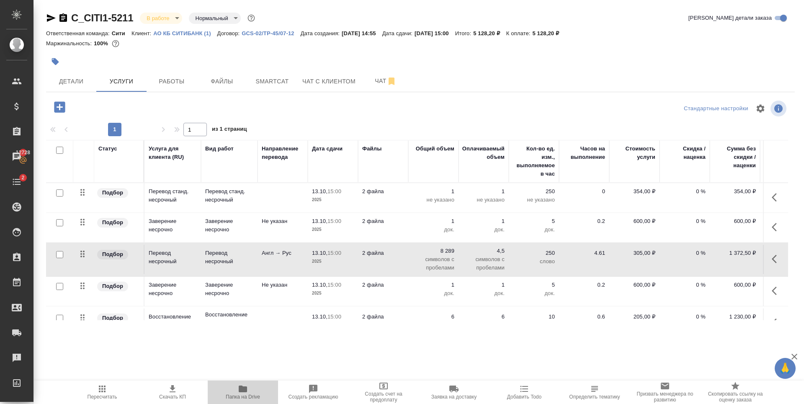
click at [235, 397] on span "Папка на Drive" at bounding box center [243, 397] width 34 height 6
click at [268, 254] on p "Англ → Рус" at bounding box center [283, 253] width 42 height 8
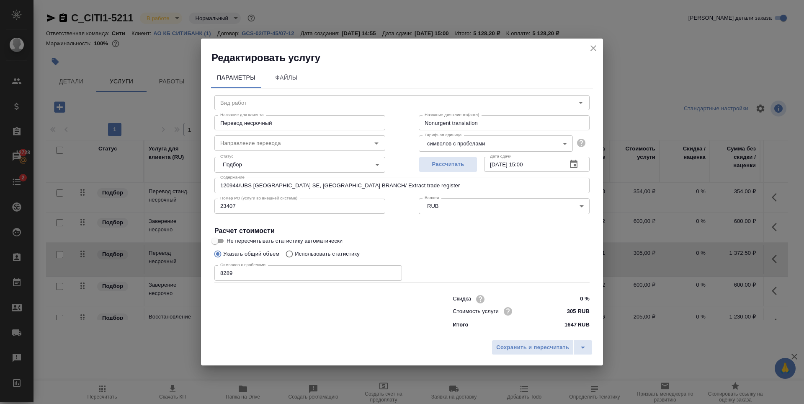
type input "Перевод несрочный"
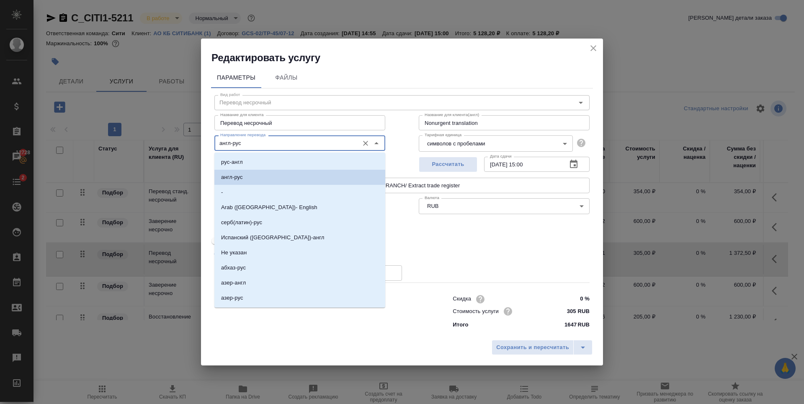
click at [256, 141] on input "англ-рус" at bounding box center [286, 143] width 138 height 10
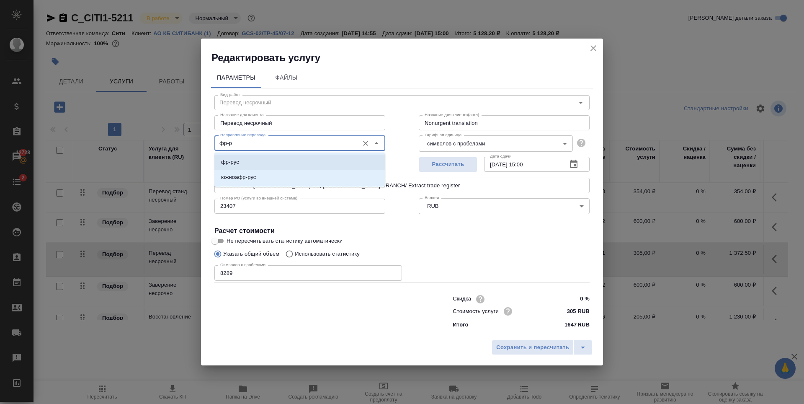
click at [244, 163] on li "фр-рус" at bounding box center [300, 162] width 171 height 15
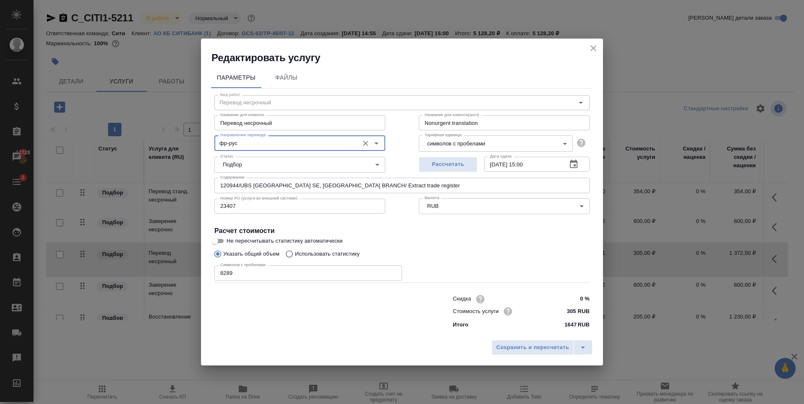
type input "фр-рус"
drag, startPoint x: 576, startPoint y: 314, endPoint x: 563, endPoint y: 320, distance: 14.5
click at [563, 320] on div "Скидка 0 % Стоимость услуги 305 RUB Итого 1647 RUB" at bounding box center [521, 311] width 137 height 36
type input "429 RUB"
click at [550, 237] on label "Не пересчитывать статистику автоматически" at bounding box center [397, 241] width 374 height 10
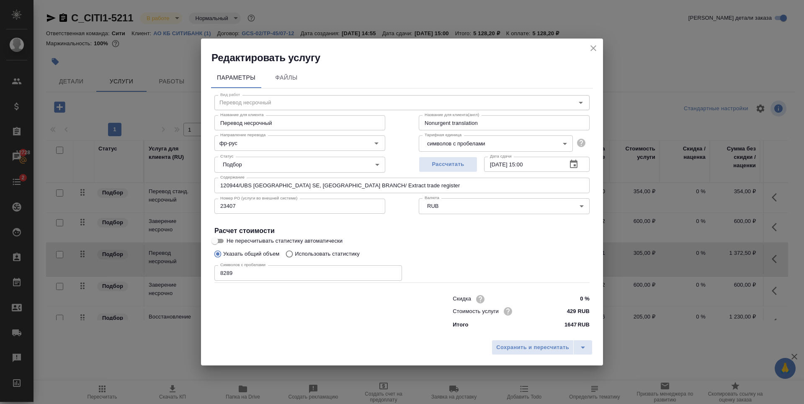
click at [230, 237] on input "Не пересчитывать статистику автоматически" at bounding box center [215, 241] width 30 height 10
checkbox input "true"
click at [521, 352] on span "Сохранить и пересчитать" at bounding box center [532, 348] width 73 height 10
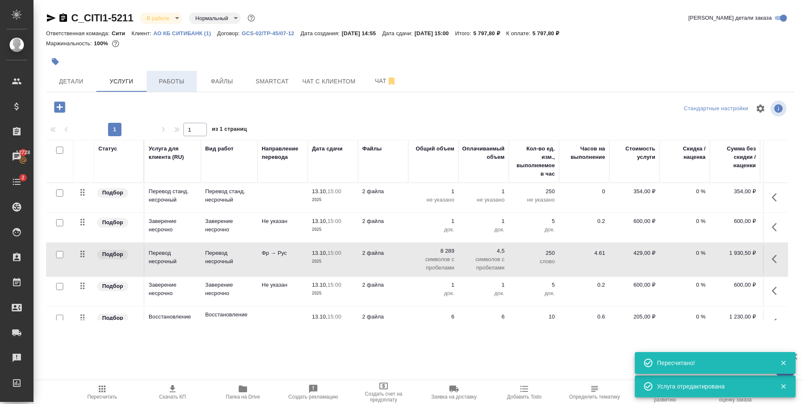
click at [163, 81] on span "Работы" at bounding box center [172, 81] width 40 height 10
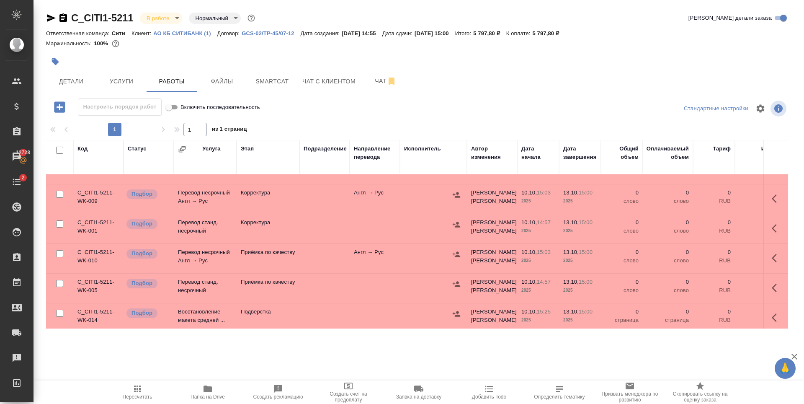
scroll to position [409, 0]
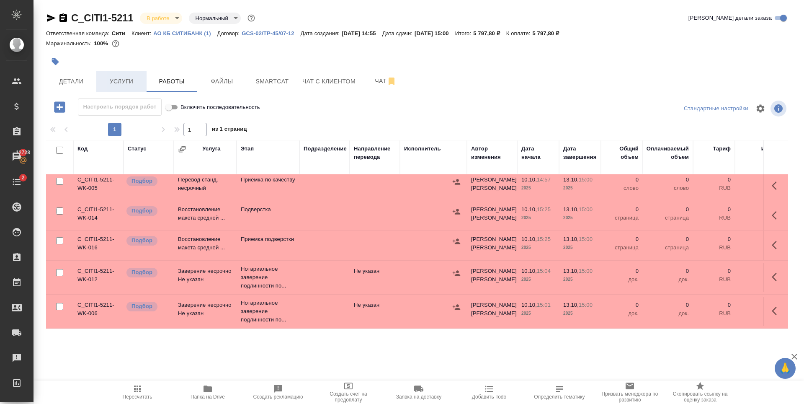
click at [122, 89] on button "Услуги" at bounding box center [121, 81] width 50 height 21
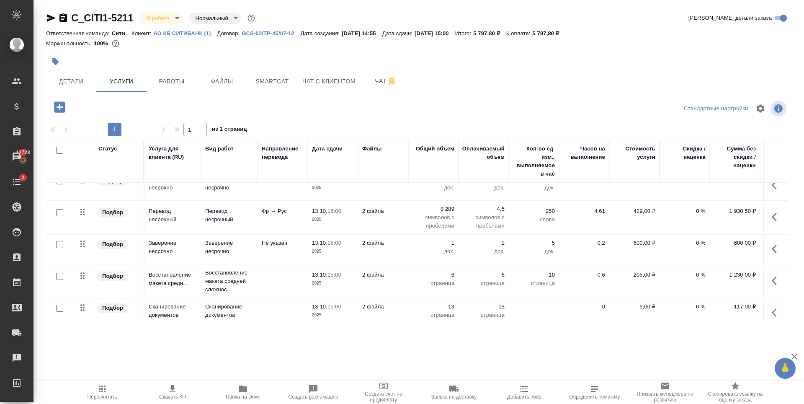
scroll to position [86, 0]
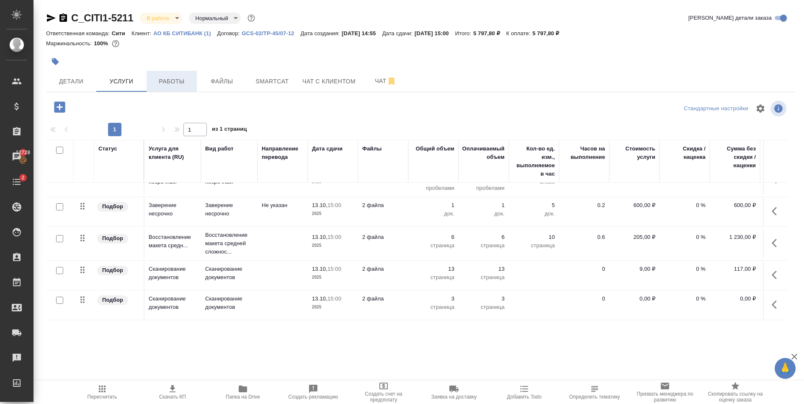
click at [155, 80] on span "Работы" at bounding box center [172, 81] width 40 height 10
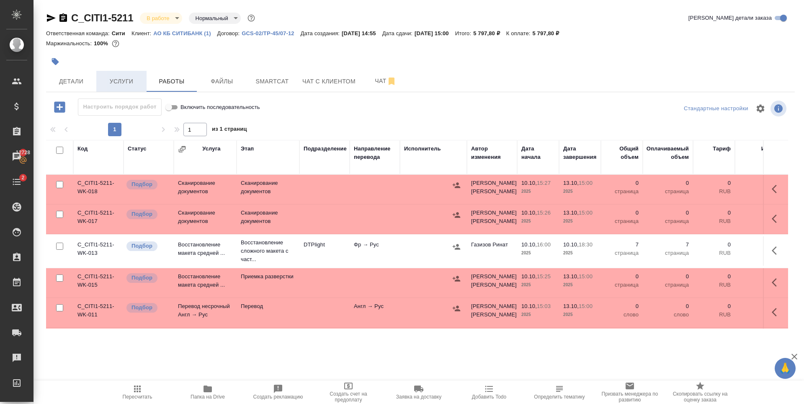
click at [124, 76] on span "Услуги" at bounding box center [121, 81] width 40 height 10
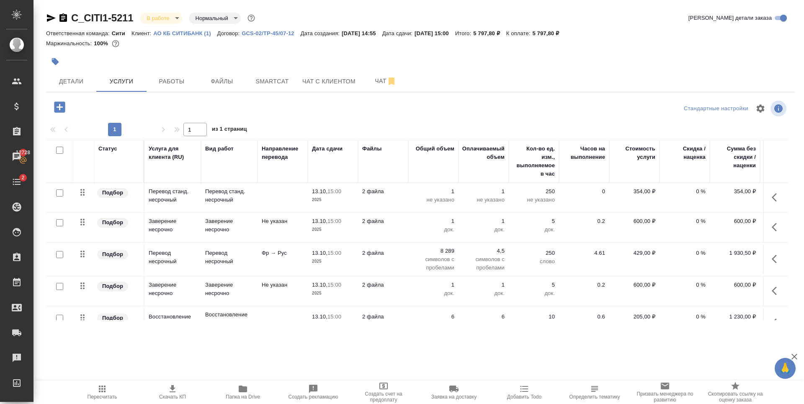
click at [97, 398] on span "Пересчитать" at bounding box center [103, 397] width 30 height 6
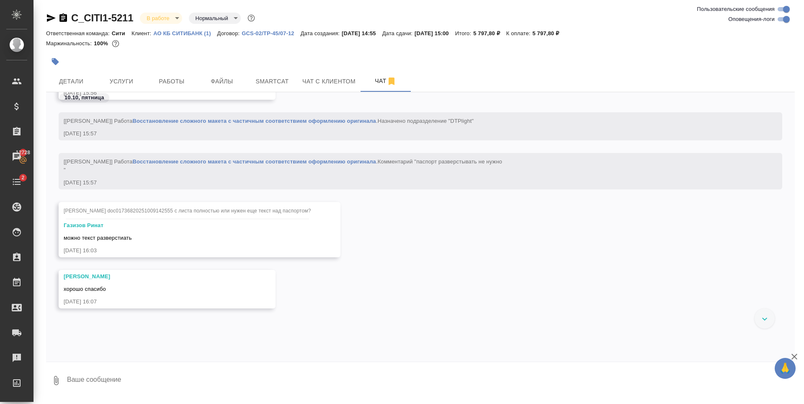
scroll to position [1530, 0]
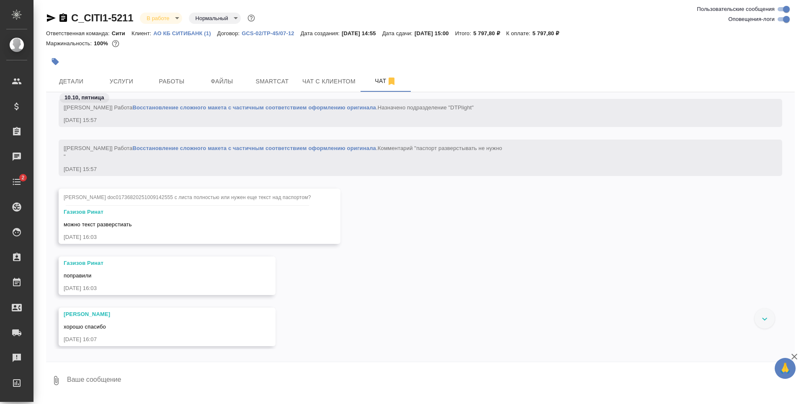
scroll to position [1646, 0]
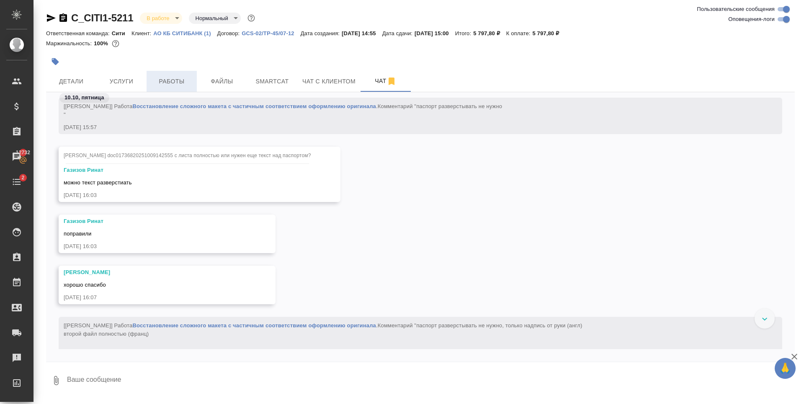
click at [158, 75] on button "Работы" at bounding box center [172, 81] width 50 height 21
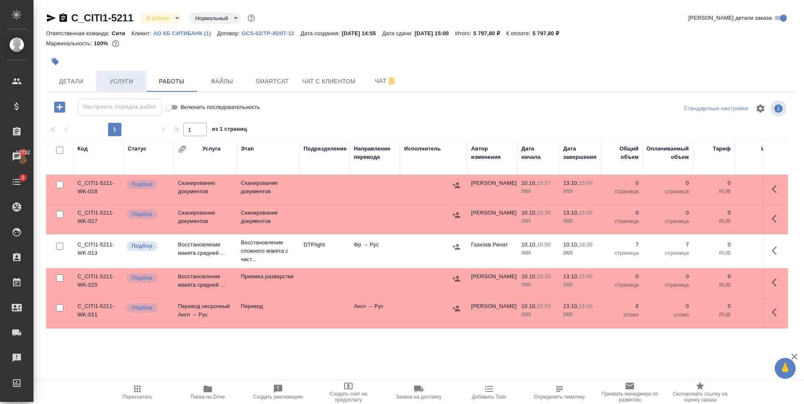
click at [138, 79] on span "Услуги" at bounding box center [121, 81] width 40 height 10
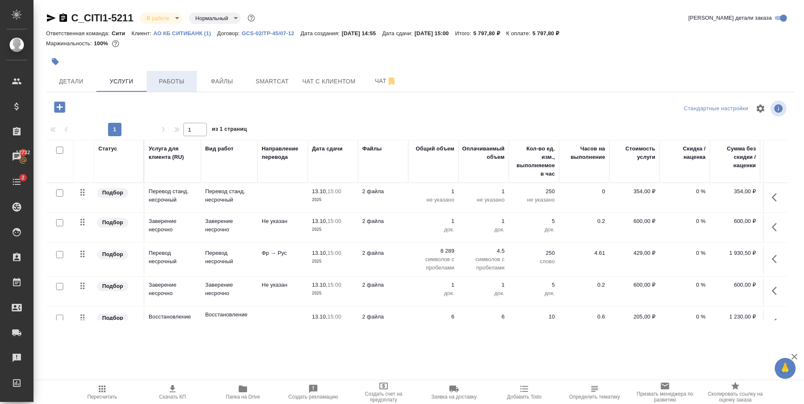
click at [188, 84] on span "Работы" at bounding box center [172, 81] width 40 height 10
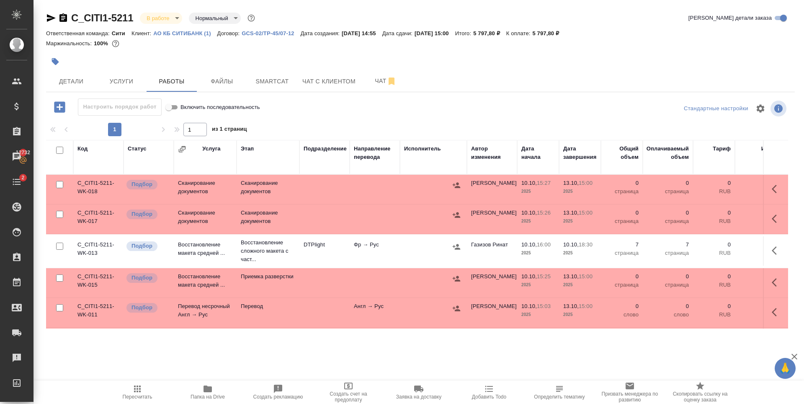
scroll to position [42, 0]
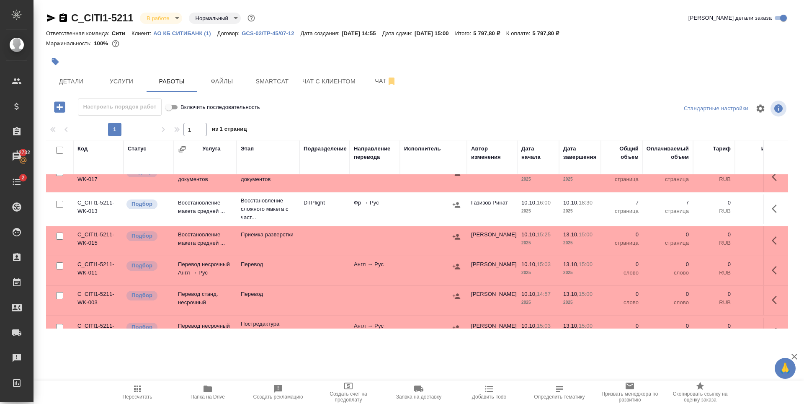
click at [374, 264] on td "Англ → Рус" at bounding box center [375, 270] width 50 height 29
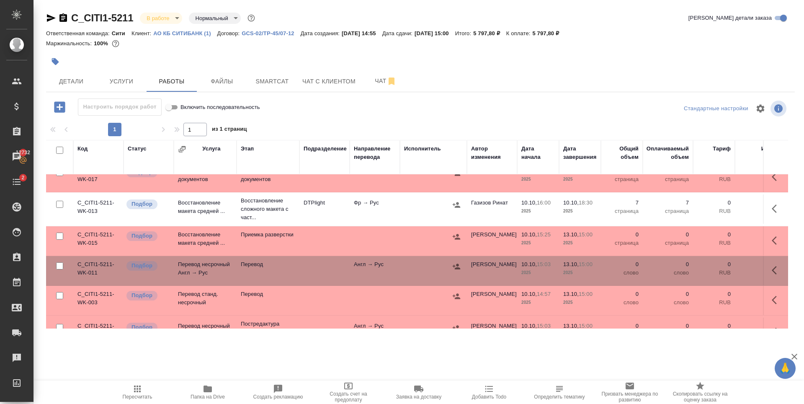
click at [772, 268] on icon "button" at bounding box center [777, 270] width 10 height 10
click at [711, 271] on icon "button" at bounding box center [716, 270] width 10 height 10
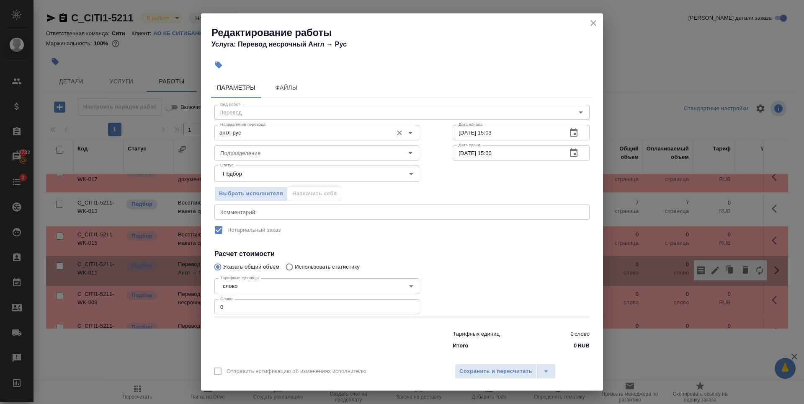
click at [282, 129] on input "англ-рус" at bounding box center [303, 132] width 172 height 10
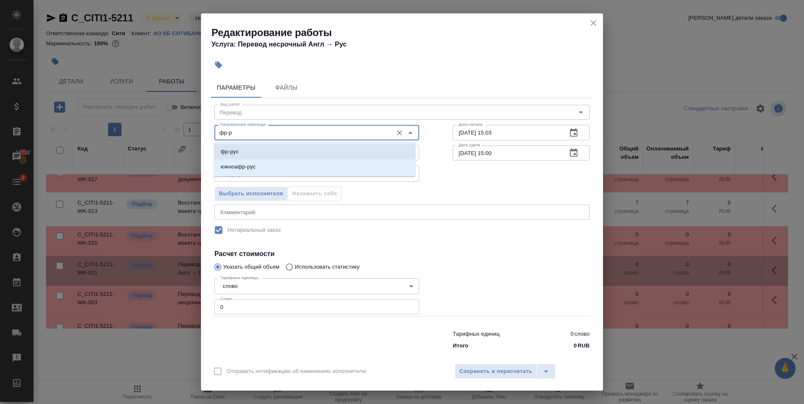
click at [275, 150] on li "фр-рус" at bounding box center [315, 151] width 202 height 15
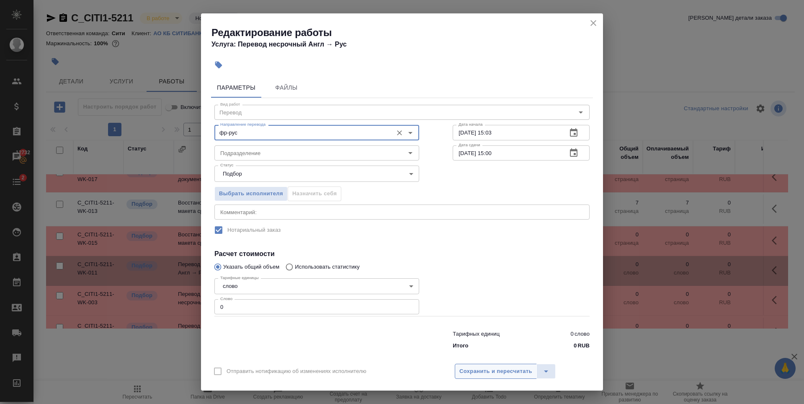
type input "фр-рус"
click at [487, 367] on span "Сохранить и пересчитать" at bounding box center [496, 372] width 73 height 10
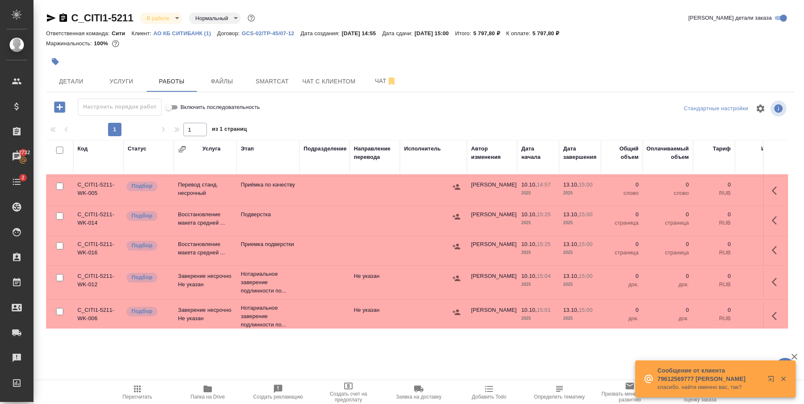
scroll to position [409, 0]
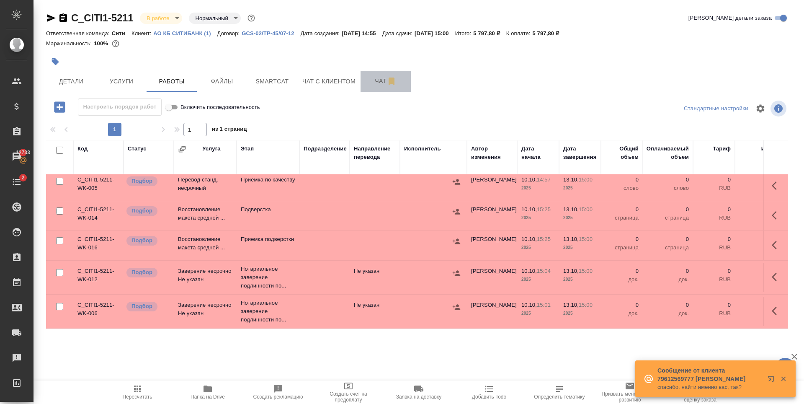
click at [371, 80] on span "Чат" at bounding box center [386, 81] width 40 height 10
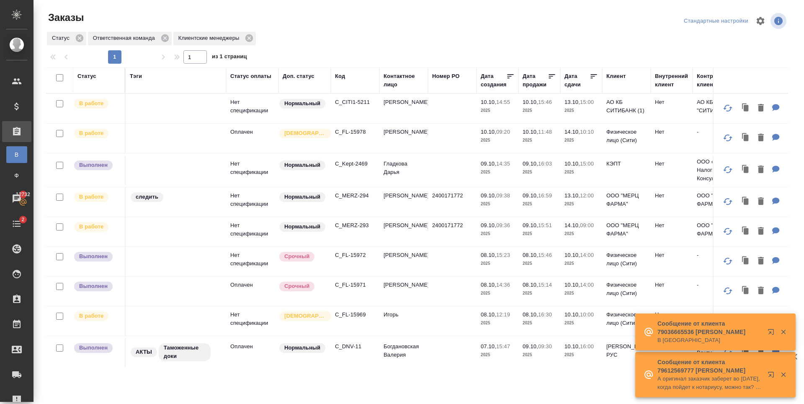
scroll to position [335, 0]
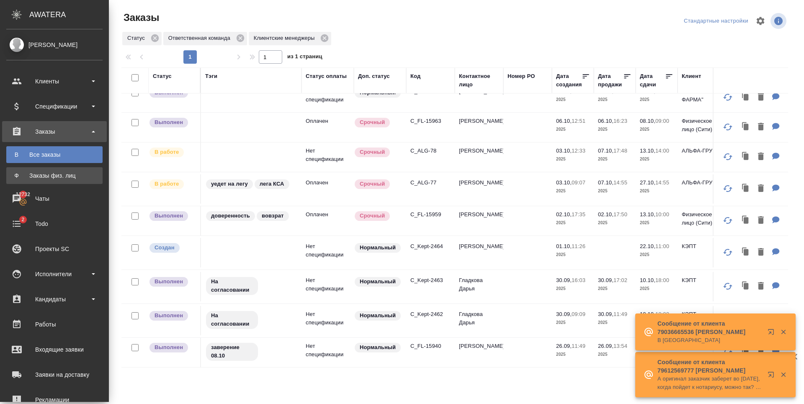
click at [19, 178] on div "Заказы физ. лиц" at bounding box center [54, 175] width 88 height 8
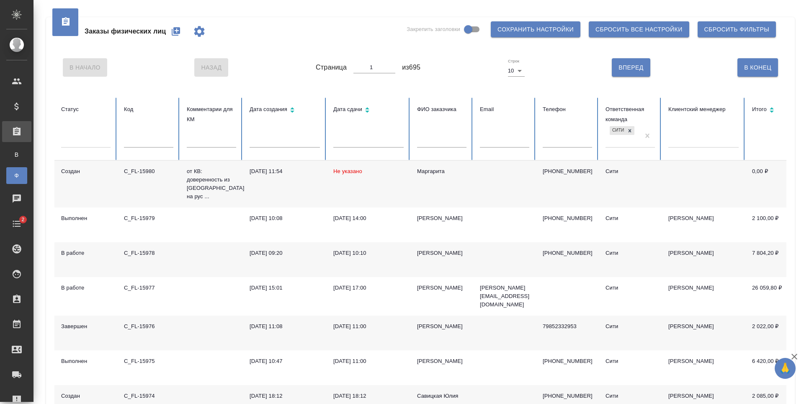
click at [147, 143] on input "text" at bounding box center [148, 142] width 49 height 12
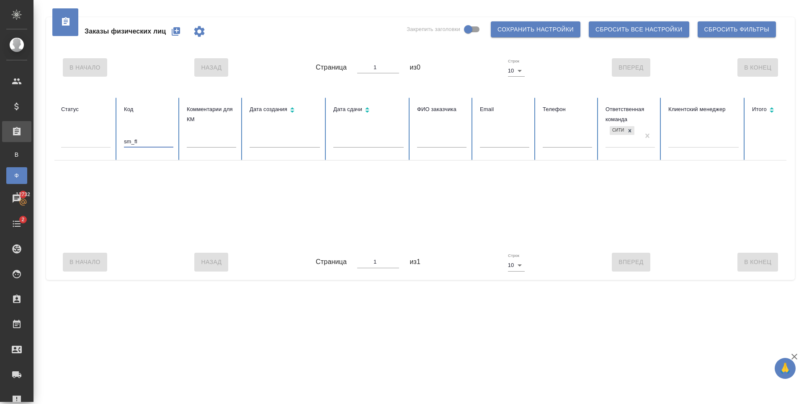
click at [126, 142] on input "sm_fl" at bounding box center [148, 142] width 49 height 12
type input "s"
click at [632, 130] on icon at bounding box center [630, 131] width 6 height 6
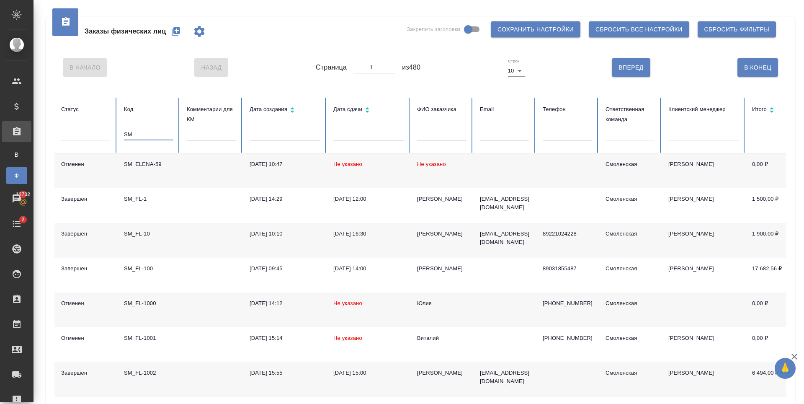
click at [145, 134] on input "SM" at bounding box center [148, 135] width 49 height 12
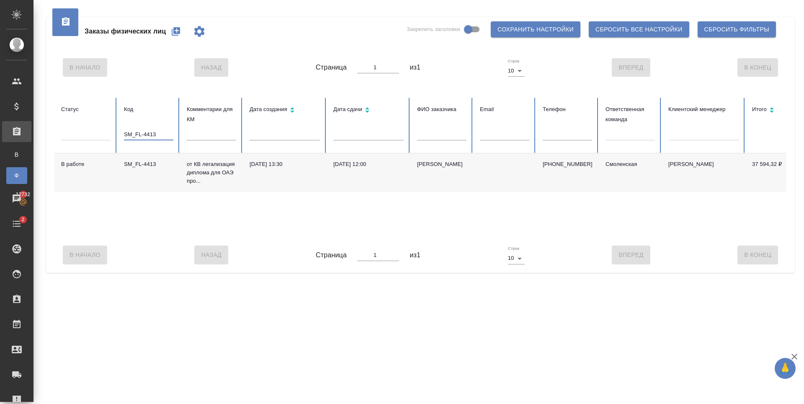
type input "SM_FL-4413"
click at [148, 165] on div "SM_FL-4413" at bounding box center [148, 164] width 49 height 8
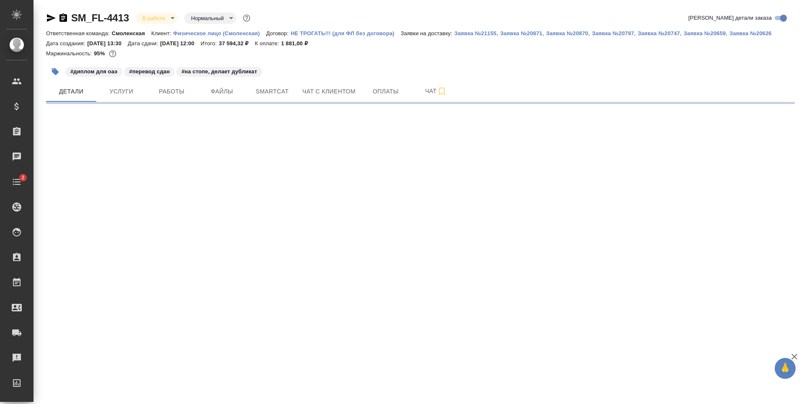
select select "RU"
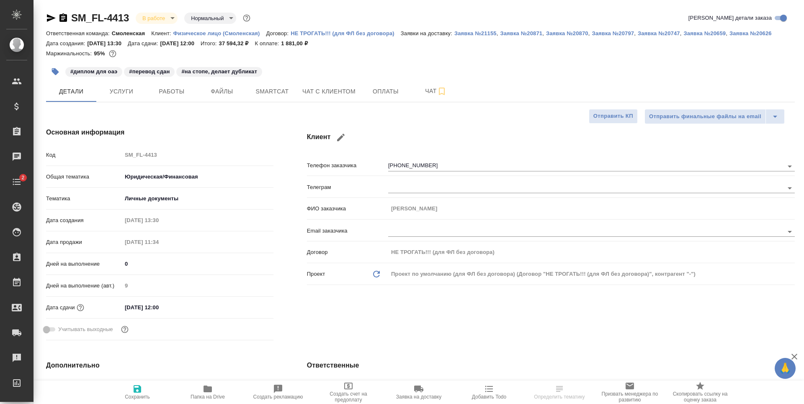
type textarea "x"
type input "[PERSON_NAME]"
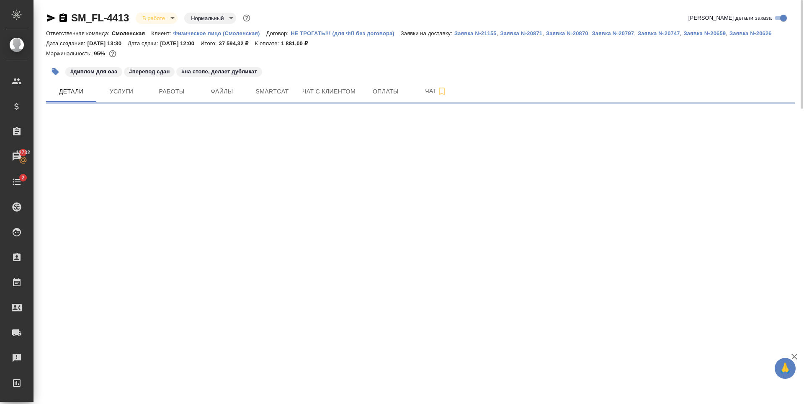
click at [52, 18] on icon "button" at bounding box center [51, 18] width 9 height 8
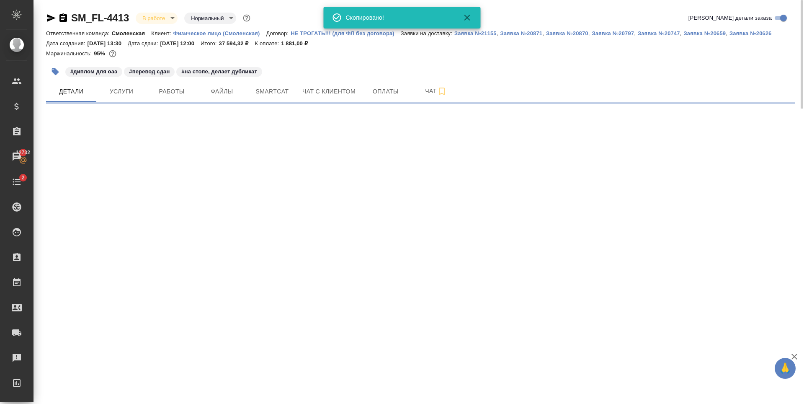
click at [532, 70] on div "#диплом для оаэ #перевод сдан #на стопе, делает дубликат" at bounding box center [295, 71] width 499 height 18
select select "RU"
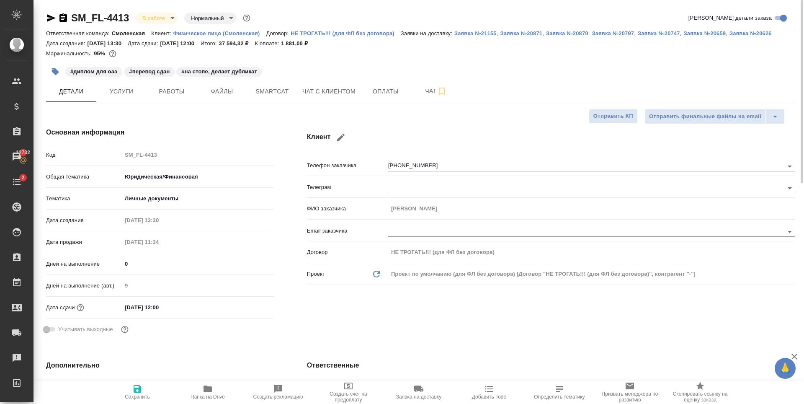
type textarea "x"
click at [129, 93] on span "Услуги" at bounding box center [121, 91] width 40 height 10
